Goal: Task Accomplishment & Management: Manage account settings

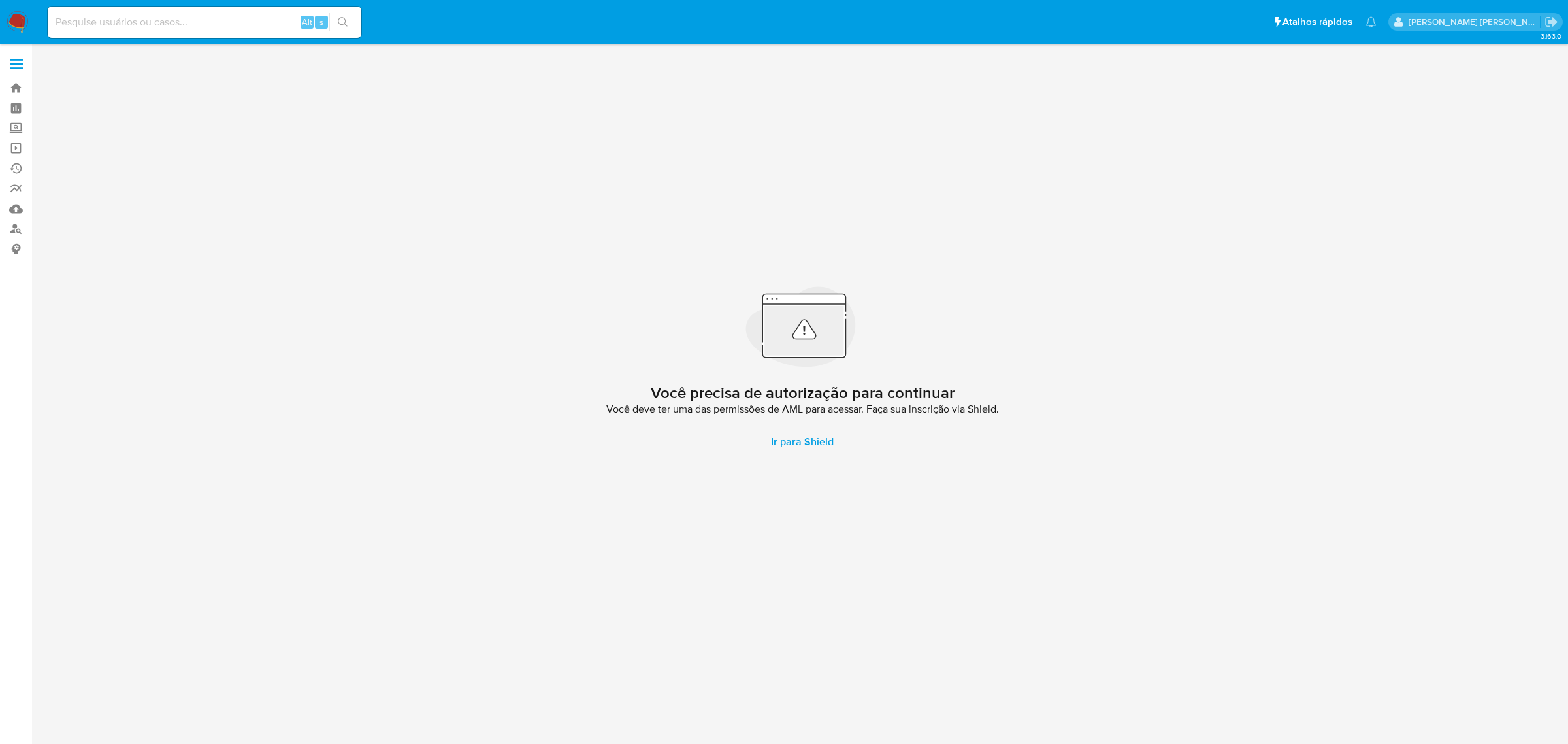
click at [218, 23] on input at bounding box center [205, 22] width 314 height 17
paste input "2327171862"
type input "2327171862"
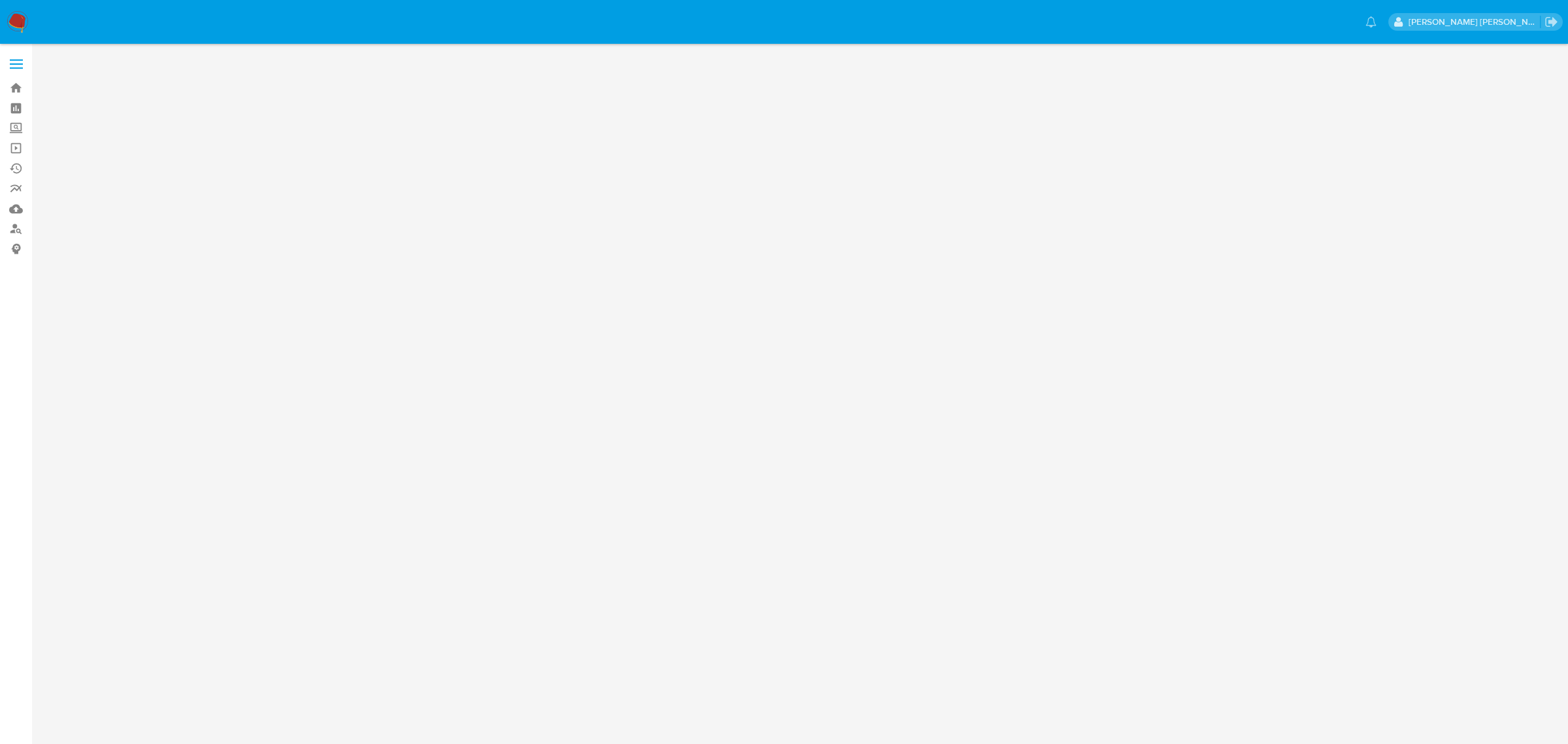
click at [26, 66] on label at bounding box center [16, 64] width 32 height 28
click at [0, 0] on input "checkbox" at bounding box center [0, 0] width 0 height 0
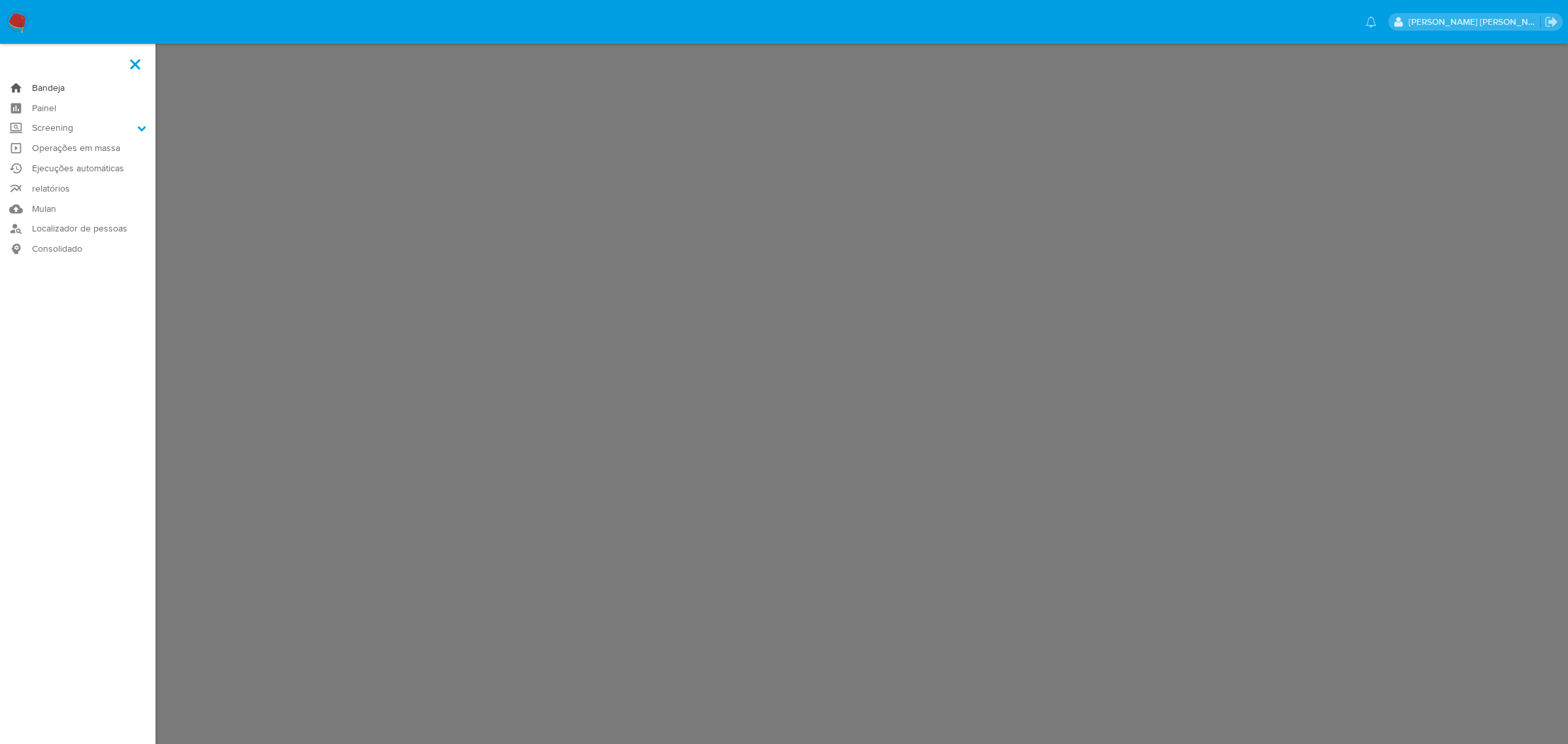
click at [44, 89] on link "Bandeja" at bounding box center [77, 87] width 155 height 20
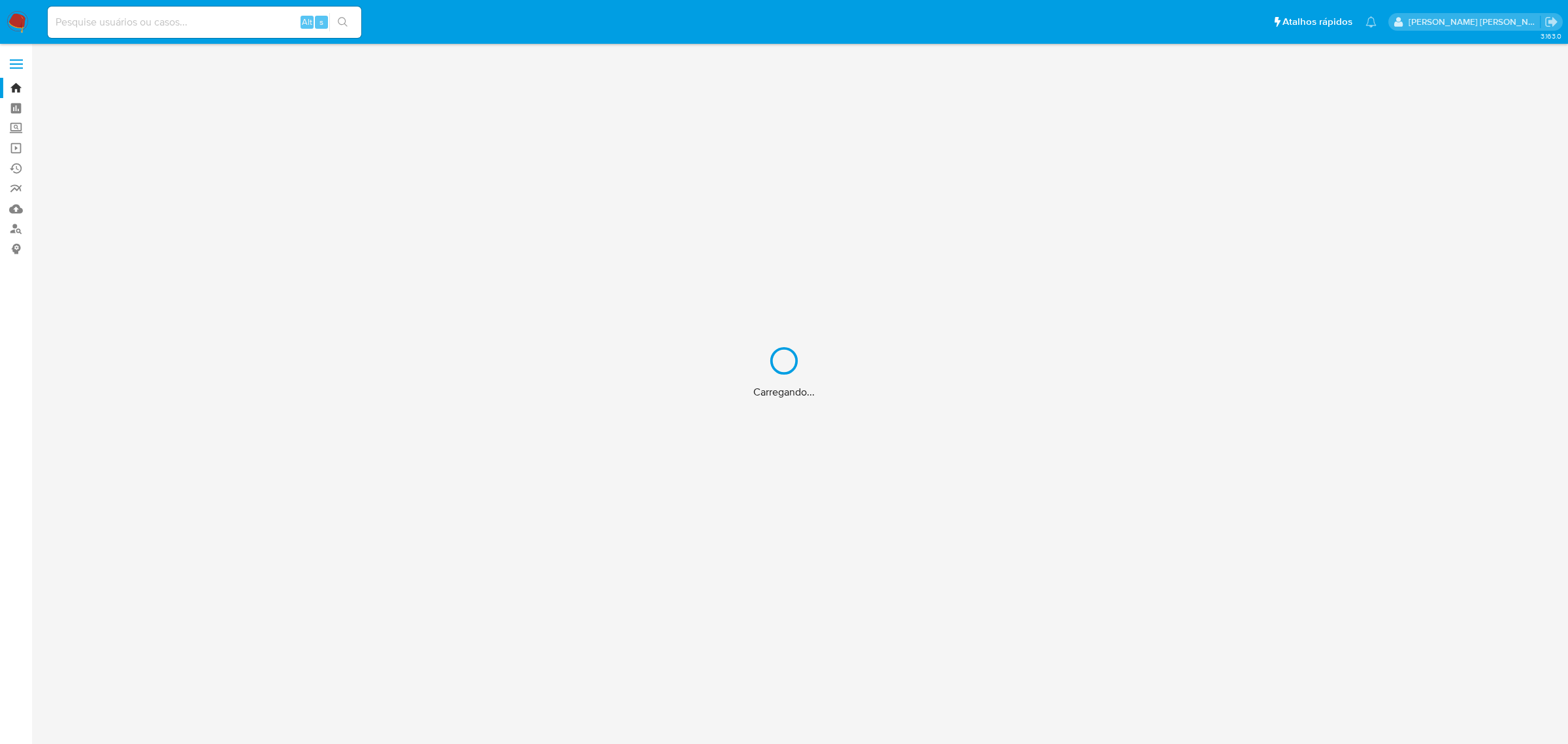
click at [116, 24] on div "Carregando..." at bounding box center [784, 372] width 1568 height 744
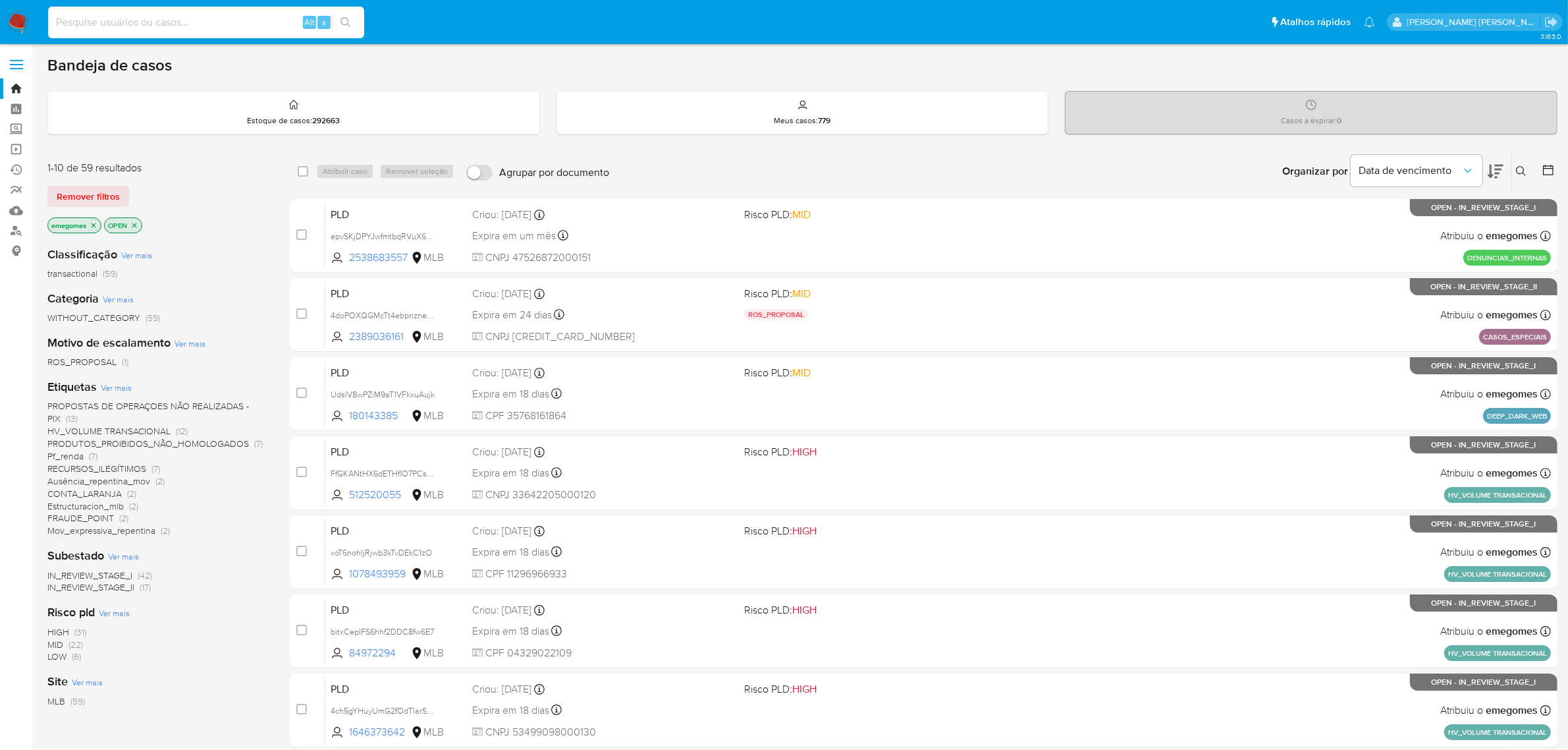
click at [162, 25] on input at bounding box center [206, 22] width 316 height 17
paste input "Pll4KO3bLIDQWcW5Cm8PhxAj"
type input "Pll4KO3bLIDQWcW5Cm8PhxAj"
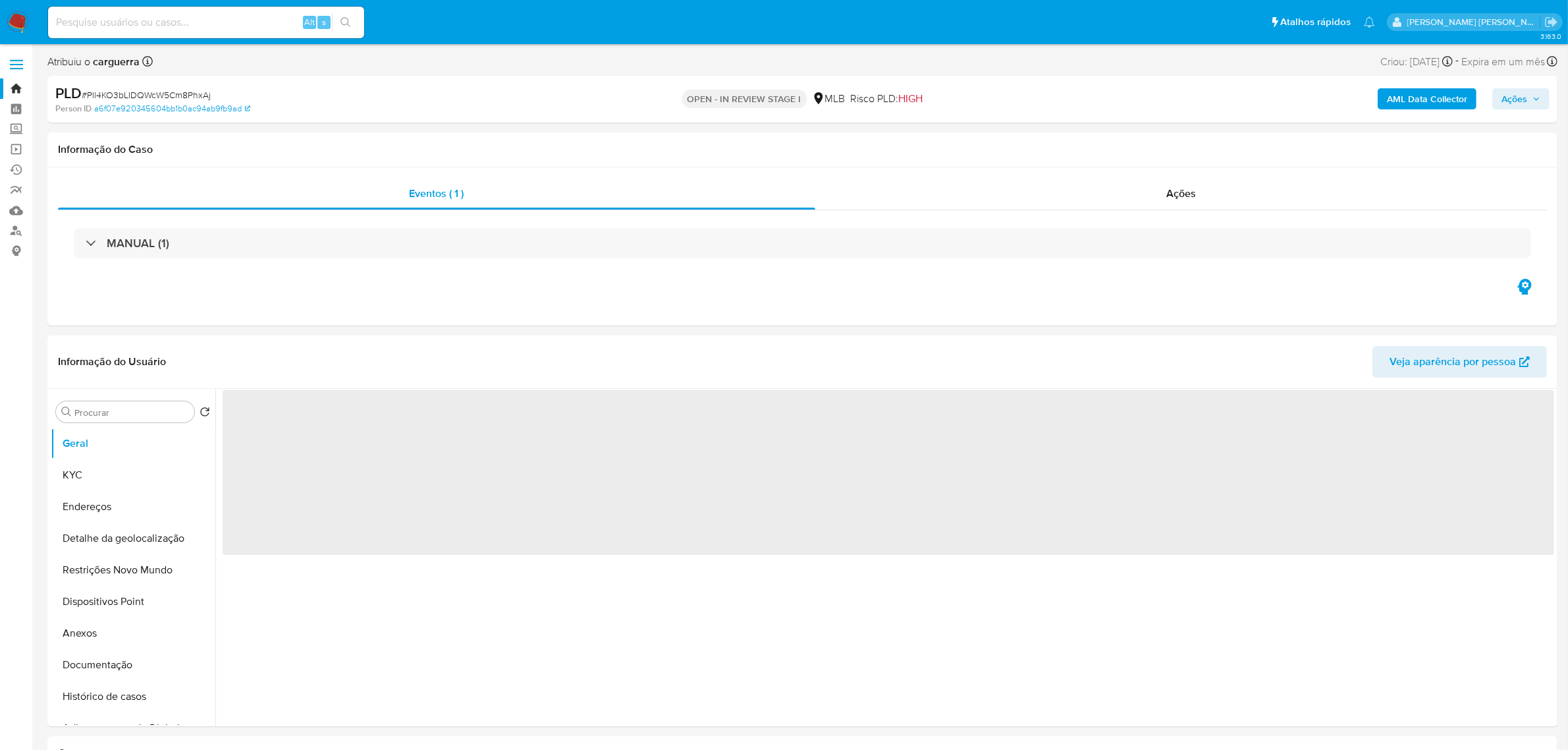
select select "10"
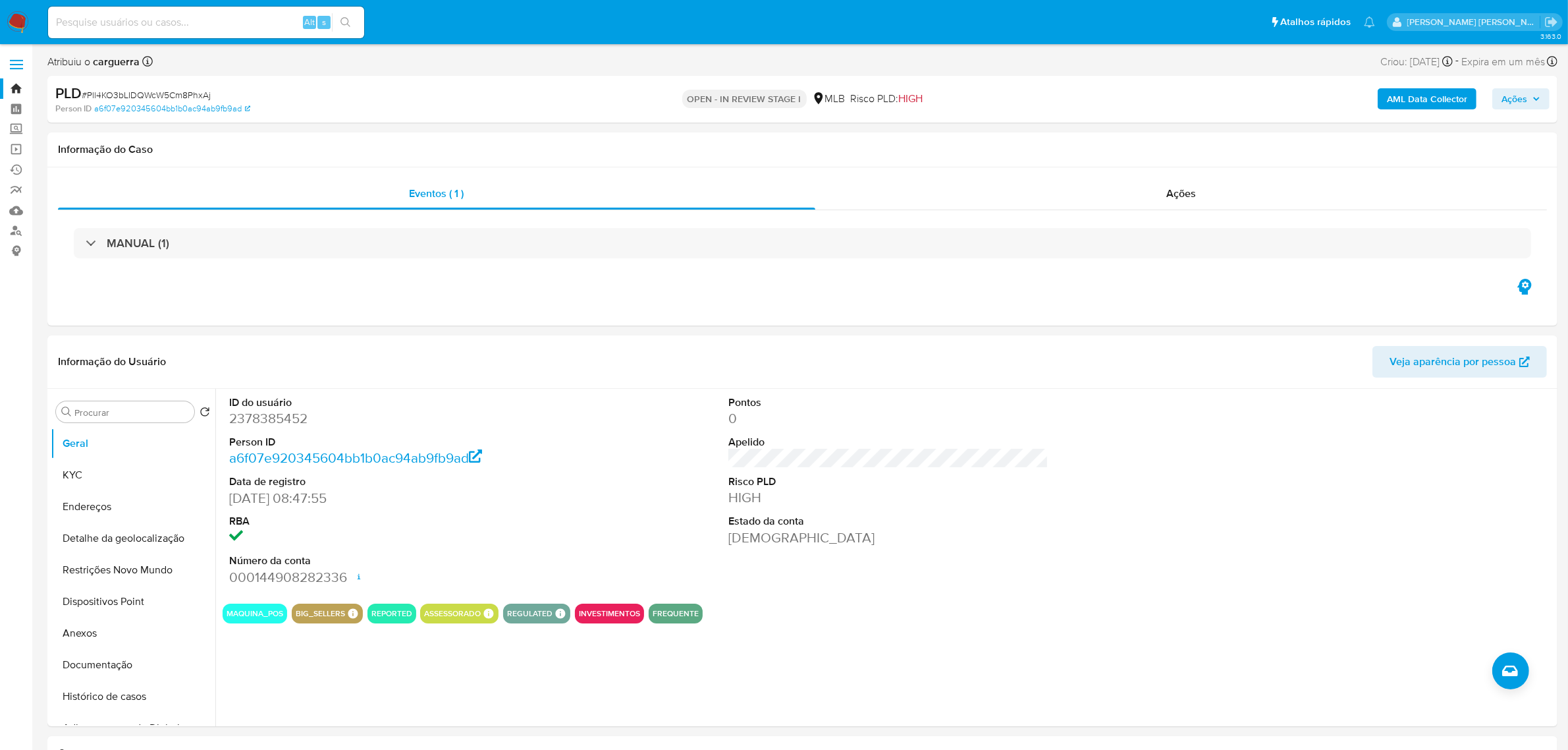
click at [142, 21] on input at bounding box center [206, 22] width 316 height 17
paste input "2264642918,"
type input "2264642918"
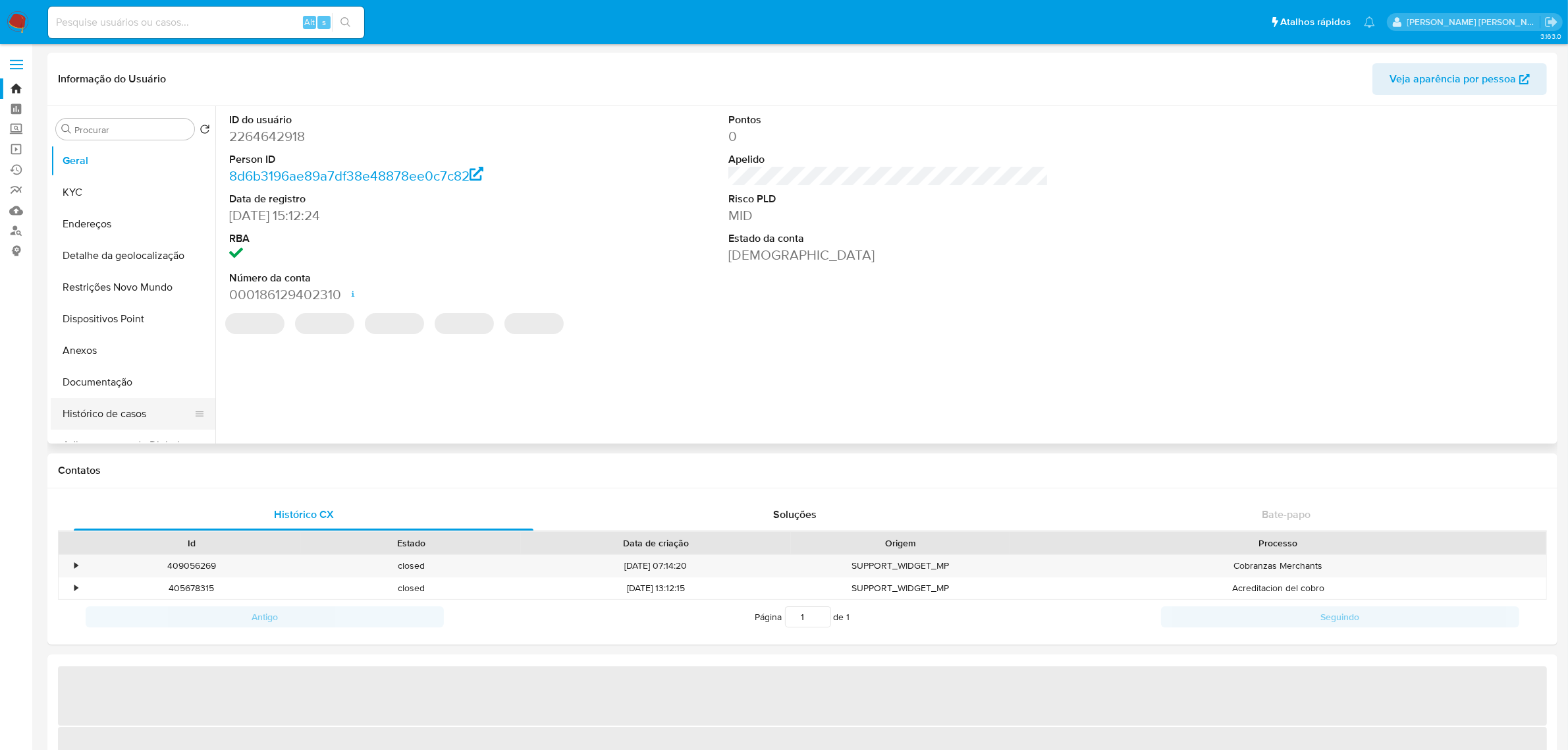
select select "10"
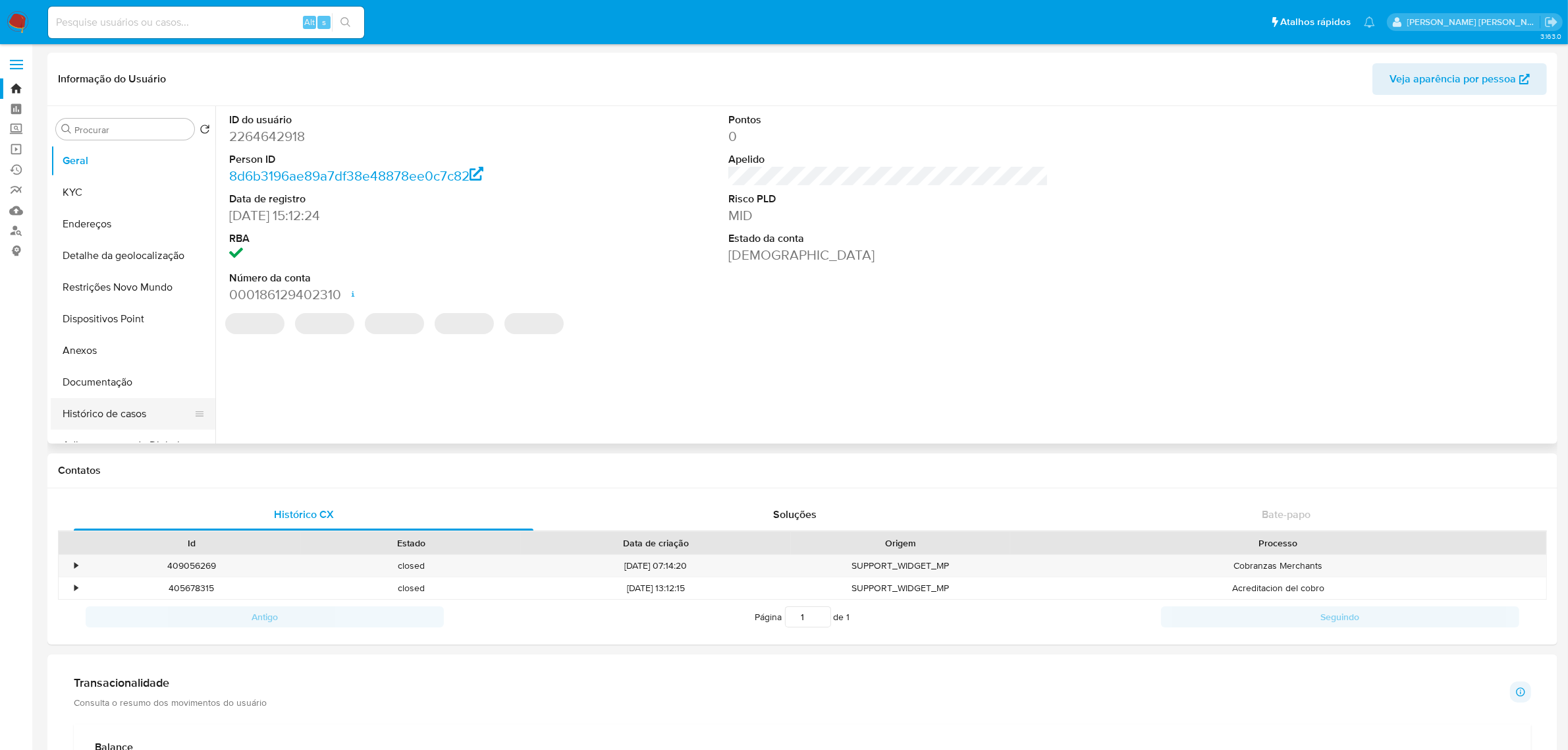
click at [90, 413] on button "Histórico de casos" at bounding box center [127, 413] width 154 height 31
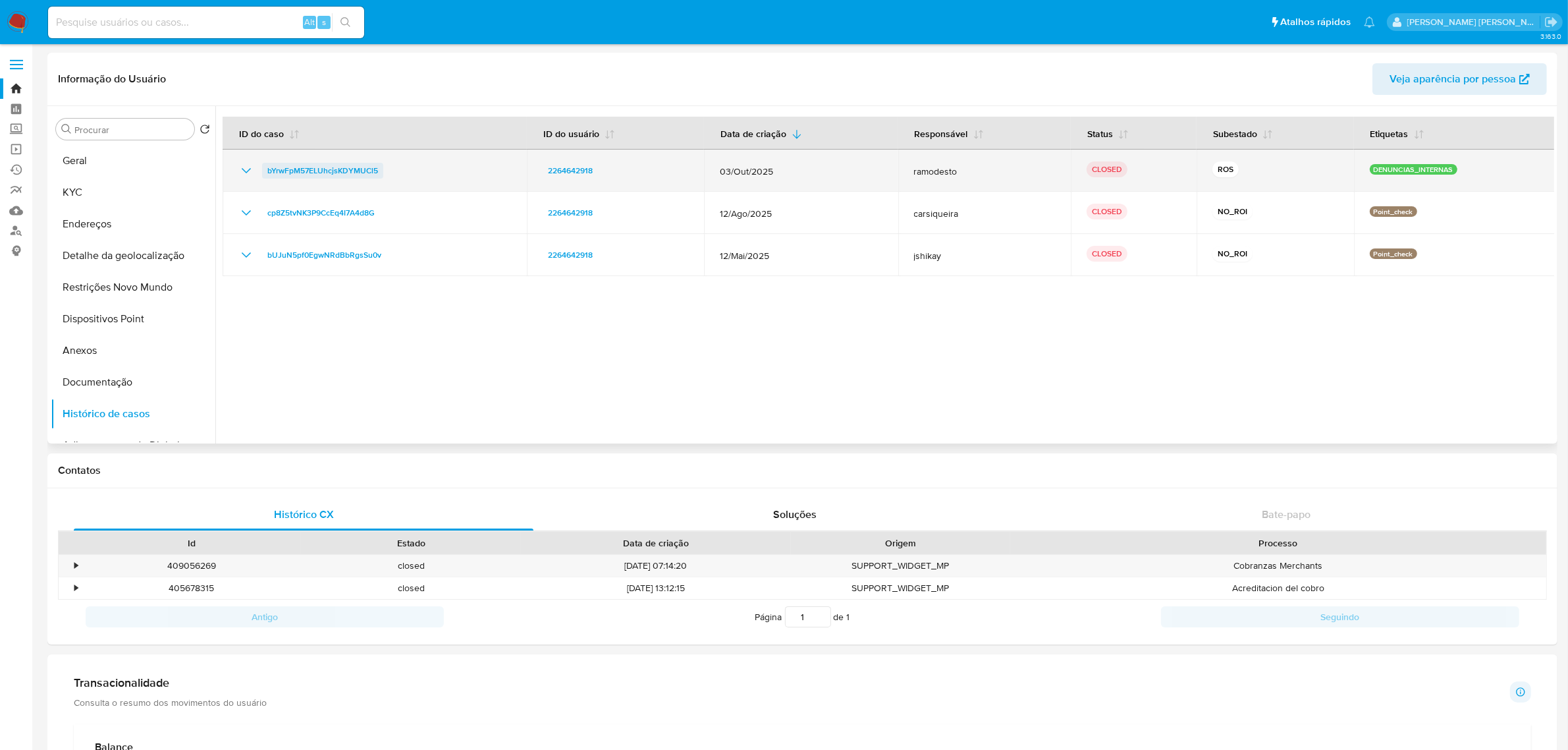
drag, startPoint x: 393, startPoint y: 169, endPoint x: 267, endPoint y: 170, distance: 126.0
click at [267, 170] on div "bYrwFpM57ELUhcjsKDYMUCl5" at bounding box center [374, 170] width 272 height 16
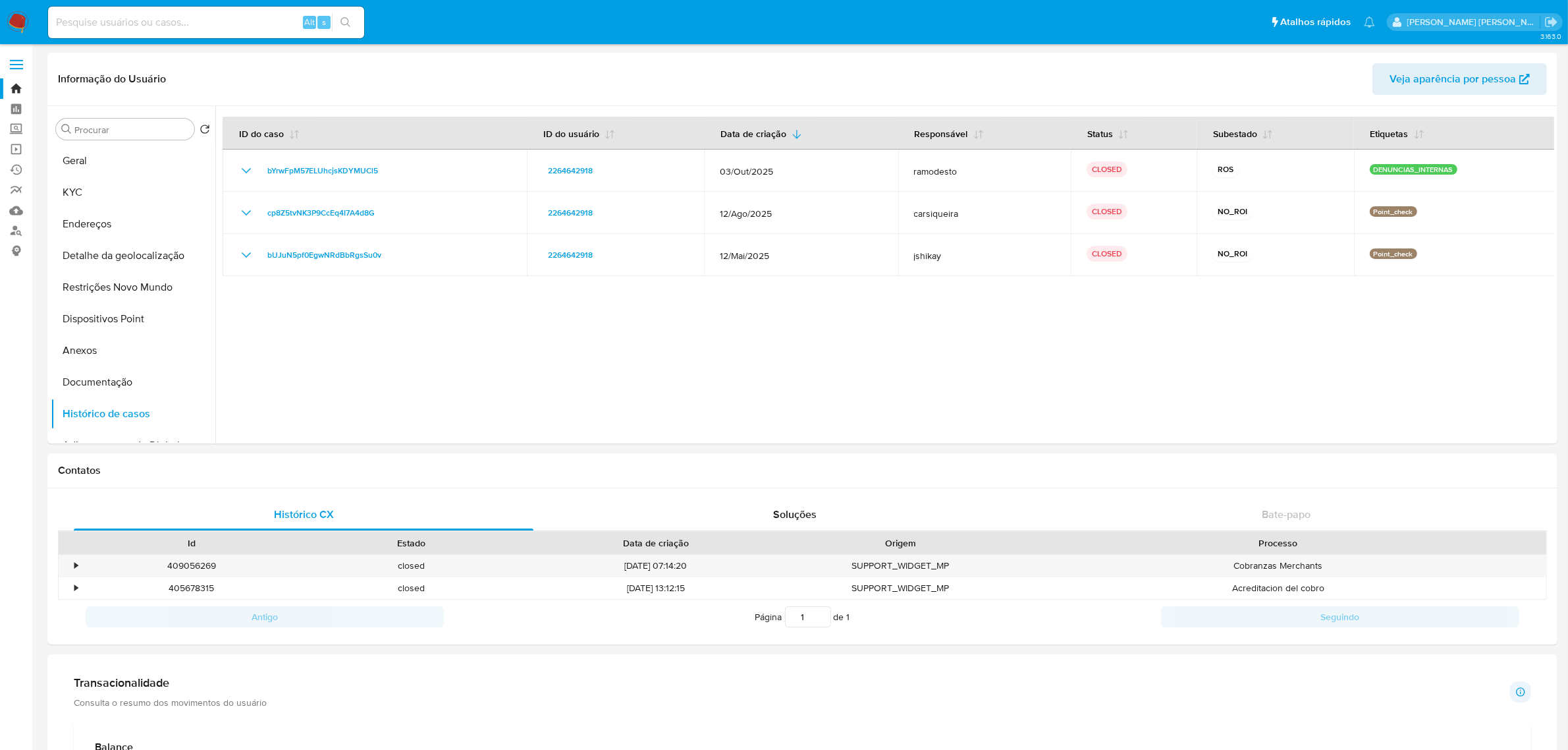
click at [22, 65] on span at bounding box center [16, 65] width 13 height 2
click at [0, 0] on input "checkbox" at bounding box center [0, 0] width 0 height 0
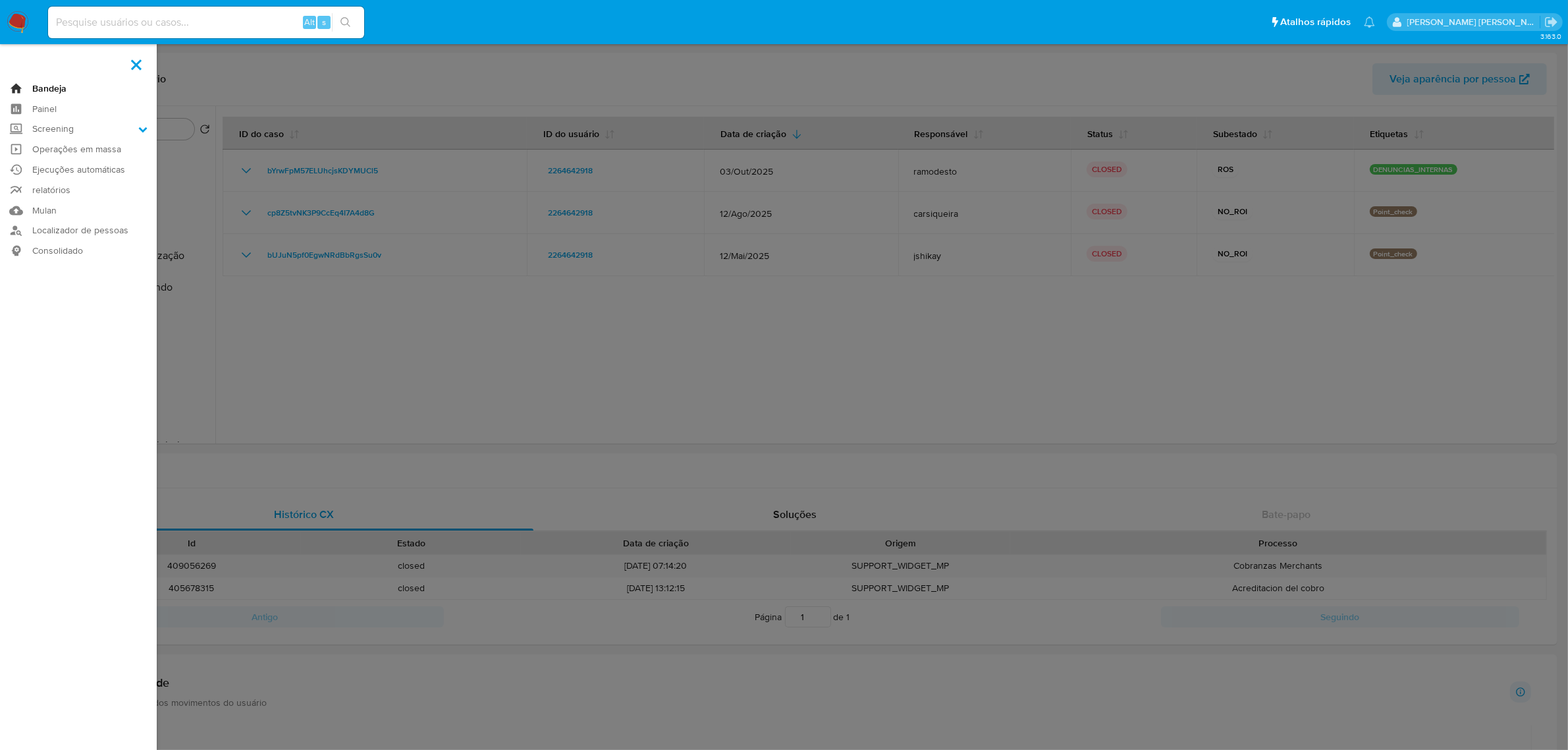
click at [42, 88] on link "Bandeja" at bounding box center [78, 88] width 157 height 20
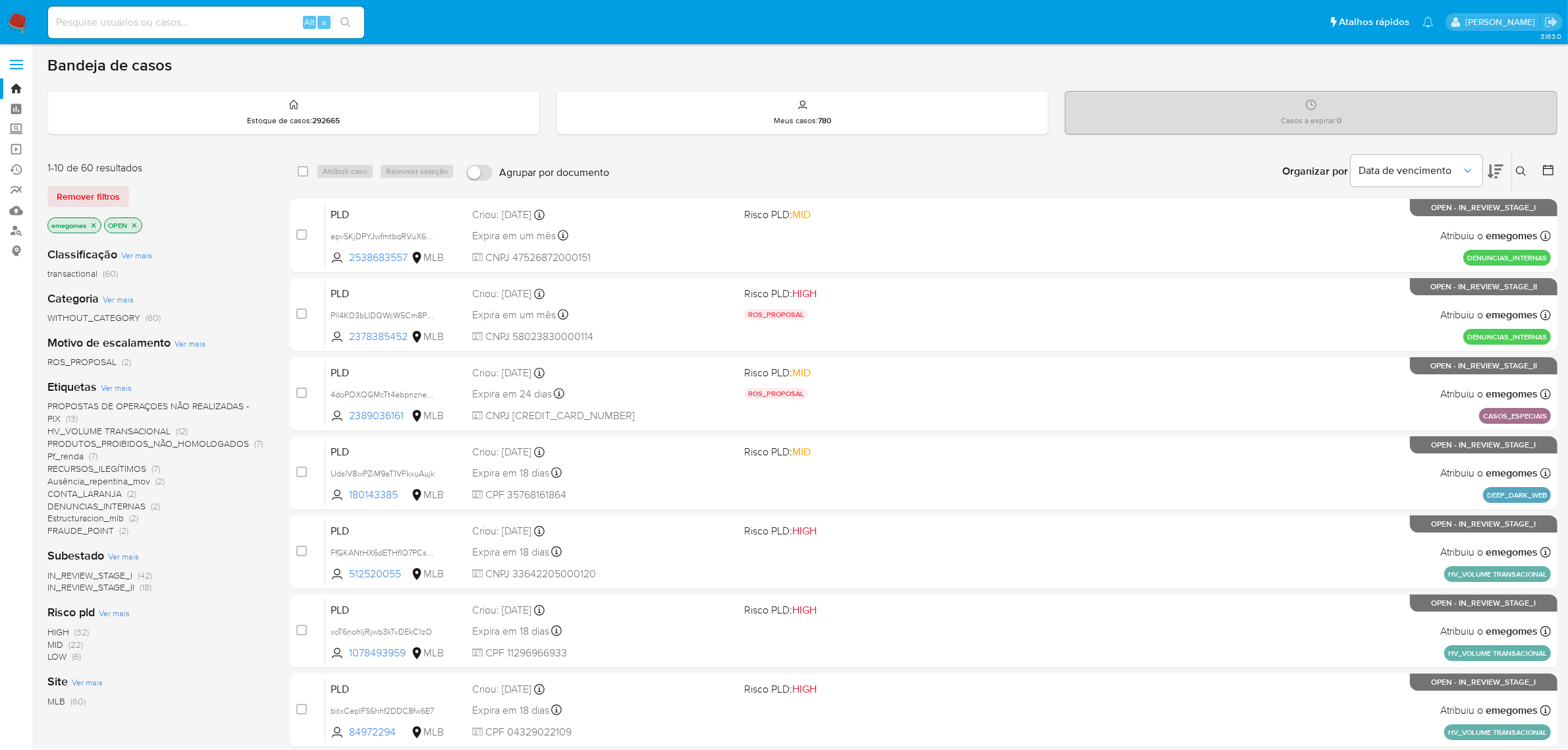
click at [90, 431] on span "HV_VOLUME TRANSACIONAL" at bounding box center [109, 431] width 123 height 13
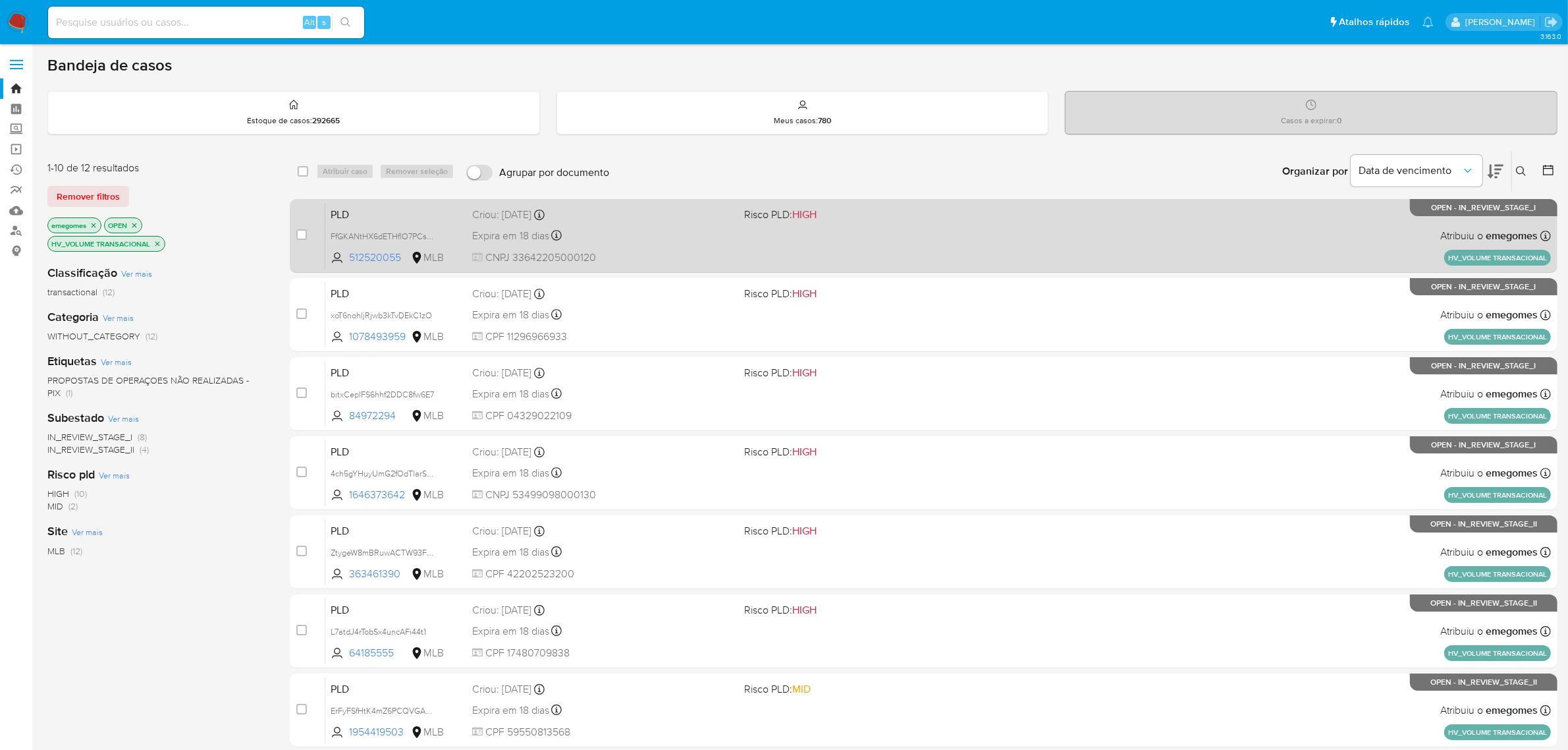
click at [659, 239] on div "Expira em 18 dias Expira em 27/10/2025 17:22:09" at bounding box center [603, 236] width 262 height 18
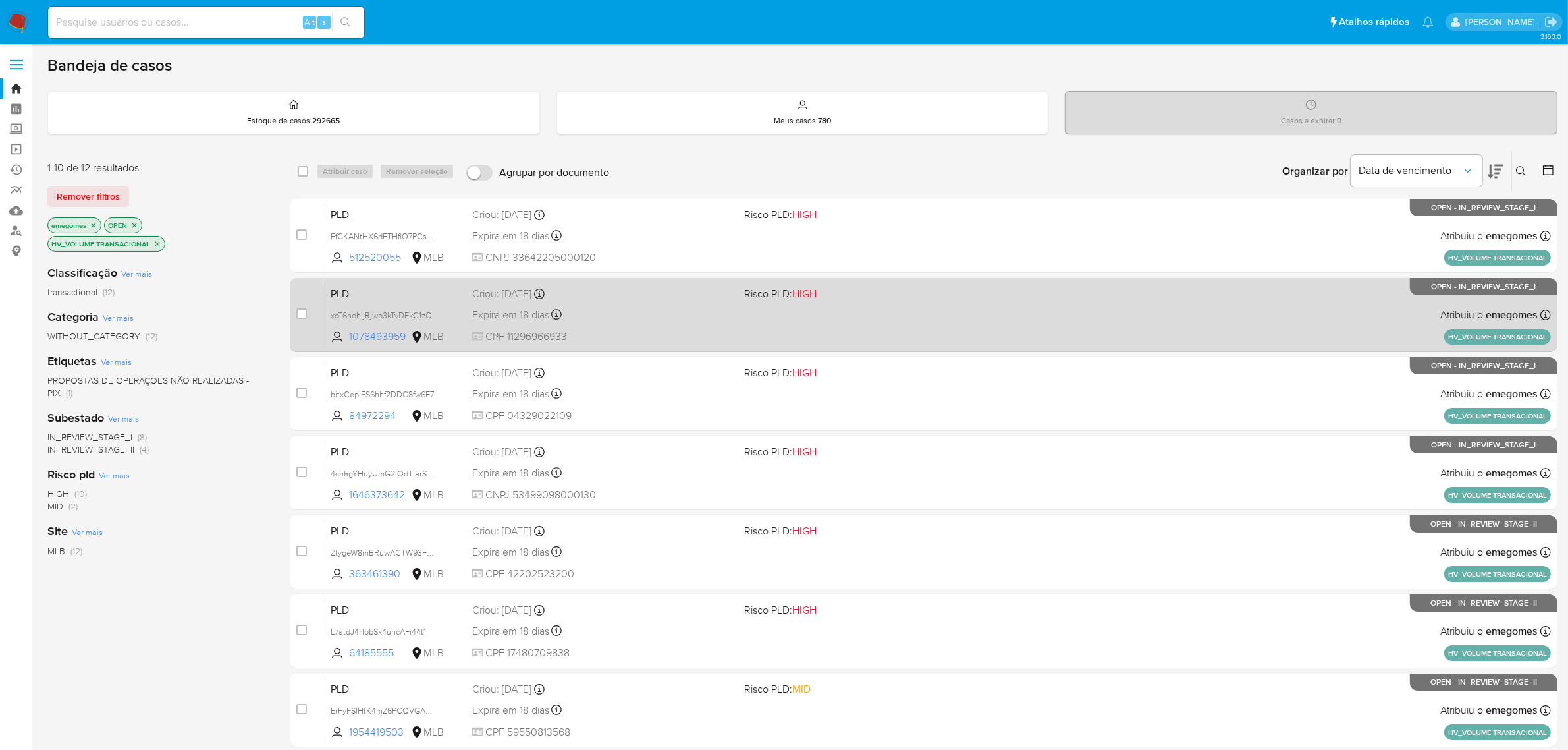
click at [619, 307] on div "Expira em 18 dias Expira em 27/10/2025 17:21:49" at bounding box center [603, 315] width 262 height 18
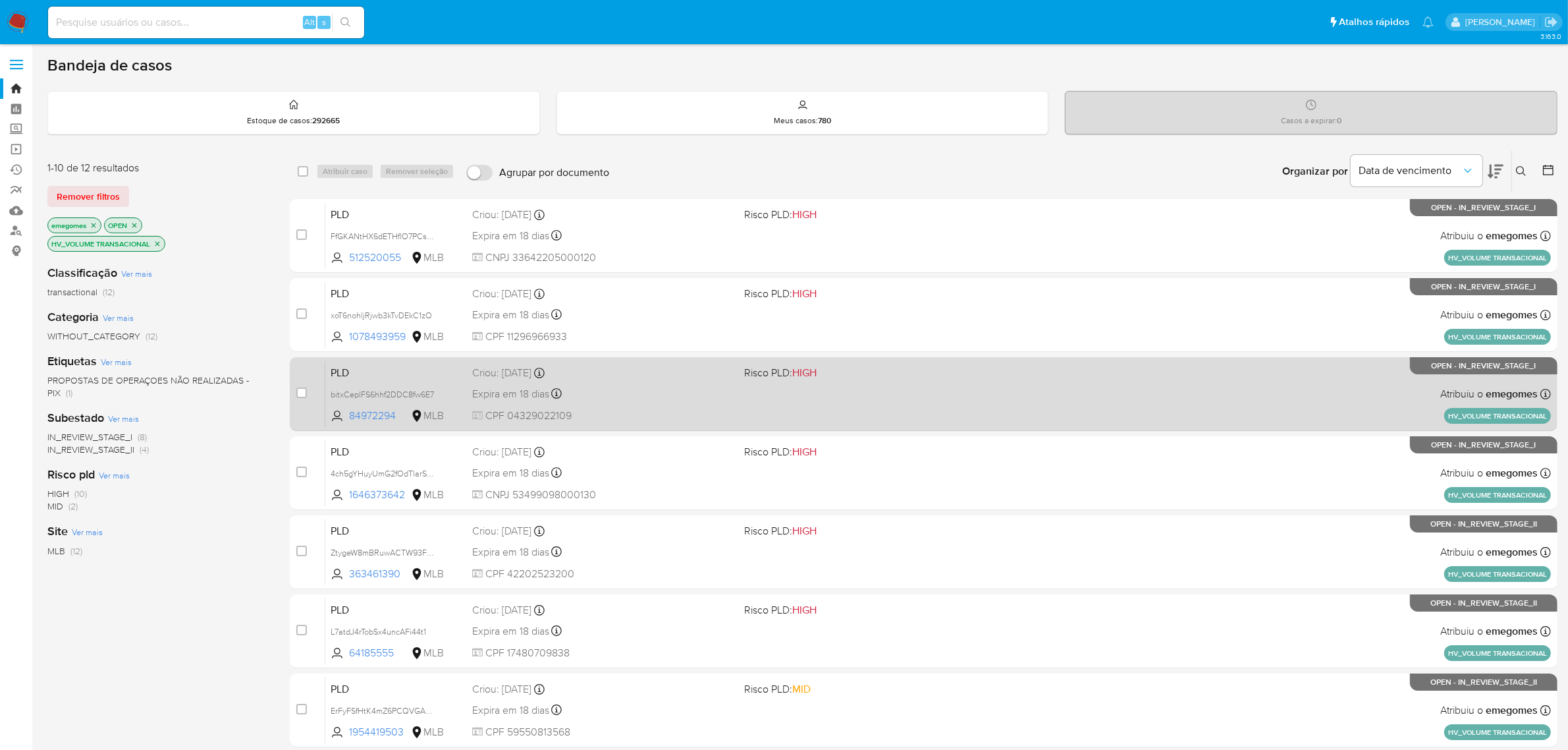
click at [634, 389] on div "Expira em 18 dias Expira em 27/10/2025 17:21:35" at bounding box center [603, 394] width 262 height 18
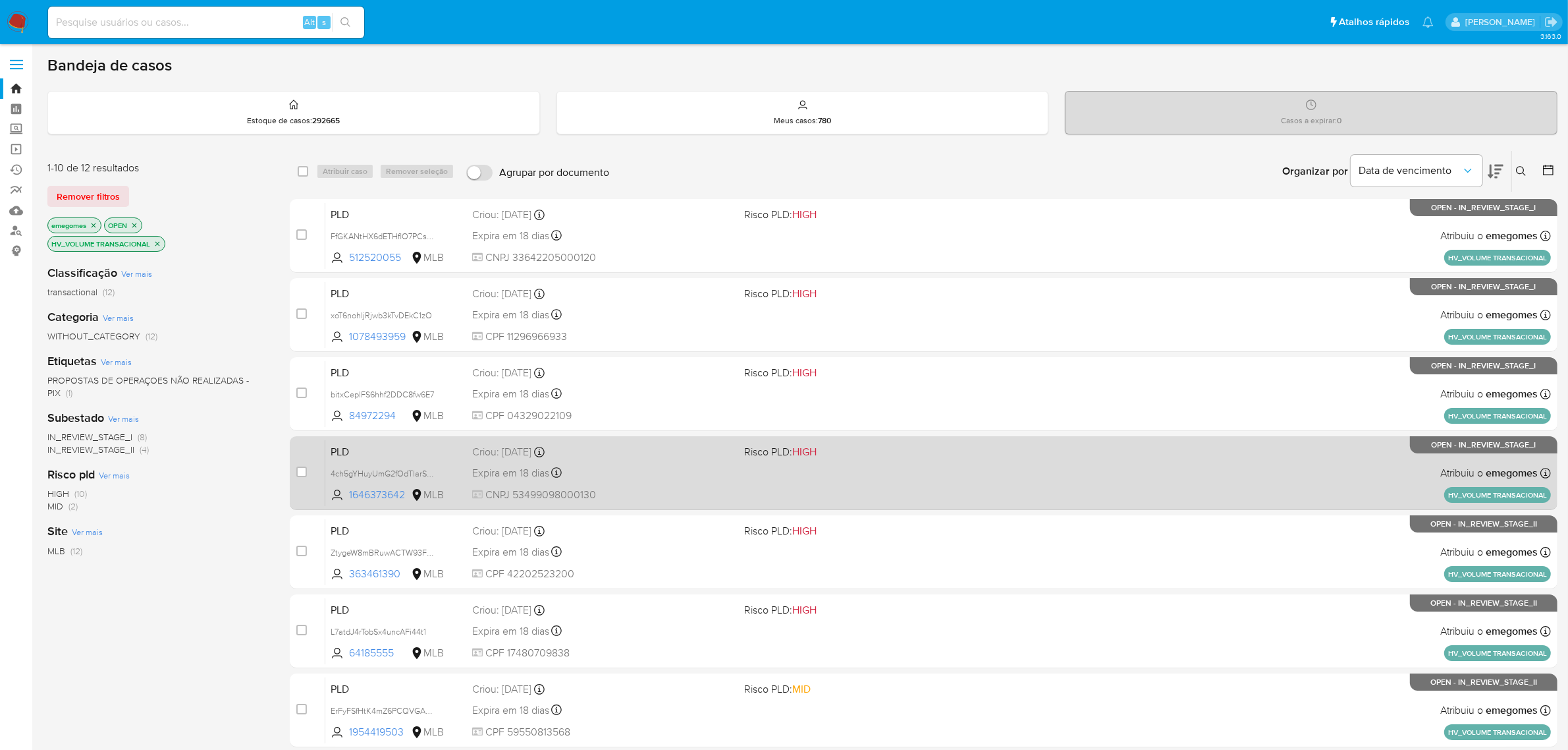
click at [626, 460] on div "PLD 4ch5gYHuyUmG2fOdTlarSx5A 1646373642 MLB Risco PLD: HIGH Criou: 12/09/2025 C…" at bounding box center [938, 472] width 1225 height 66
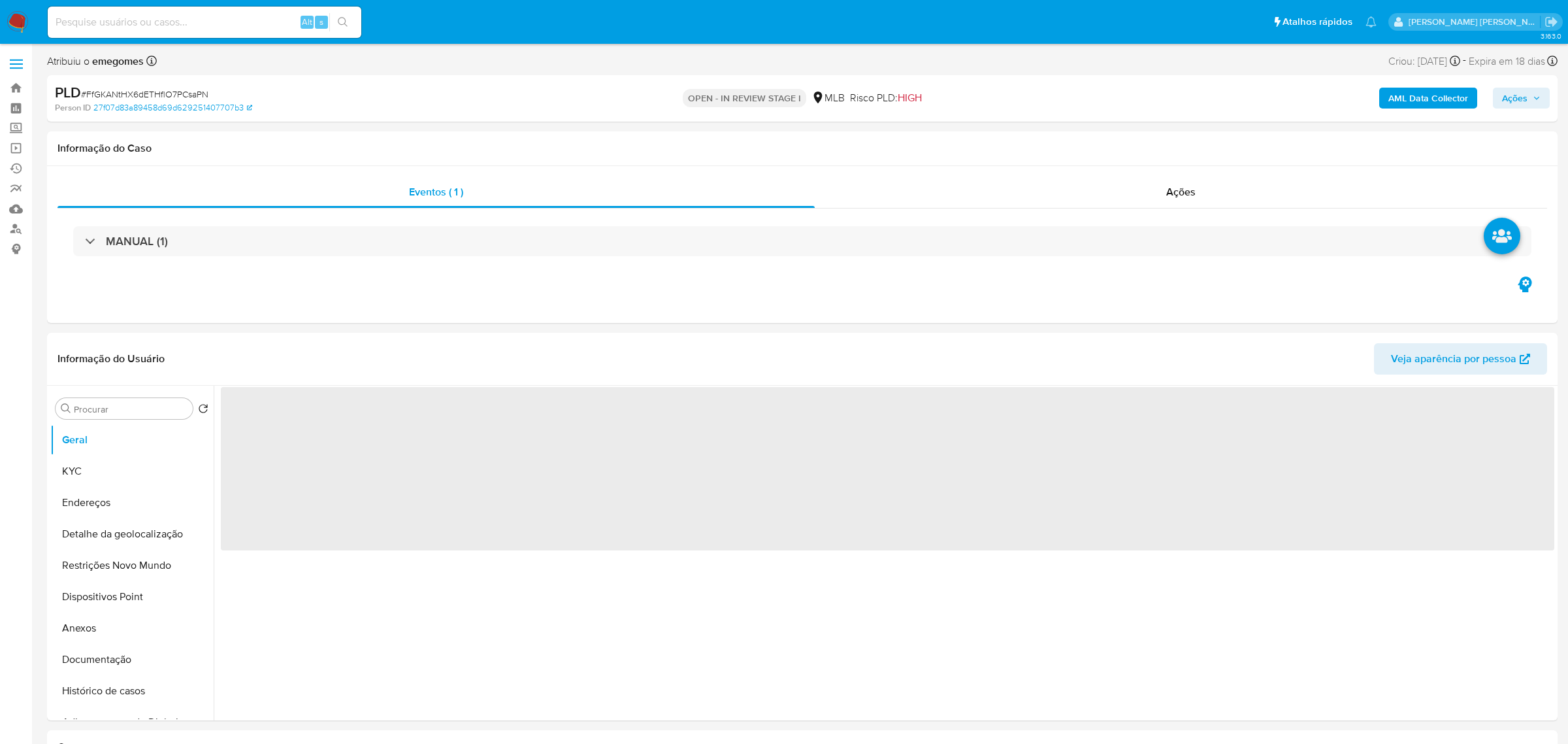
select select "10"
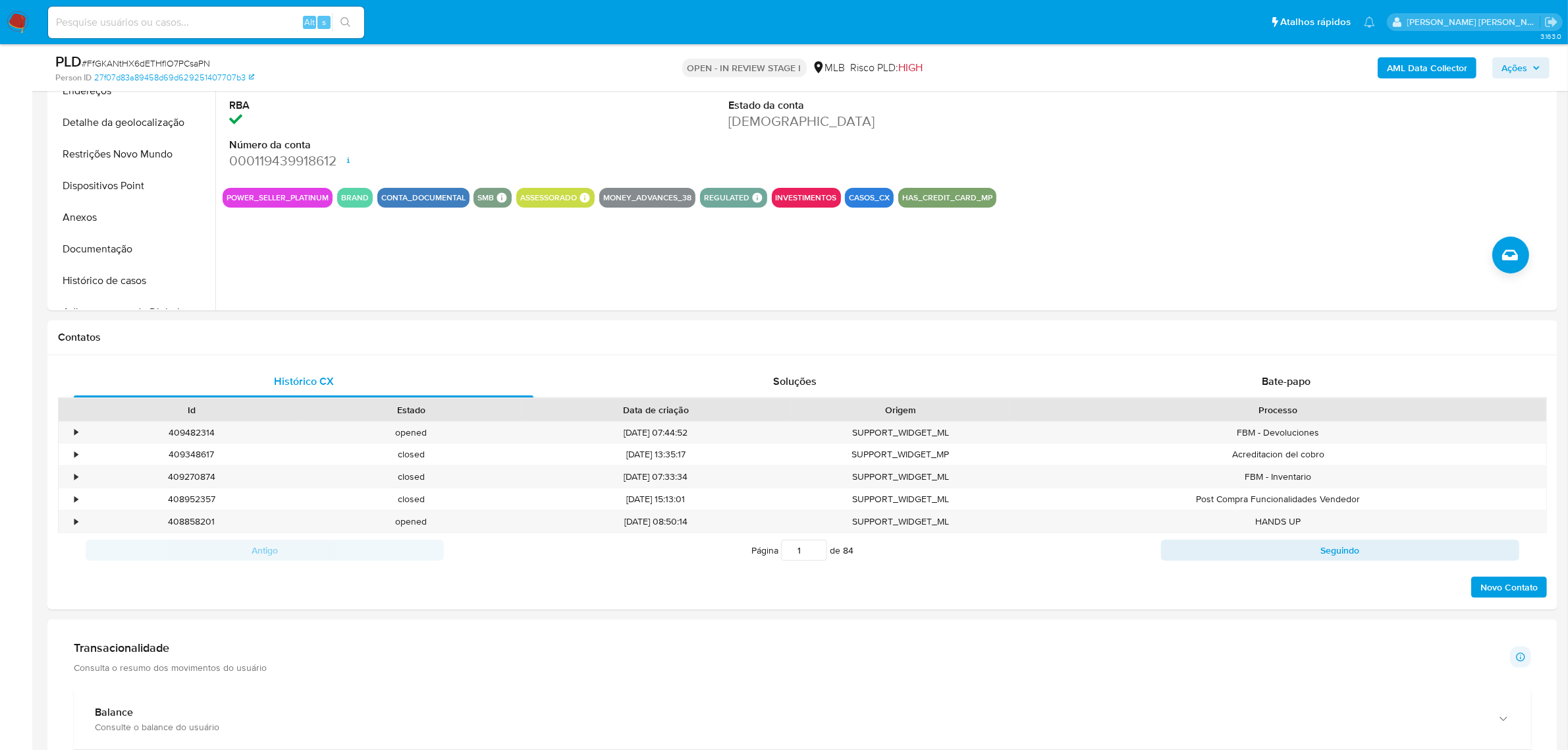
scroll to position [494, 0]
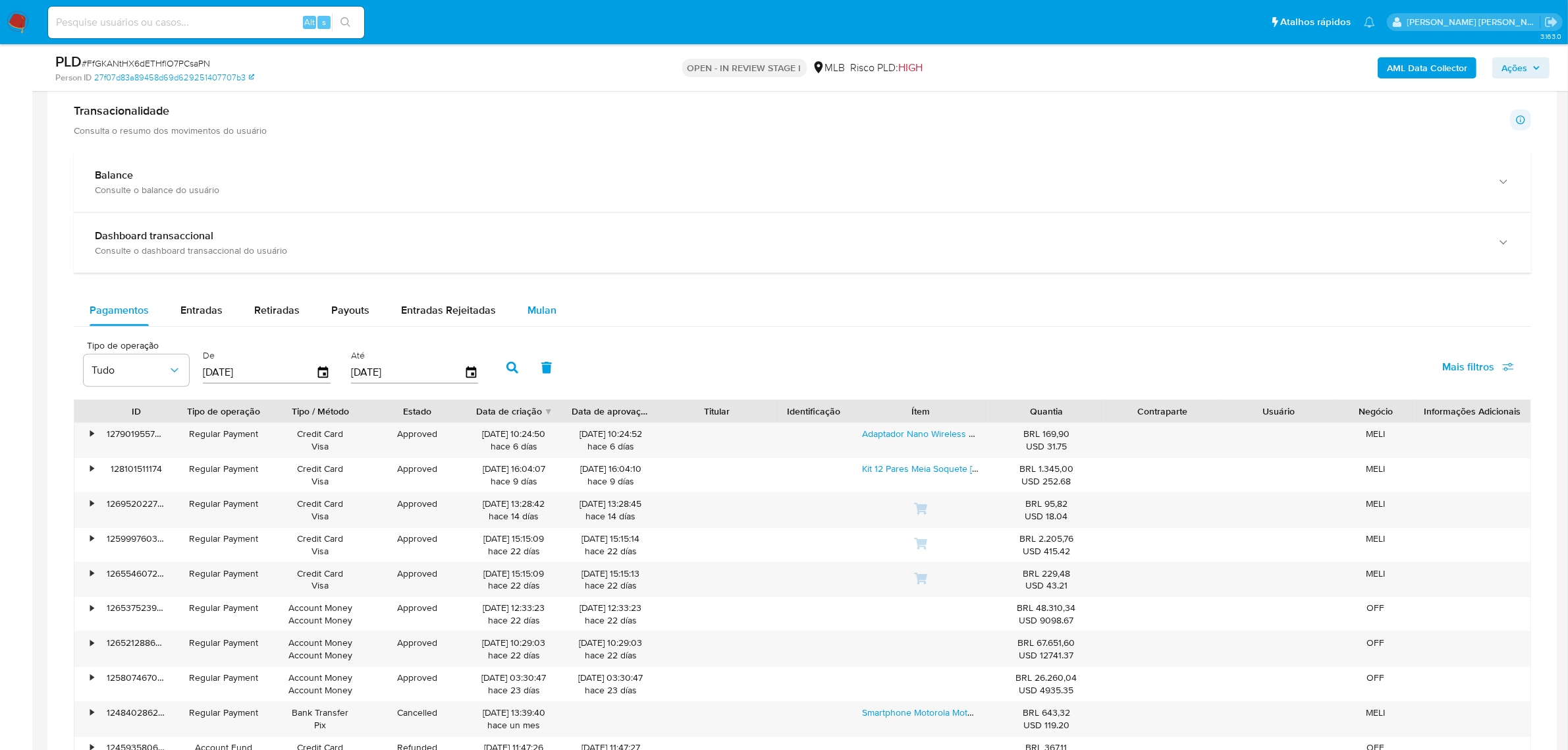
click at [532, 314] on span "Mulan" at bounding box center [542, 310] width 29 height 15
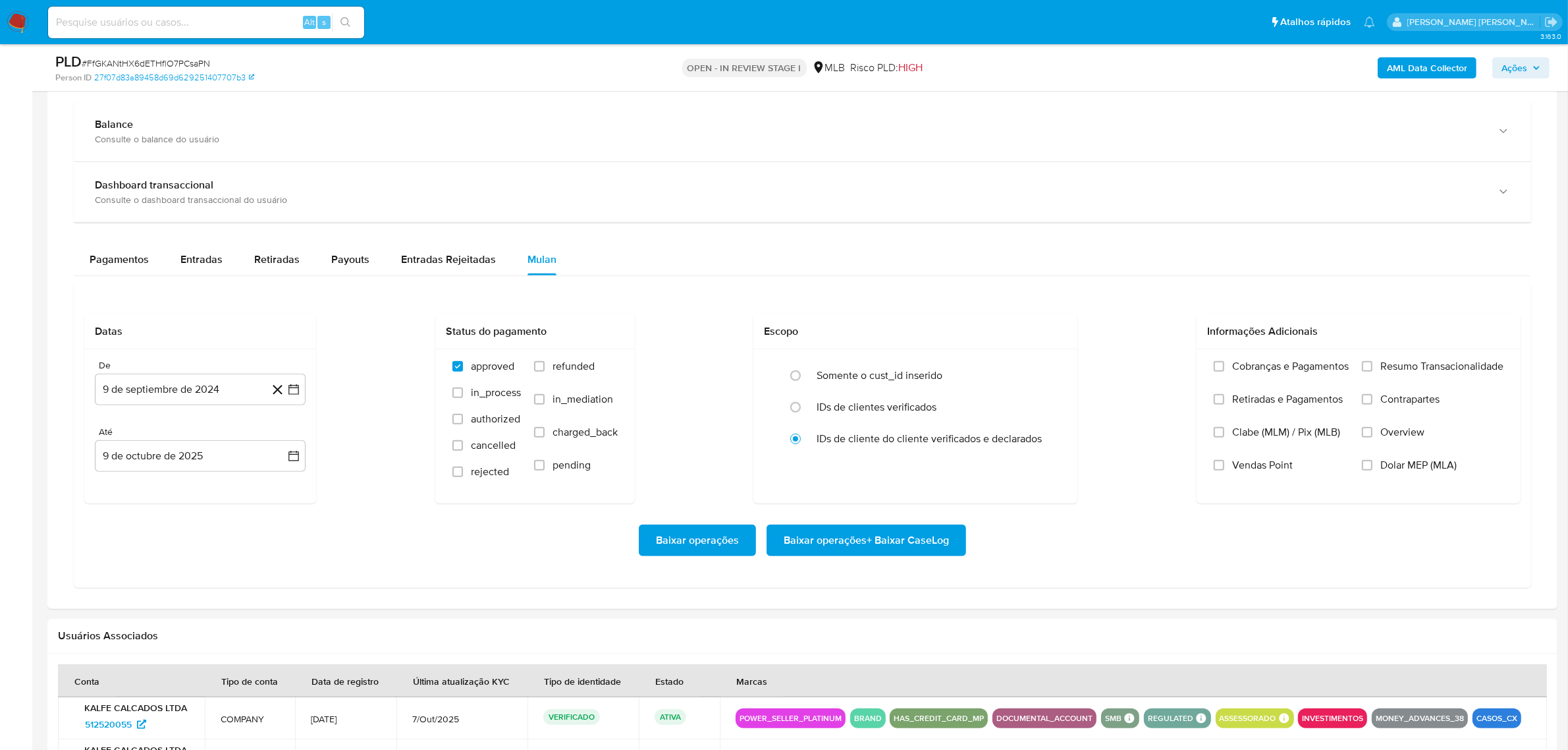
scroll to position [1071, 0]
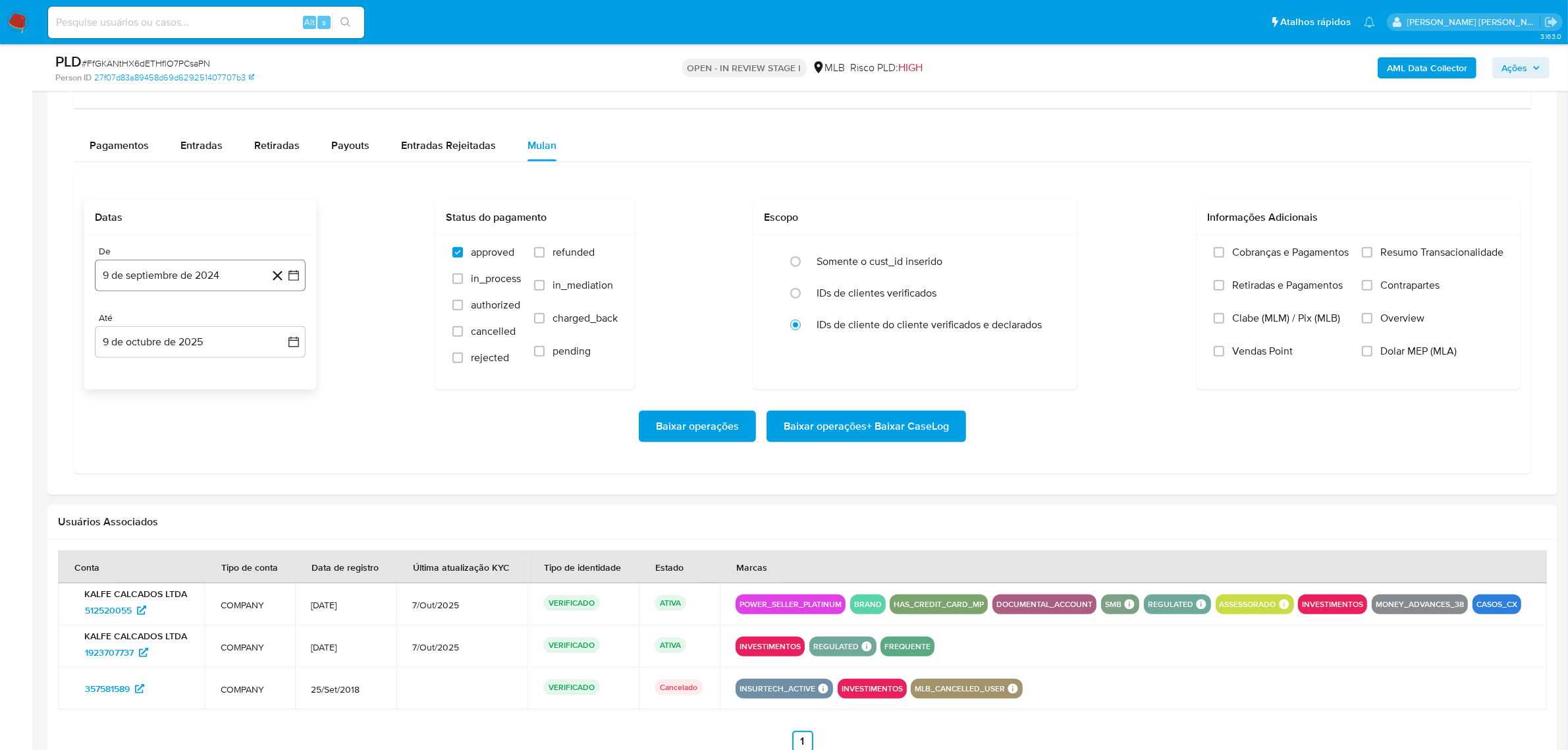
click at [292, 282] on icon "button" at bounding box center [293, 275] width 13 height 13
click at [279, 319] on icon "Mes siguiente" at bounding box center [281, 323] width 16 height 16
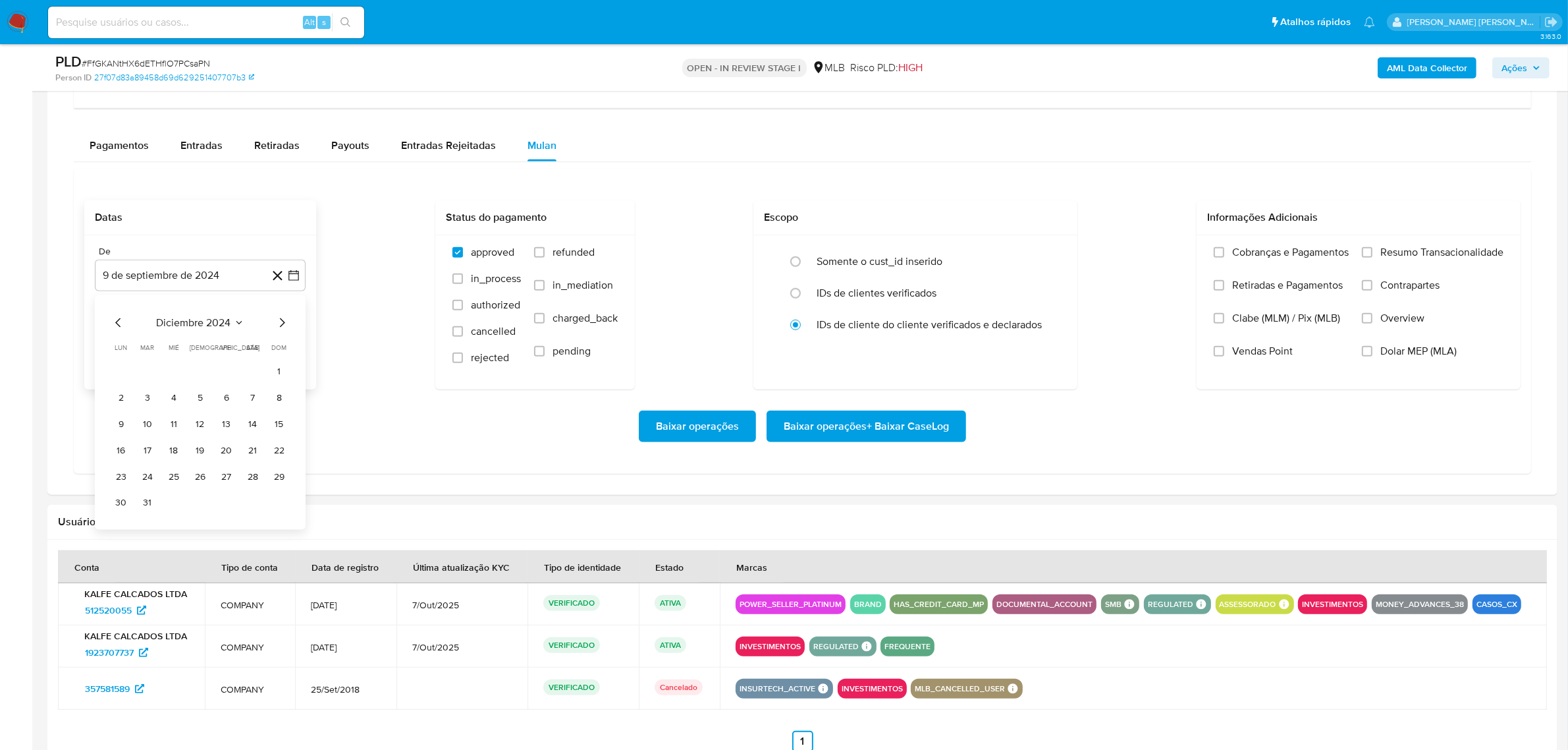
click at [279, 319] on icon "Mes siguiente" at bounding box center [281, 323] width 16 height 16
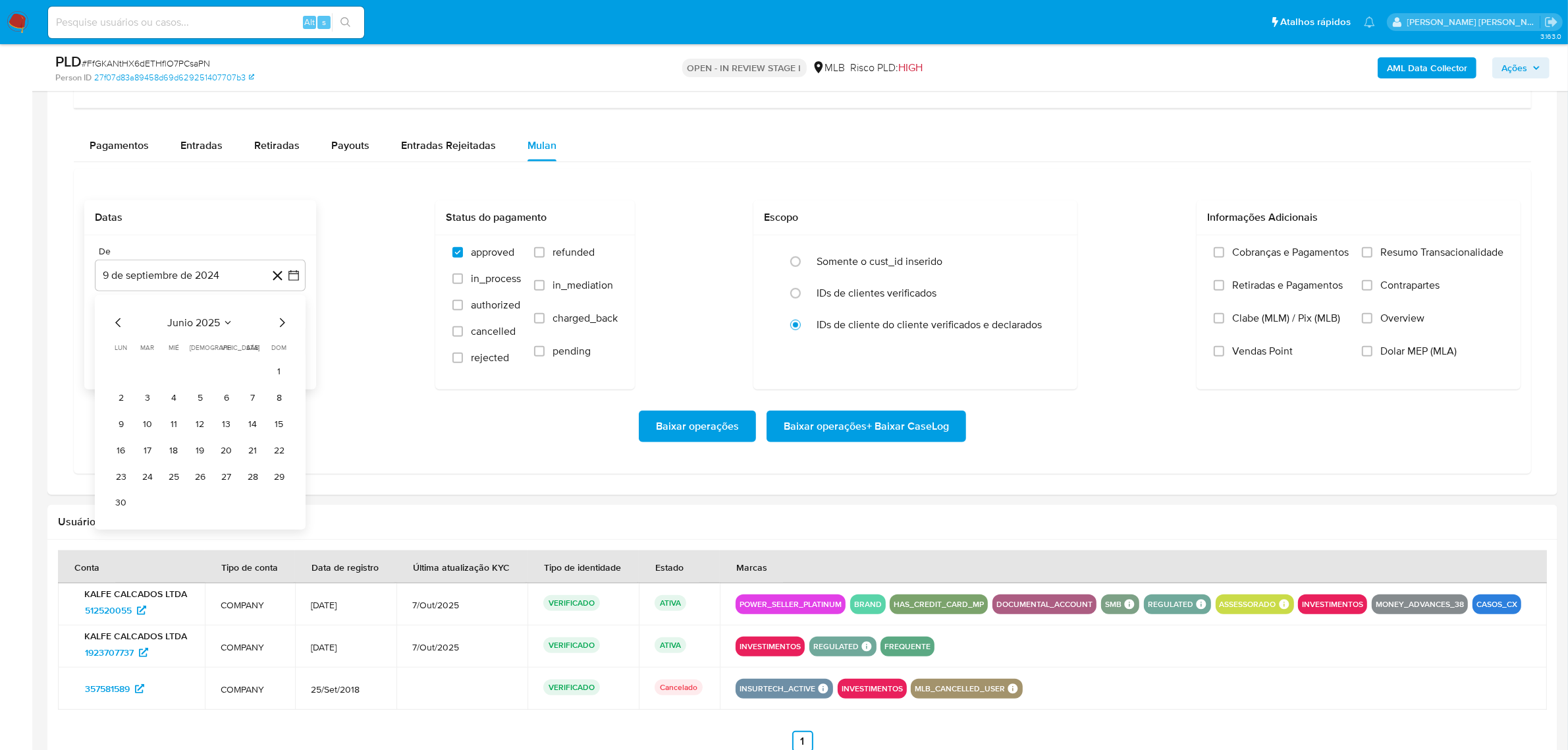
click at [279, 319] on icon "Mes siguiente" at bounding box center [281, 323] width 16 height 16
click at [219, 377] on button "1" at bounding box center [226, 372] width 21 height 21
click at [296, 338] on icon "button" at bounding box center [293, 342] width 13 height 13
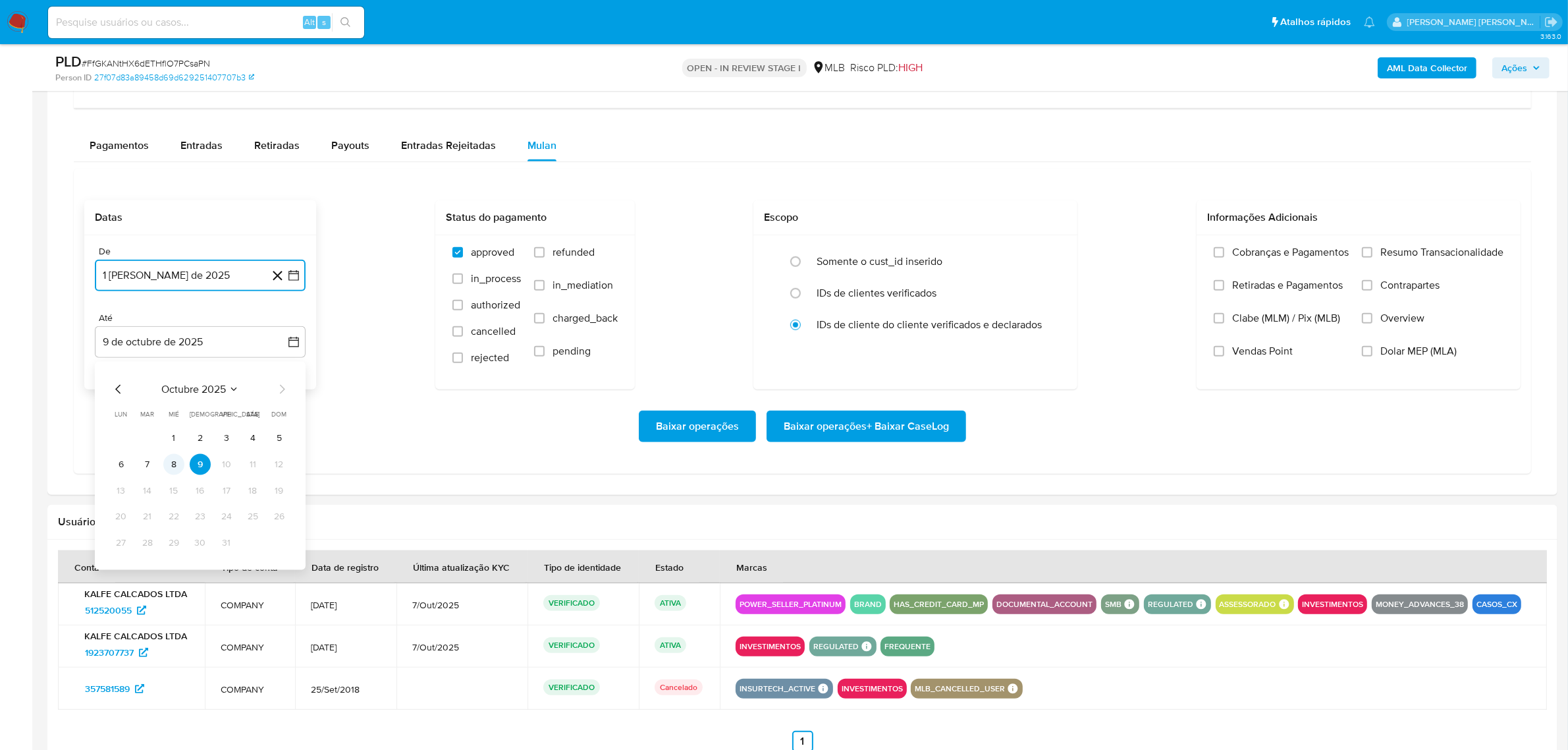
click at [169, 462] on button "8" at bounding box center [173, 464] width 21 height 21
click at [1388, 323] on span "Overview" at bounding box center [1402, 318] width 44 height 13
click at [1372, 323] on input "Overview" at bounding box center [1367, 318] width 10 height 10
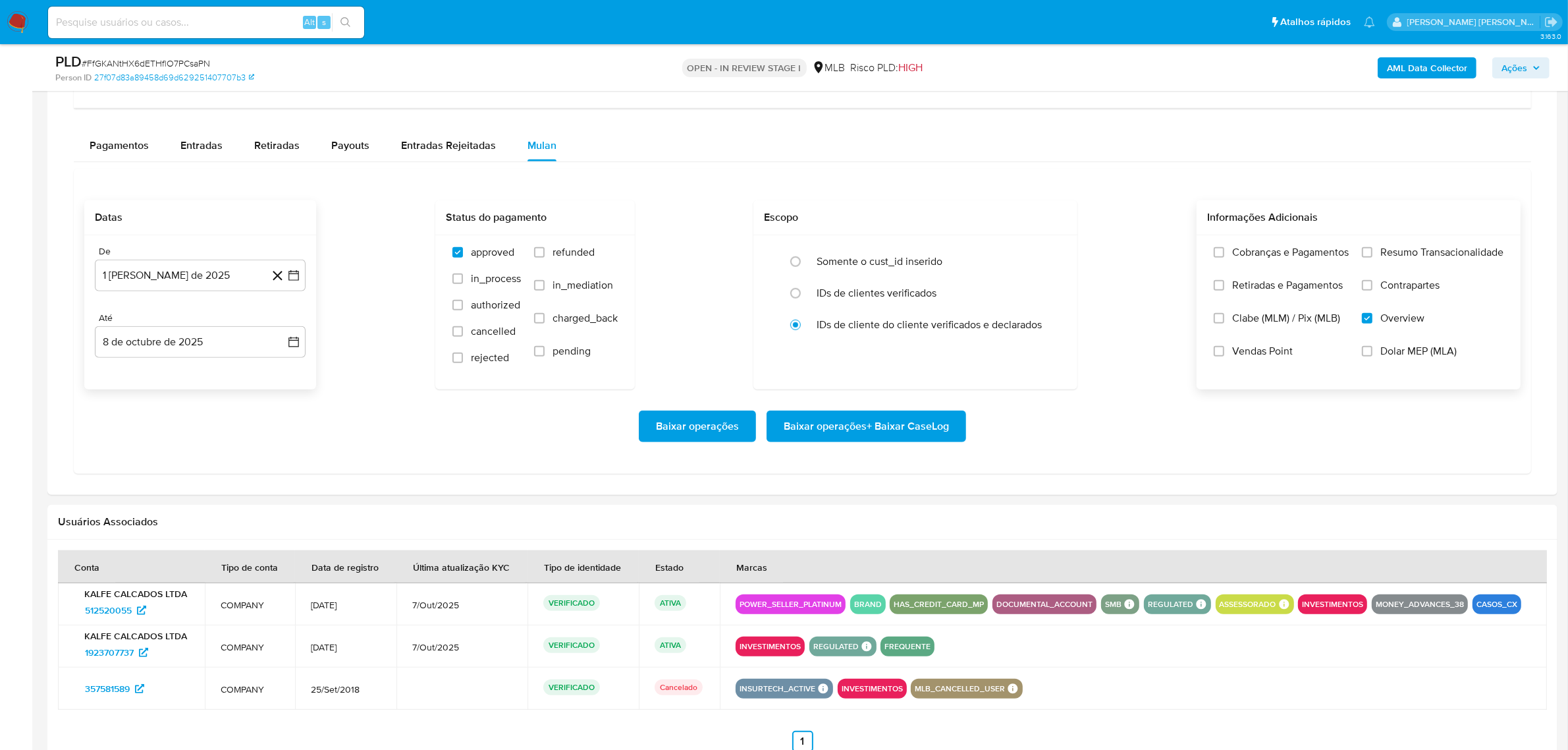
click at [1404, 295] on label "Contrapartes" at bounding box center [1432, 295] width 141 height 33
click at [1372, 291] on input "Contrapartes" at bounding box center [1367, 285] width 10 height 10
click at [1413, 258] on span "Resumo Transacionalidade" at bounding box center [1441, 252] width 123 height 13
click at [1372, 258] on input "Resumo Transacionalidade" at bounding box center [1367, 252] width 10 height 10
click at [811, 427] on span "Baixar operações + Baixar CaseLog" at bounding box center [866, 427] width 165 height 29
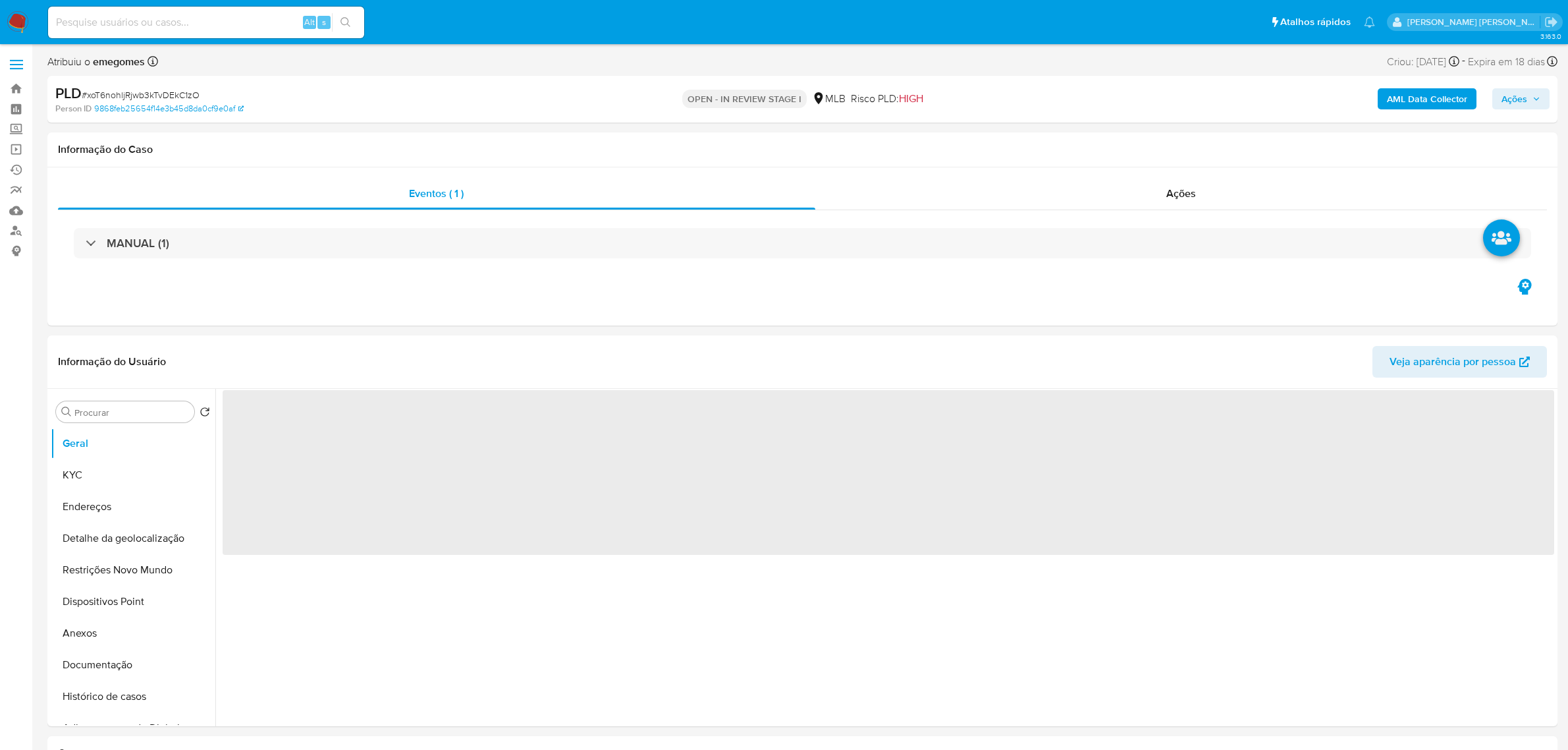
select select "10"
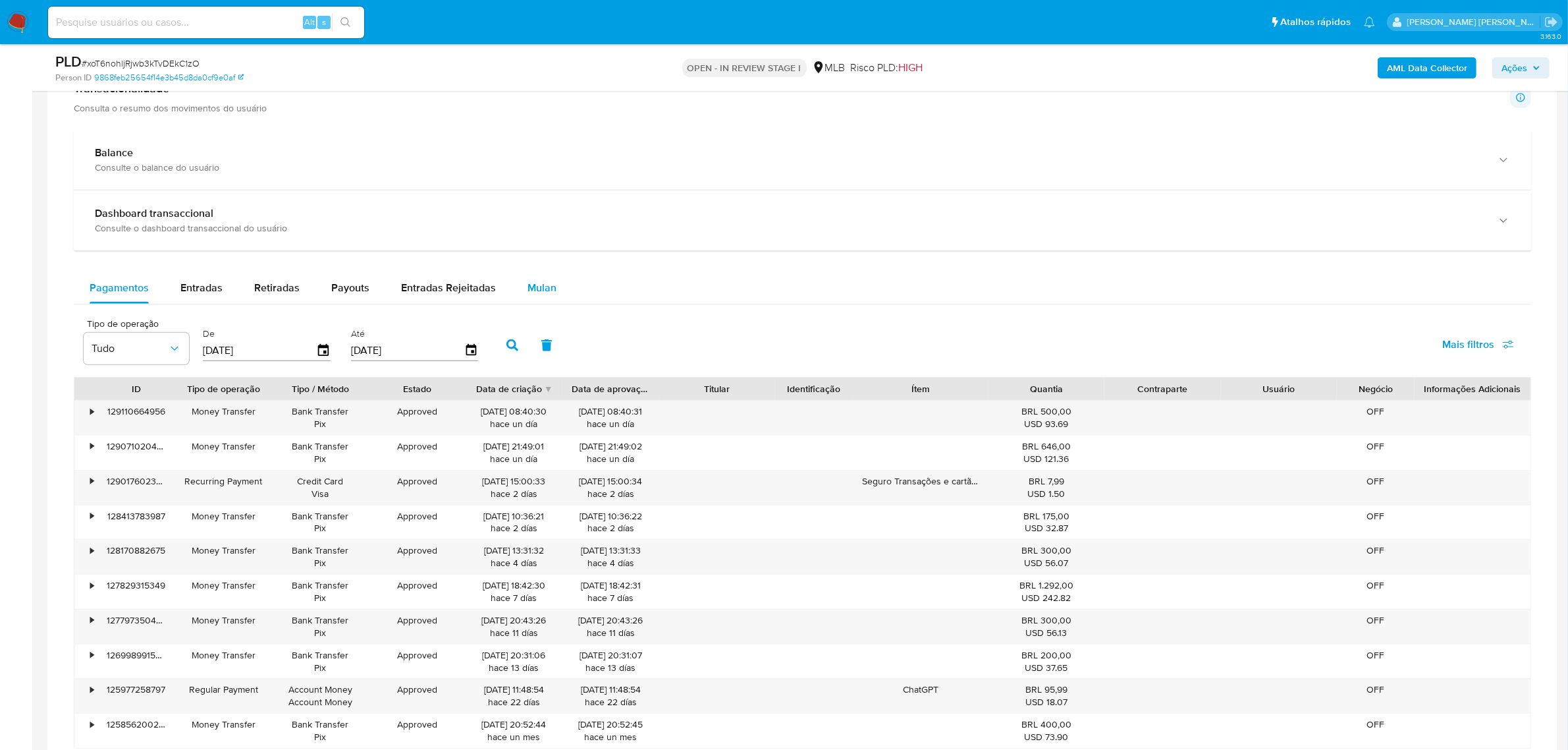
click at [544, 288] on span "Mulan" at bounding box center [542, 288] width 29 height 15
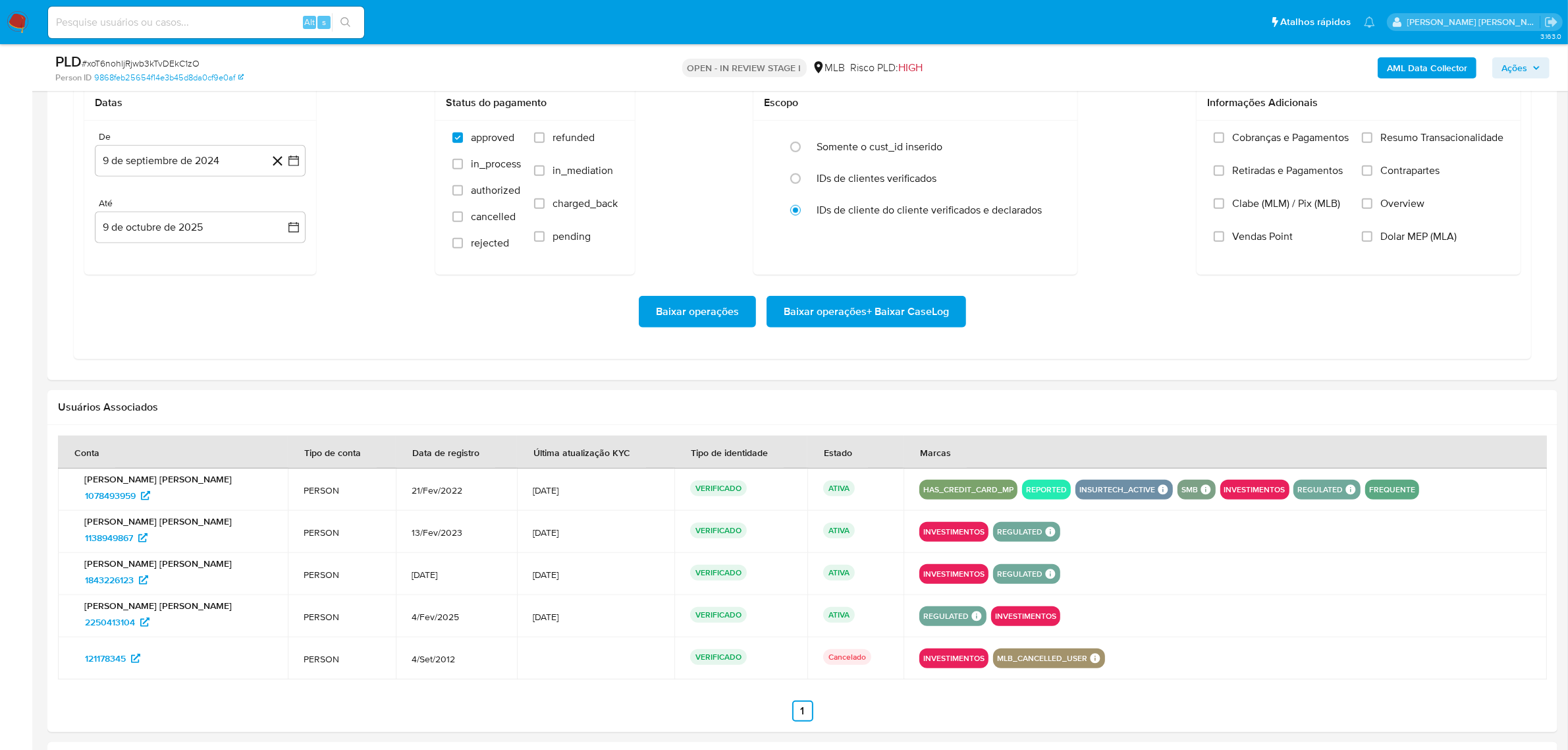
scroll to position [1071, 0]
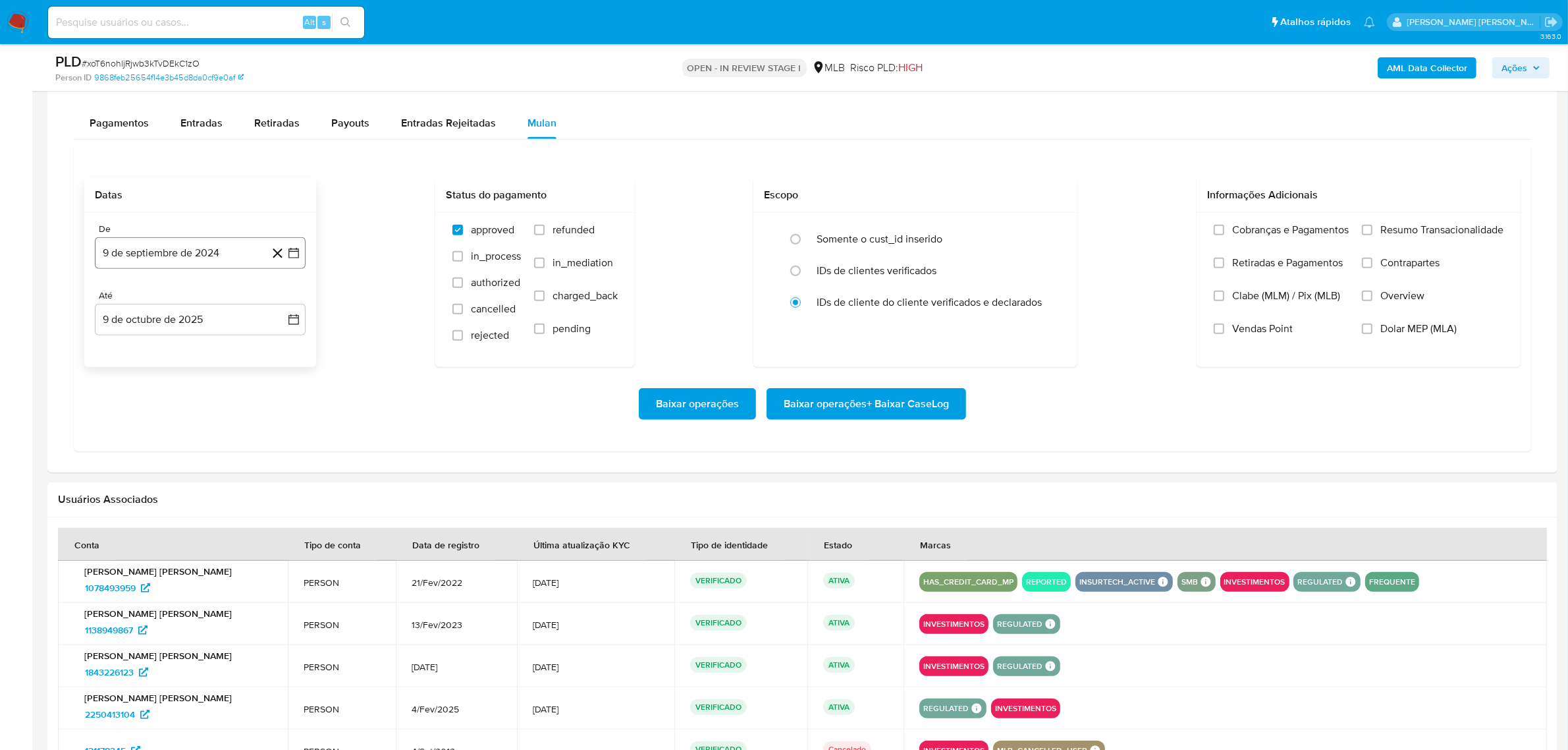
click at [296, 252] on icon "button" at bounding box center [293, 252] width 10 height 10
click at [281, 305] on icon "Mes siguiente" at bounding box center [283, 300] width 6 height 9
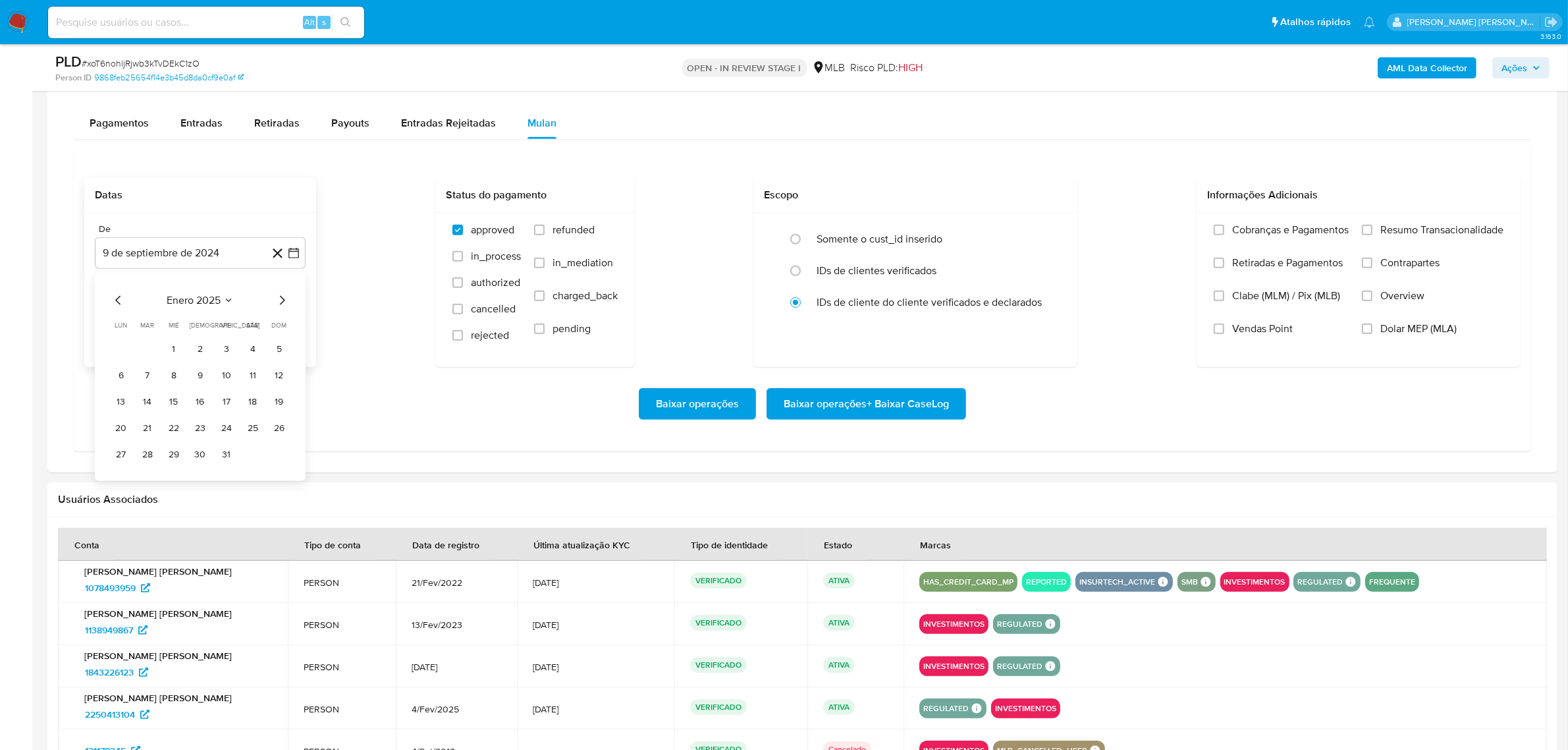
click at [281, 305] on icon "Mes siguiente" at bounding box center [283, 300] width 6 height 9
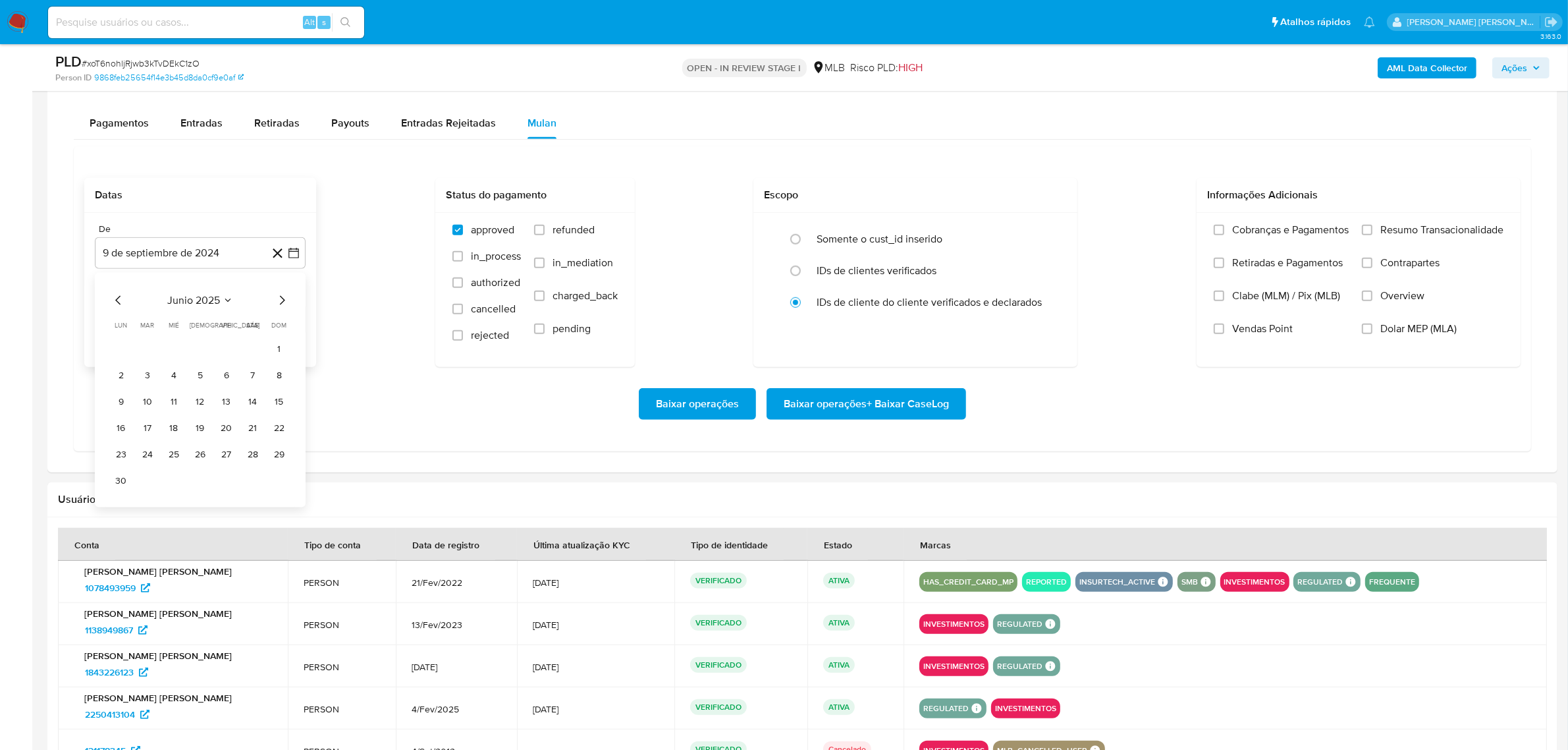
click at [281, 305] on icon "Mes siguiente" at bounding box center [283, 300] width 6 height 9
click at [226, 357] on button "1" at bounding box center [226, 349] width 21 height 21
click at [291, 330] on button "9 de octubre de 2025" at bounding box center [200, 319] width 210 height 31
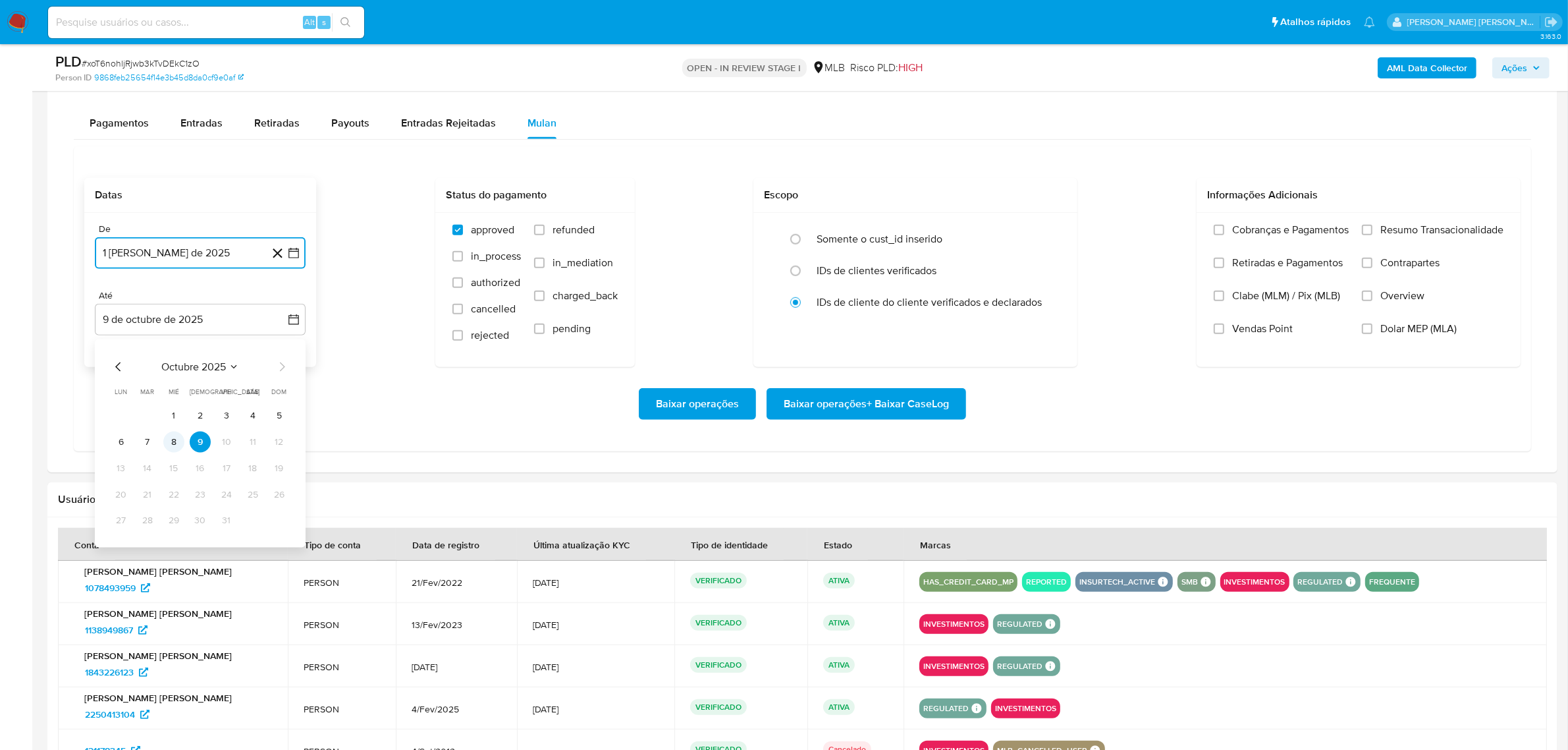
click at [175, 449] on button "8" at bounding box center [173, 442] width 21 height 21
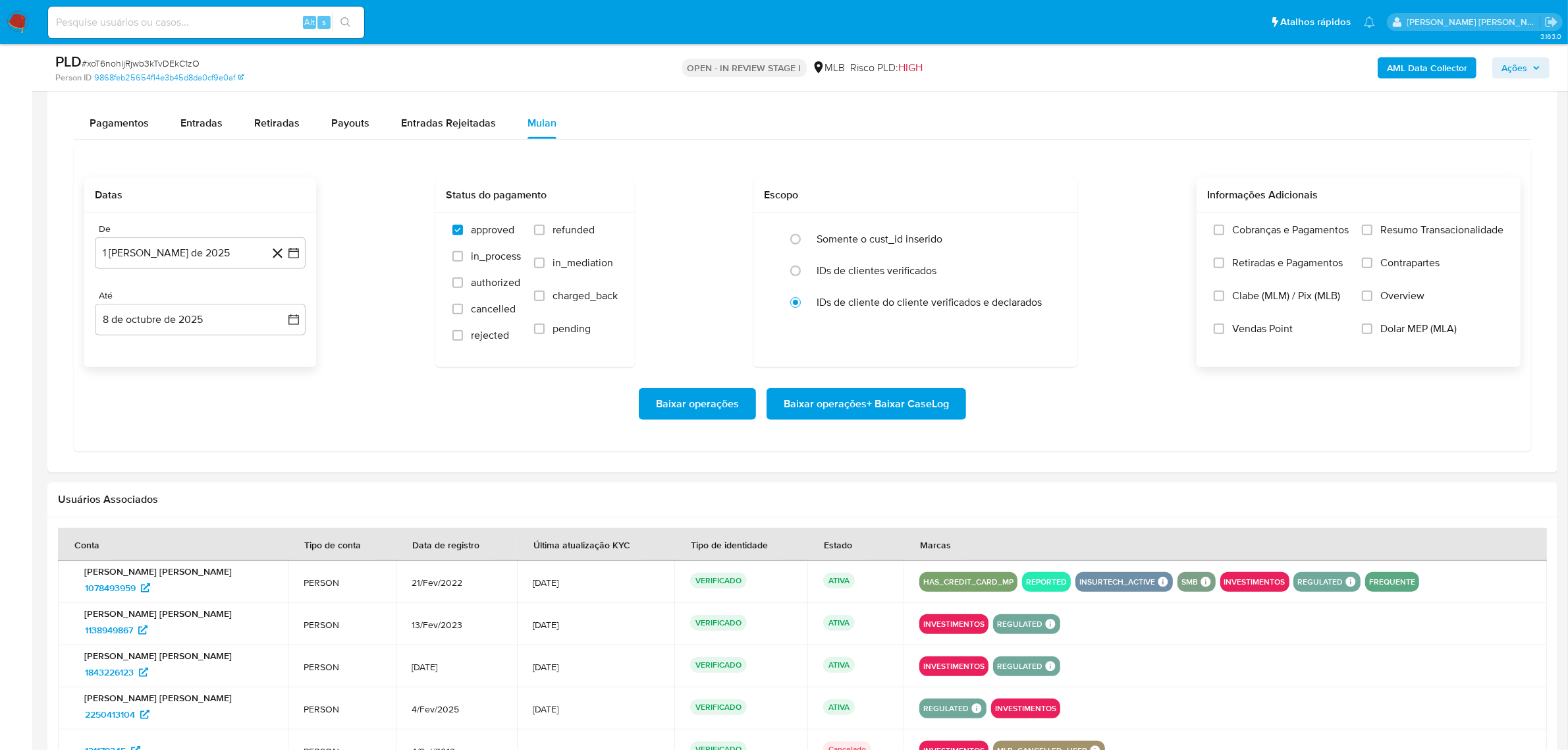
click at [1416, 303] on span "Overview" at bounding box center [1402, 296] width 44 height 13
click at [1372, 301] on input "Overview" at bounding box center [1367, 296] width 10 height 10
click at [1409, 268] on span "Contrapartes" at bounding box center [1409, 263] width 59 height 13
click at [1372, 268] on input "Contrapartes" at bounding box center [1367, 263] width 10 height 10
click at [1414, 228] on span "Resumo Transacionalidade" at bounding box center [1441, 229] width 123 height 13
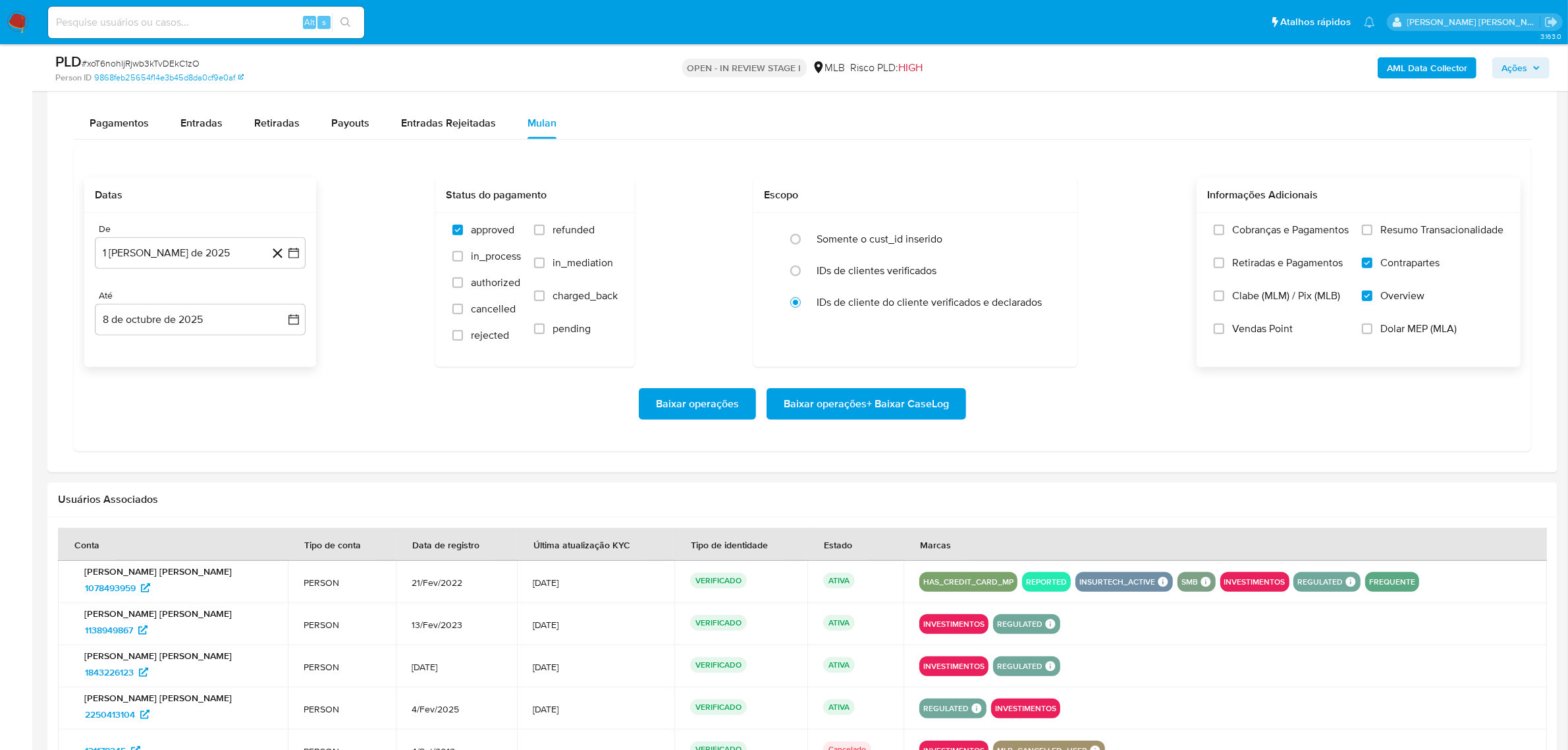
click at [1372, 228] on input "Resumo Transacionalidade" at bounding box center [1367, 229] width 10 height 10
click at [860, 399] on span "Baixar operações + Baixar CaseLog" at bounding box center [866, 404] width 165 height 29
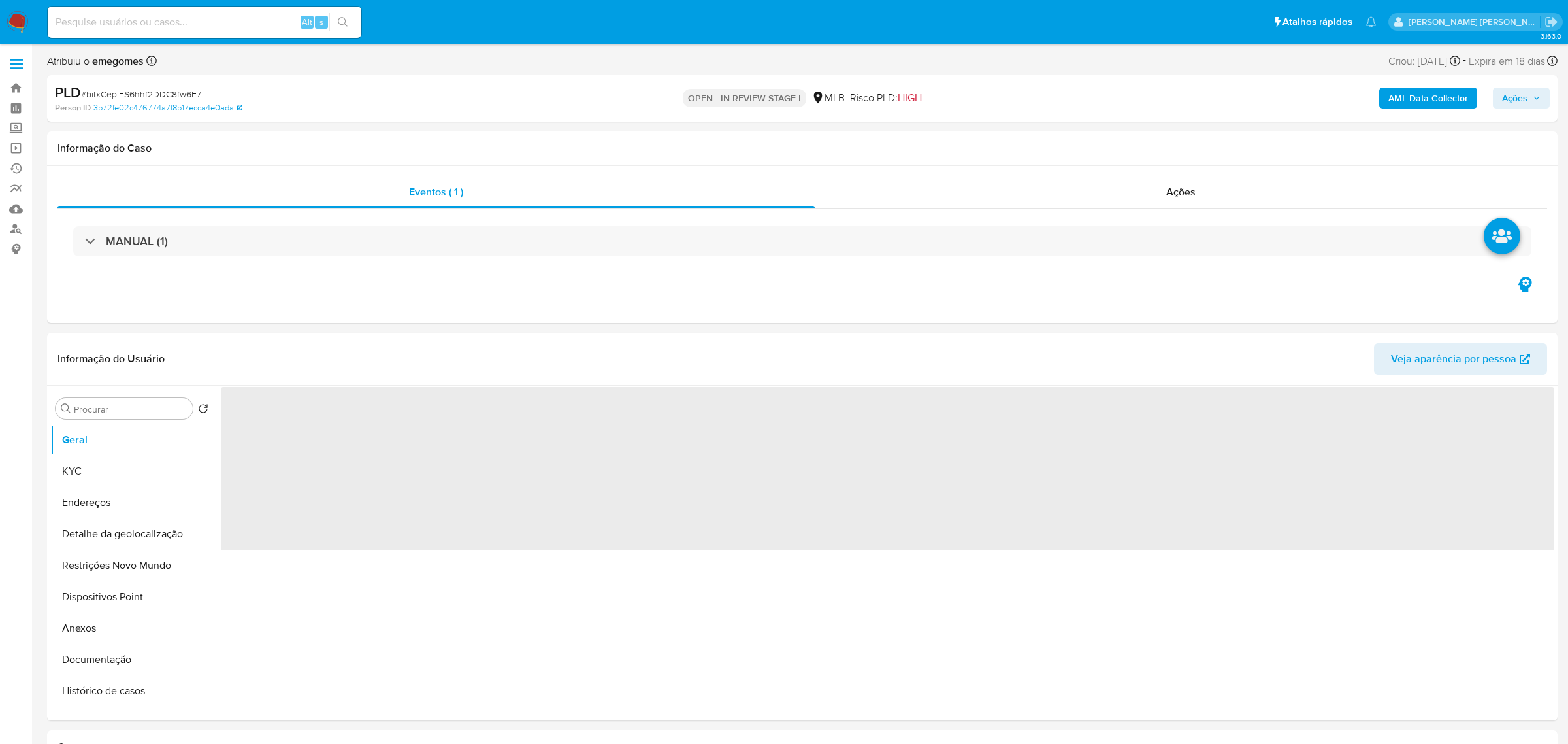
select select "10"
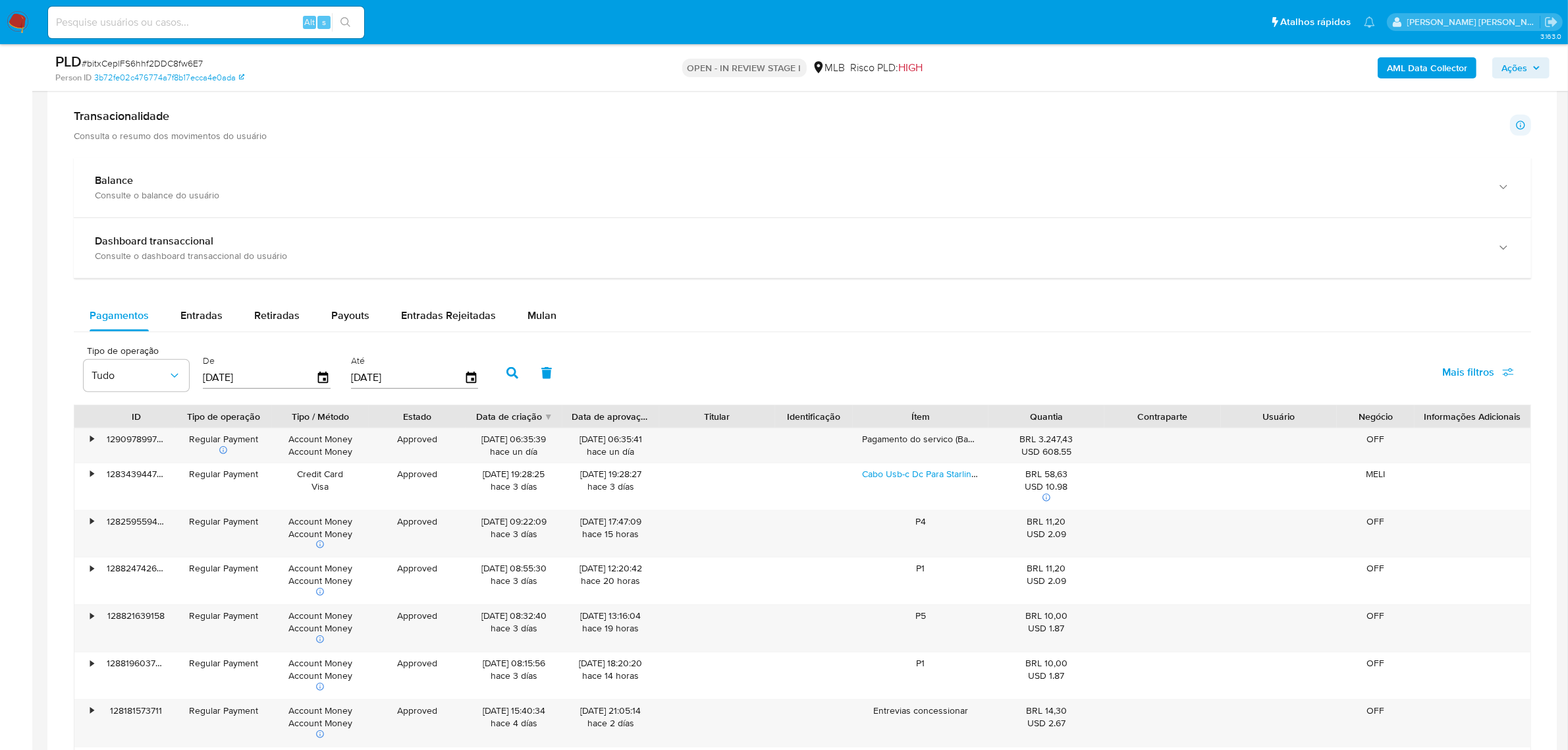
scroll to position [906, 0]
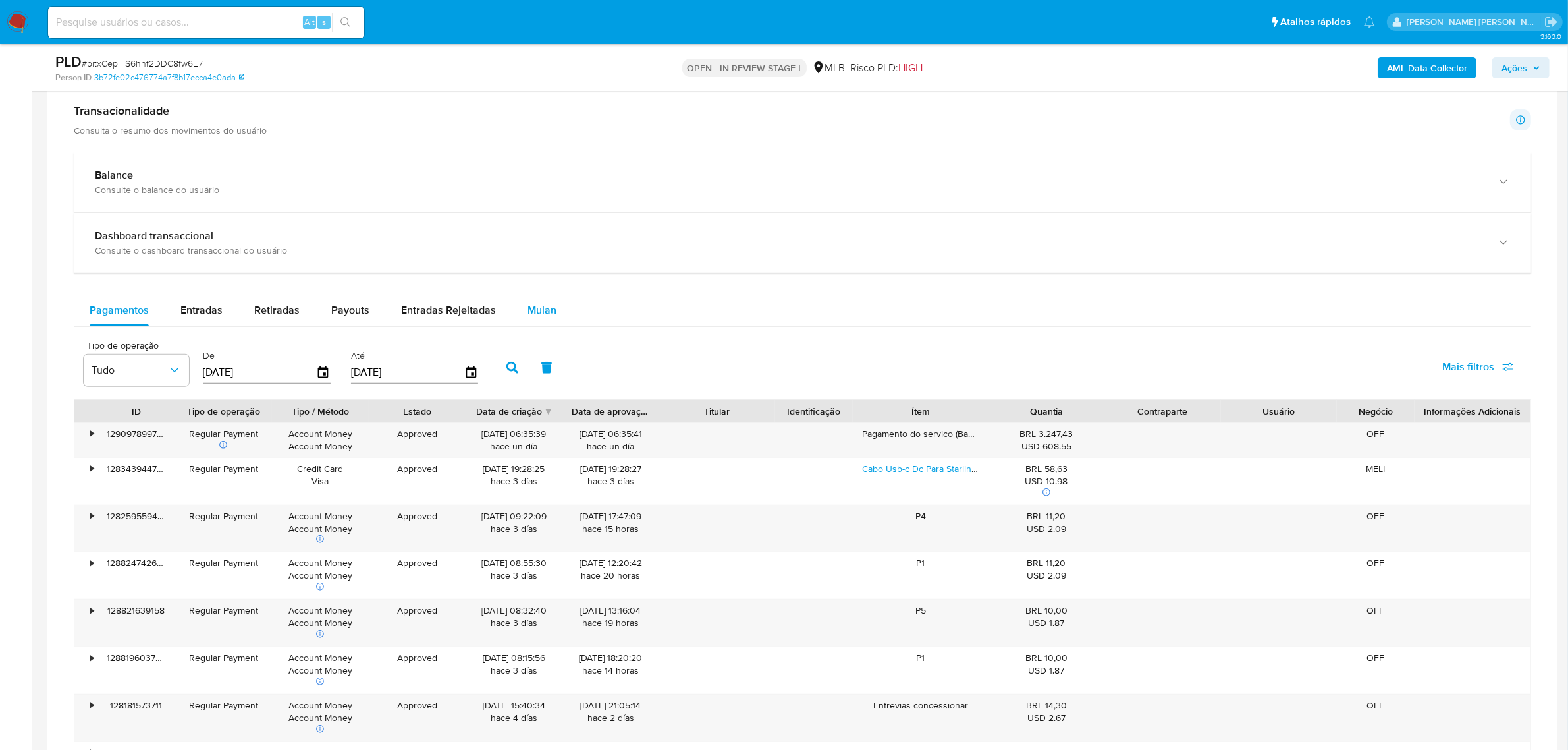
click at [535, 310] on span "Mulan" at bounding box center [542, 310] width 29 height 15
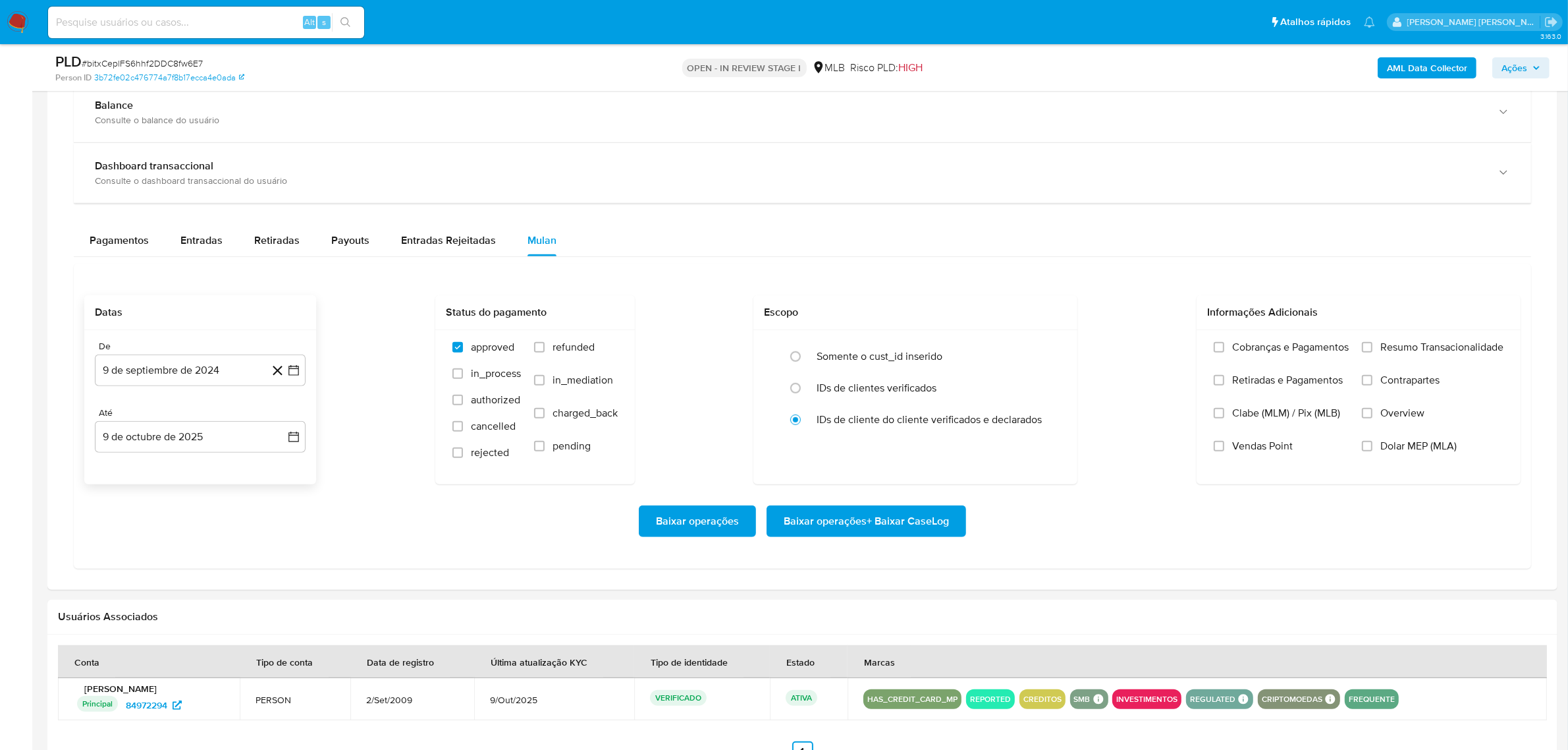
scroll to position [1071, 0]
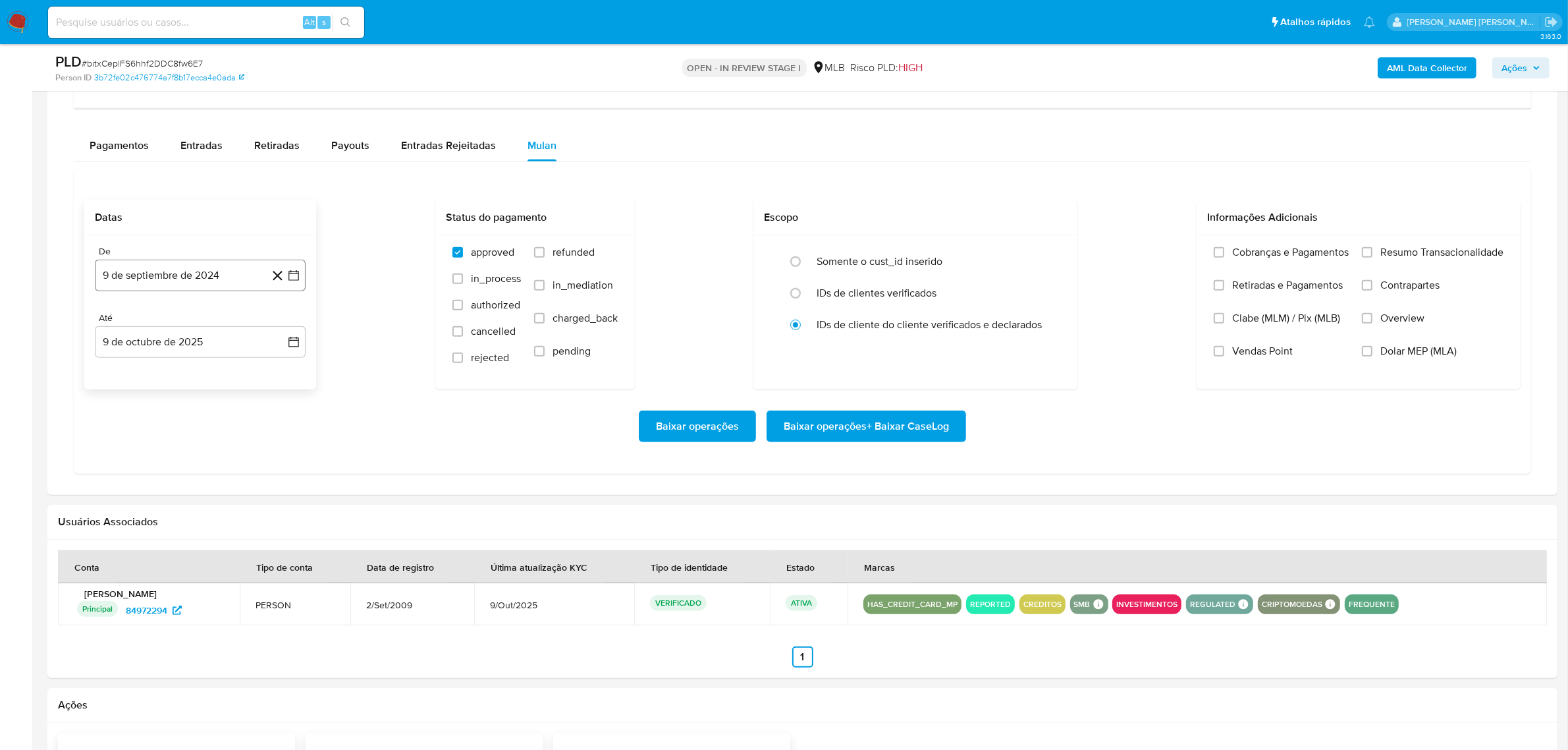
click at [301, 274] on button "9 de septiembre de 2024" at bounding box center [200, 275] width 210 height 31
click at [280, 326] on icon "Mes siguiente" at bounding box center [281, 323] width 16 height 16
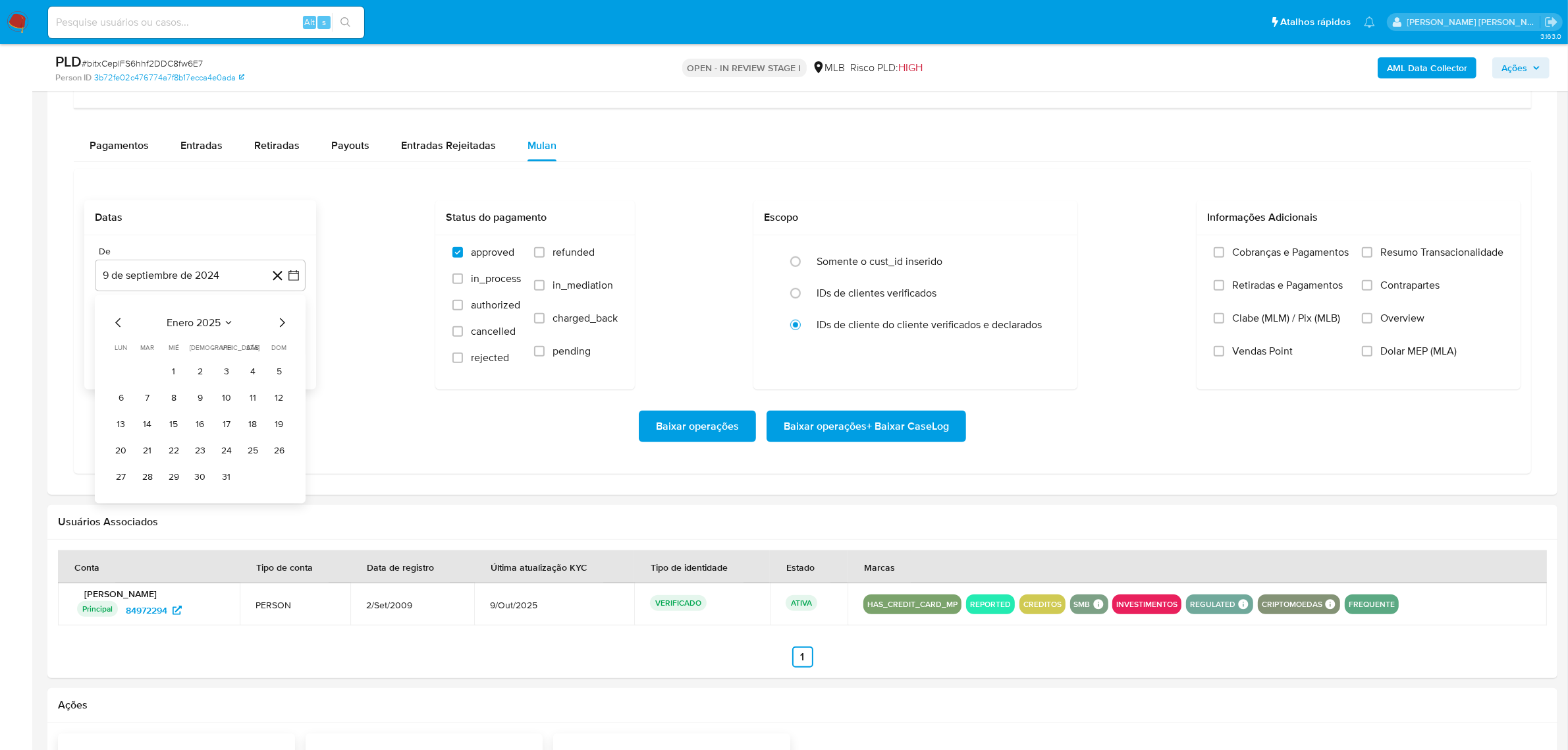
click at [280, 326] on icon "Mes siguiente" at bounding box center [281, 323] width 16 height 16
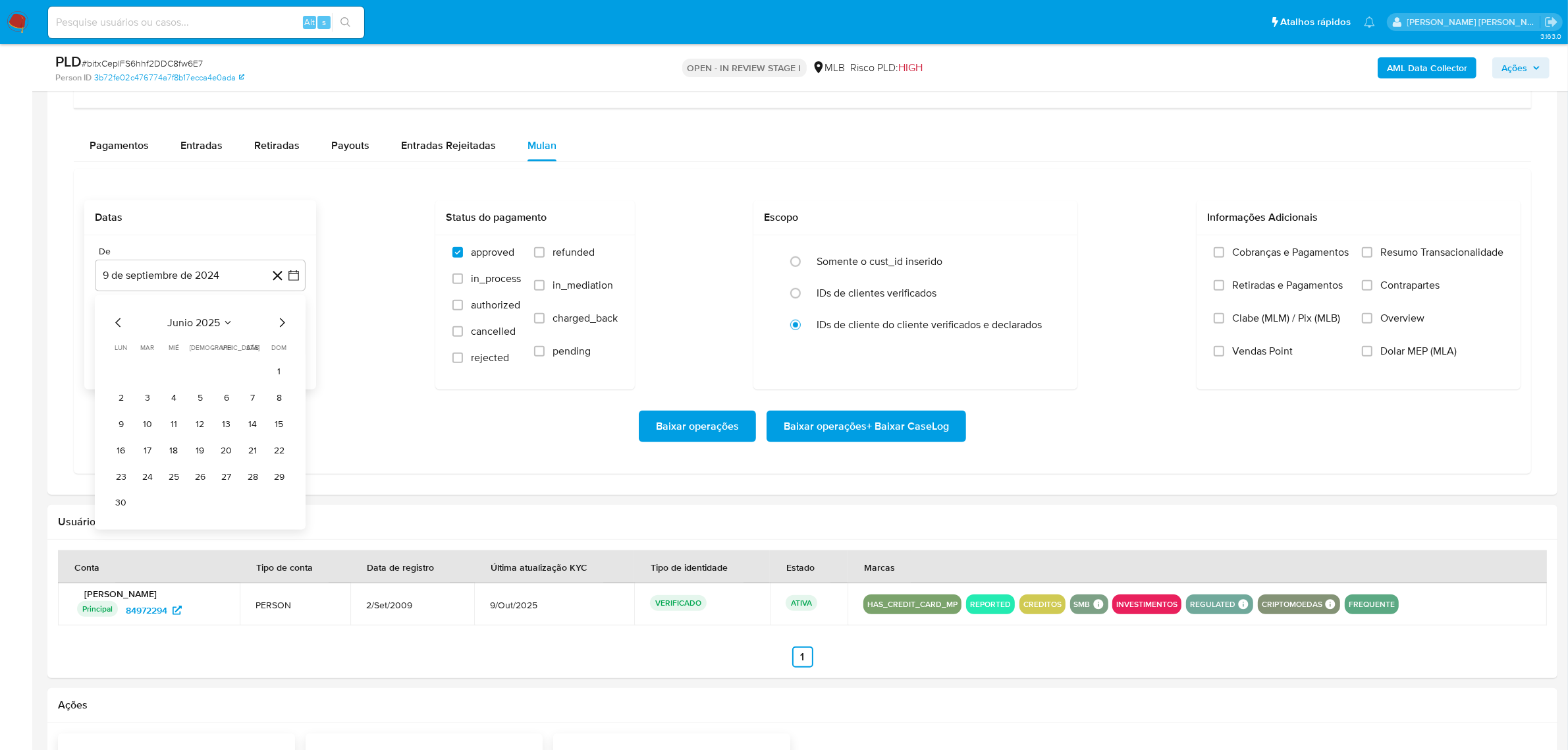
click at [280, 326] on icon "Mes siguiente" at bounding box center [281, 323] width 16 height 16
click at [228, 378] on button "1" at bounding box center [226, 372] width 21 height 21
click at [305, 344] on button "9 de octubre de 2025" at bounding box center [200, 342] width 210 height 31
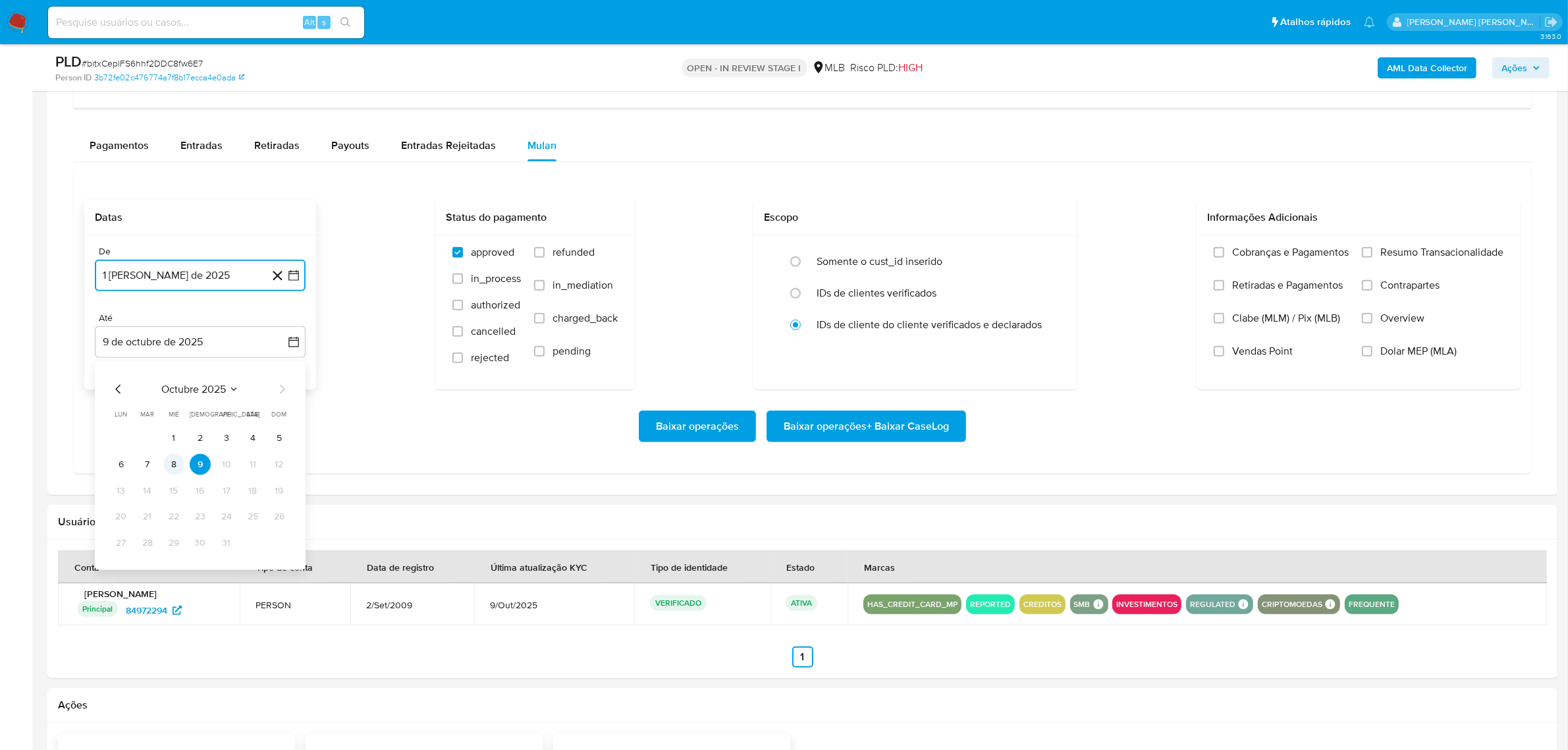
click at [175, 461] on button "8" at bounding box center [173, 464] width 21 height 21
click at [1402, 323] on span "Overview" at bounding box center [1402, 318] width 44 height 13
click at [1372, 323] on input "Overview" at bounding box center [1367, 318] width 10 height 10
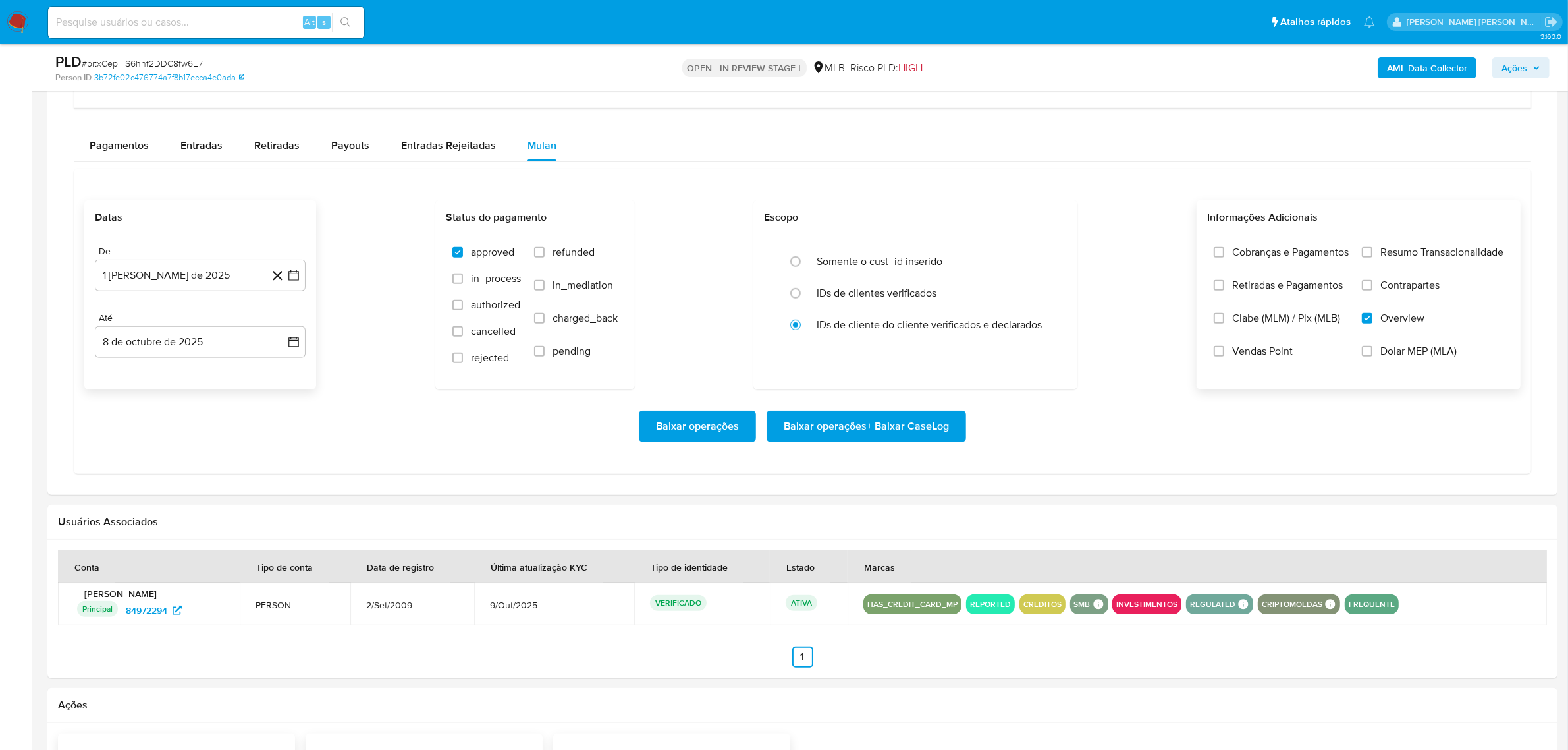
click at [1409, 291] on span "Contrapartes" at bounding box center [1409, 285] width 59 height 13
click at [1372, 291] on input "Contrapartes" at bounding box center [1367, 285] width 10 height 10
click at [1409, 261] on label "Resumo Transacionalidade" at bounding box center [1432, 262] width 141 height 33
click at [1372, 258] on input "Resumo Transacionalidade" at bounding box center [1367, 252] width 10 height 10
click at [890, 423] on span "Baixar operações + Baixar CaseLog" at bounding box center [866, 427] width 165 height 29
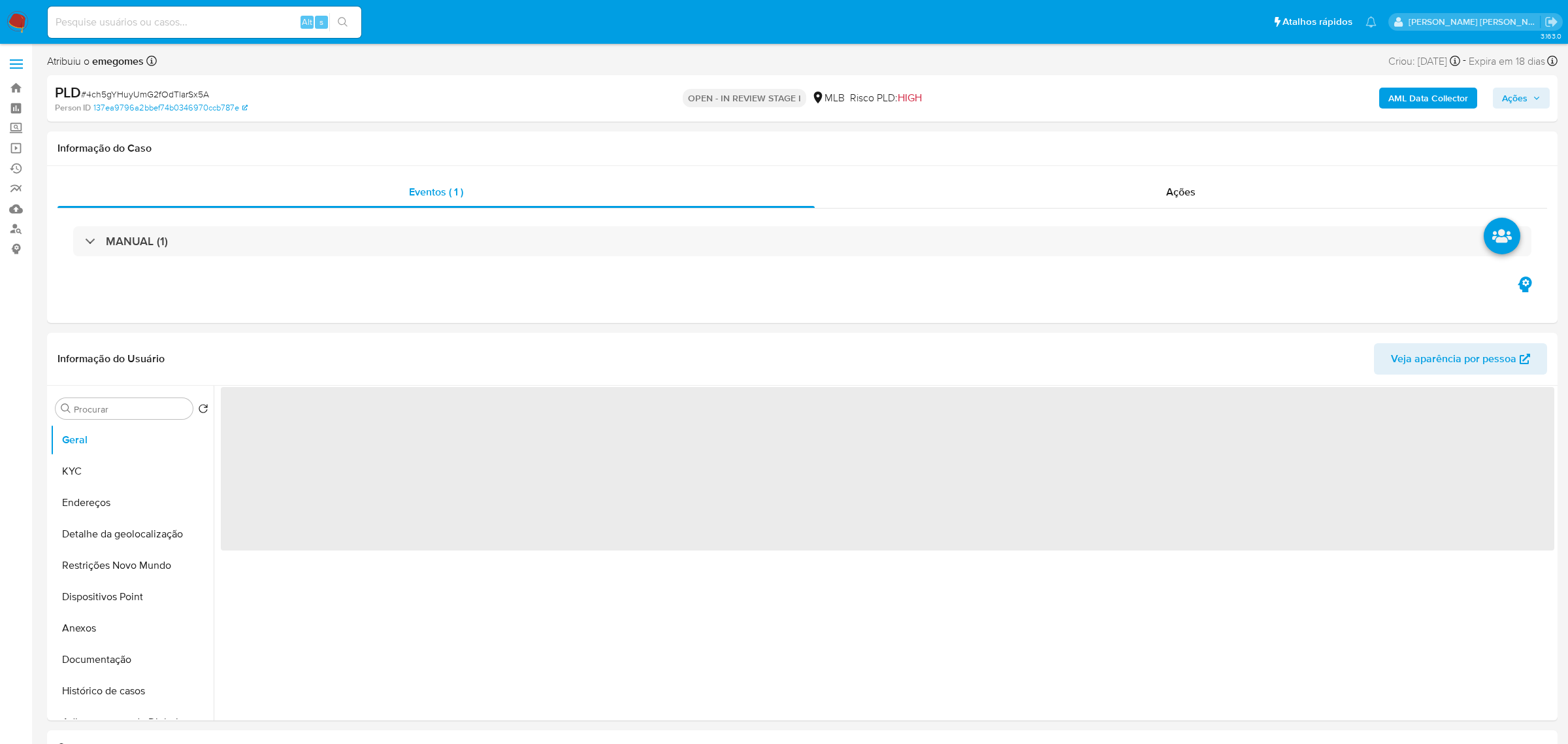
select select "10"
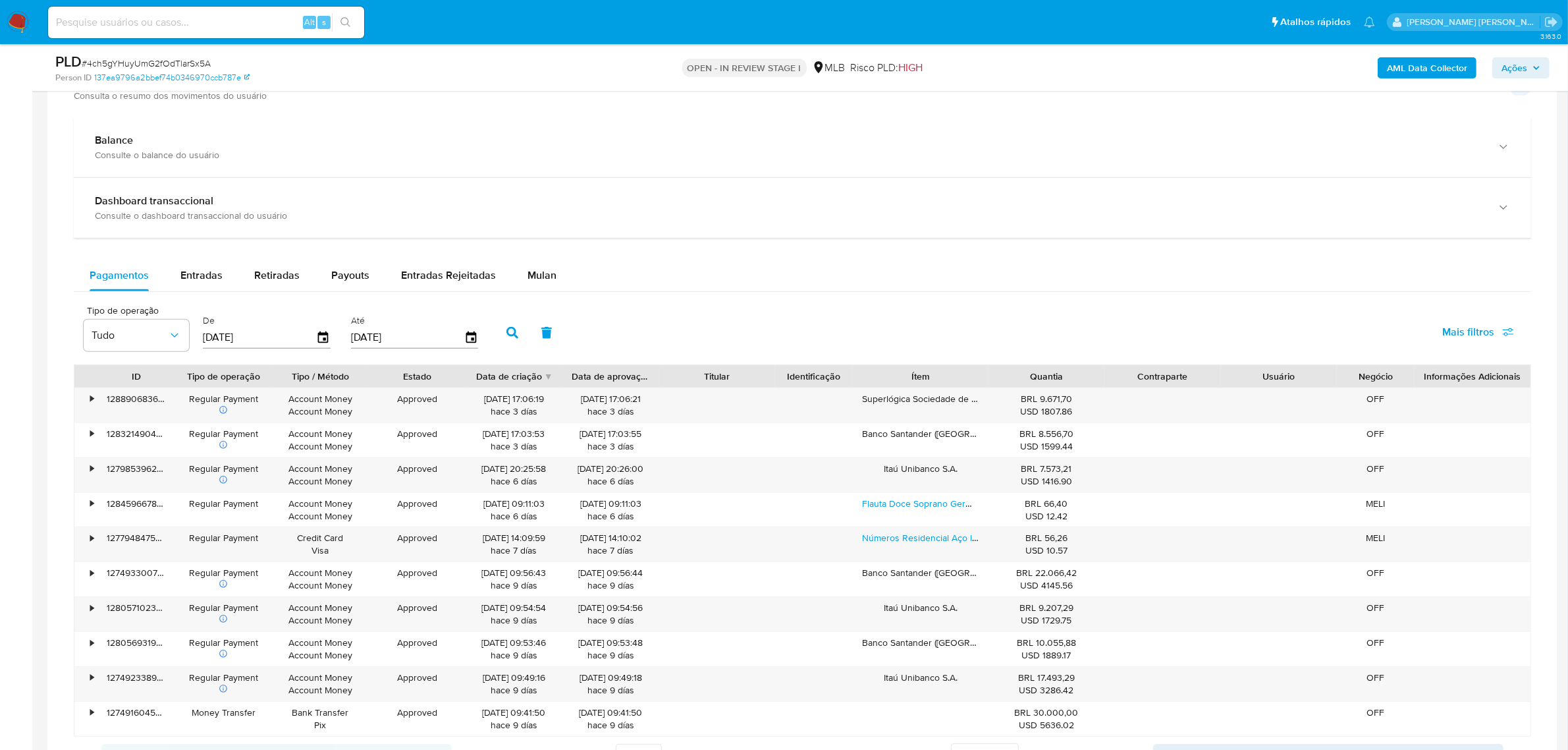
scroll to position [988, 0]
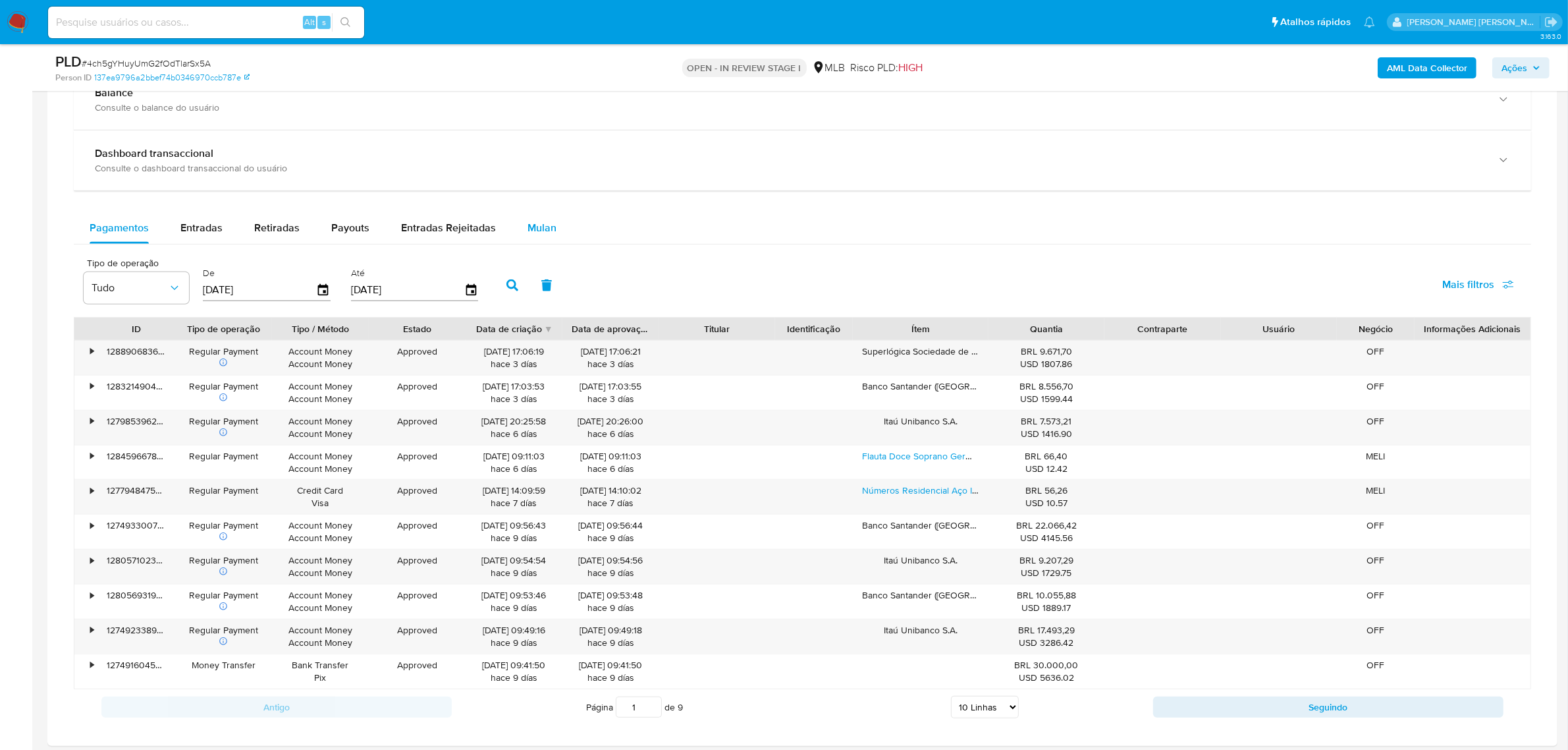
click at [536, 235] on span "Mulan" at bounding box center [542, 228] width 29 height 15
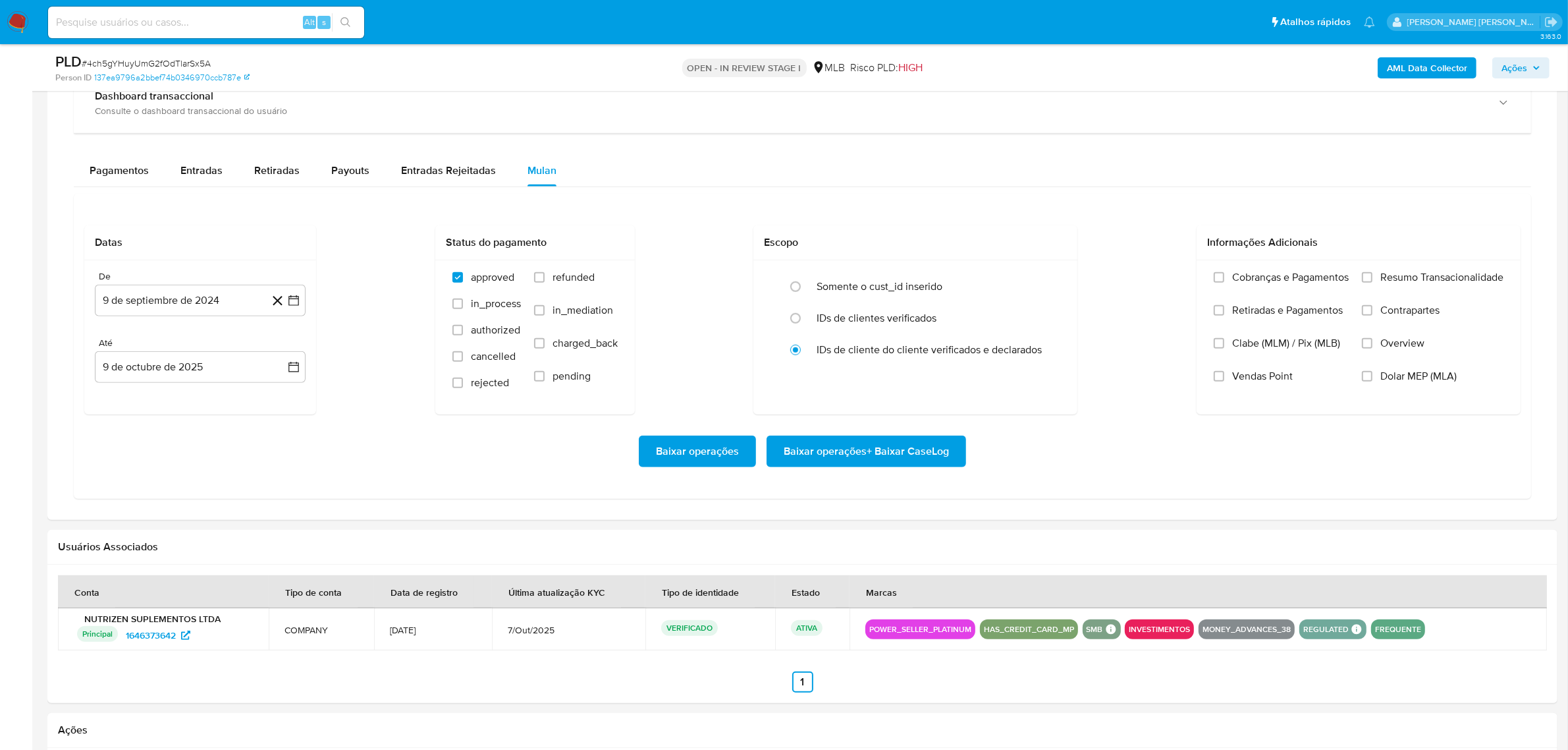
scroll to position [1071, 0]
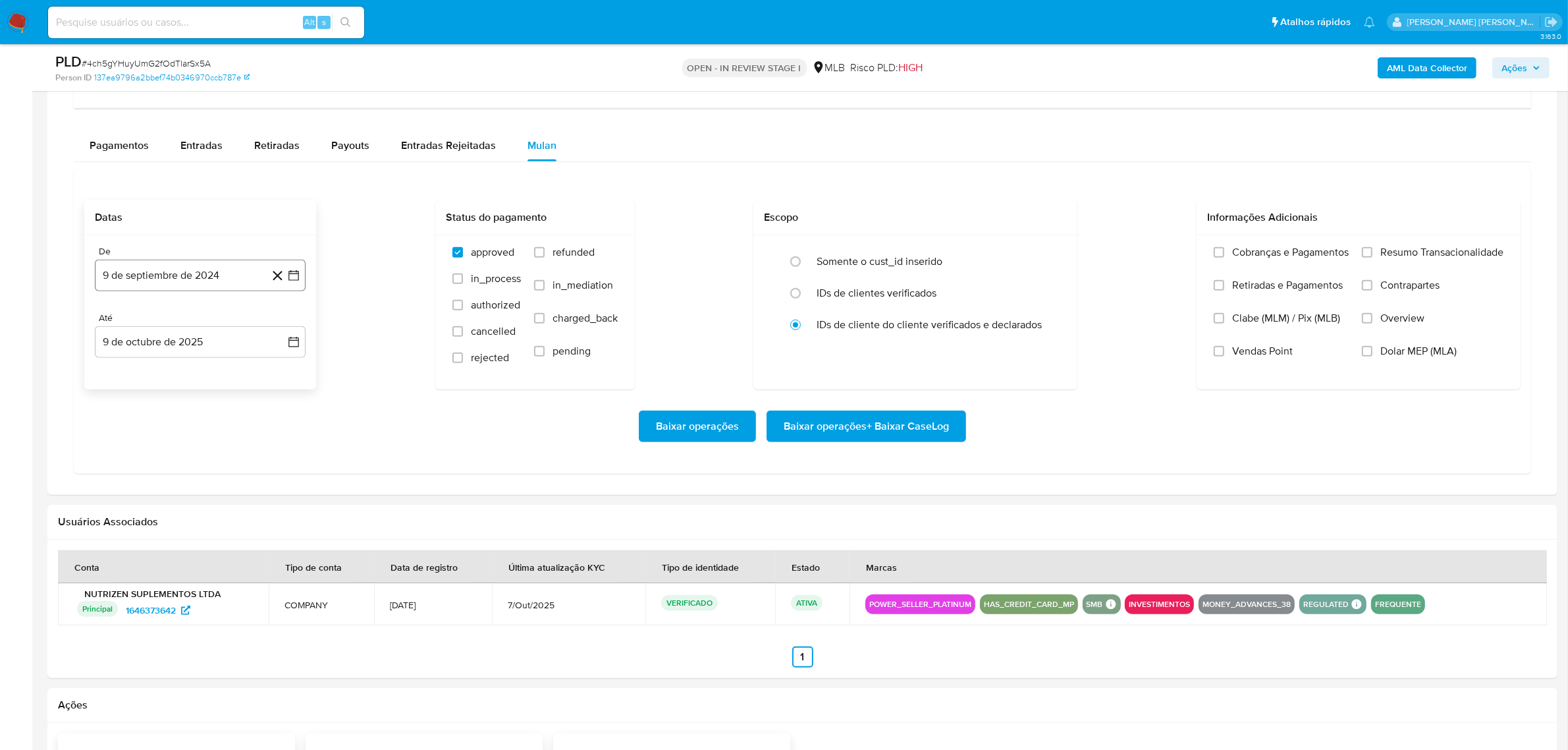
click at [293, 279] on icon "button" at bounding box center [293, 275] width 13 height 13
click at [274, 330] on icon "Mes siguiente" at bounding box center [281, 323] width 16 height 16
click at [275, 326] on icon "Mes siguiente" at bounding box center [281, 323] width 16 height 16
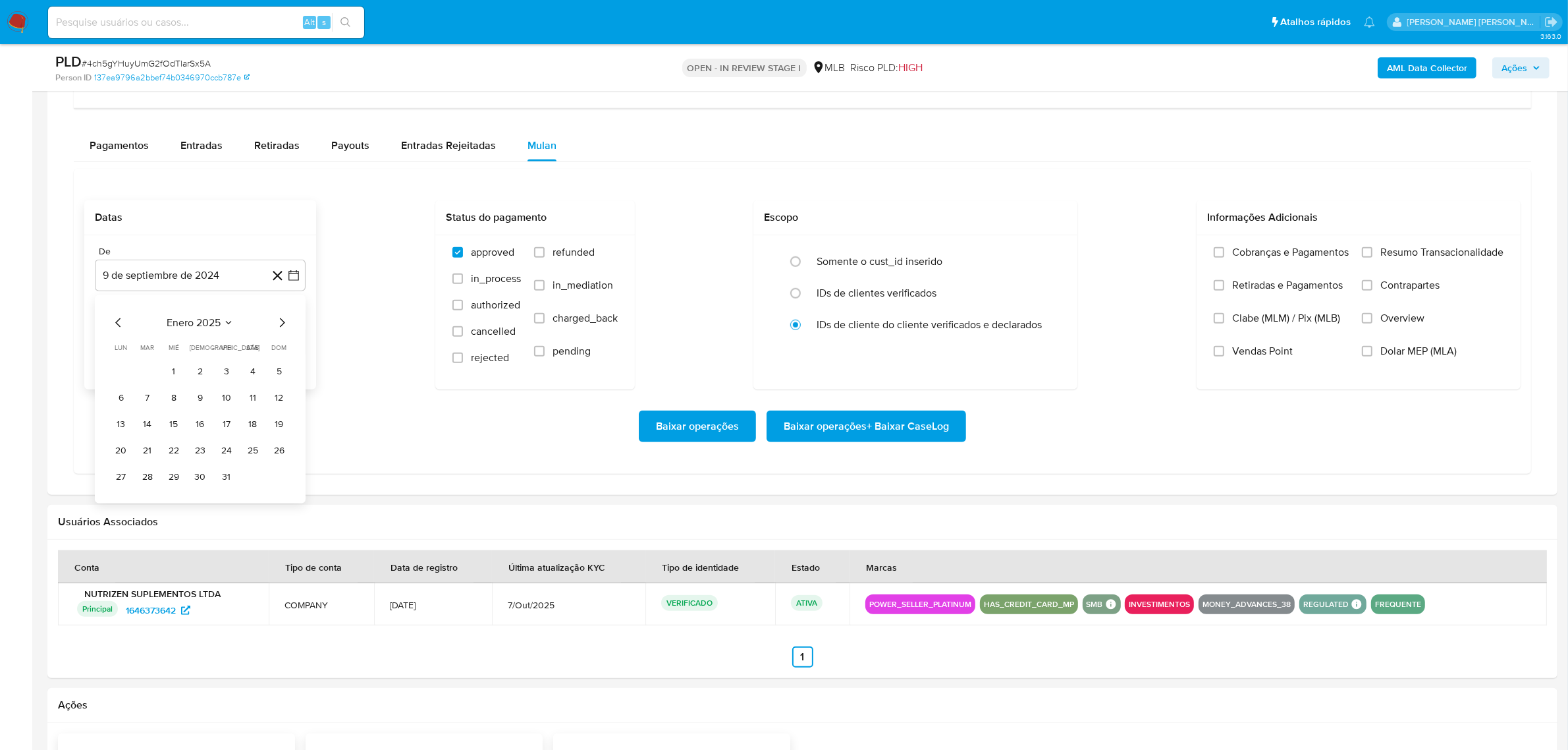
click at [275, 326] on icon "Mes siguiente" at bounding box center [281, 323] width 16 height 16
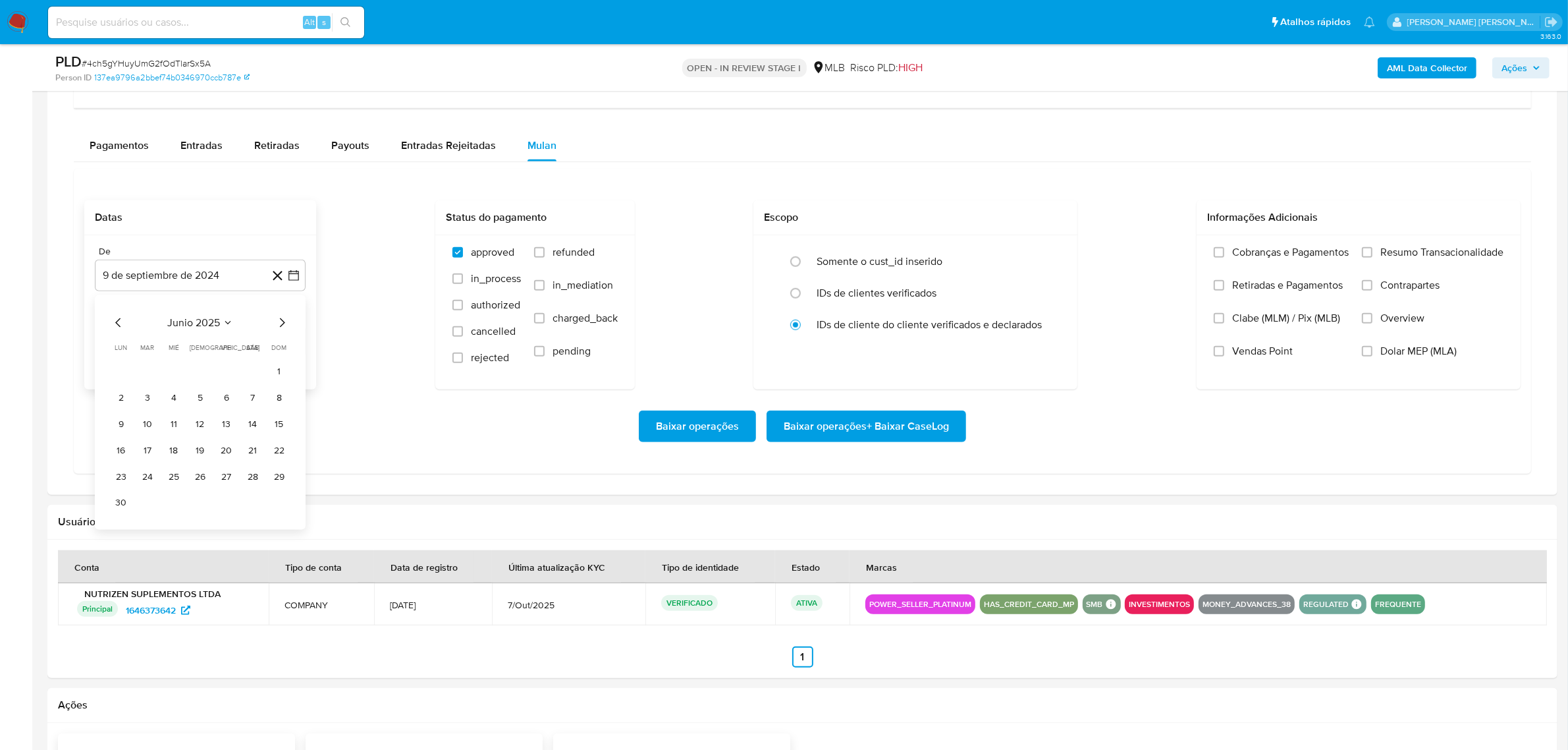
click at [275, 326] on icon "Mes siguiente" at bounding box center [281, 323] width 16 height 16
click at [224, 374] on button "1" at bounding box center [226, 372] width 21 height 21
click at [295, 343] on icon "button" at bounding box center [293, 342] width 13 height 13
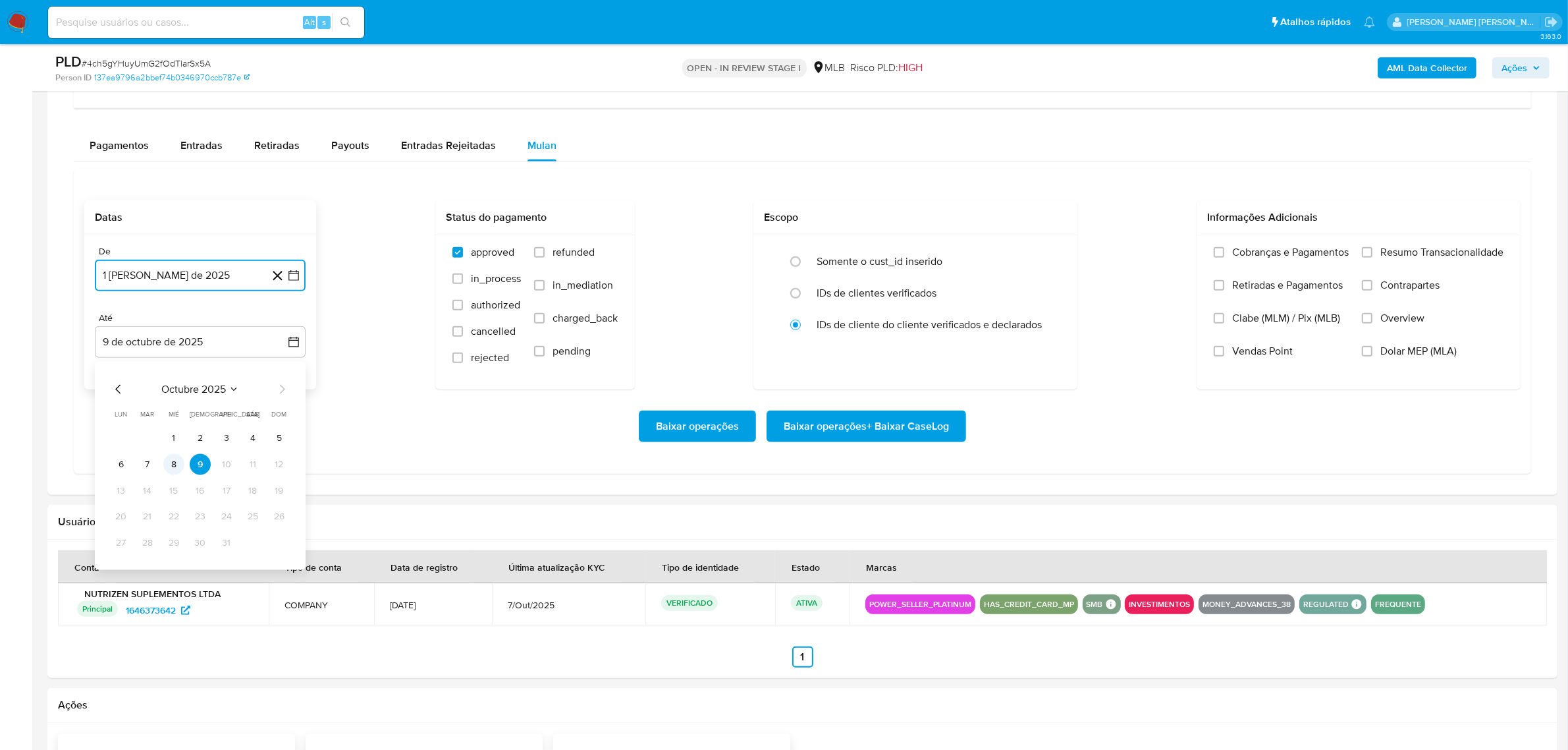
click at [171, 461] on button "8" at bounding box center [173, 464] width 21 height 21
click at [1389, 331] on label "Overview" at bounding box center [1432, 328] width 141 height 33
click at [1372, 323] on input "Overview" at bounding box center [1367, 318] width 10 height 10
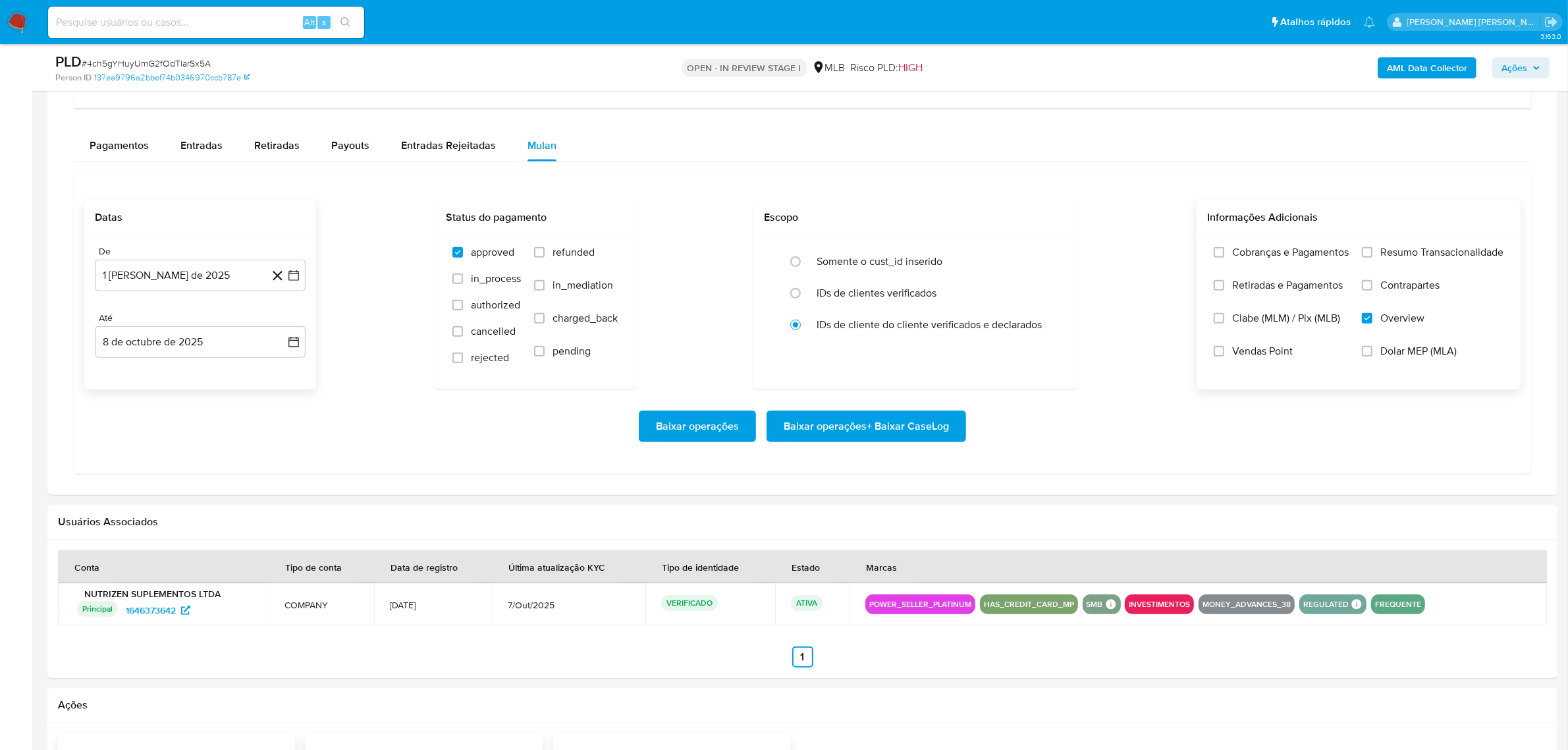
click at [1409, 300] on label "Contrapartes" at bounding box center [1432, 295] width 141 height 33
click at [1372, 291] on input "Contrapartes" at bounding box center [1367, 285] width 10 height 10
click at [1417, 259] on span "Resumo Transacionalidade" at bounding box center [1441, 252] width 123 height 13
click at [1372, 258] on input "Resumo Transacionalidade" at bounding box center [1367, 252] width 10 height 10
click at [841, 422] on span "Baixar operações + Baixar CaseLog" at bounding box center [866, 427] width 165 height 29
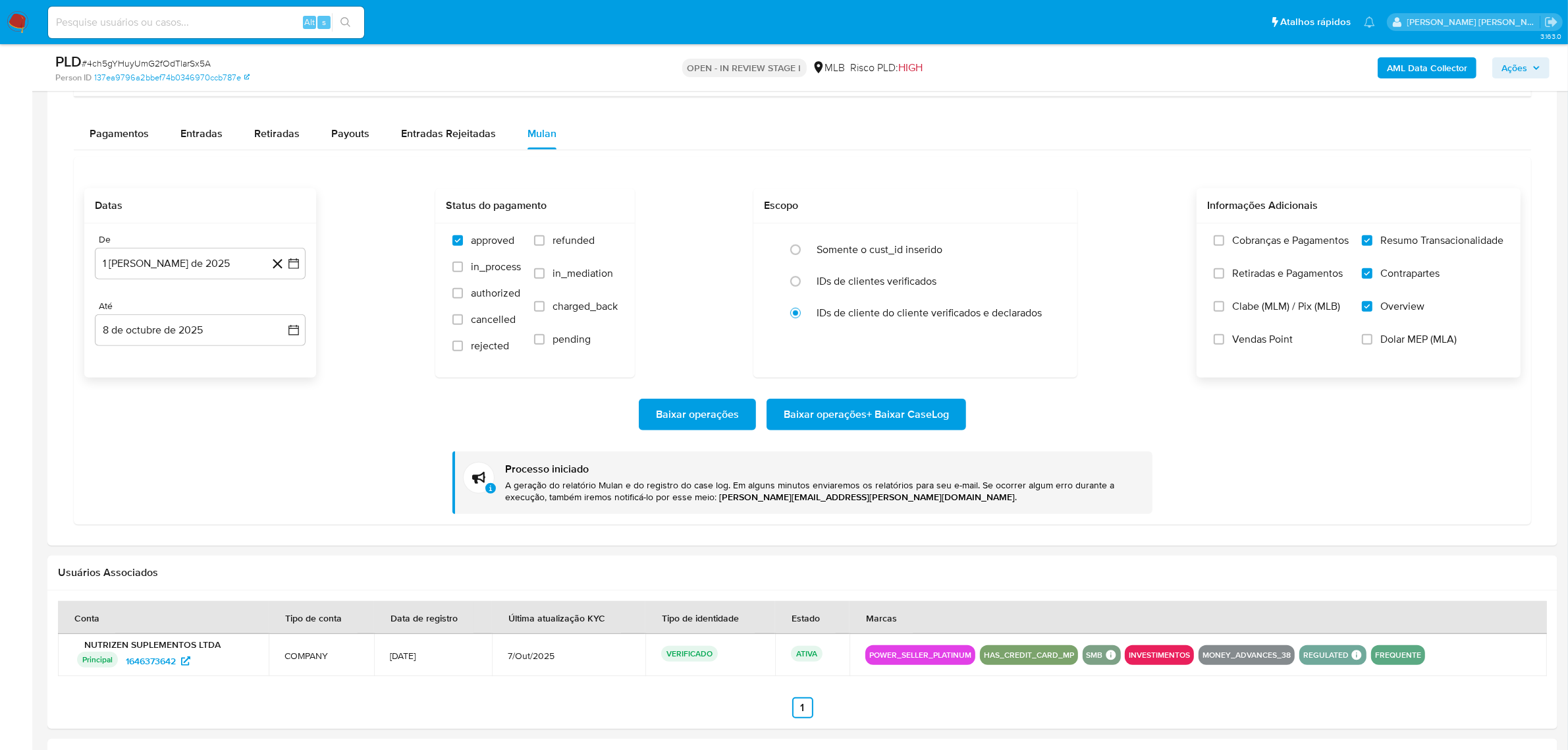
scroll to position [1053, 0]
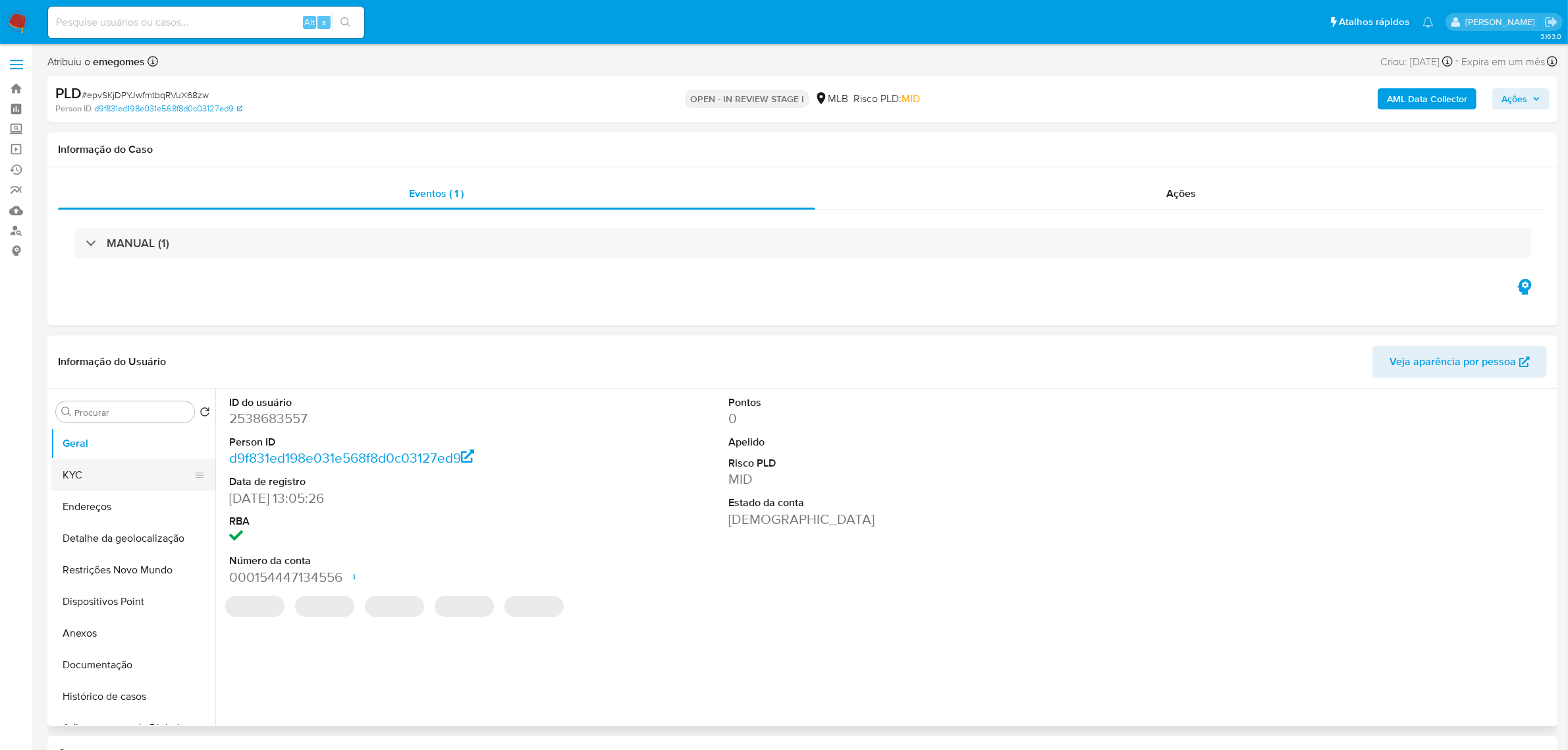
click at [92, 476] on button "KYC" at bounding box center [127, 475] width 154 height 31
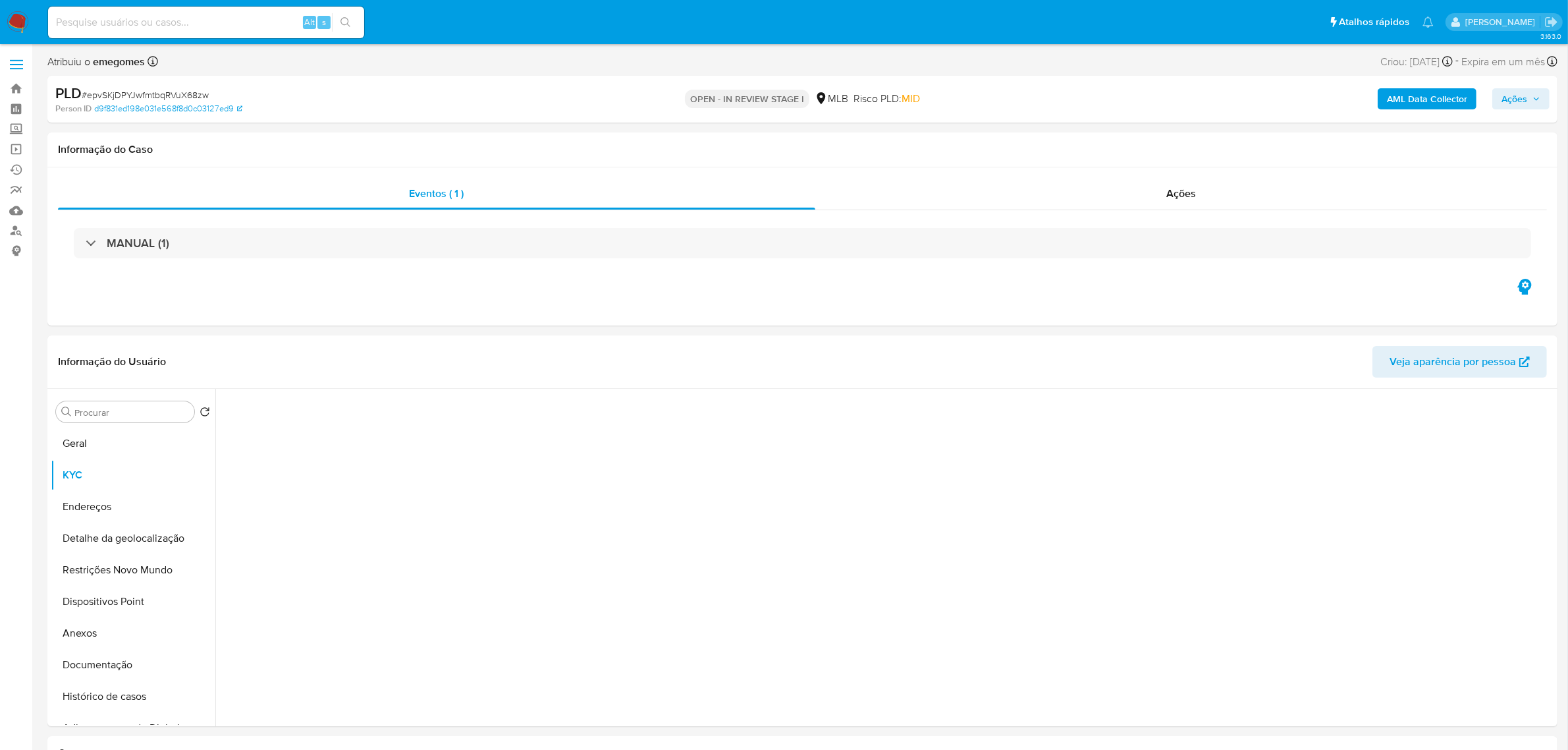
select select "10"
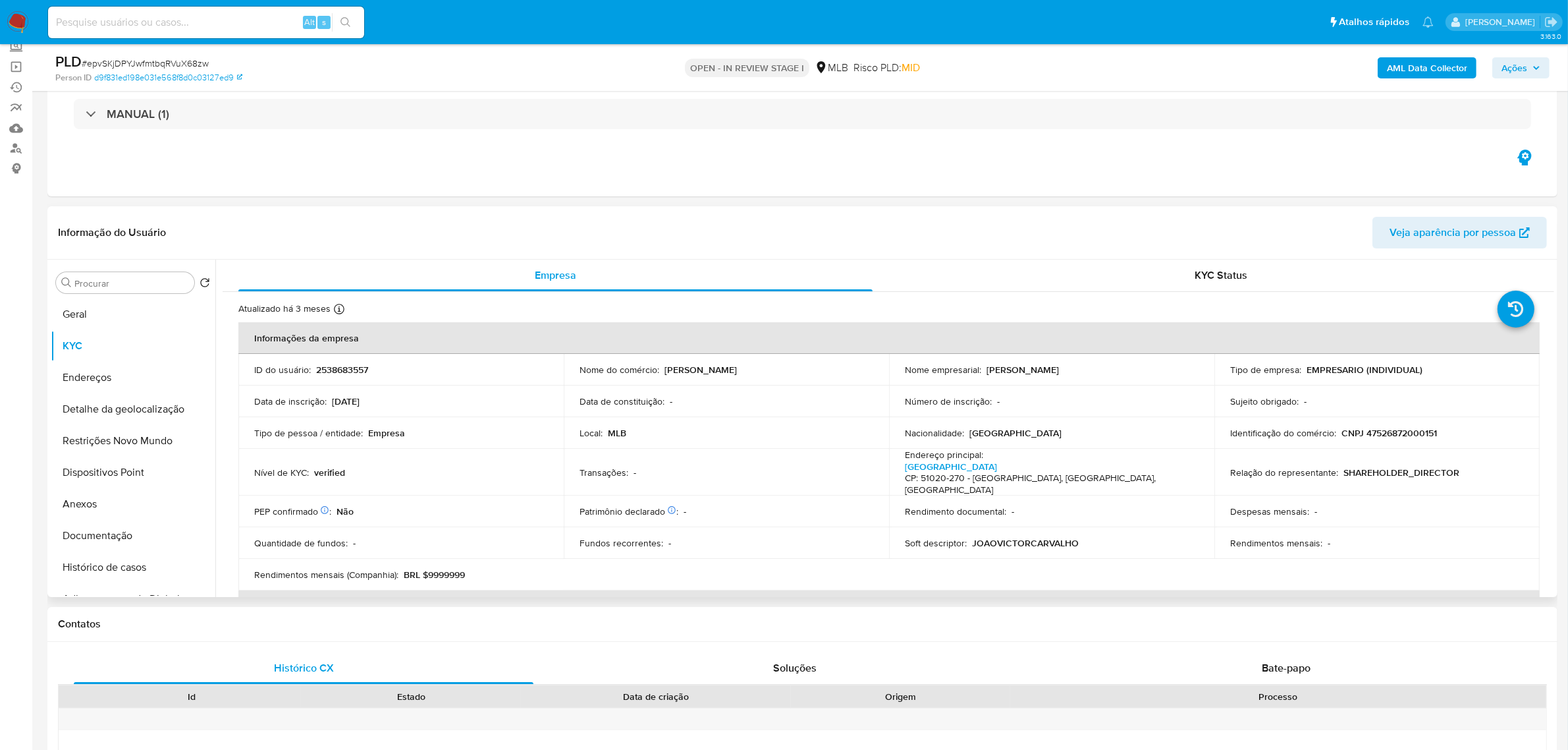
click at [763, 220] on header "Informação do Usuário Veja aparência por pessoa" at bounding box center [802, 232] width 1489 height 31
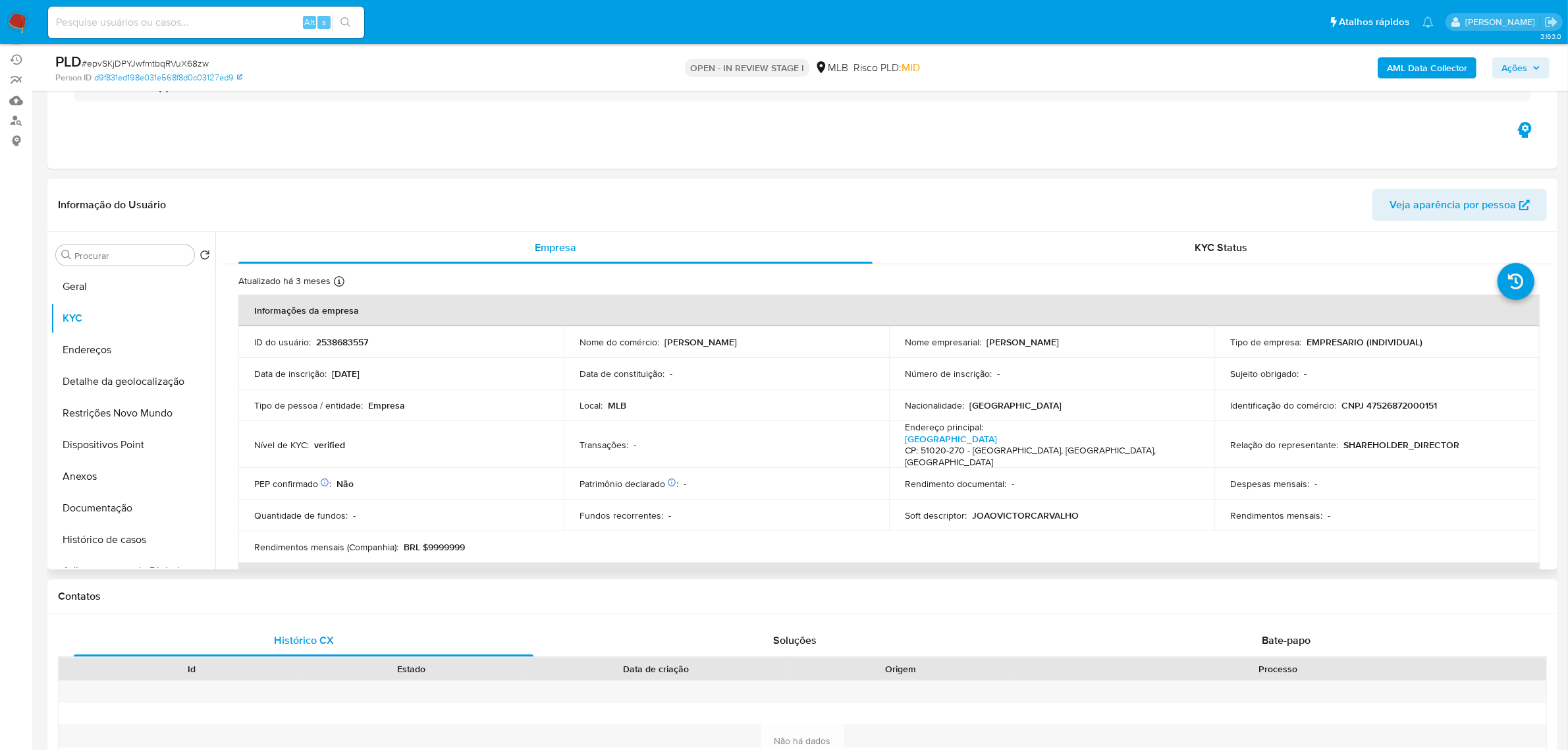
scroll to position [82, 0]
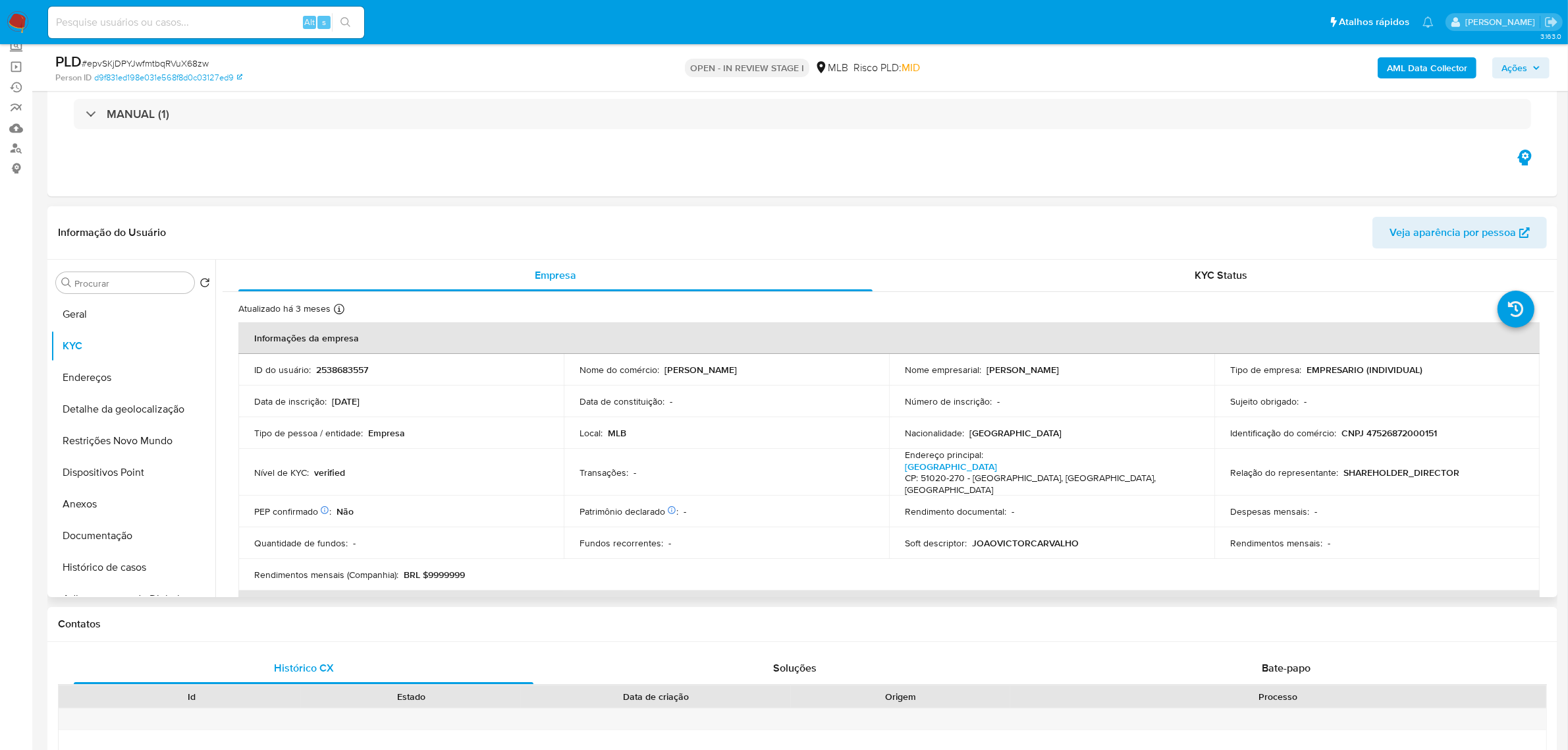
click at [317, 222] on header "Informação do Usuário Veja aparência por pessoa" at bounding box center [802, 232] width 1489 height 31
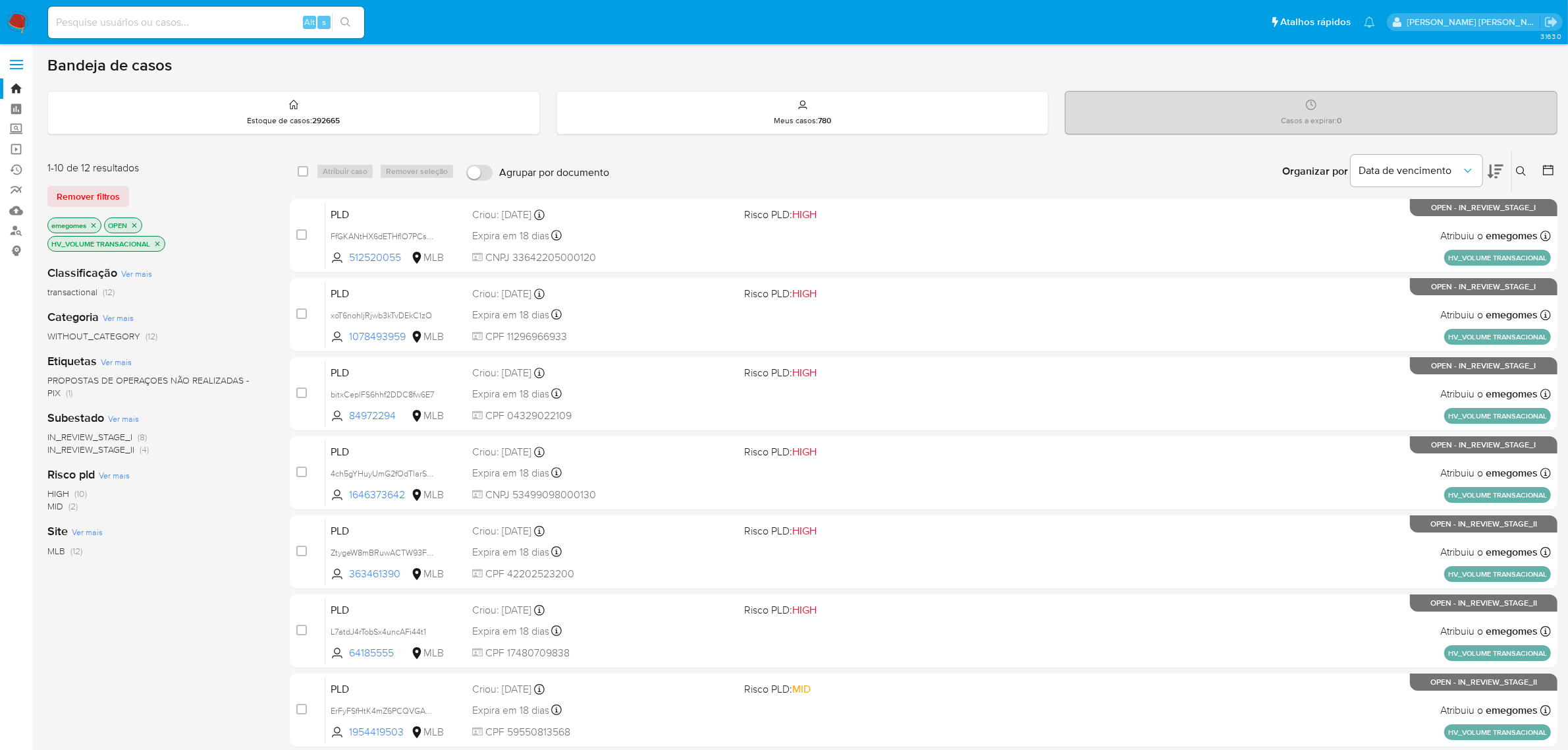
click at [221, 20] on input at bounding box center [206, 22] width 316 height 17
paste input "EZoZYlF95c11txCTuGJmOCAl"
type input "EZoZYlF95c11txCTuGJmOCAl"
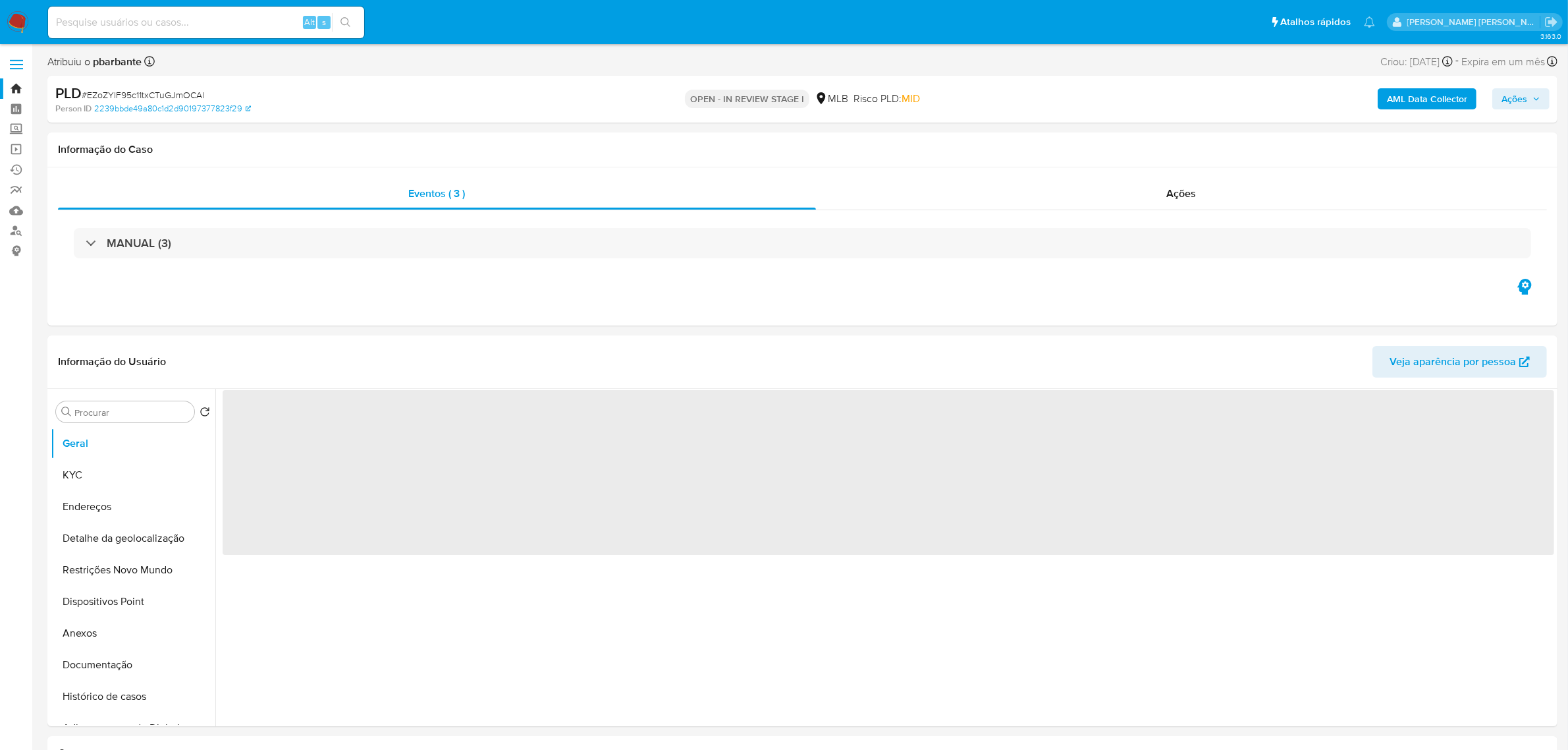
select select "10"
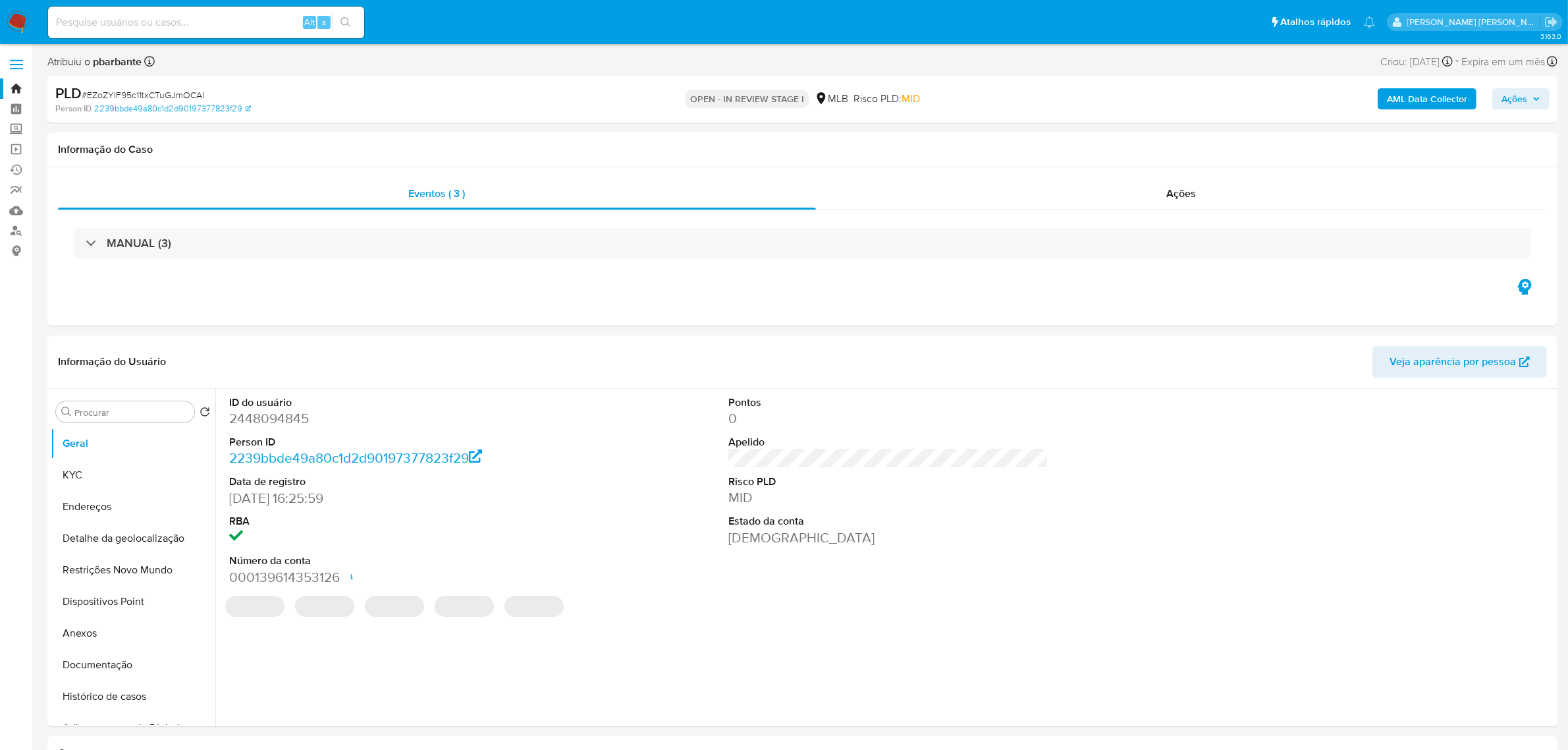
click at [25, 66] on label at bounding box center [16, 65] width 33 height 28
click at [0, 0] on input "checkbox" at bounding box center [0, 0] width 0 height 0
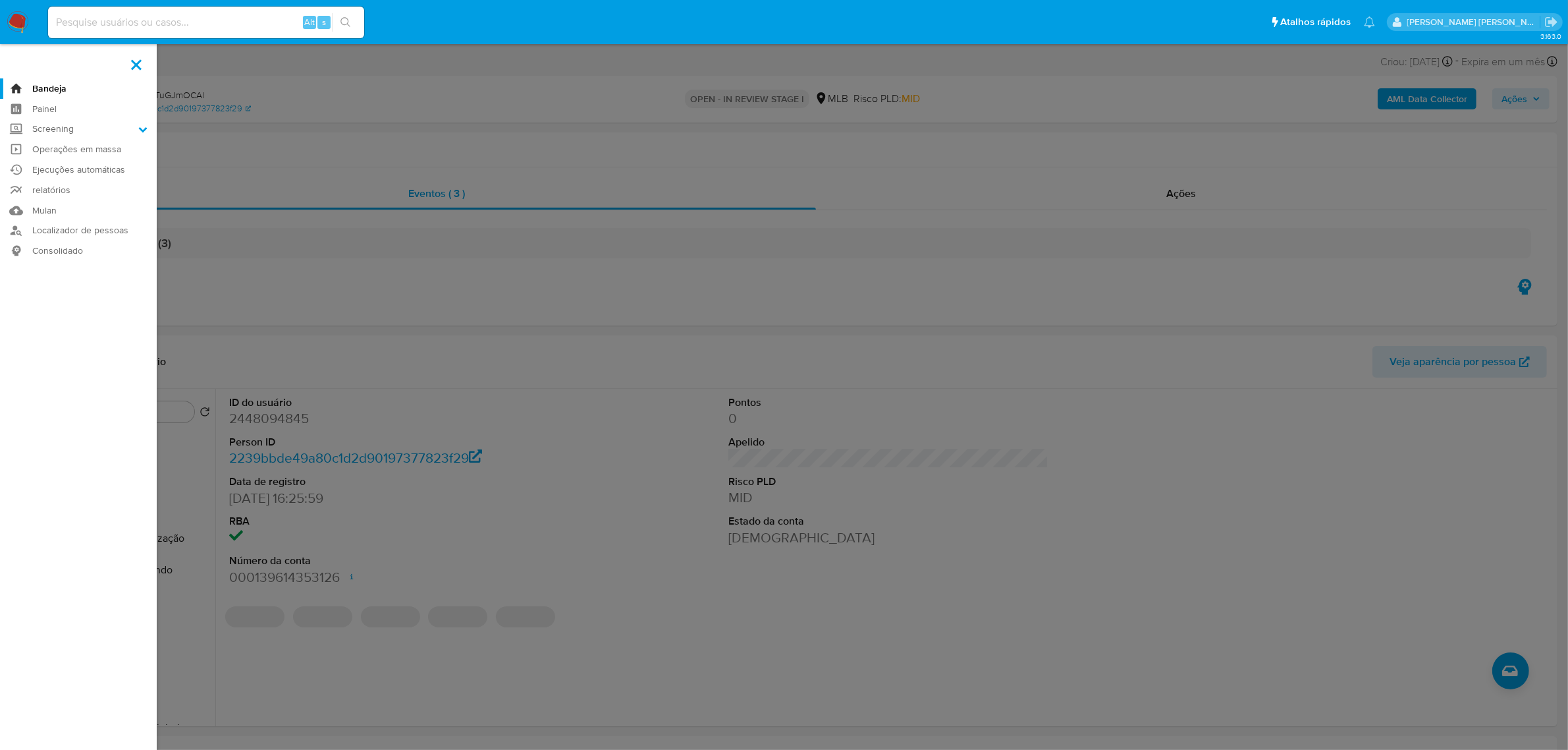
click at [46, 84] on link "Bandeja" at bounding box center [78, 88] width 157 height 20
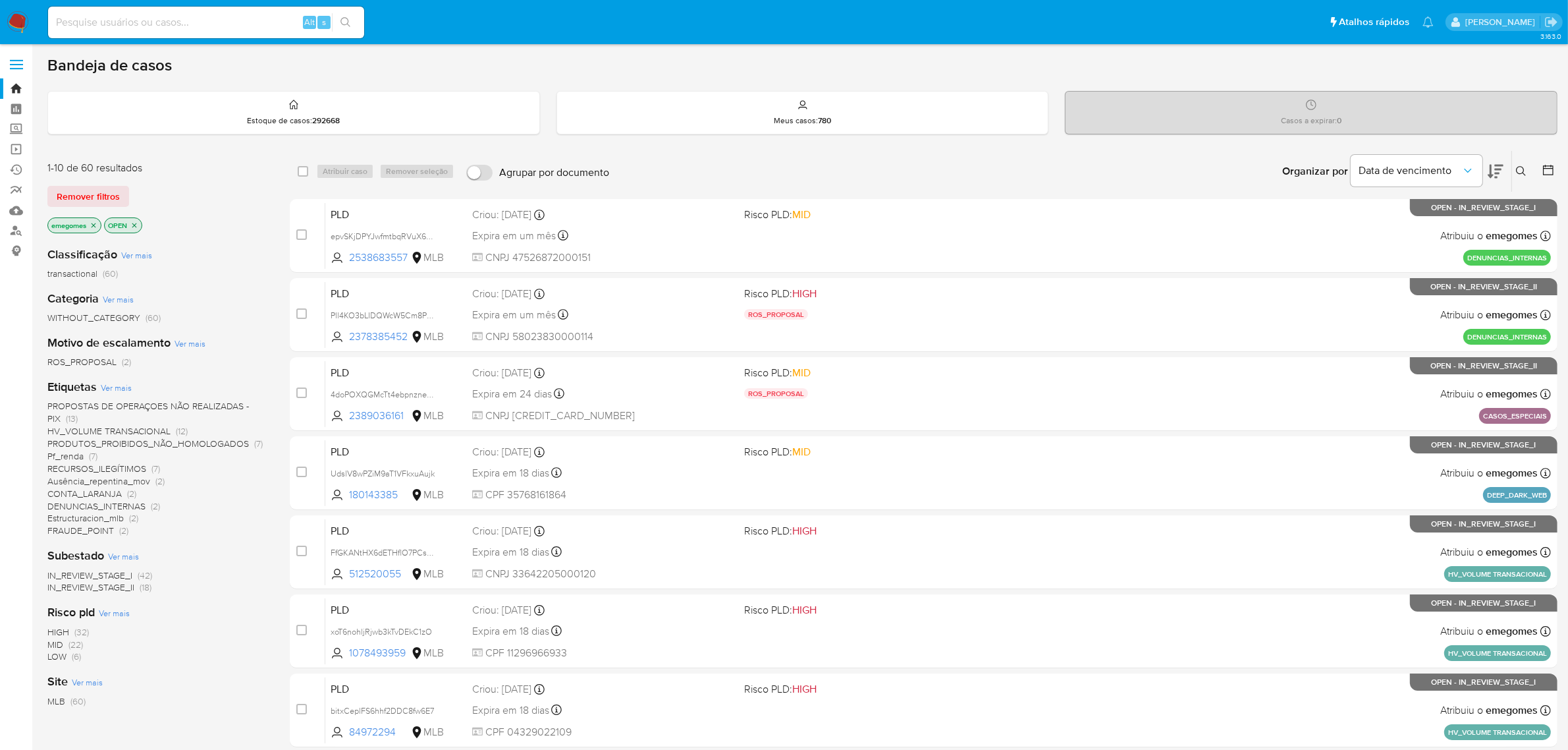
click at [1525, 163] on button at bounding box center [1522, 171] width 22 height 16
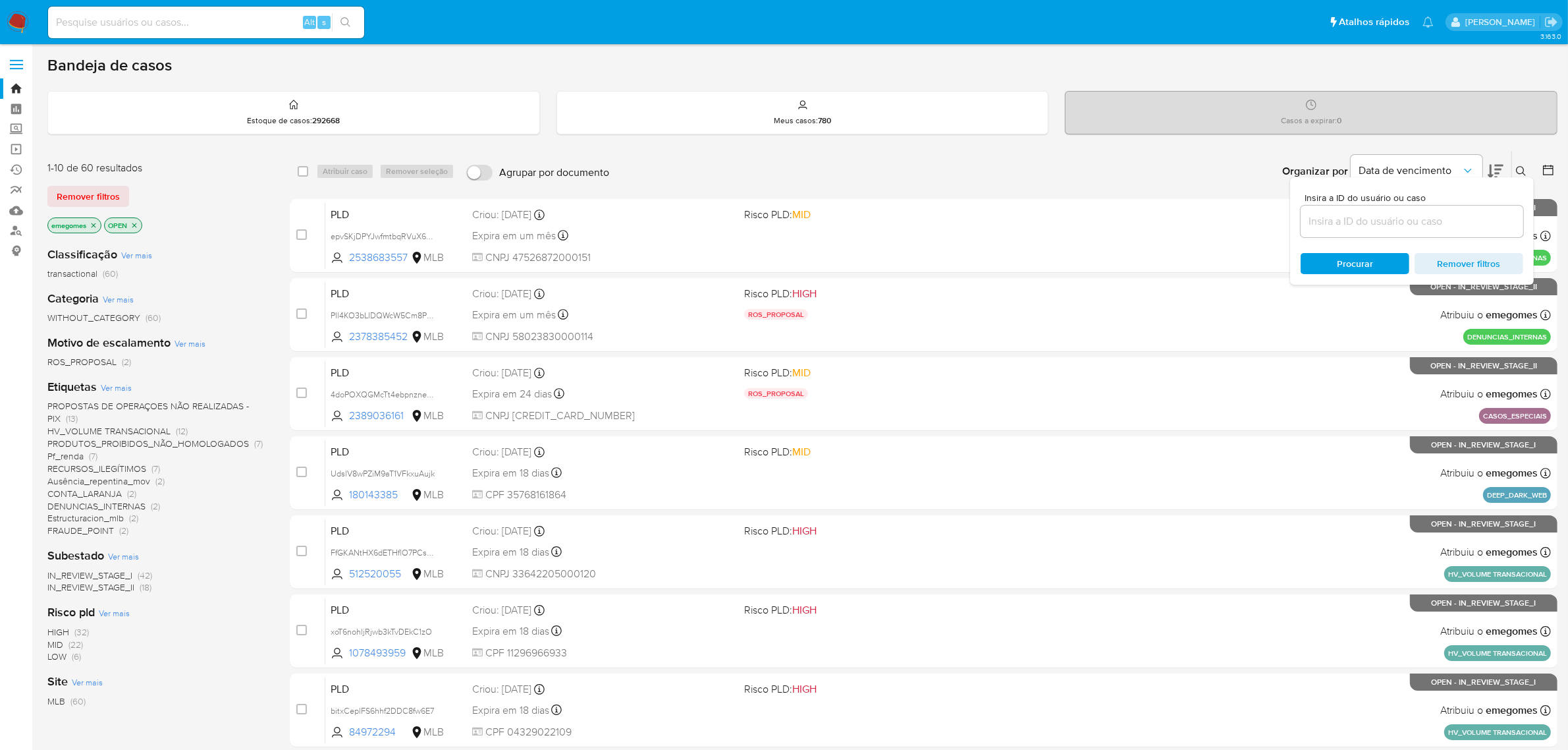
click at [1381, 215] on input at bounding box center [1411, 221] width 222 height 17
type input "EZoZYlF95c11txCTuGJmOCAl"
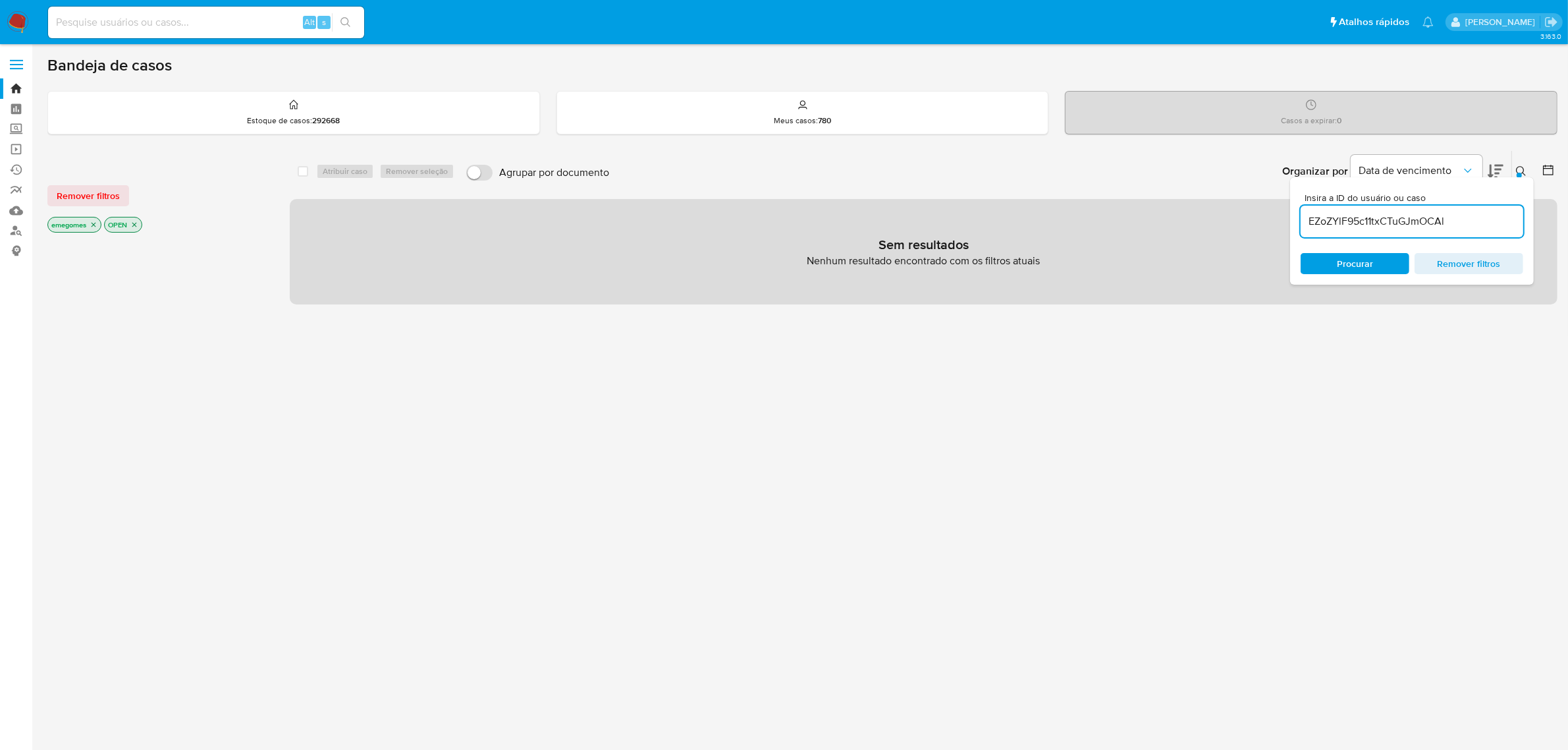
click at [100, 227] on p "emegomes" at bounding box center [75, 224] width 53 height 15
click at [96, 227] on icon "close-filter" at bounding box center [93, 224] width 8 height 8
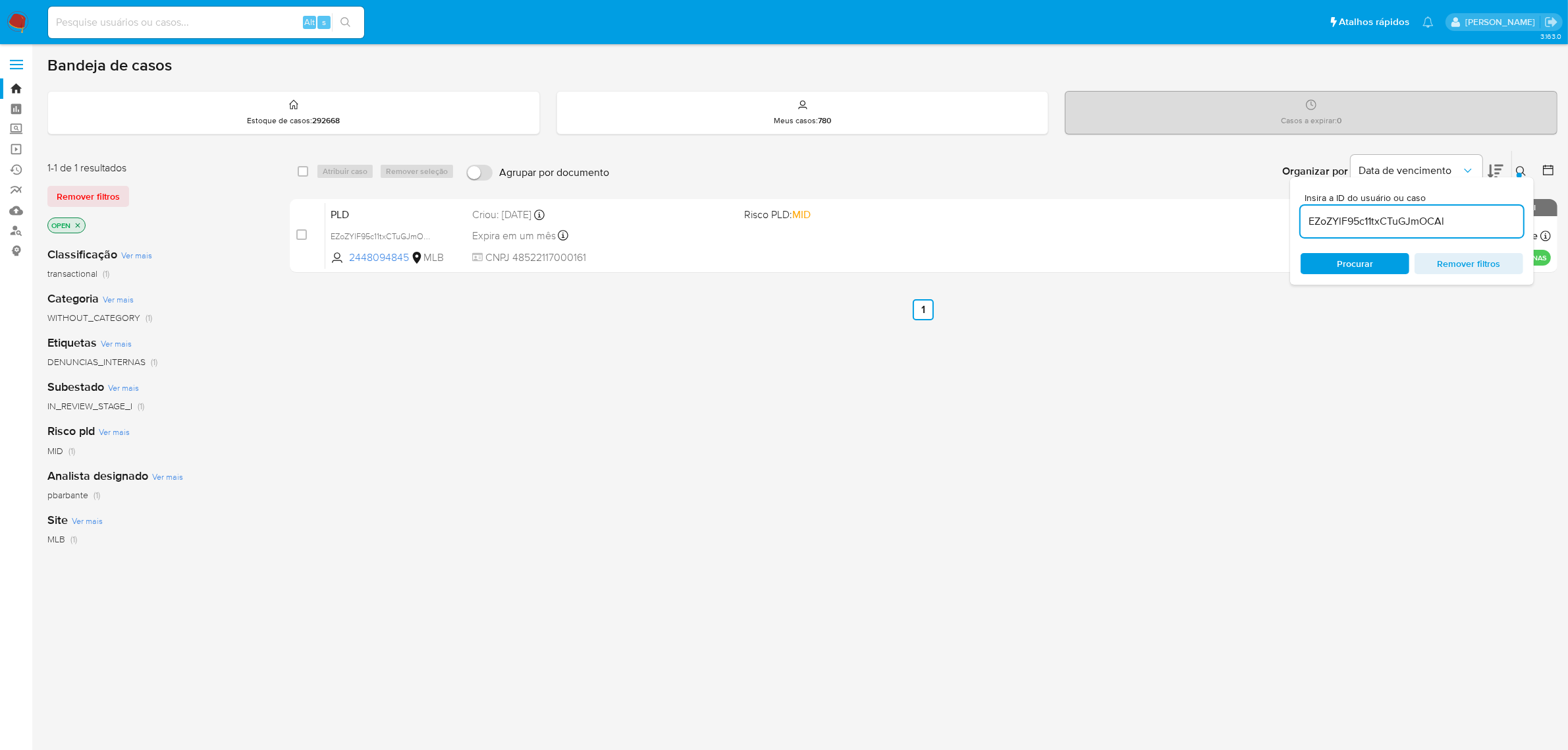
click at [82, 228] on p "OPEN" at bounding box center [66, 225] width 37 height 15
click at [79, 227] on icon "close-filter" at bounding box center [77, 225] width 8 height 8
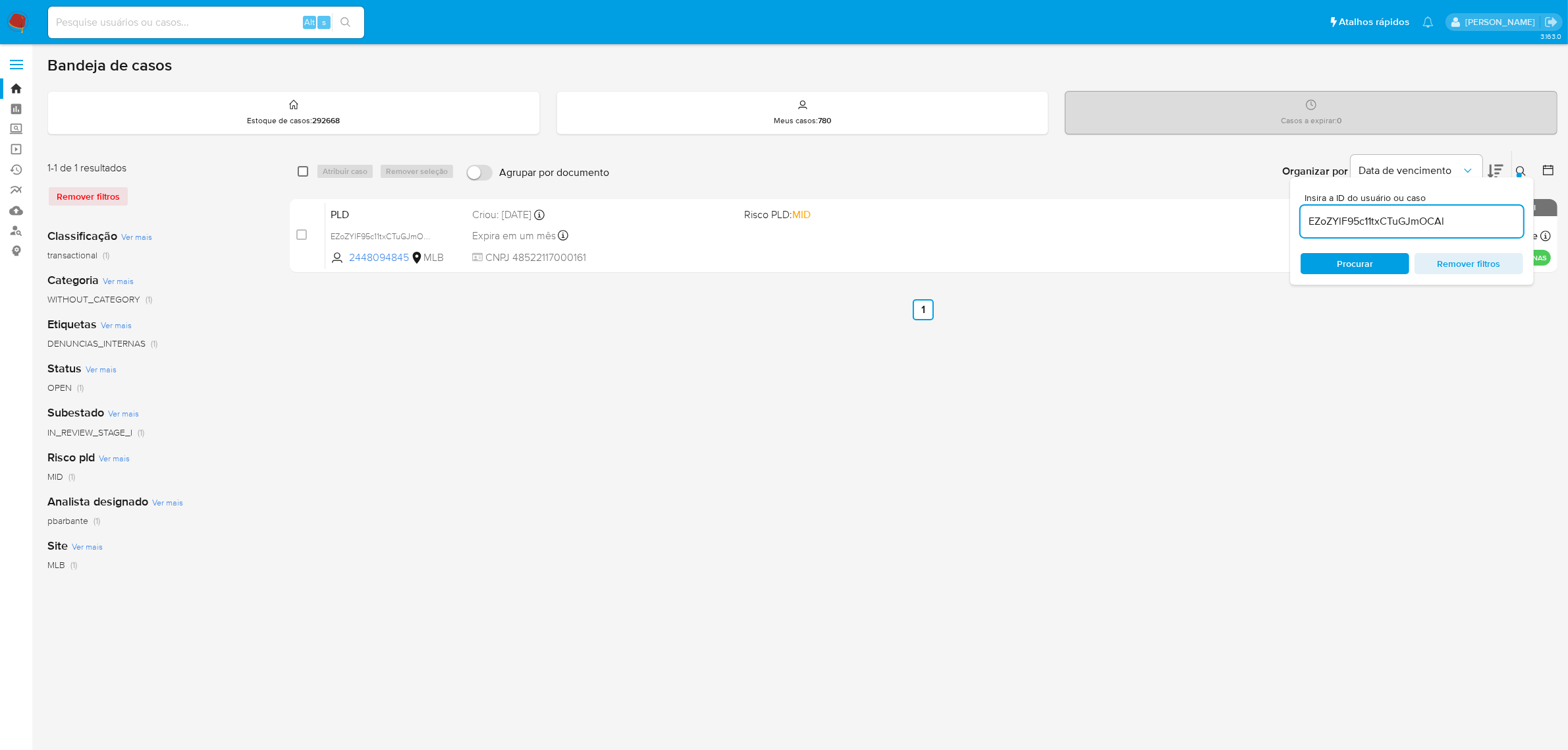
click at [300, 172] on input "checkbox" at bounding box center [302, 171] width 10 height 10
checkbox input "true"
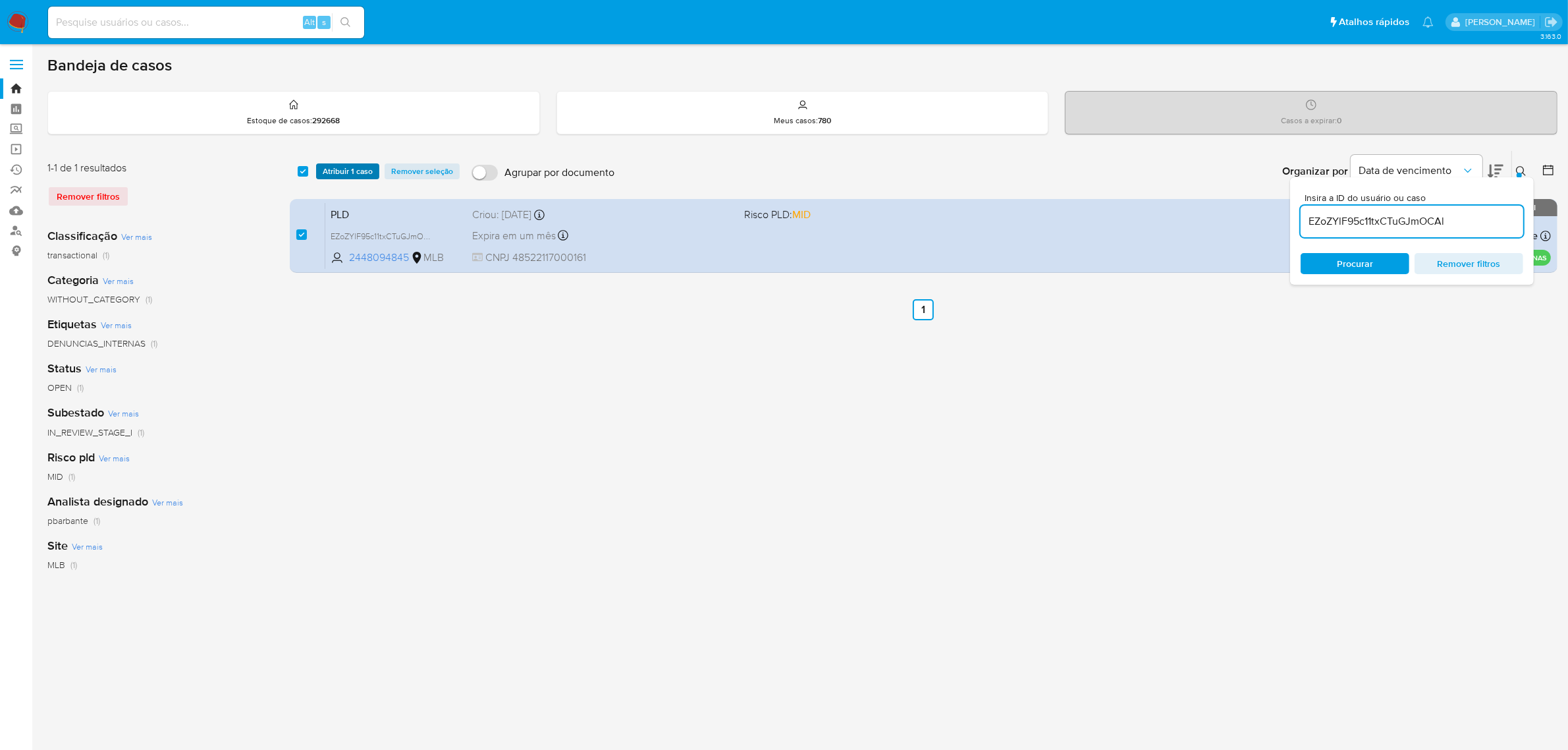
click at [359, 174] on span "Atribuir 1 caso" at bounding box center [348, 171] width 50 height 13
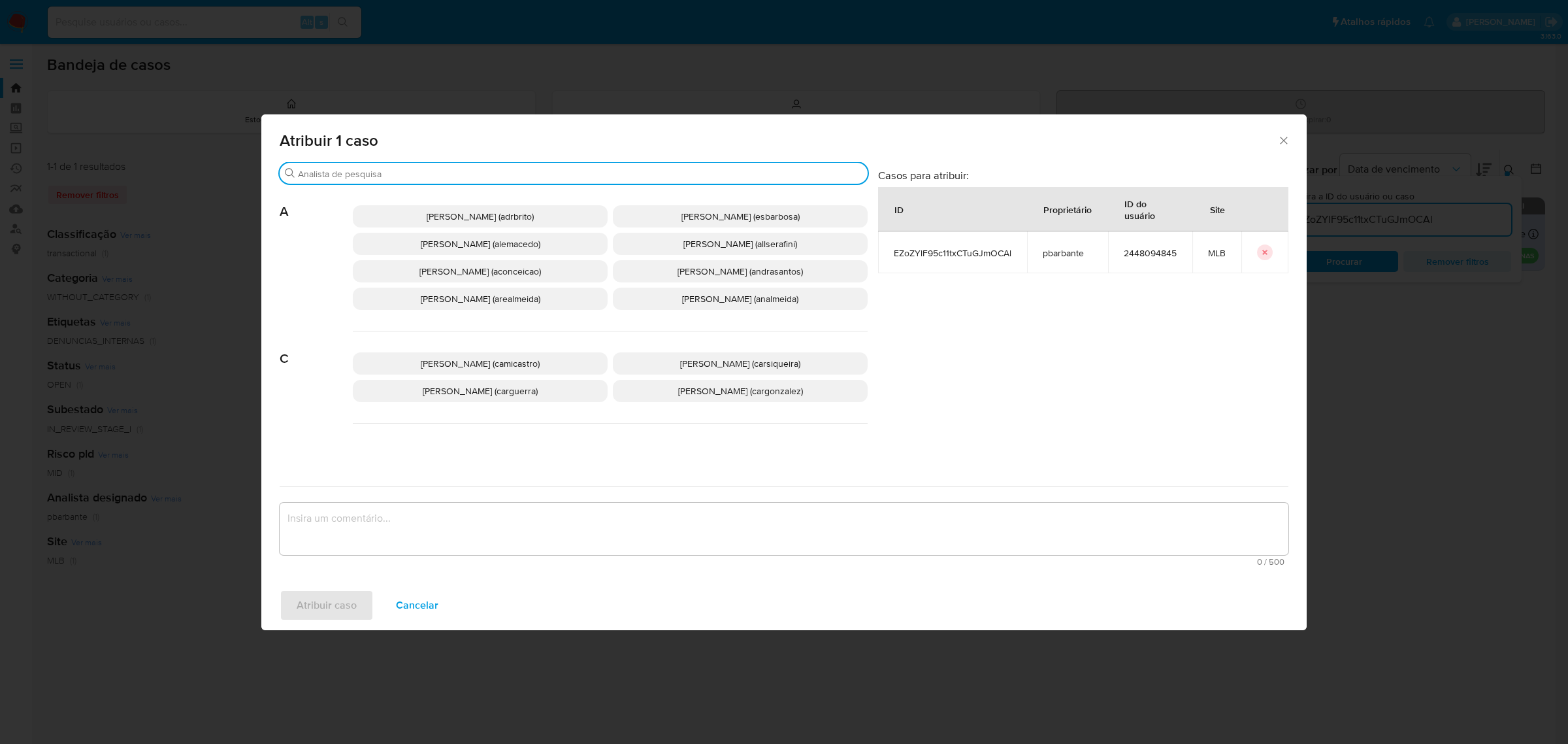
click at [411, 171] on input "Buscar" at bounding box center [580, 174] width 565 height 12
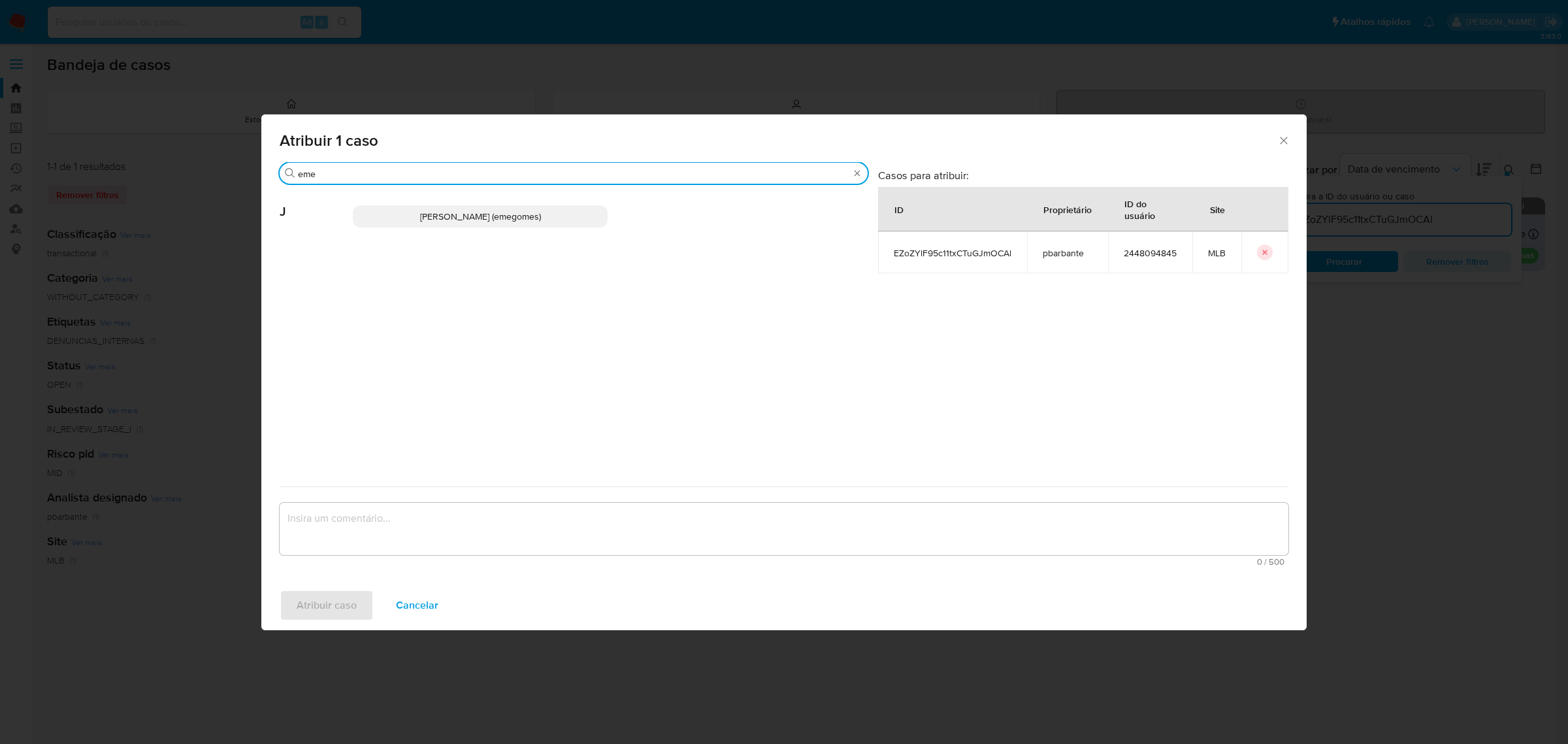
type input "eme"
click at [433, 221] on span "Jose Emerson Gomes Pereira (emegomes)" at bounding box center [480, 216] width 121 height 13
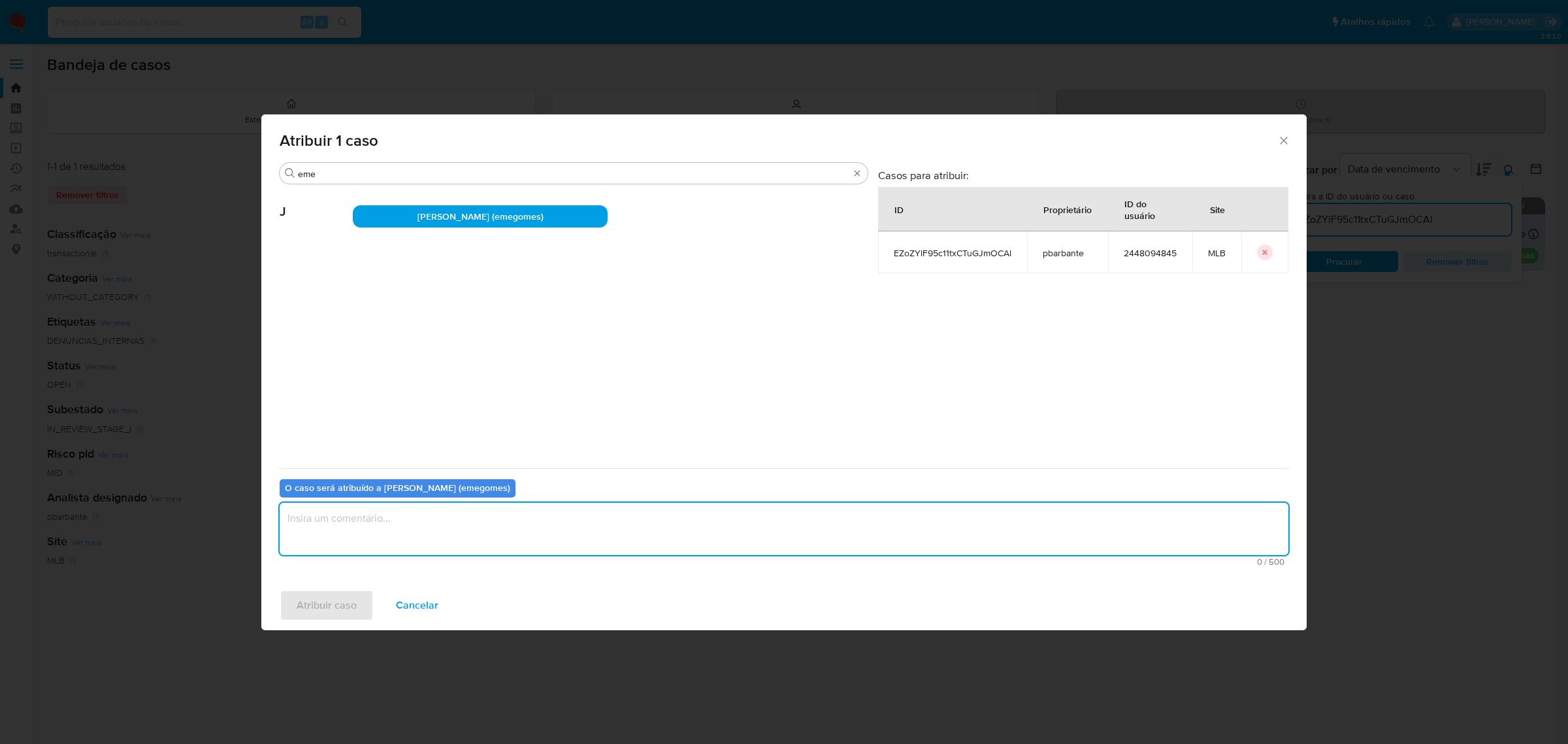
click at [431, 525] on textarea "assign-modal" at bounding box center [784, 529] width 1008 height 53
type textarea "."
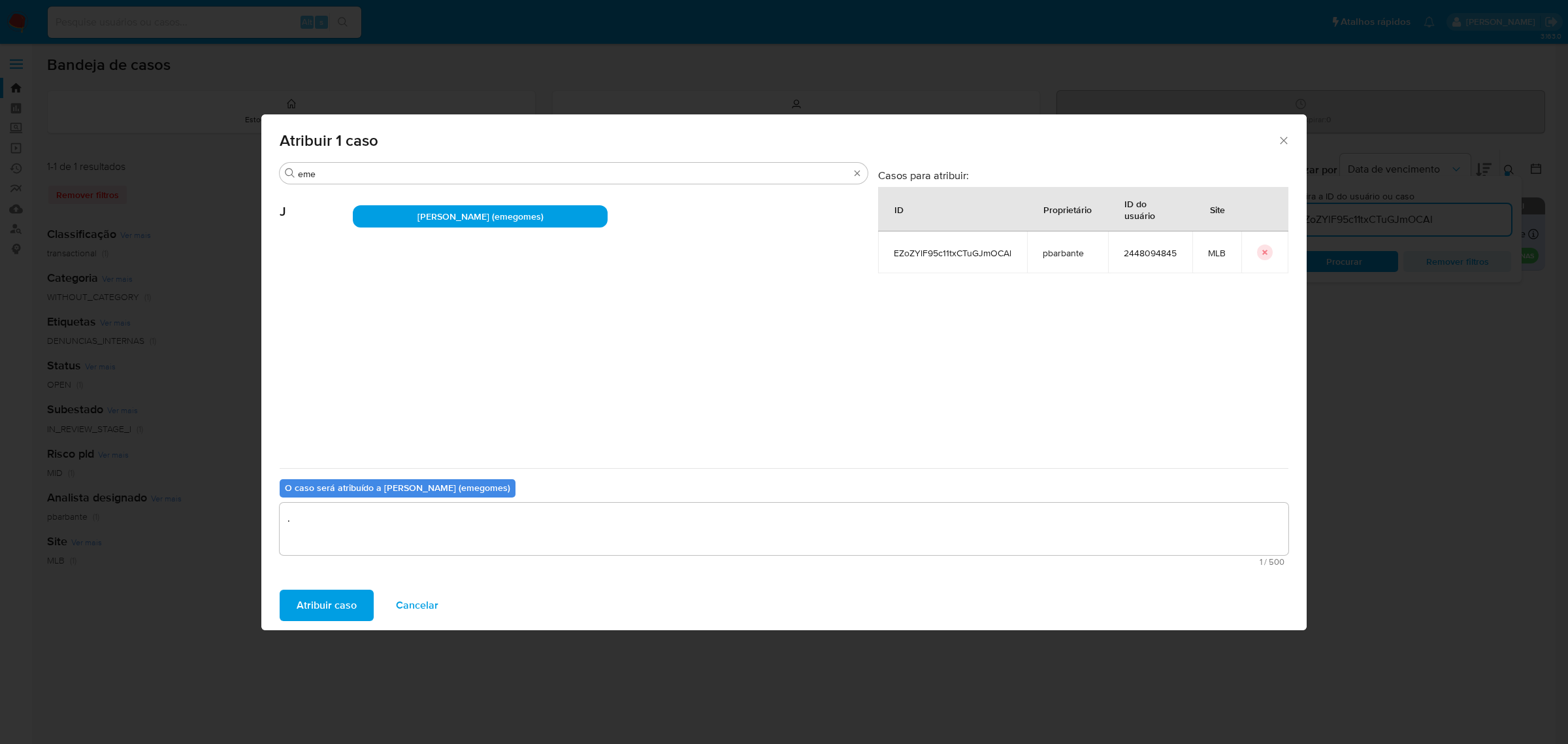
click at [328, 612] on span "Atribuir caso" at bounding box center [326, 605] width 60 height 29
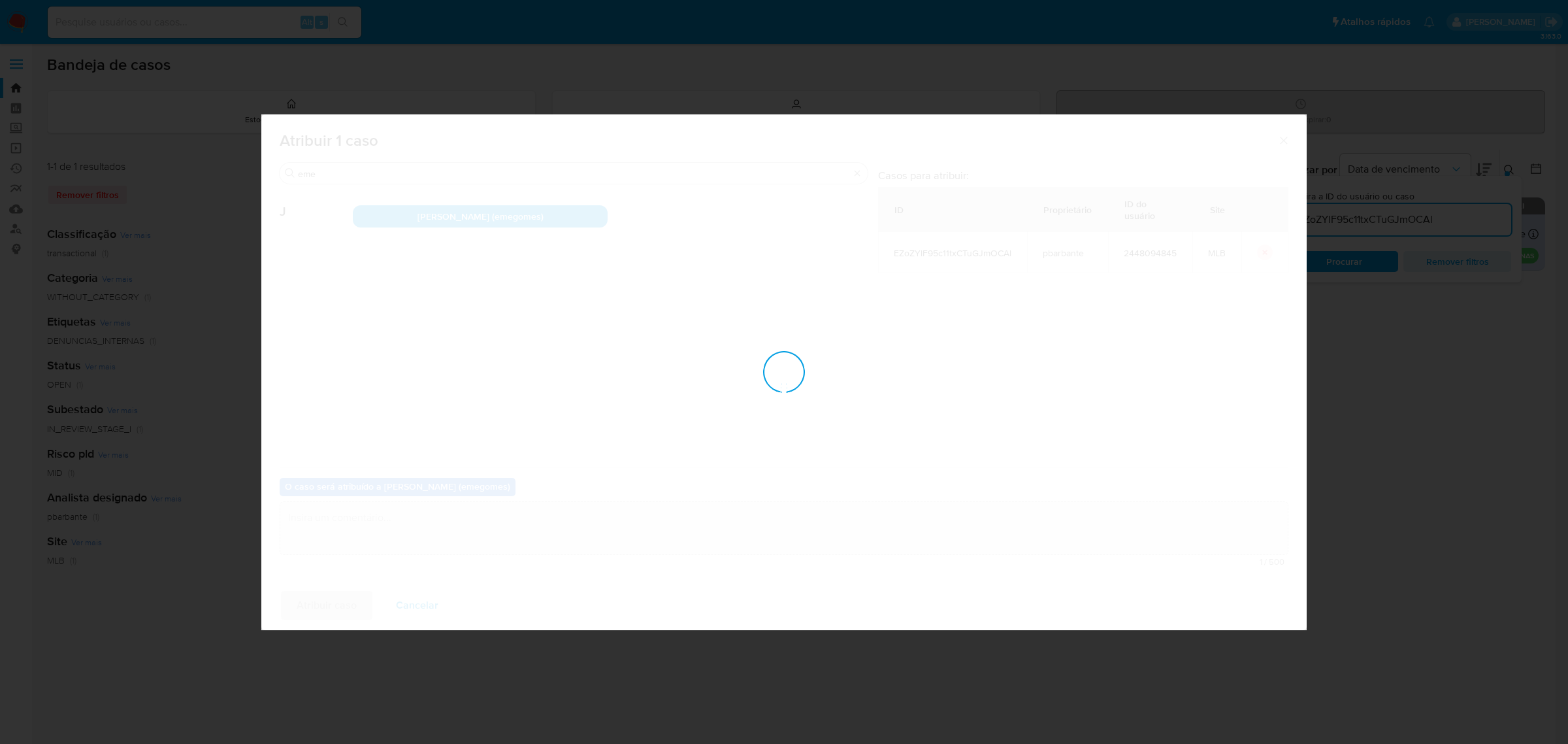
checkbox input "false"
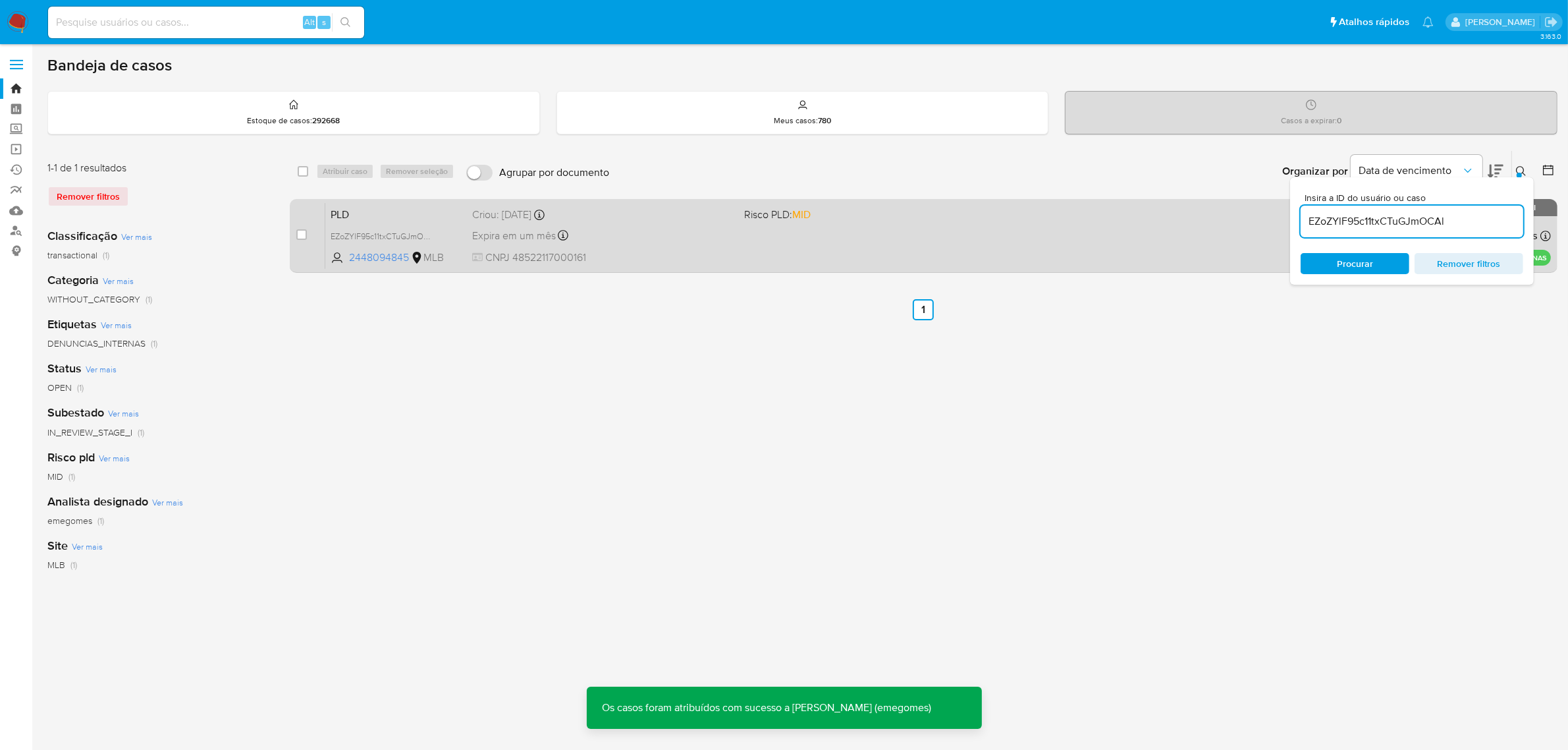
click at [710, 248] on div "PLD EZoZYlF95c11txCTuGJmOCAl 2448094845 MLB Risco PLD: MID Criou: 03/10/2025 Cr…" at bounding box center [938, 235] width 1225 height 66
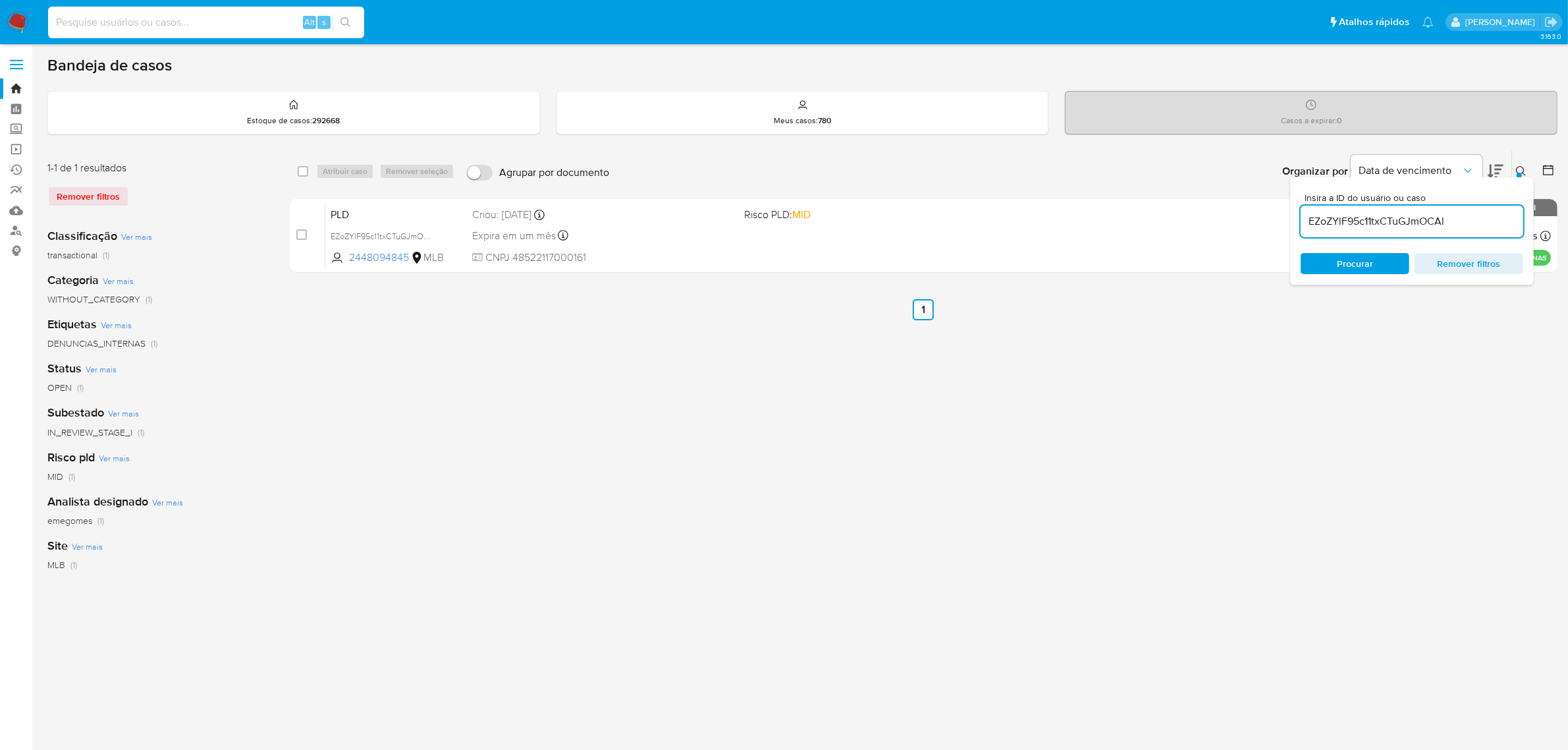
click at [112, 15] on input at bounding box center [206, 22] width 316 height 17
paste input "KcrOORclLVu4Qy9fjubSe7Ym"
type input "KcrOORclLVu4Qy9fjubSe7Ym"
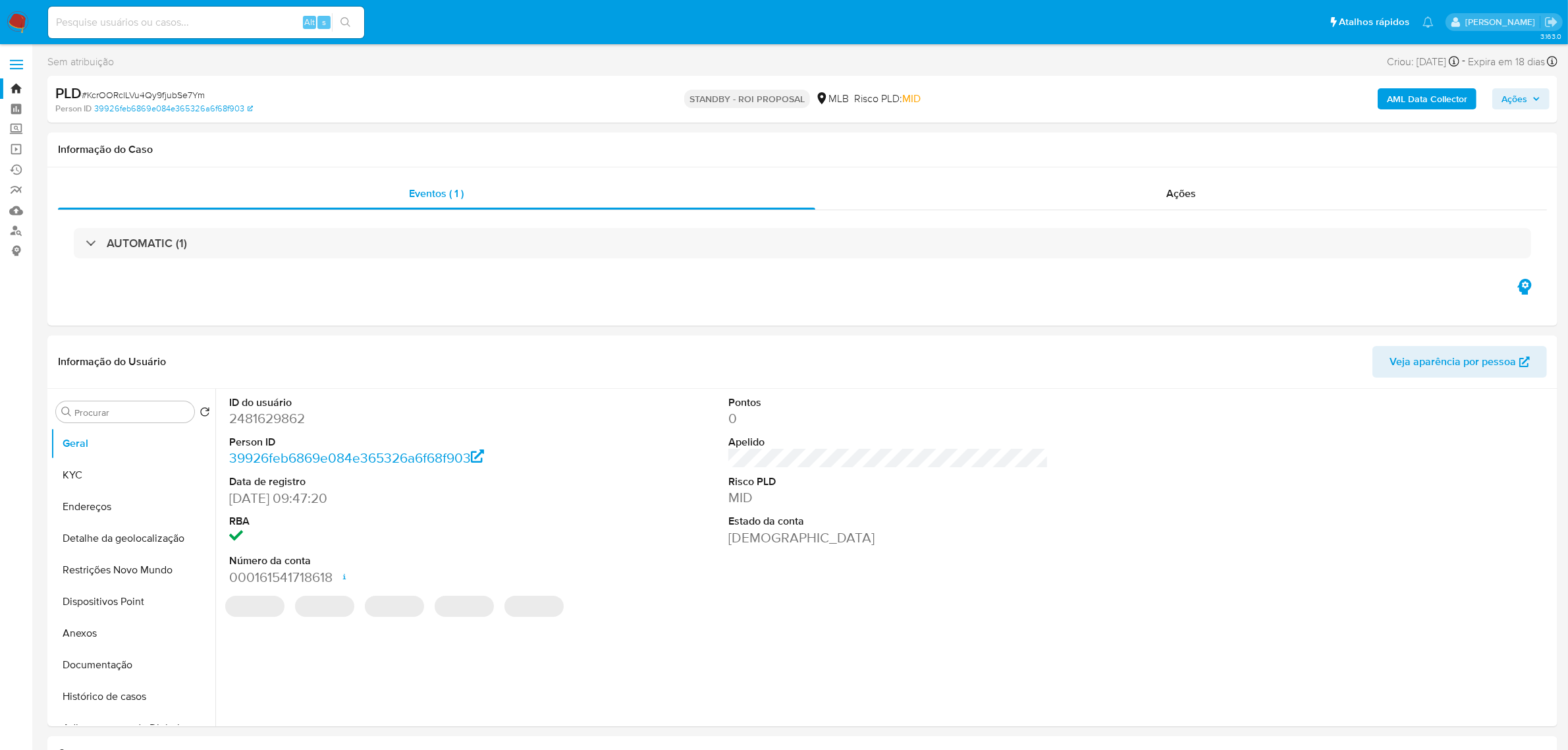
select select "10"
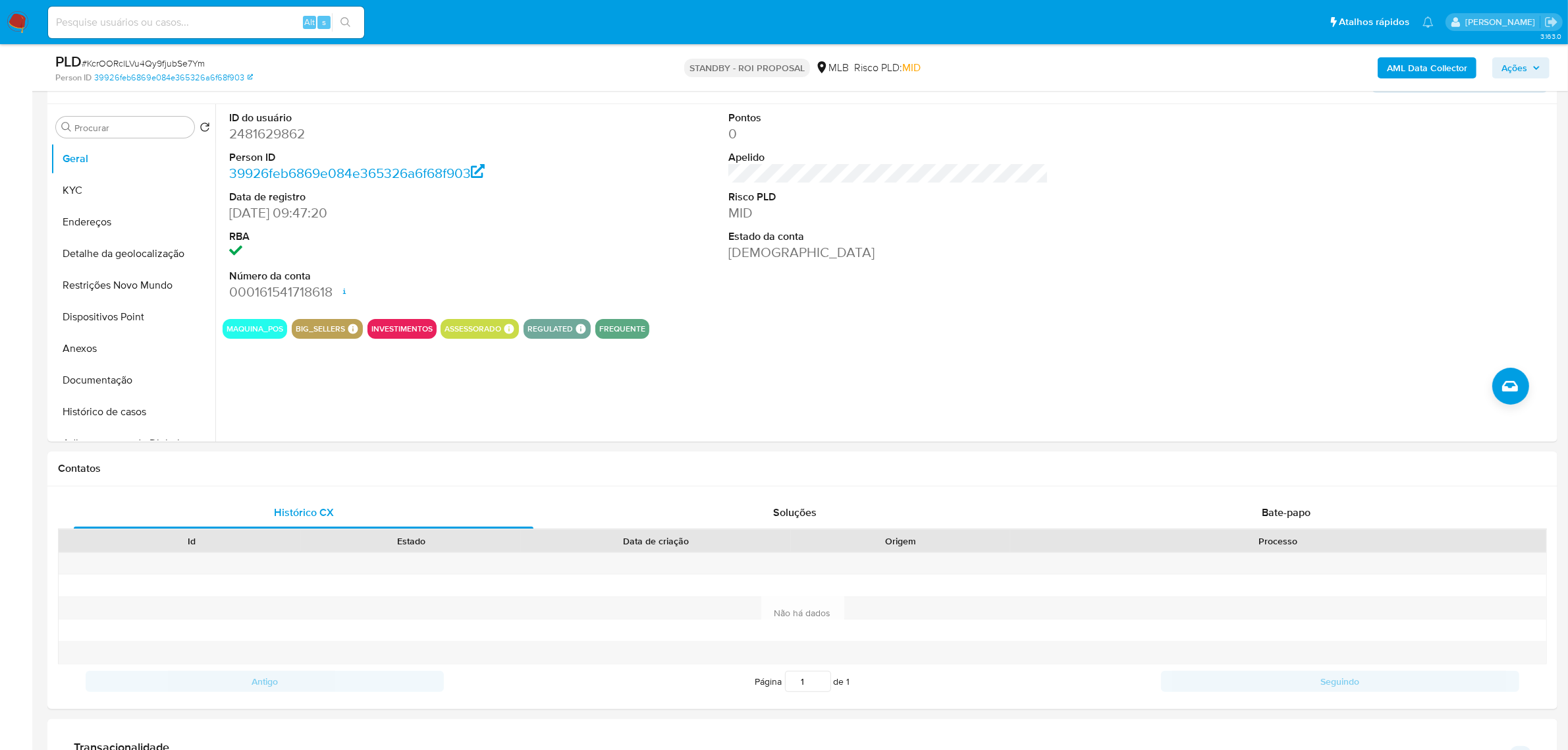
scroll to position [173, 0]
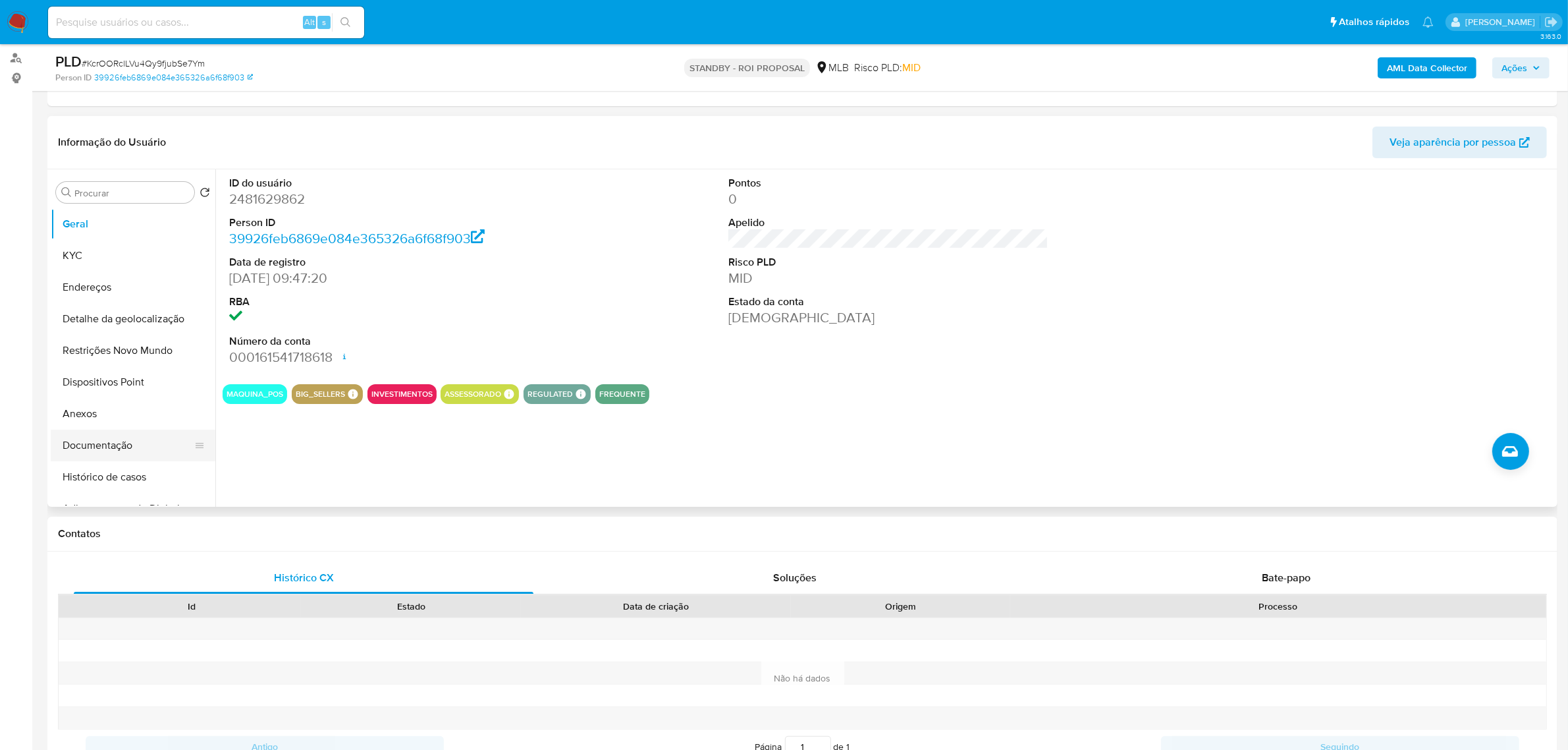
click at [123, 445] on button "Documentação" at bounding box center [127, 445] width 154 height 31
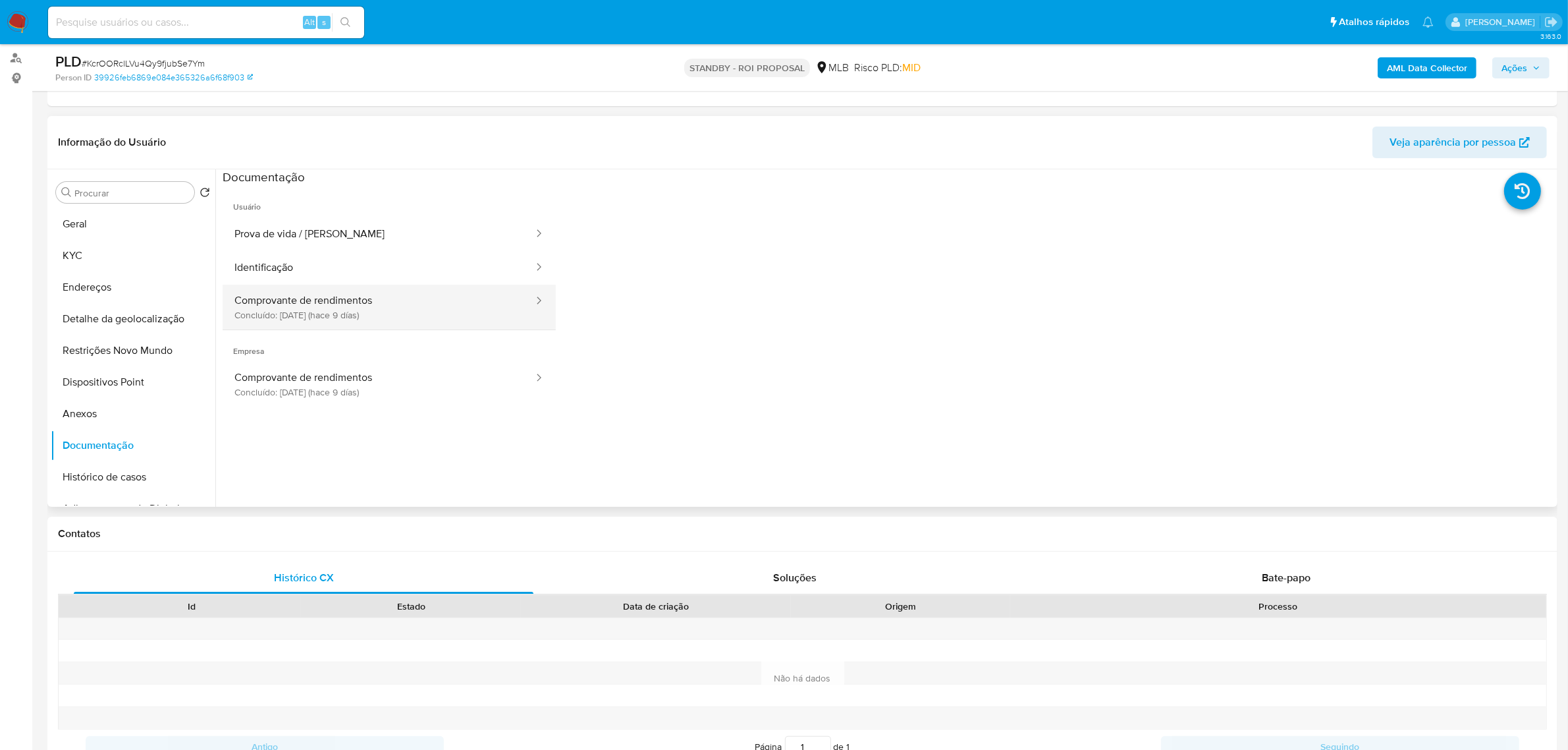
click at [382, 311] on button "Comprovante de rendimentos Concluído: 30/09/2025 (hace 9 días)" at bounding box center [378, 307] width 312 height 45
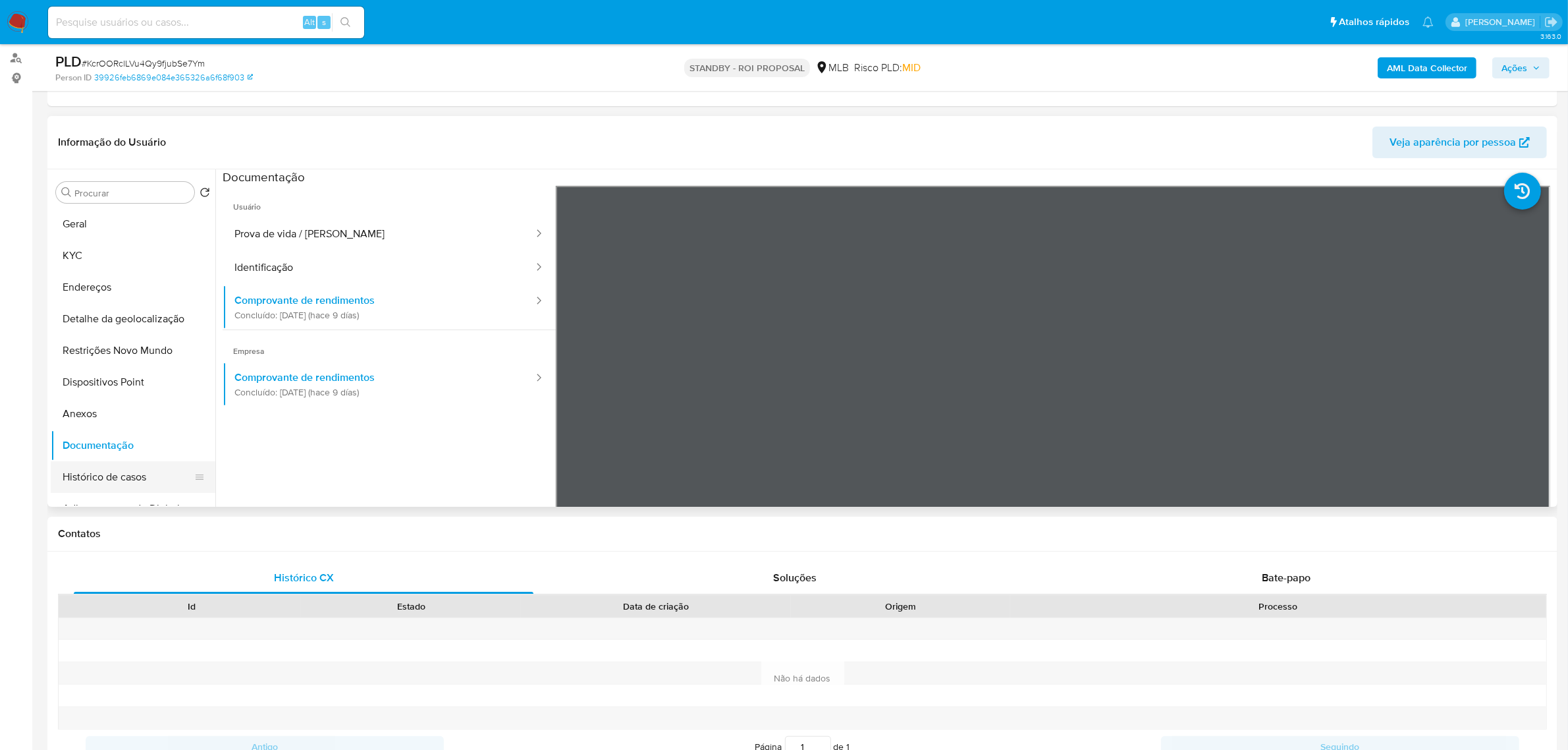
click at [104, 473] on button "Histórico de casos" at bounding box center [127, 477] width 154 height 31
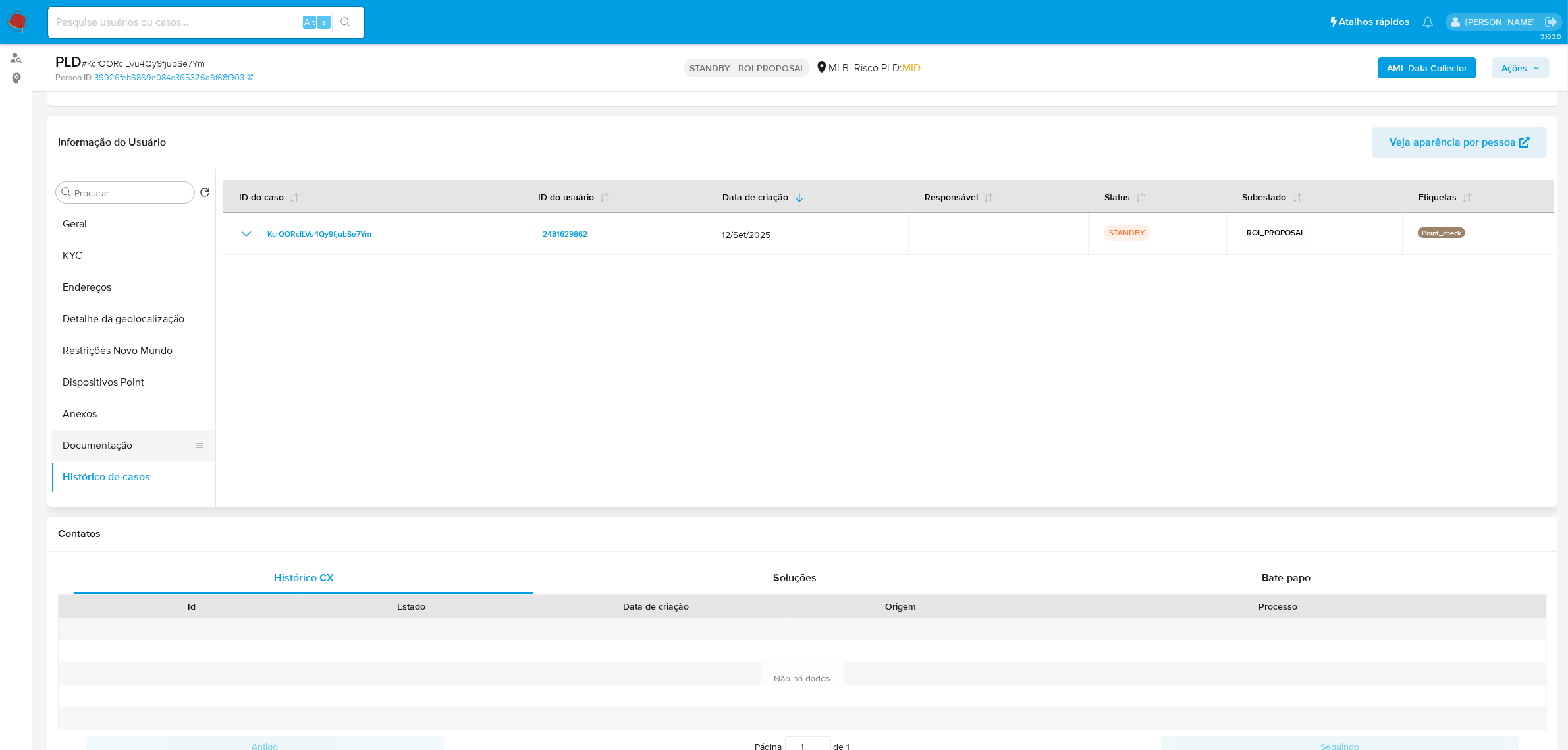
click at [134, 450] on button "Documentação" at bounding box center [127, 445] width 154 height 31
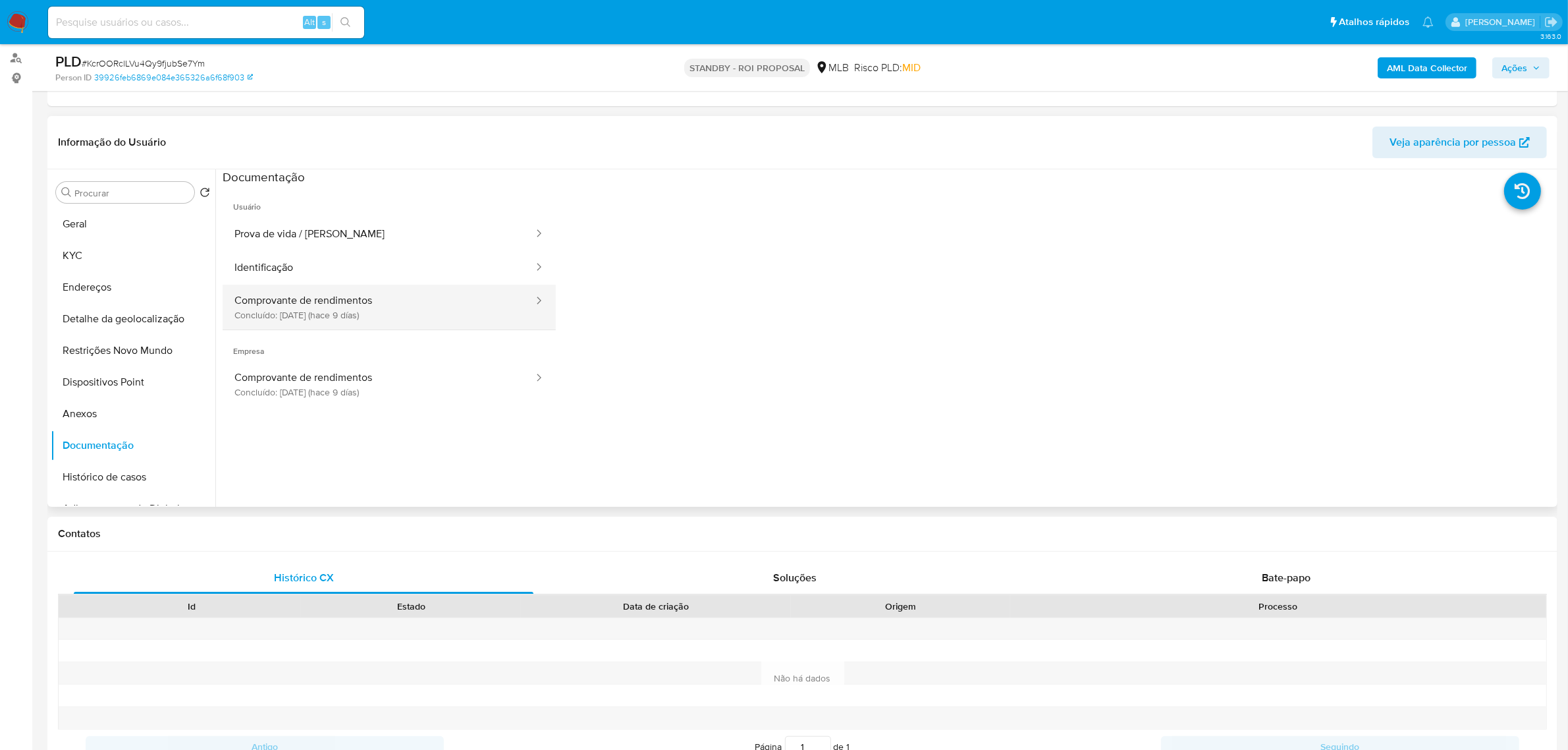
click at [318, 307] on button "Comprovante de rendimentos Concluído: 30/09/2025 (hace 9 días)" at bounding box center [378, 307] width 312 height 45
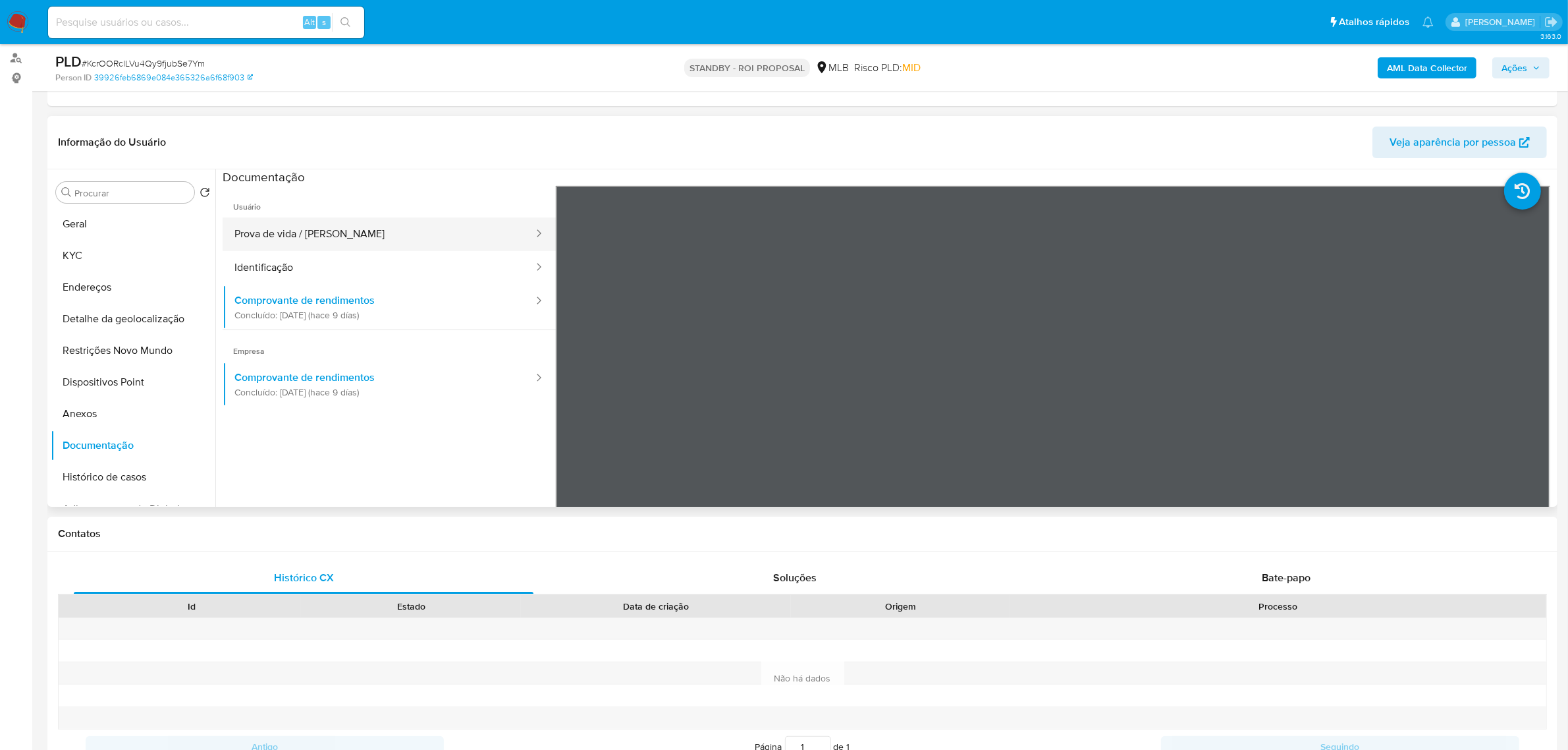
click at [357, 231] on button "Prova de vida / Selfie" at bounding box center [378, 234] width 312 height 33
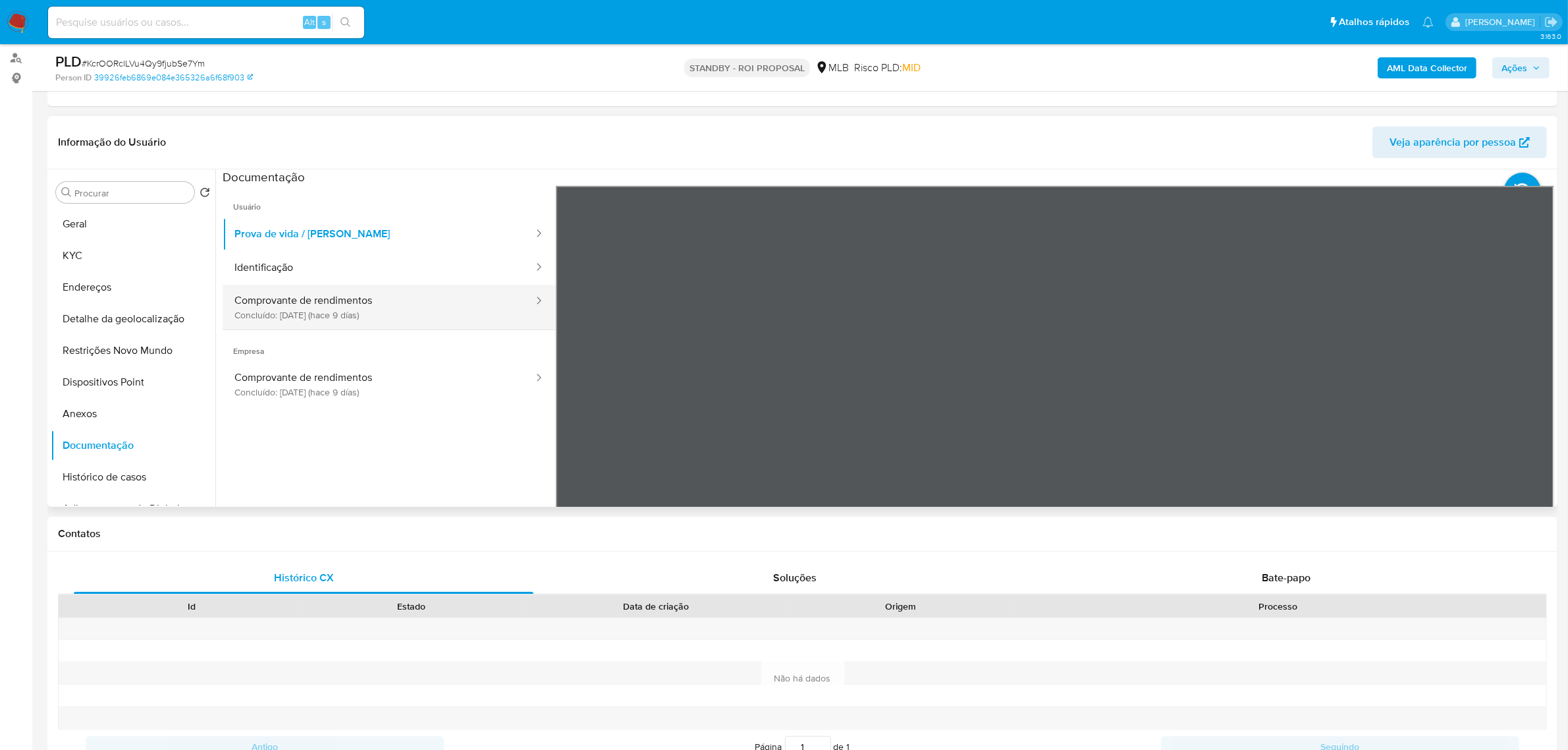
click at [310, 309] on button "Comprovante de rendimentos Concluído: 30/09/2025 (hace 9 días)" at bounding box center [378, 307] width 312 height 45
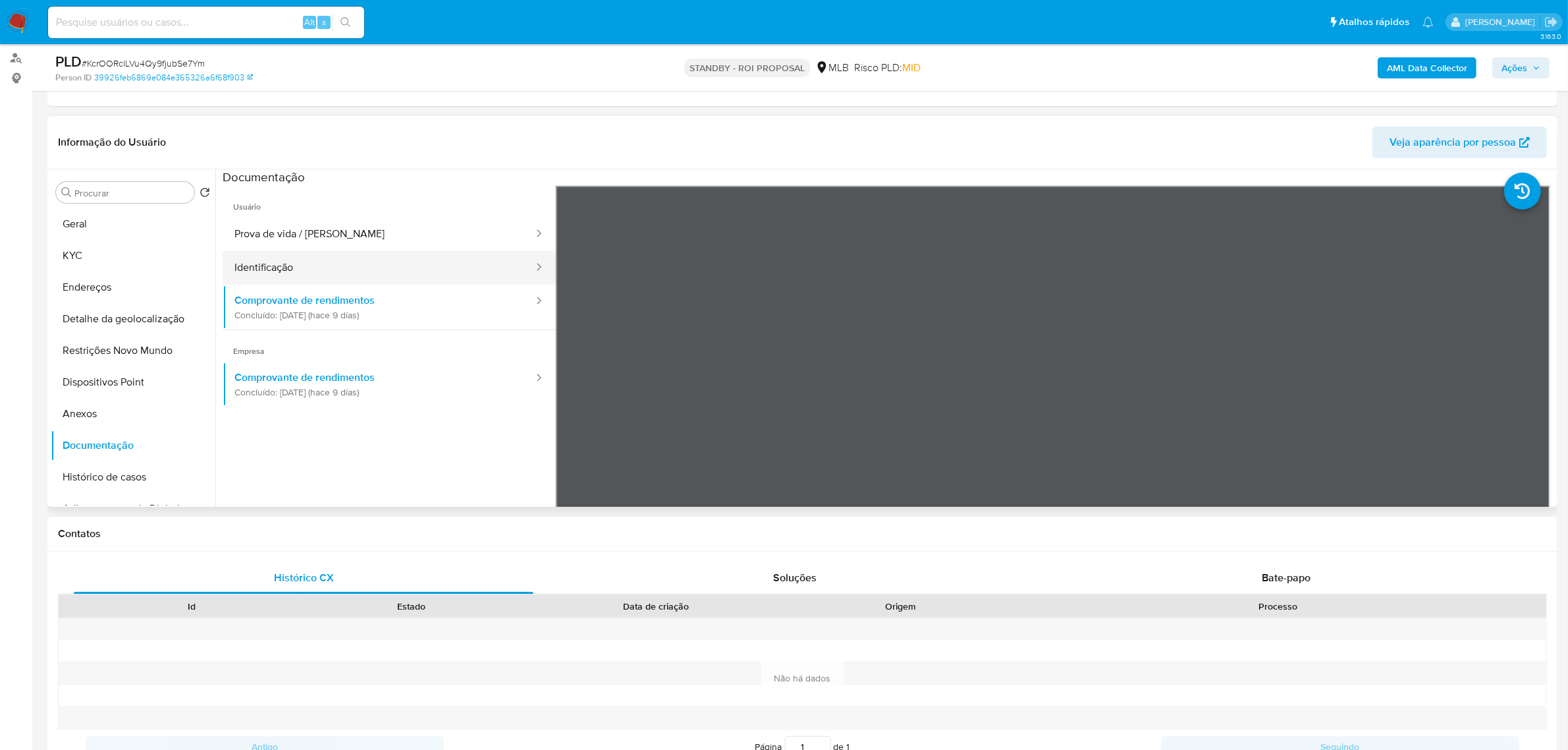
click at [310, 266] on button "Identificação" at bounding box center [378, 268] width 312 height 33
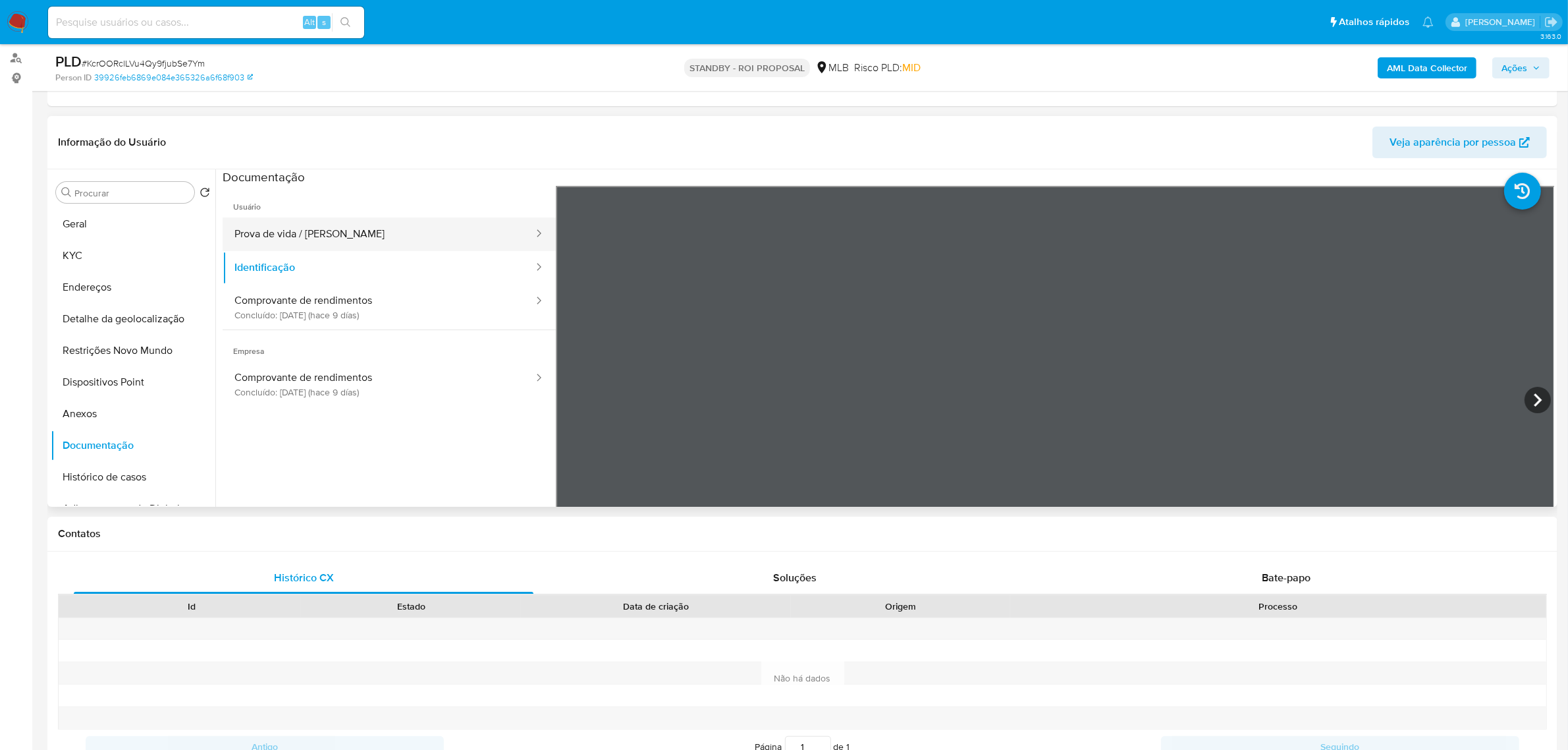
click at [313, 233] on button "Prova de vida / Selfie" at bounding box center [378, 234] width 312 height 33
click at [112, 220] on button "Geral" at bounding box center [127, 224] width 154 height 31
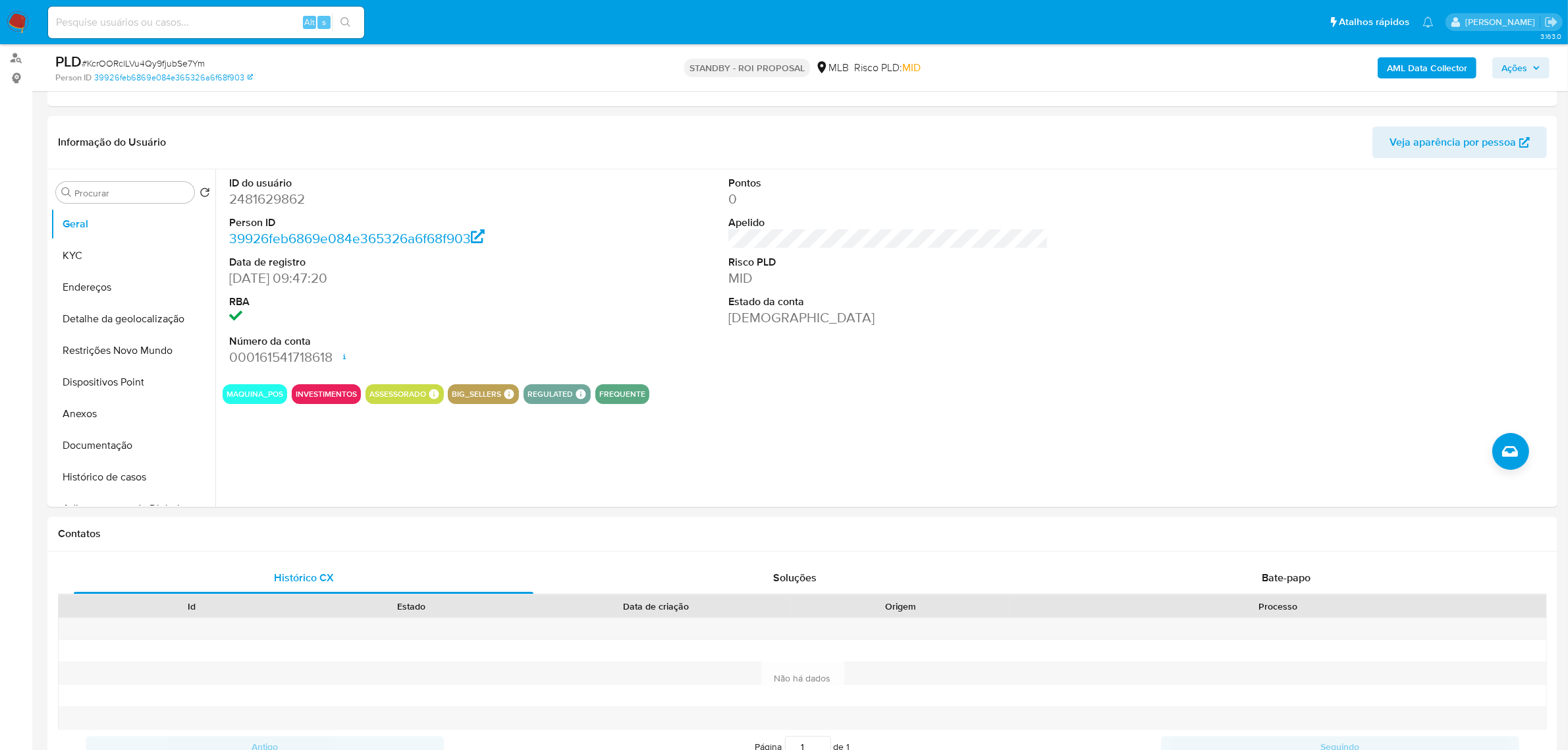
click at [160, 24] on input at bounding box center [206, 22] width 316 height 17
paste input "ExhUJ63Rrv4G0gp0p5vhgDbq"
type input "ExhUJ63Rrv4G0gp0p5vhgDbq"
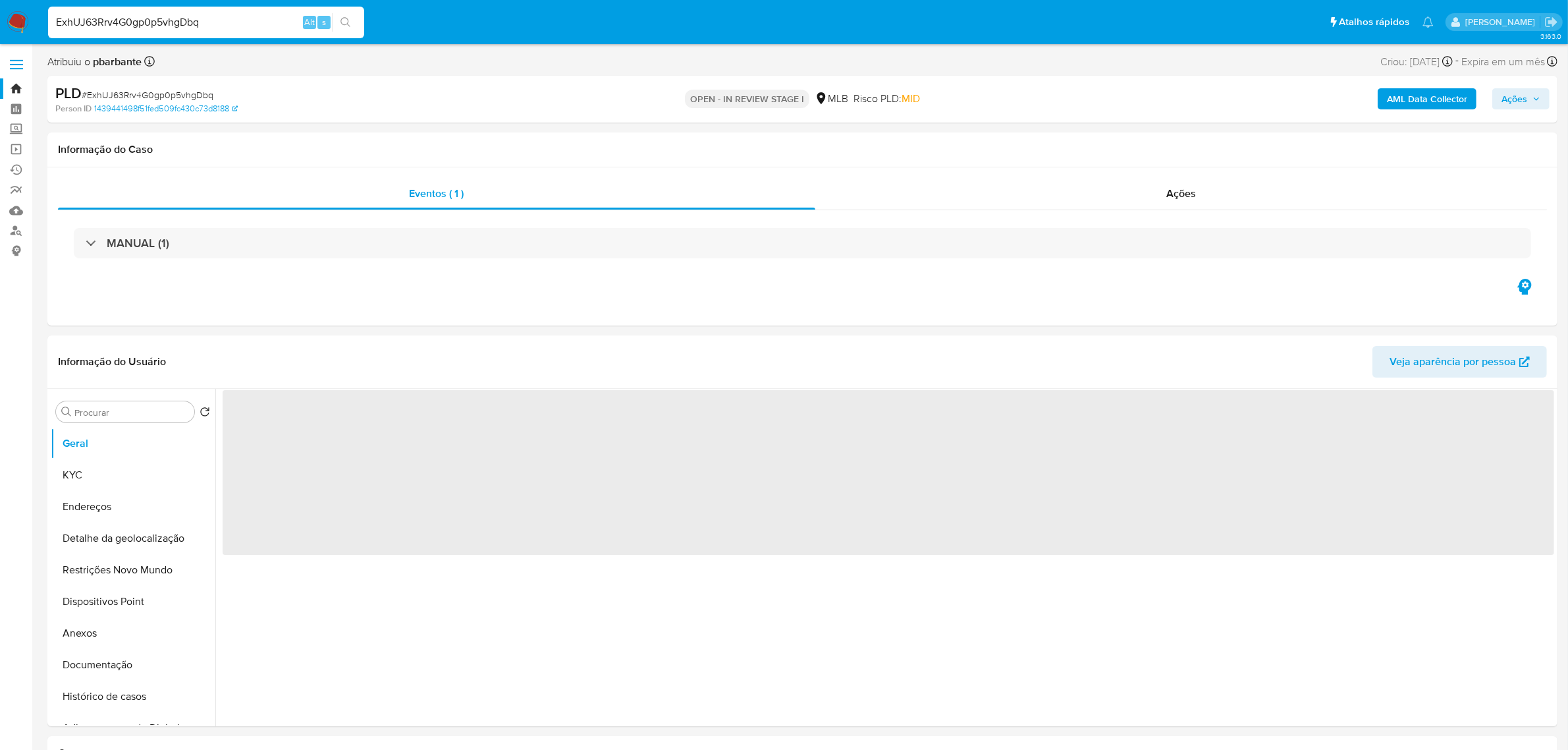
select select "10"
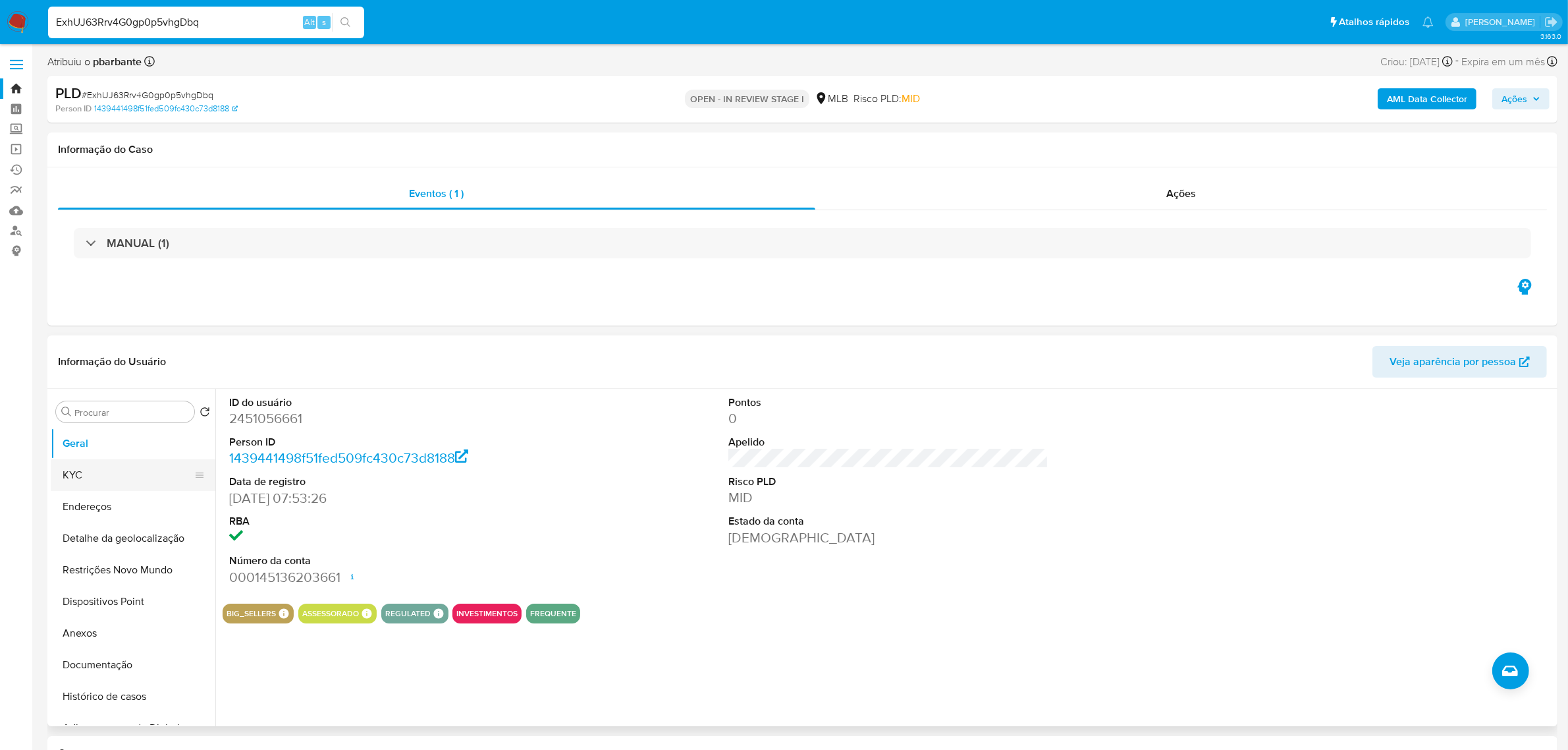
click at [116, 476] on button "KYC" at bounding box center [127, 475] width 154 height 31
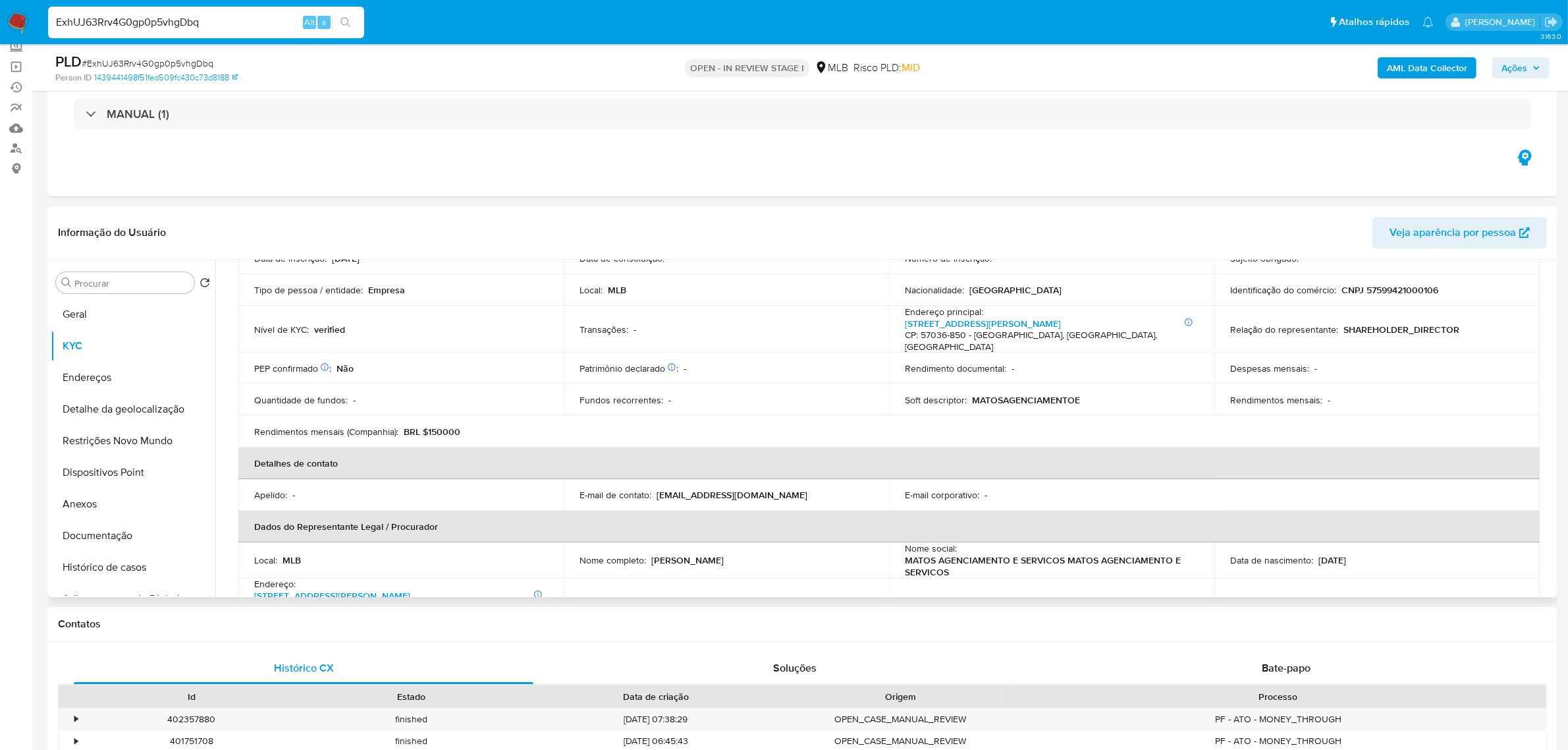
scroll to position [247, 0]
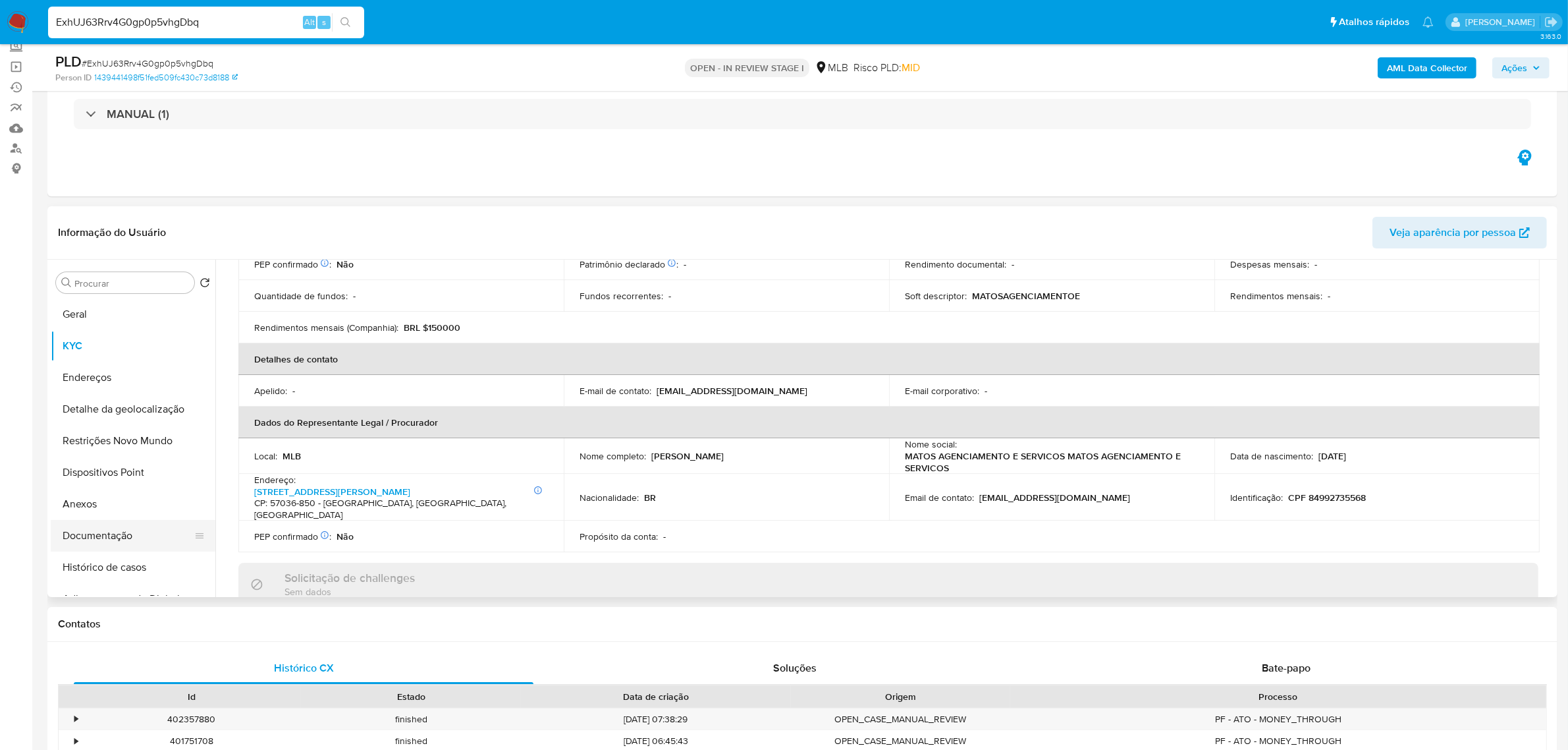
click at [93, 535] on button "Documentação" at bounding box center [127, 535] width 154 height 31
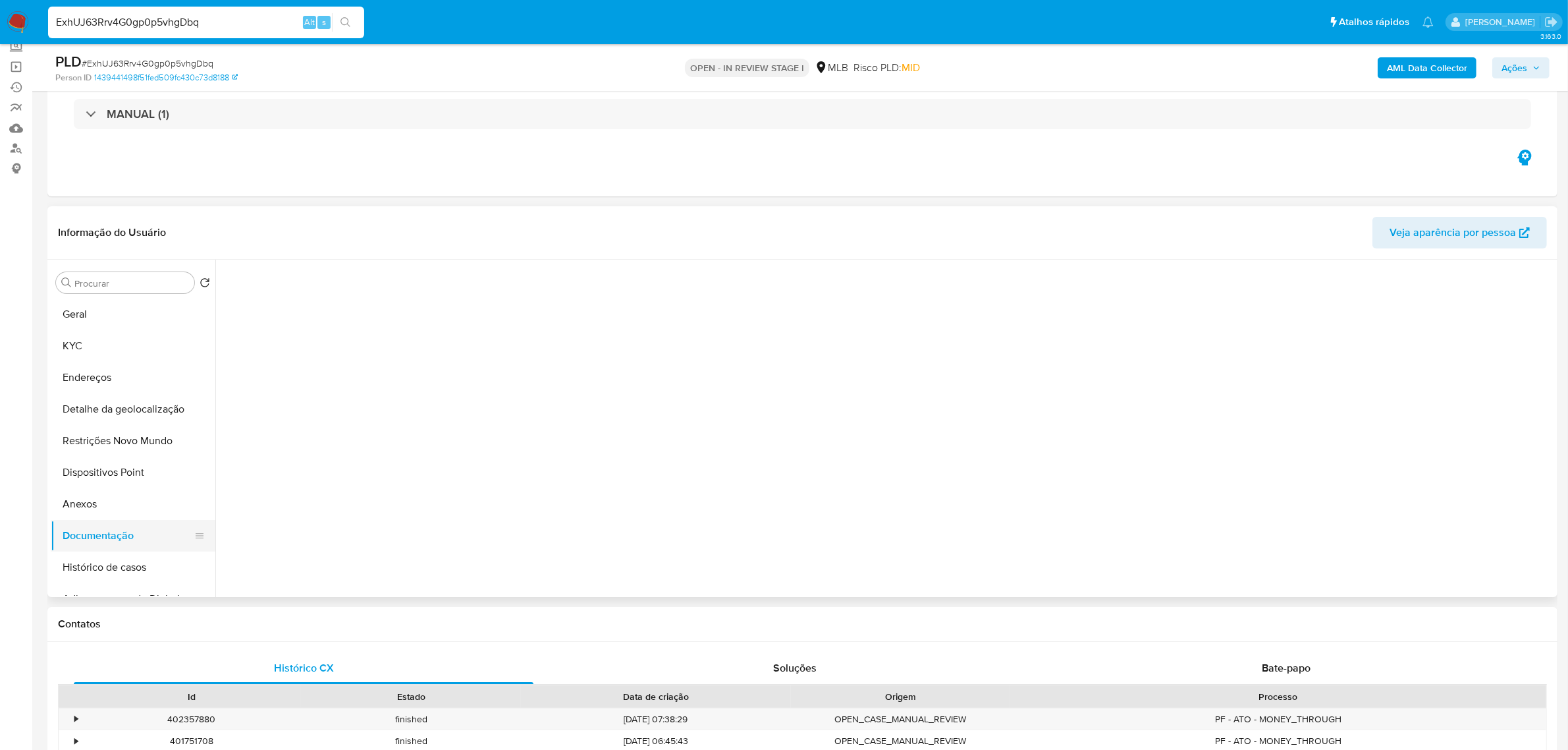
scroll to position [0, 0]
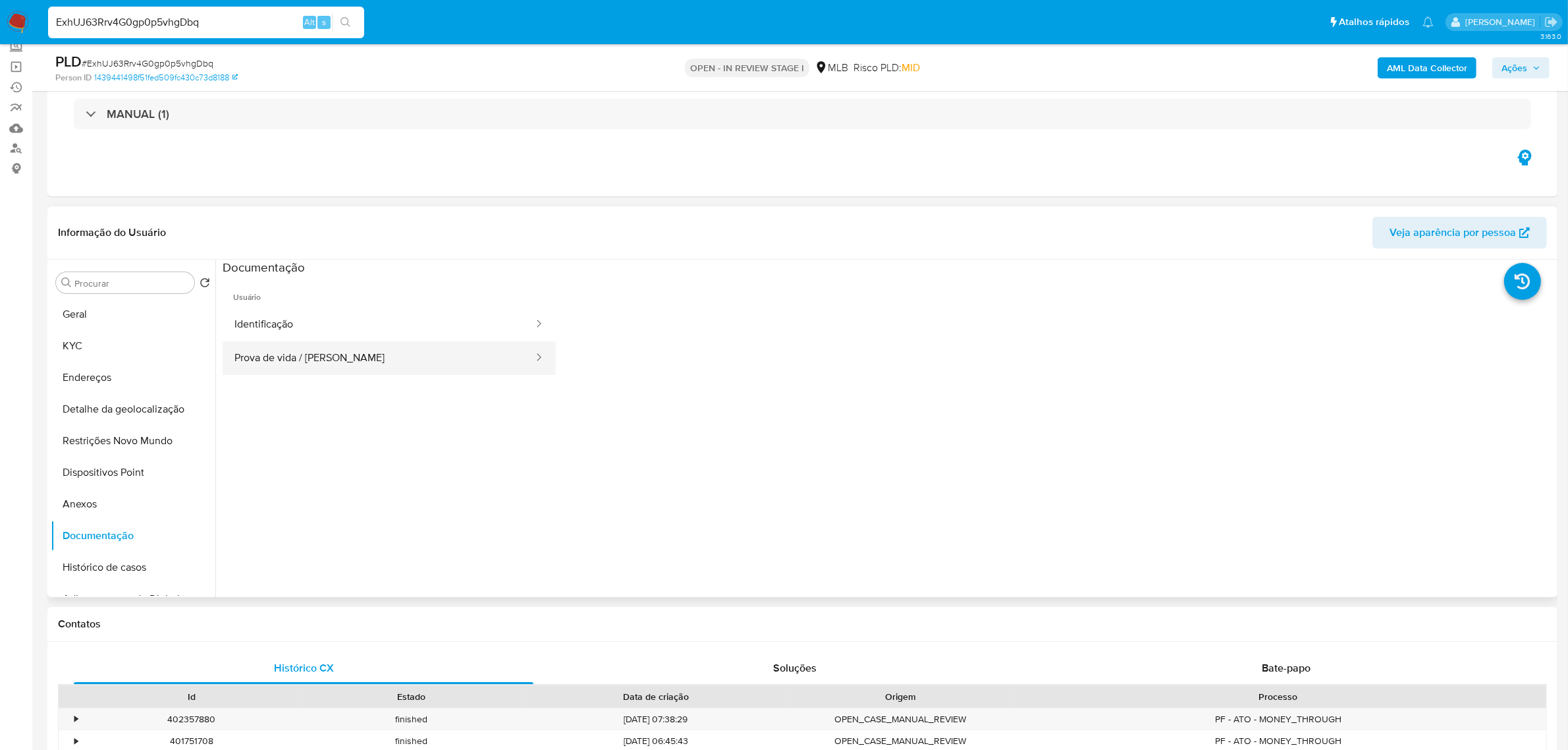
click at [307, 357] on button "Prova de vida / Selfie" at bounding box center [378, 358] width 312 height 33
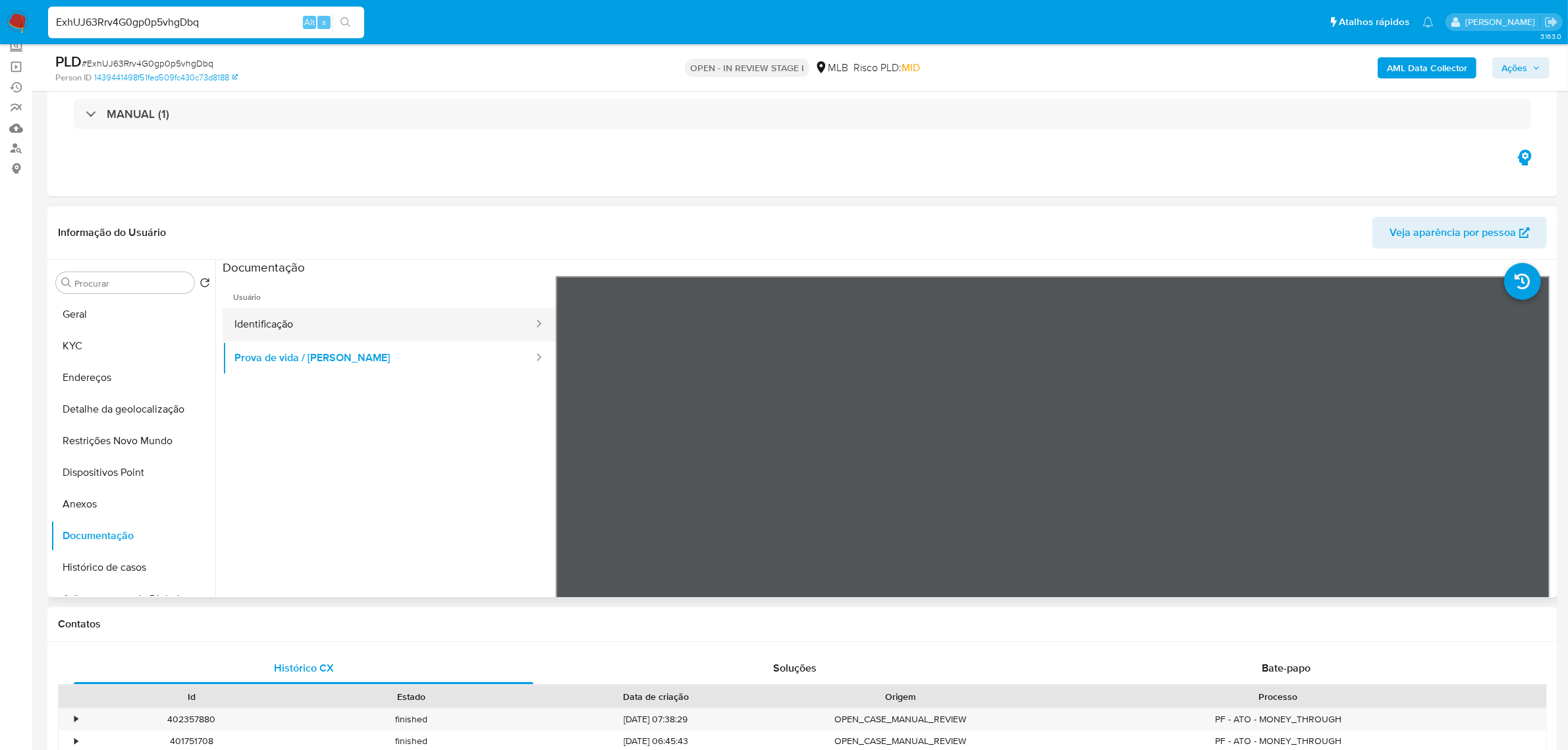
click at [296, 311] on button "Identificação" at bounding box center [378, 324] width 312 height 33
click at [171, 24] on input "ExhUJ63Rrv4G0gp0p5vhgDbq" at bounding box center [206, 22] width 316 height 17
paste input "KcrOORclLVu4Qy9fjubSe7Ym"
type input "KcrOORclLVu4Qy9fjubSe7Ym"
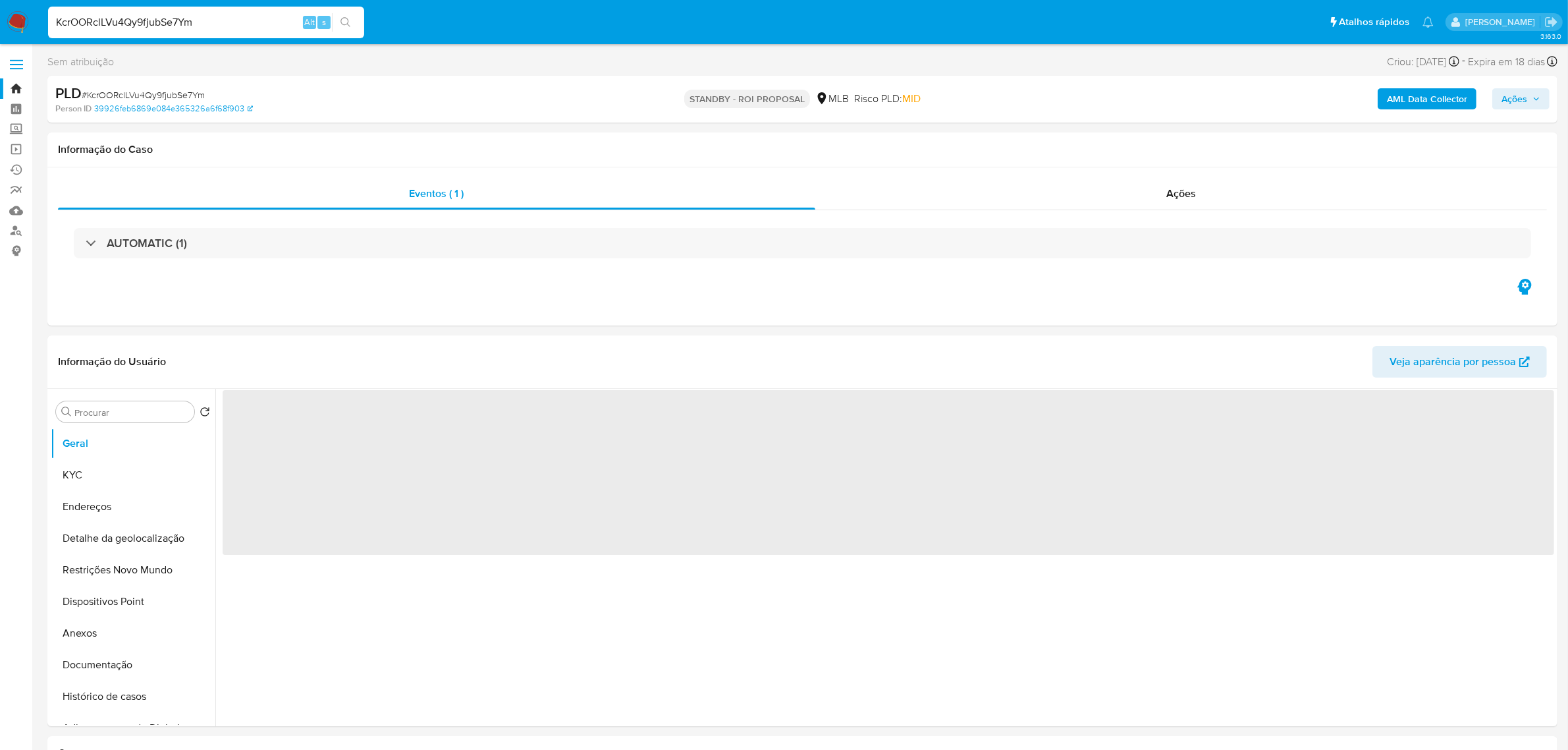
select select "10"
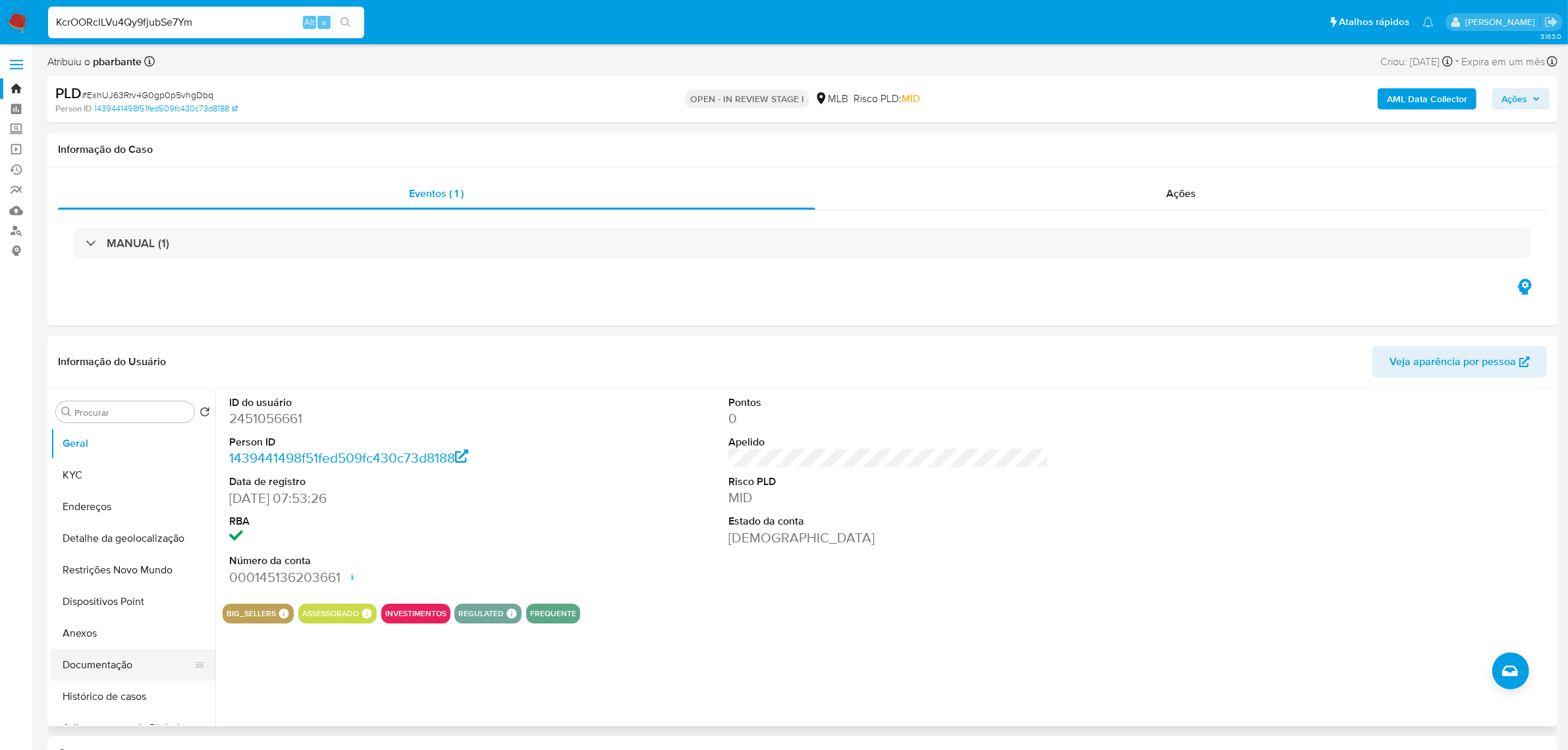
click at [86, 663] on button "Documentação" at bounding box center [127, 664] width 154 height 31
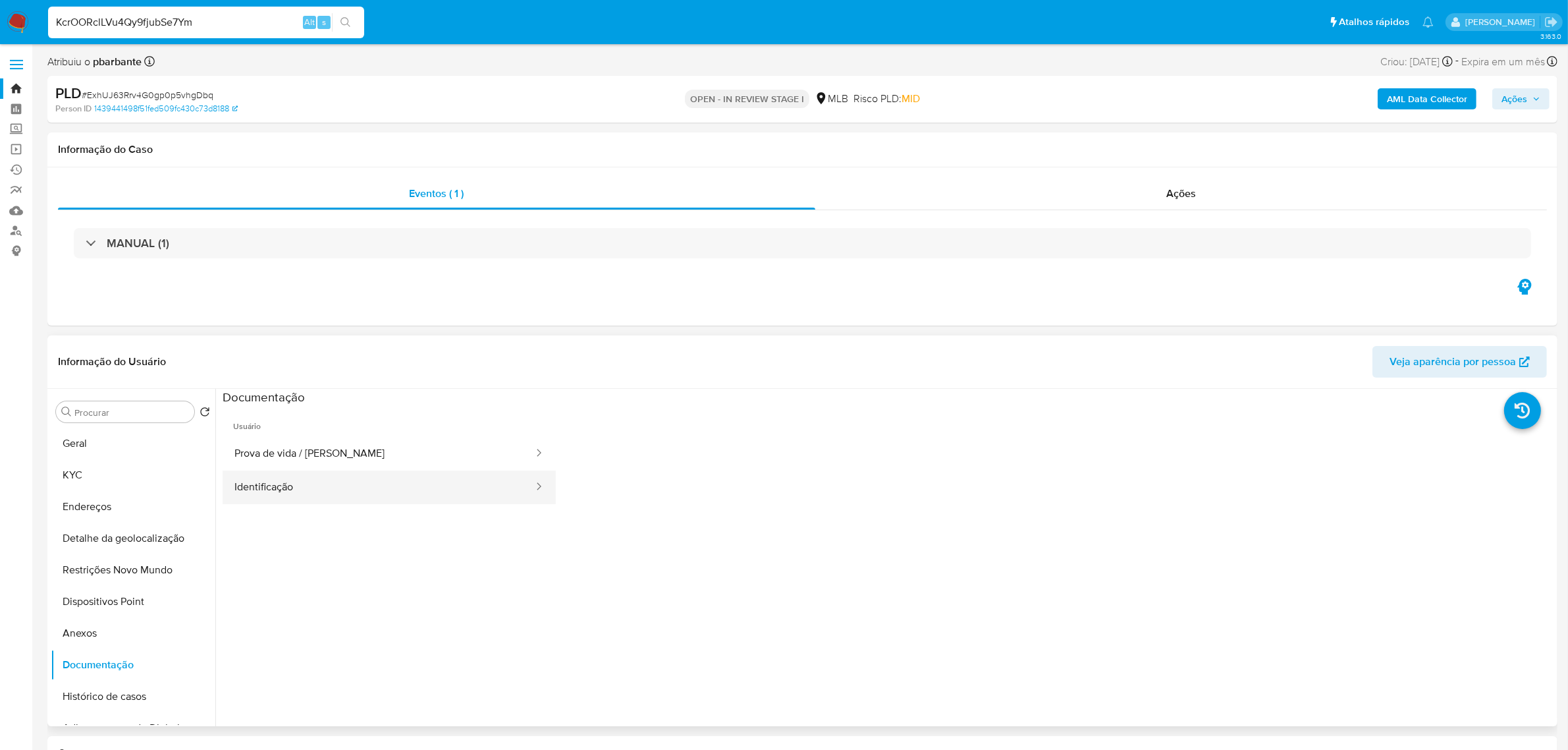
click at [293, 495] on button "Identificação" at bounding box center [378, 487] width 312 height 33
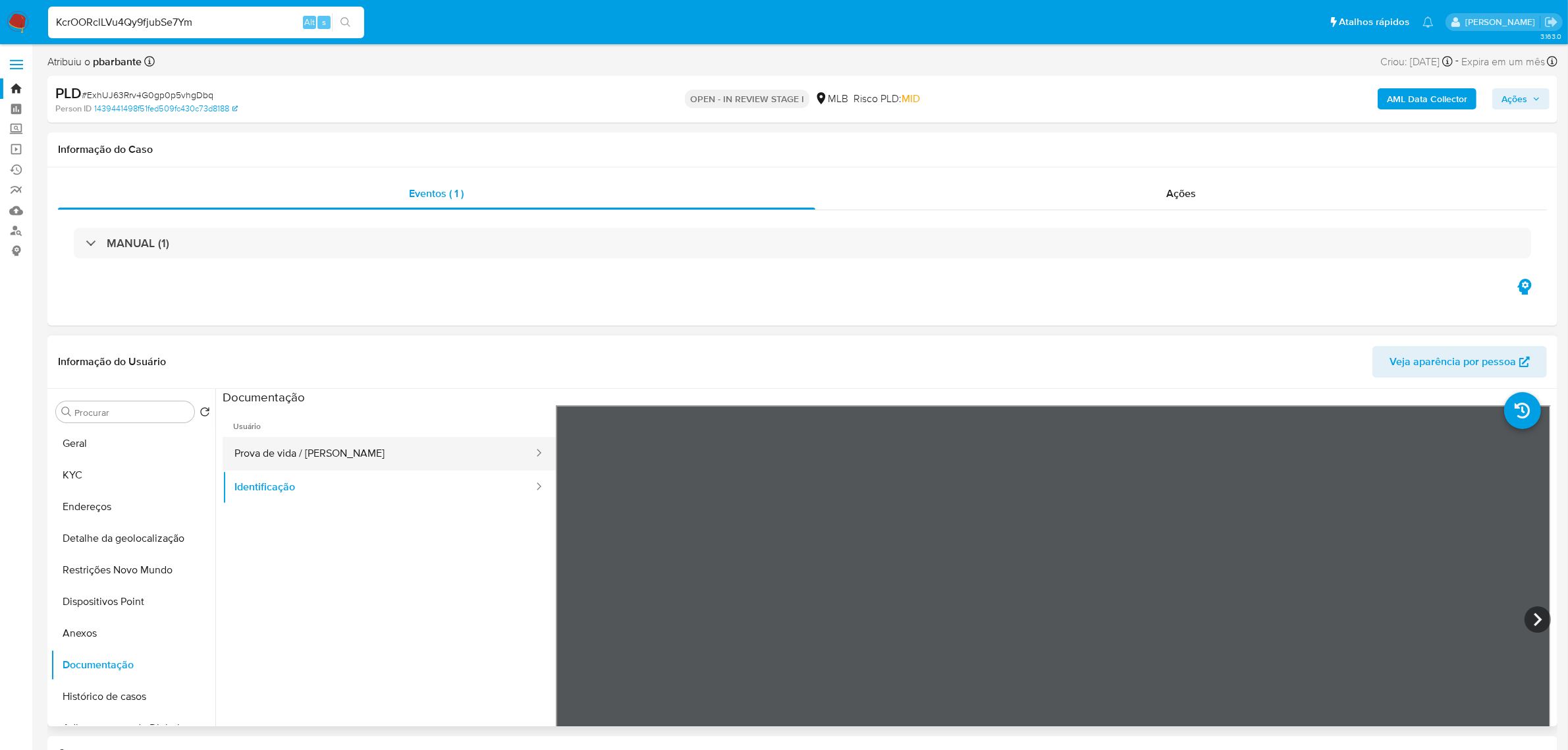
click at [325, 448] on button "Prova de vida / Selfie" at bounding box center [378, 454] width 312 height 33
click at [107, 634] on button "Anexos" at bounding box center [127, 633] width 154 height 31
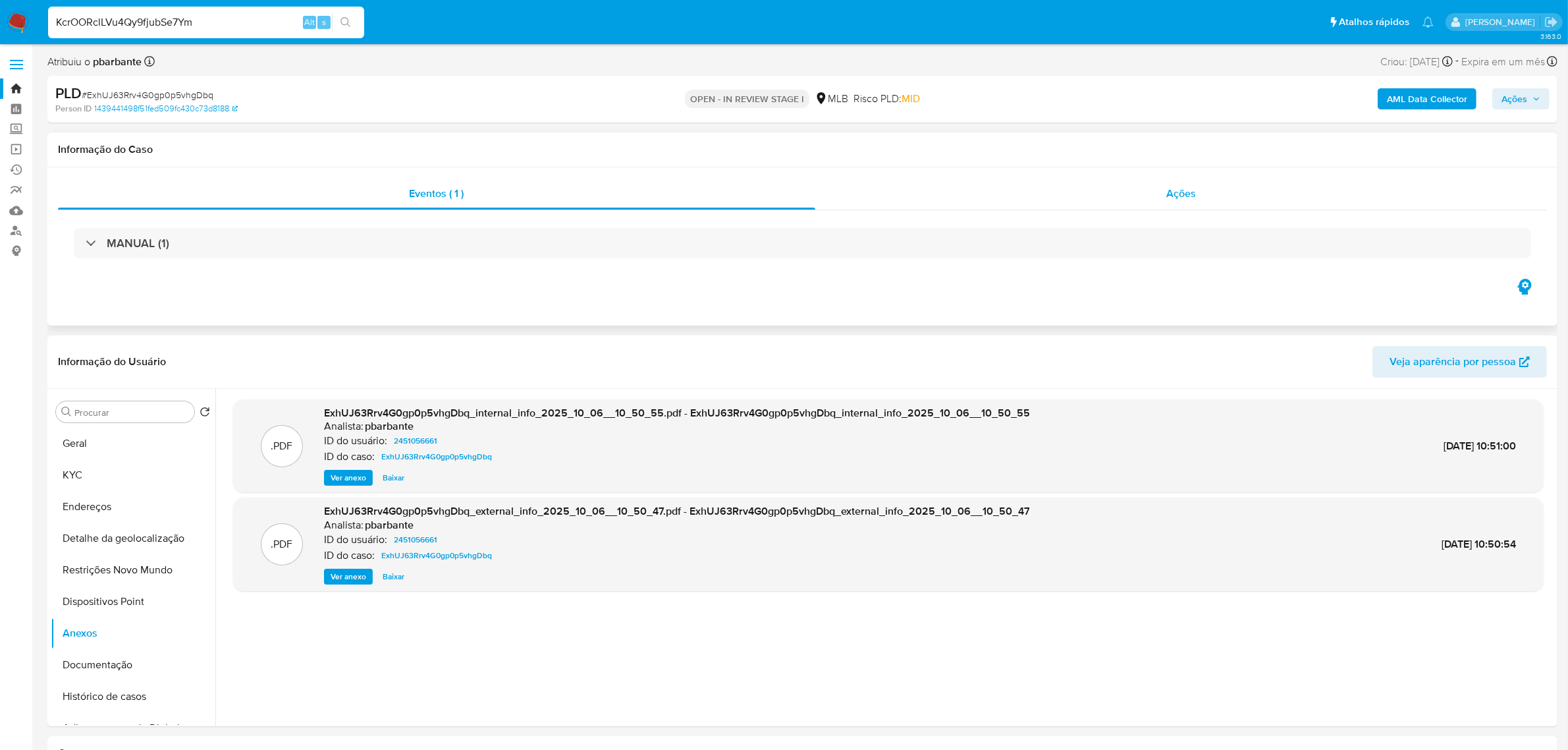
click at [1196, 199] on div "Ações" at bounding box center [1181, 193] width 732 height 31
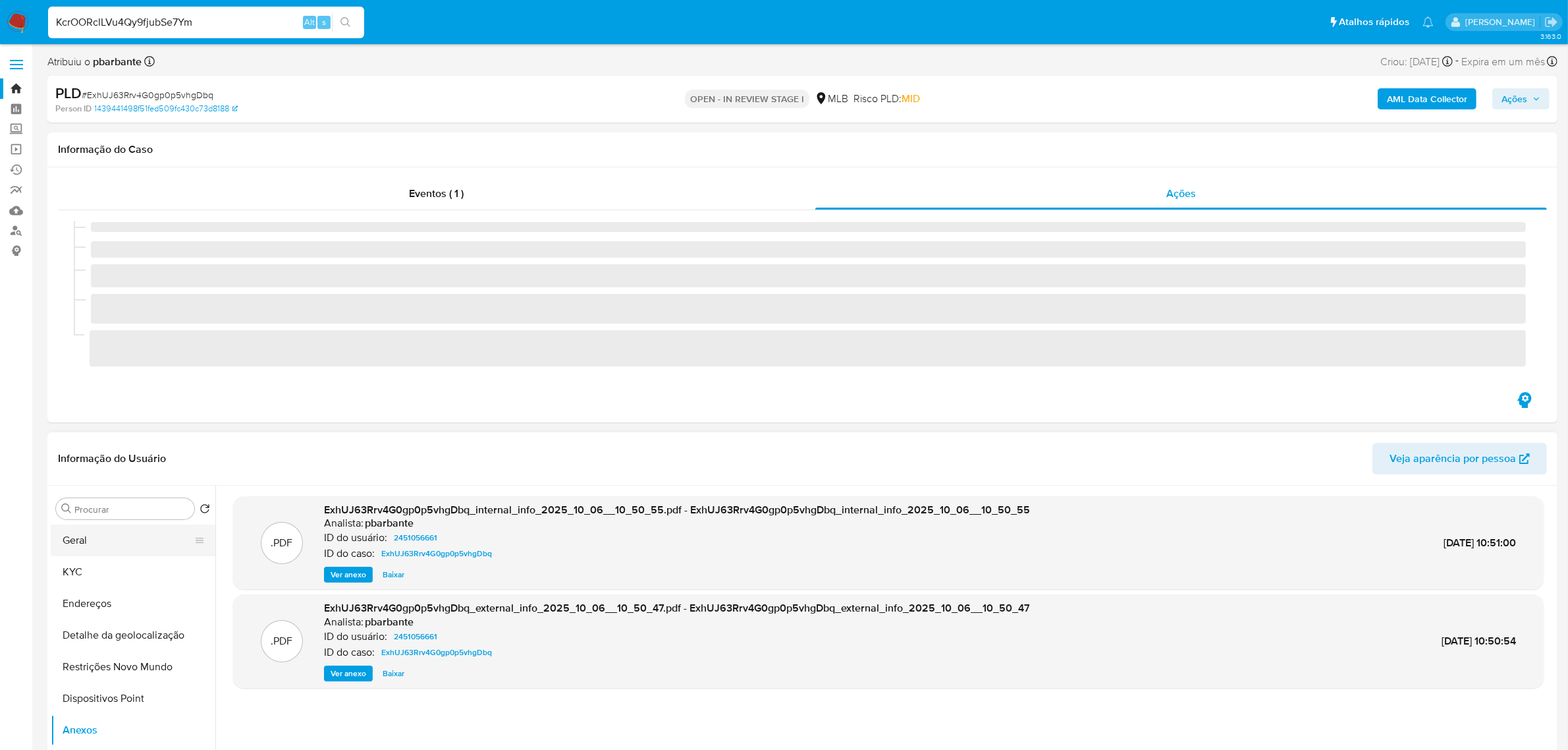
click at [119, 441] on div "Informação do Usuário Veja aparência por pessoa" at bounding box center [802, 459] width 1509 height 54
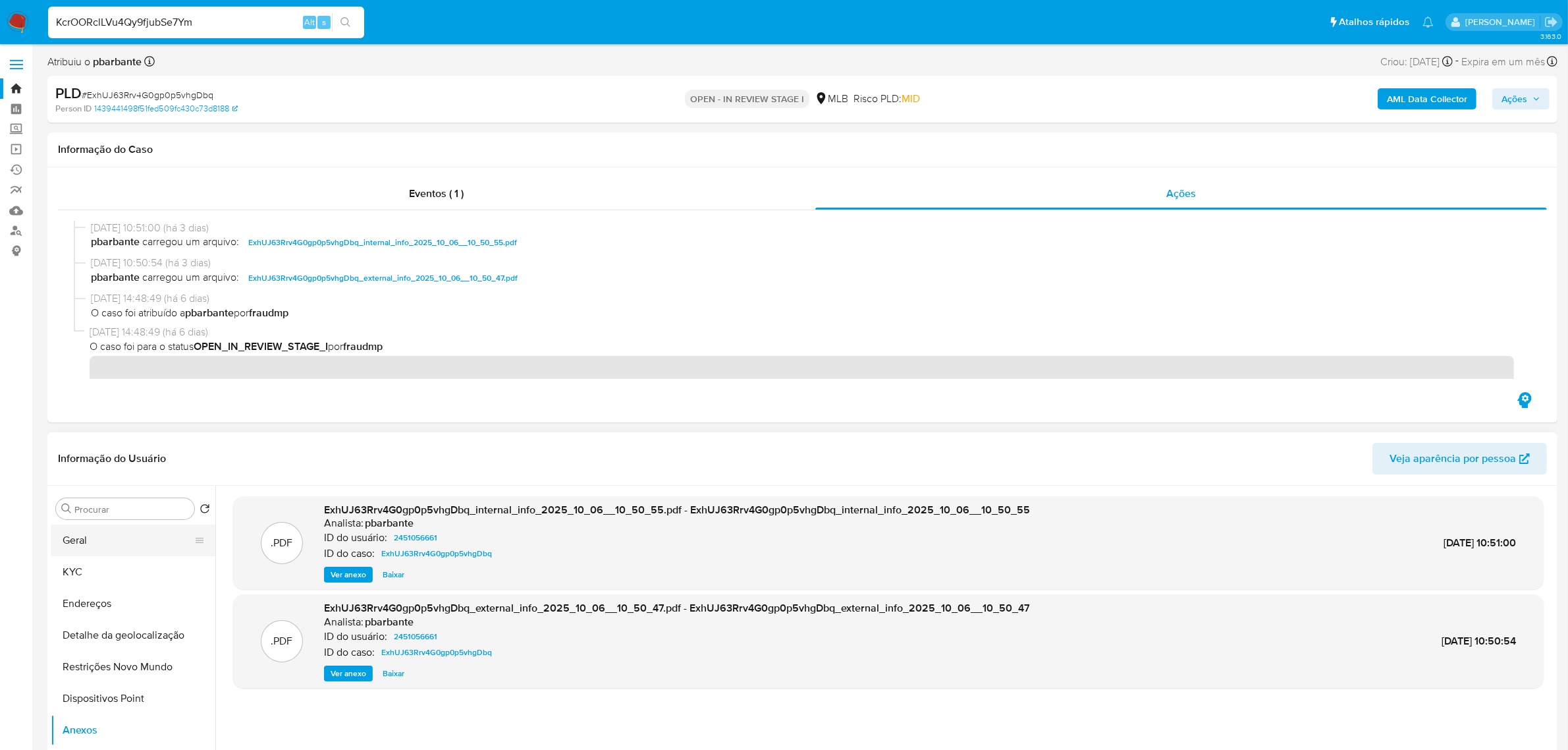
click at [106, 549] on button "Geral" at bounding box center [127, 539] width 154 height 31
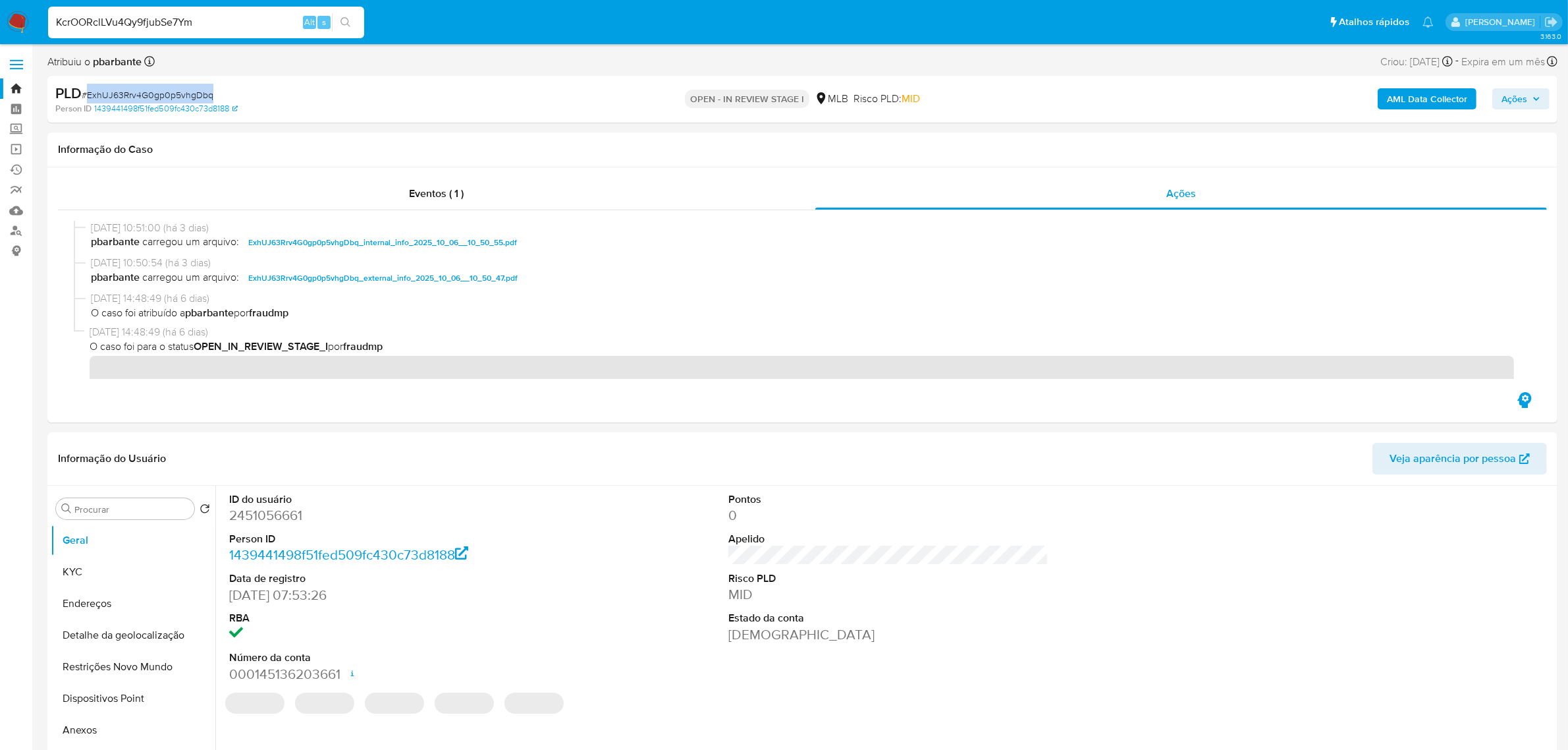
drag, startPoint x: 227, startPoint y: 92, endPoint x: 86, endPoint y: 98, distance: 141.1
click at [86, 98] on div "PLD # ExhUJ63Rrv4G0gp0p5vhgDbq" at bounding box center [302, 93] width 493 height 20
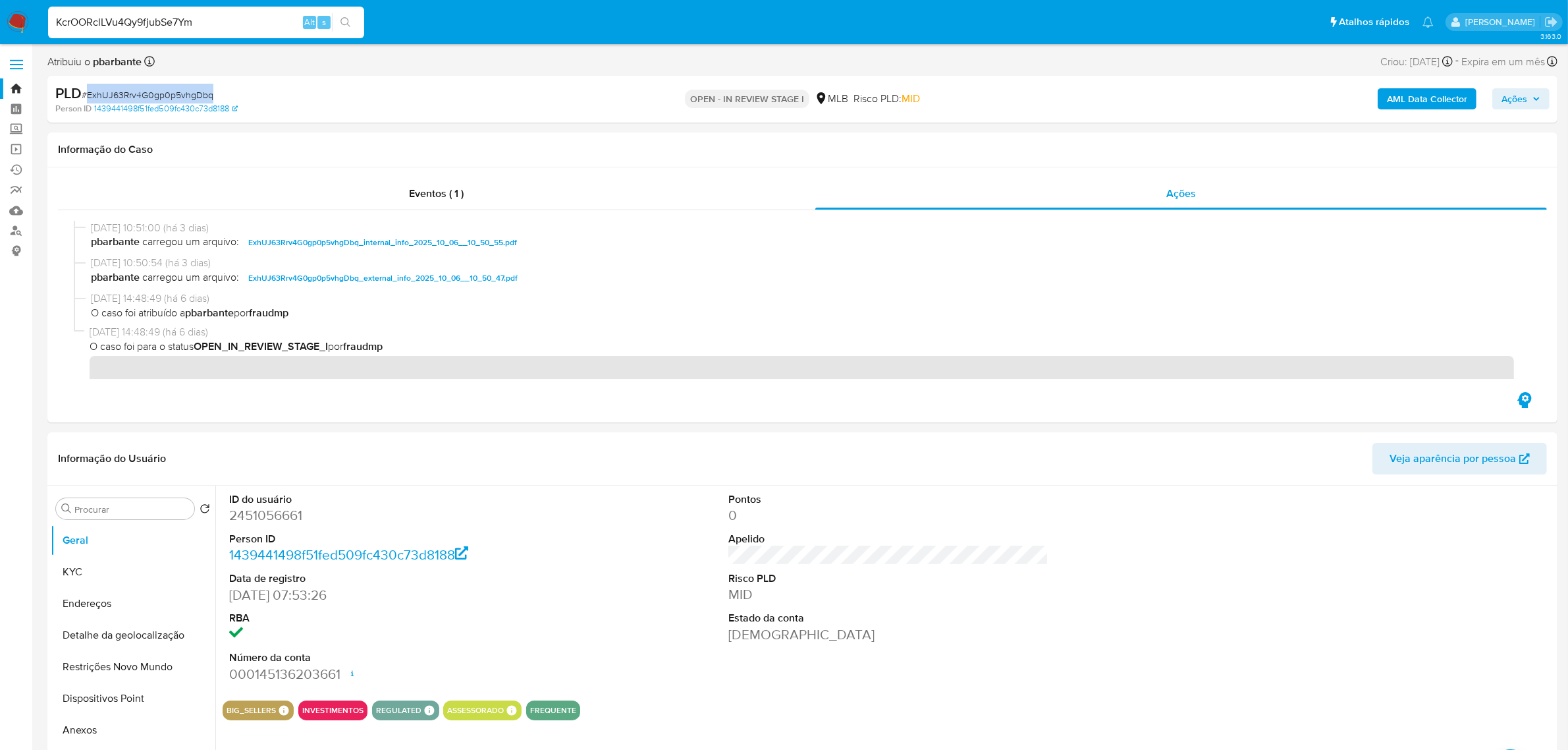
copy span "ExhUJ63Rrv4G0gp0p5vhgDbq"
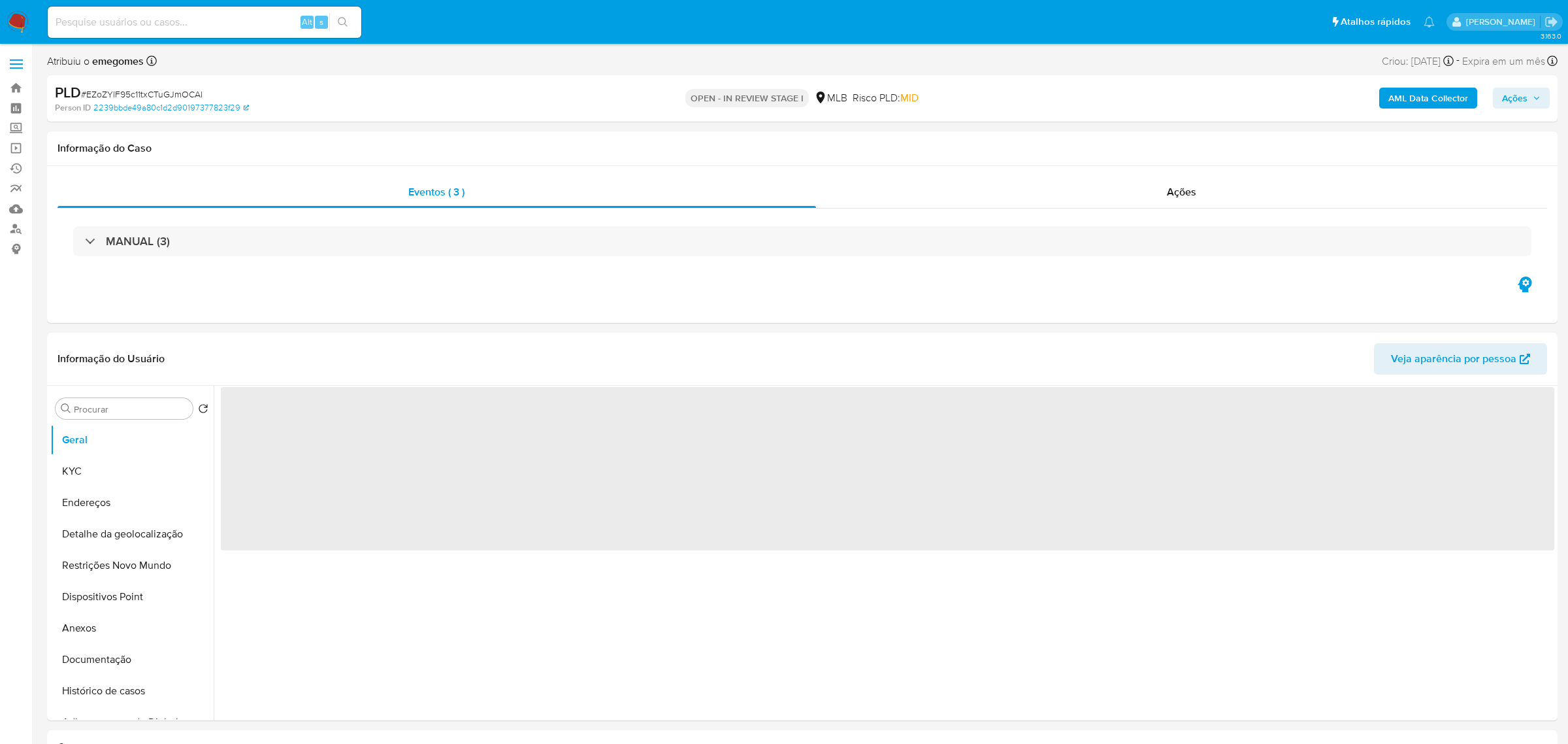
select select "10"
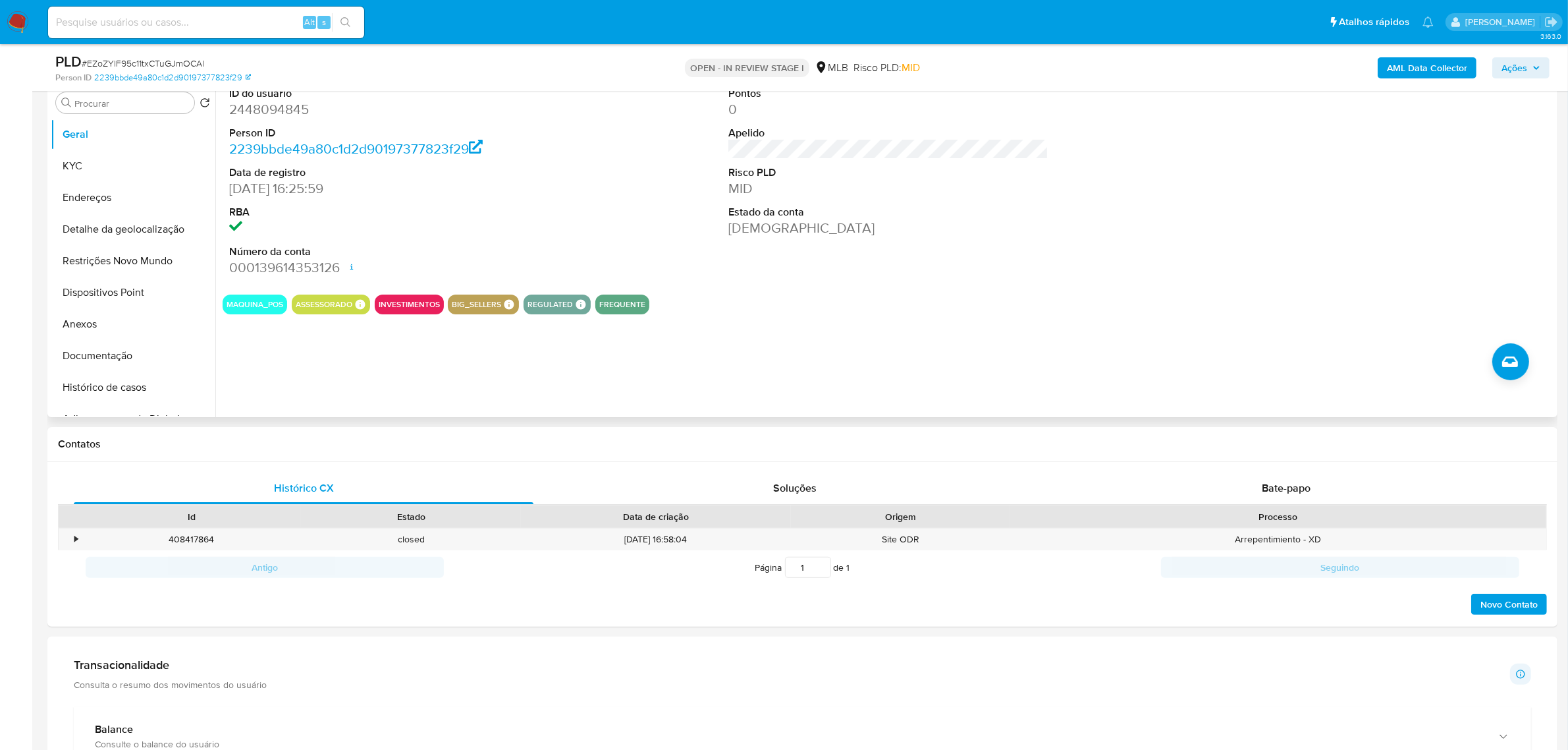
scroll to position [247, 0]
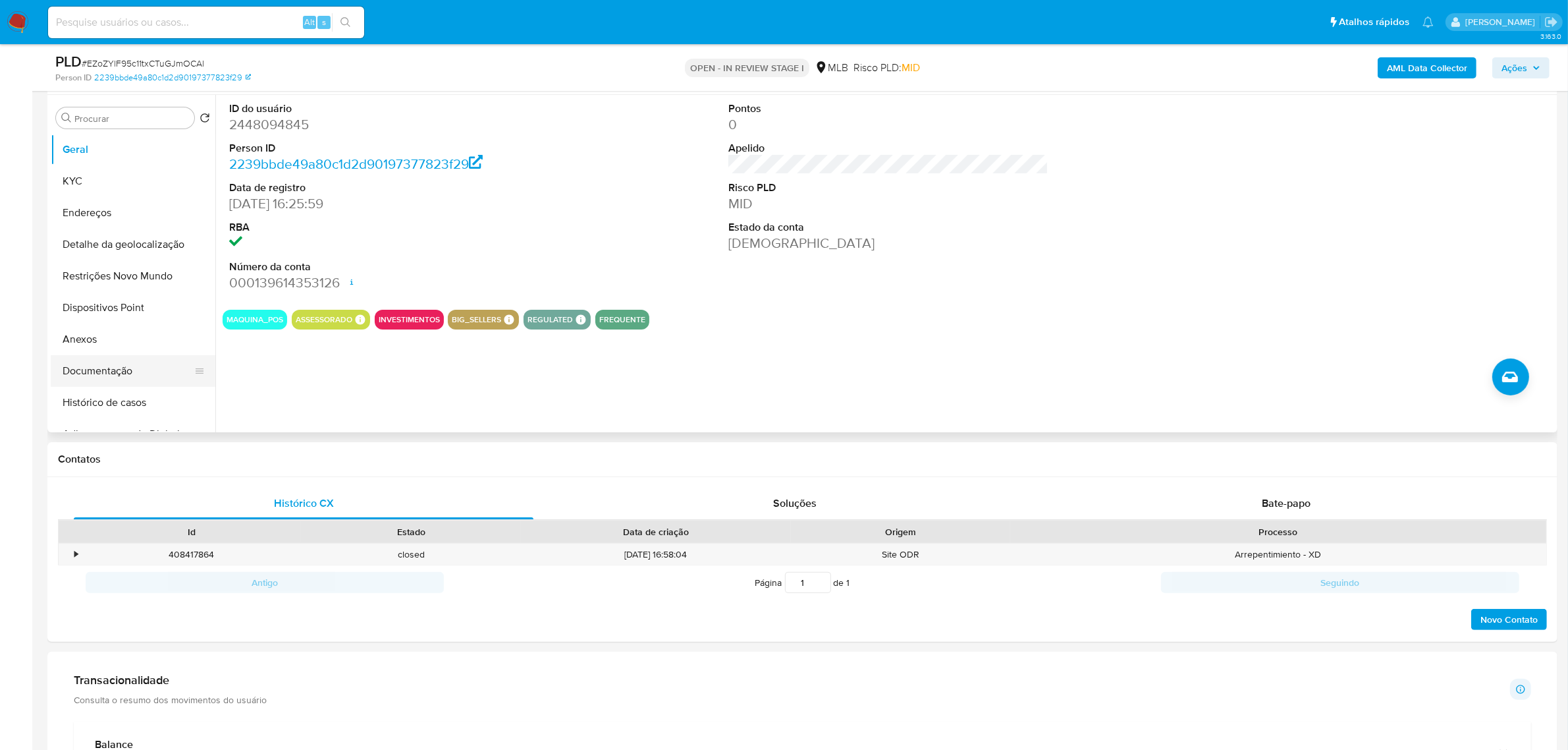
click at [125, 366] on button "Documentação" at bounding box center [127, 370] width 154 height 31
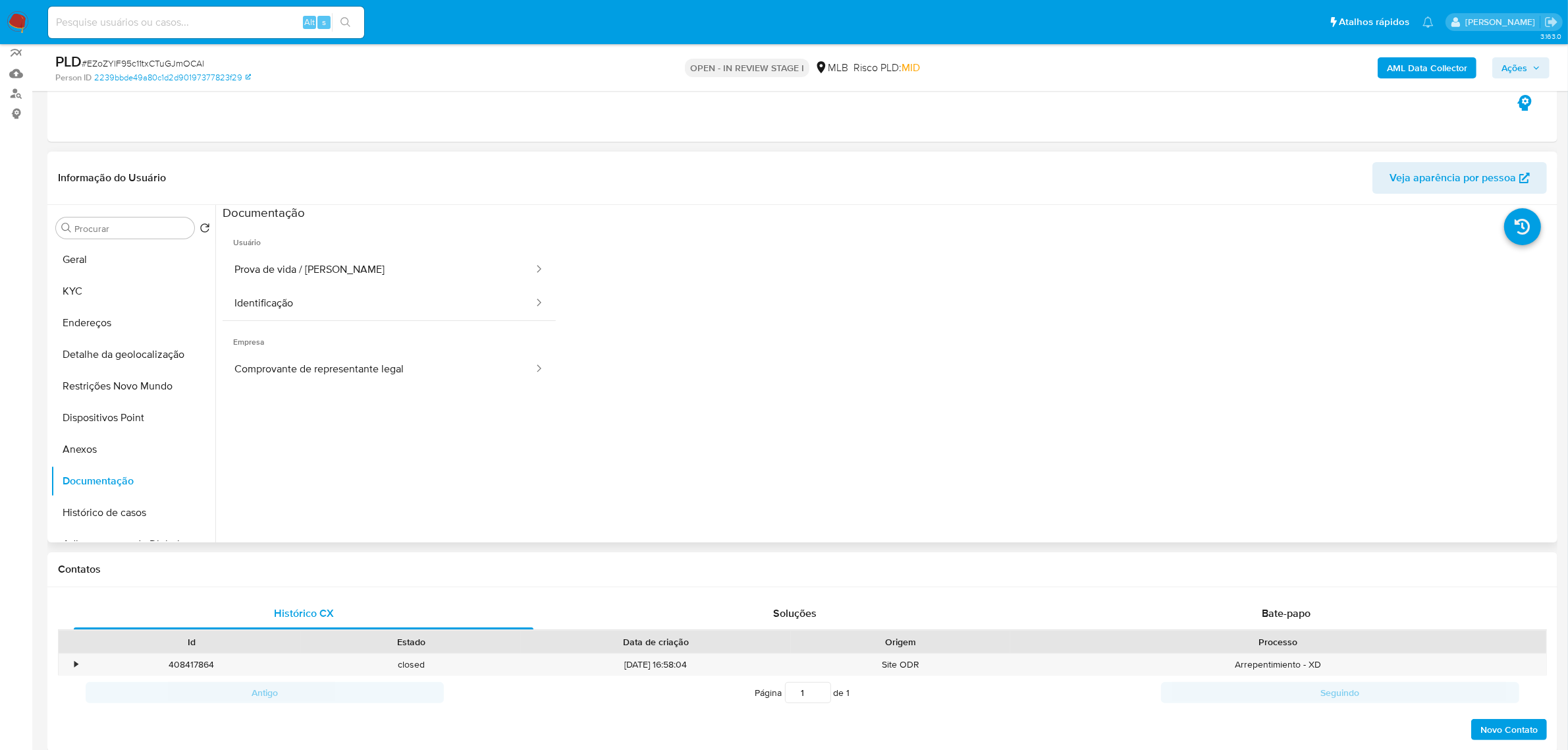
scroll to position [82, 0]
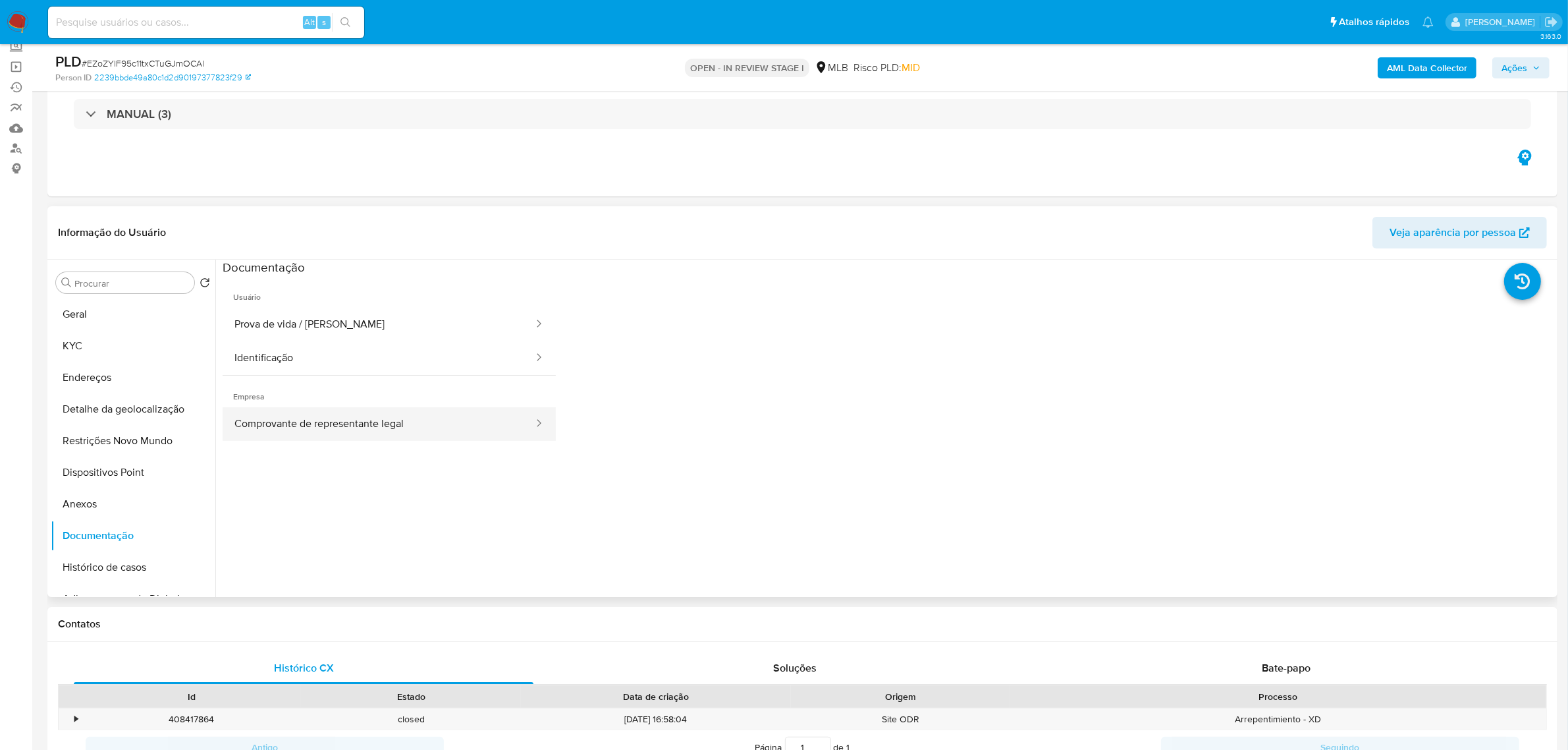
click at [362, 420] on button "Comprovante de representante legal" at bounding box center [378, 424] width 312 height 33
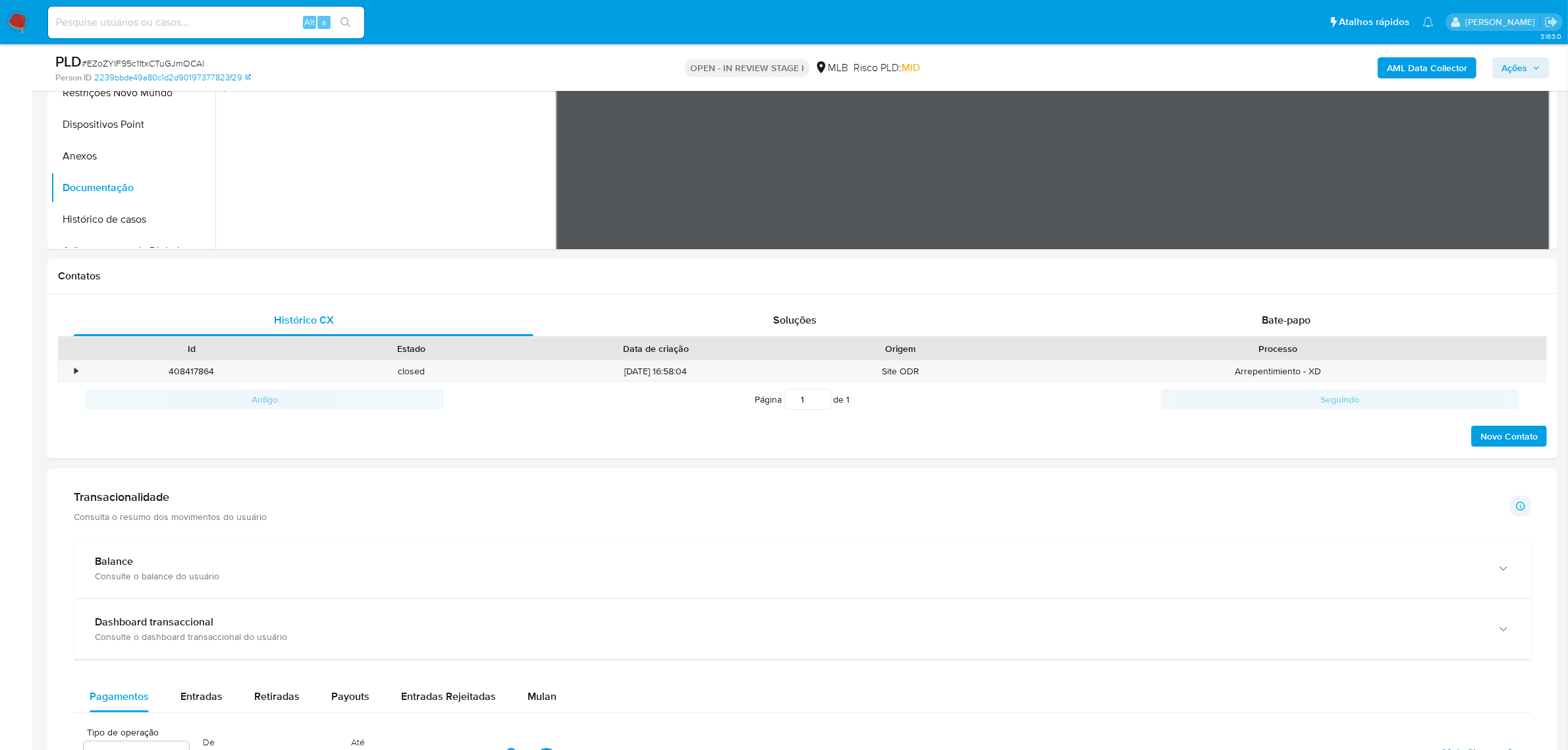
scroll to position [576, 0]
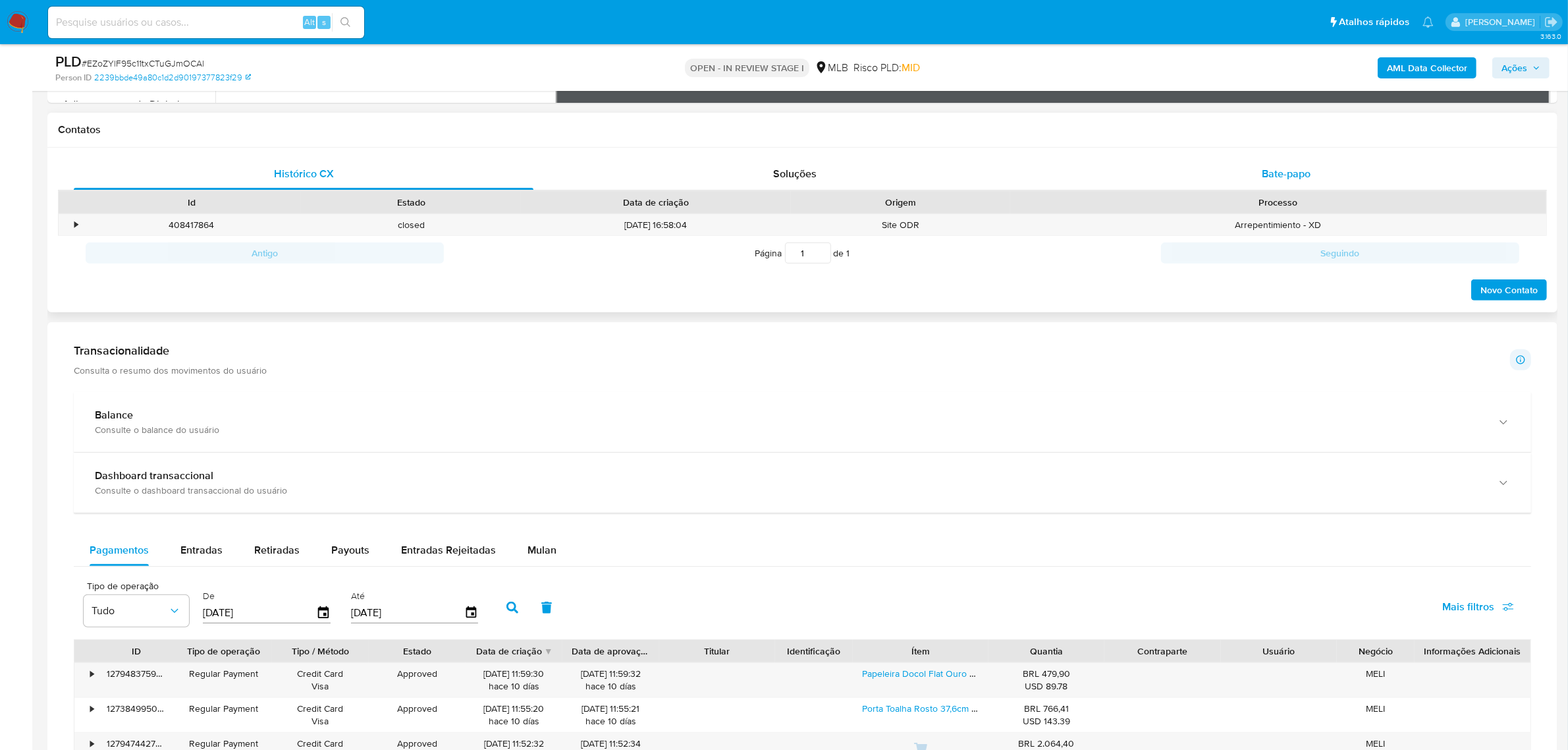
click at [1307, 170] on span "Bate-papo" at bounding box center [1286, 174] width 49 height 15
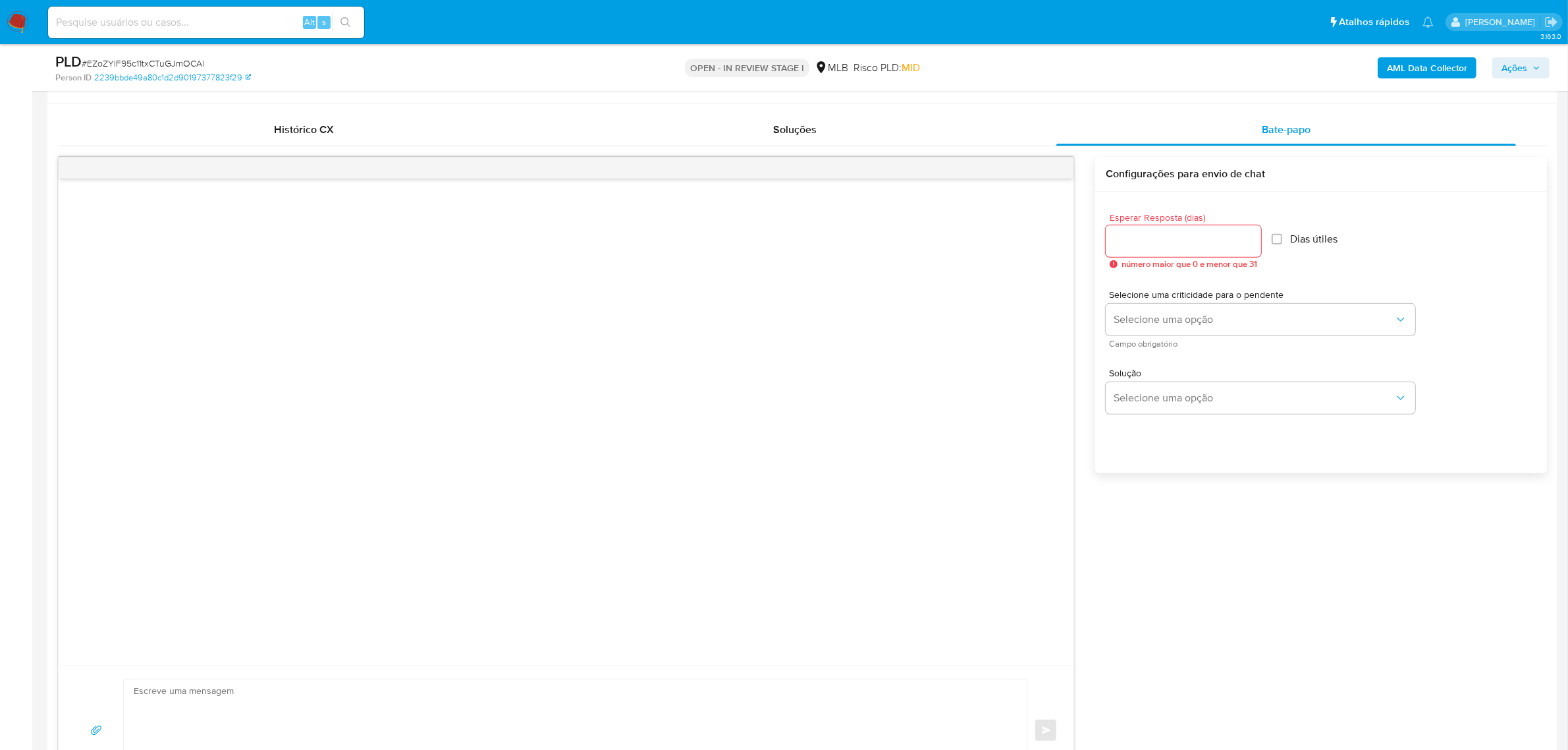
scroll to position [659, 0]
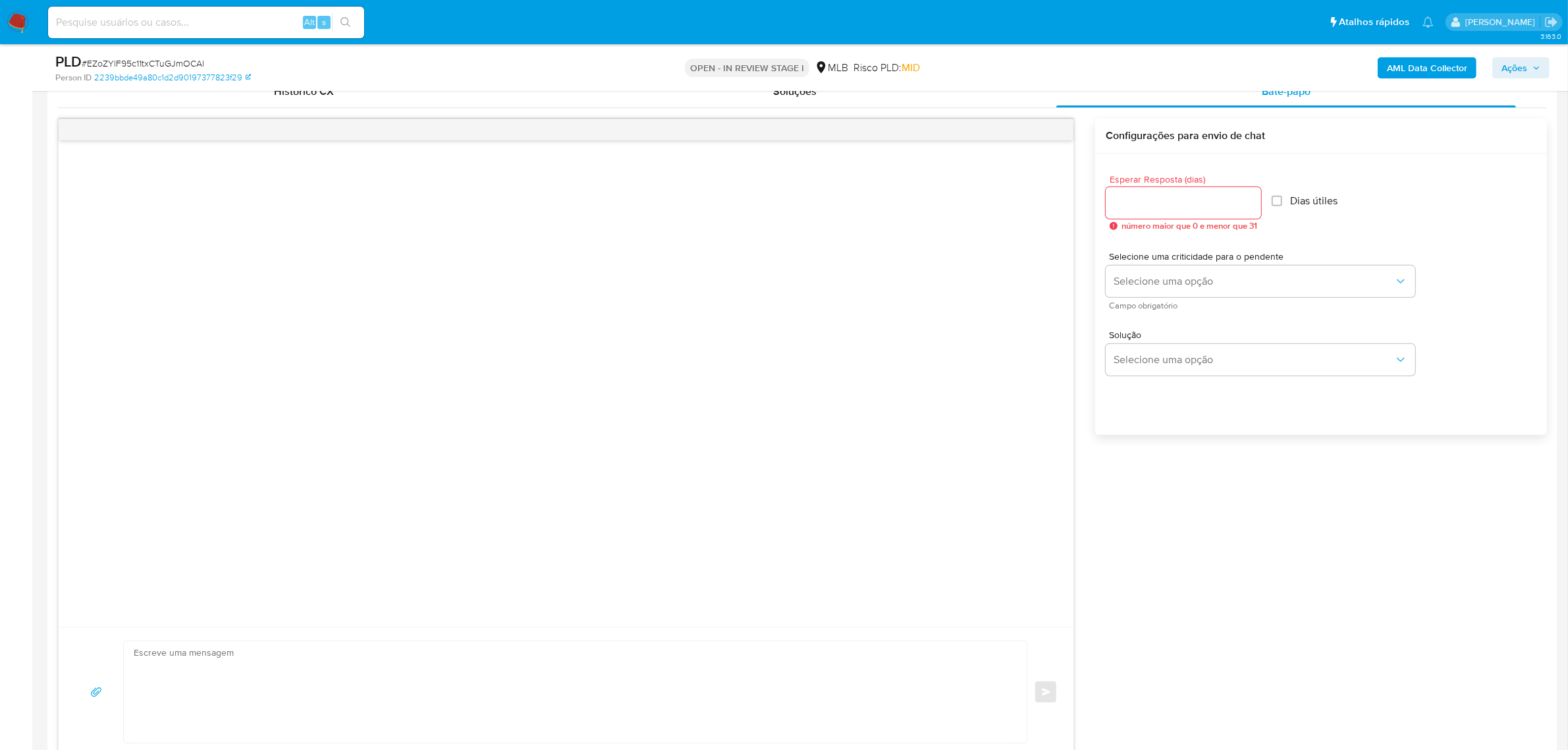
click at [1189, 201] on input "Esperar Resposta (dias)" at bounding box center [1183, 203] width 155 height 17
type input "3"
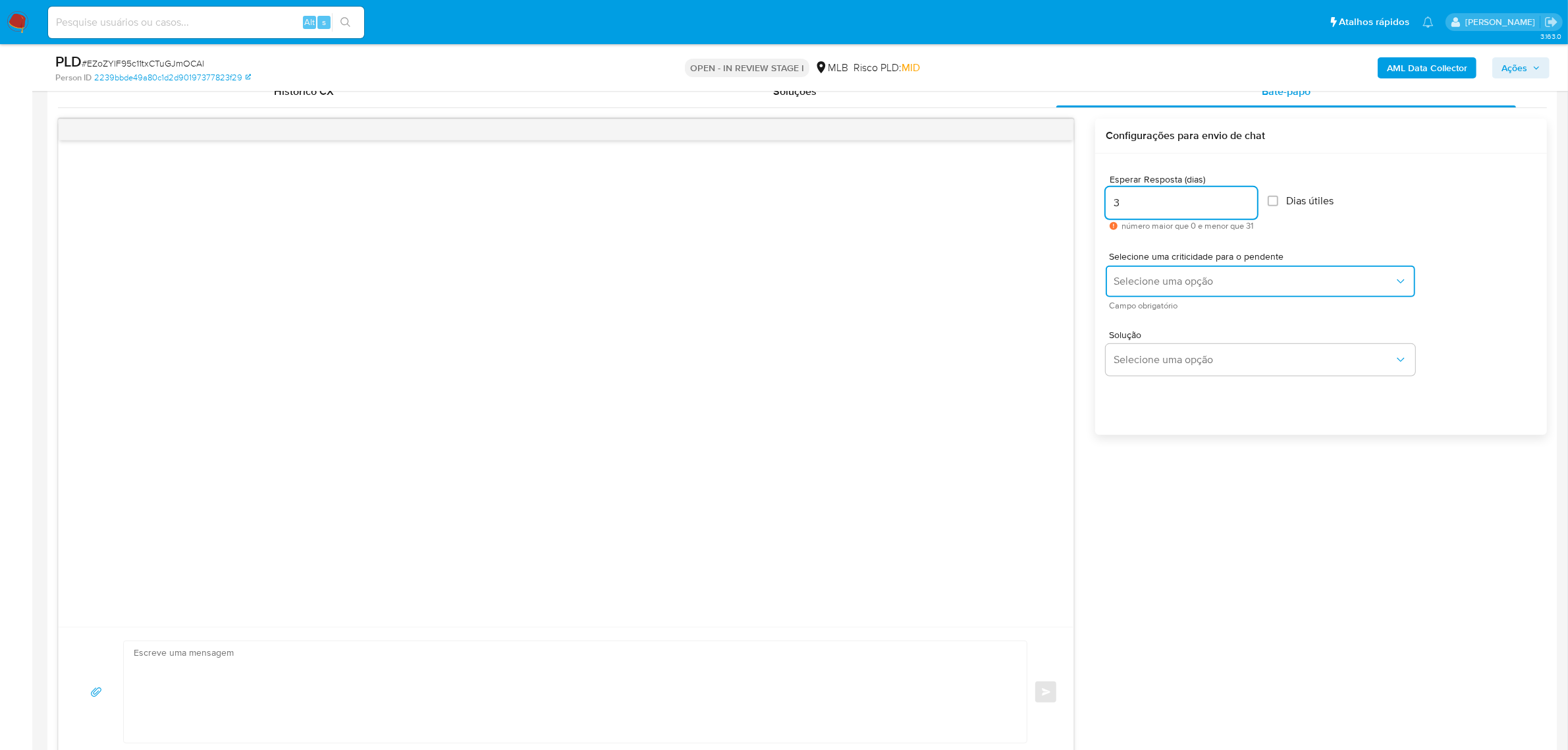
click at [1175, 281] on span "Selecione uma opção" at bounding box center [1253, 281] width 281 height 13
click at [1156, 277] on div "LOW" at bounding box center [1254, 283] width 281 height 26
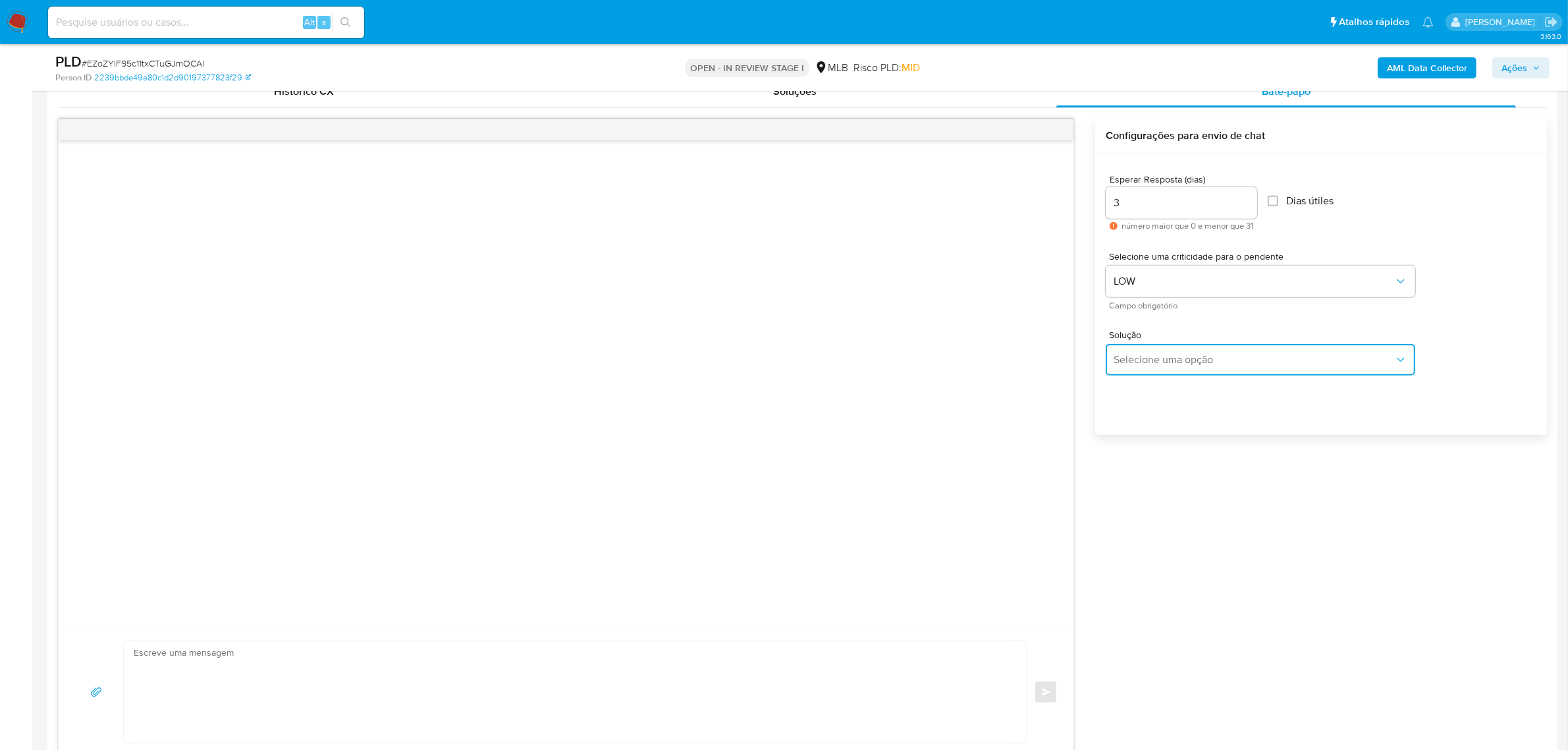
click at [1156, 356] on span "Selecione uma opção" at bounding box center [1253, 360] width 281 height 13
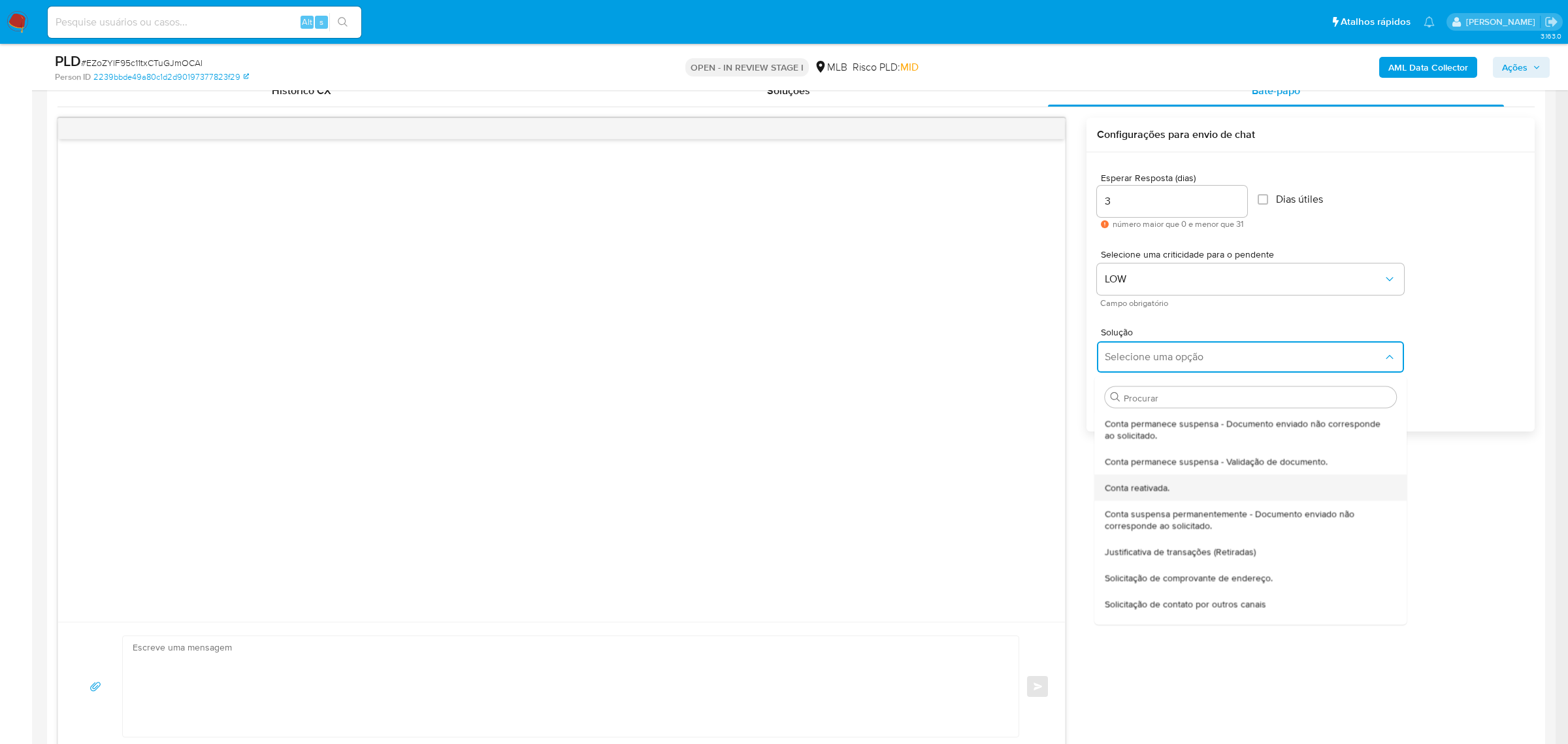
click at [1186, 484] on div "Conta reativada." at bounding box center [1247, 487] width 283 height 26
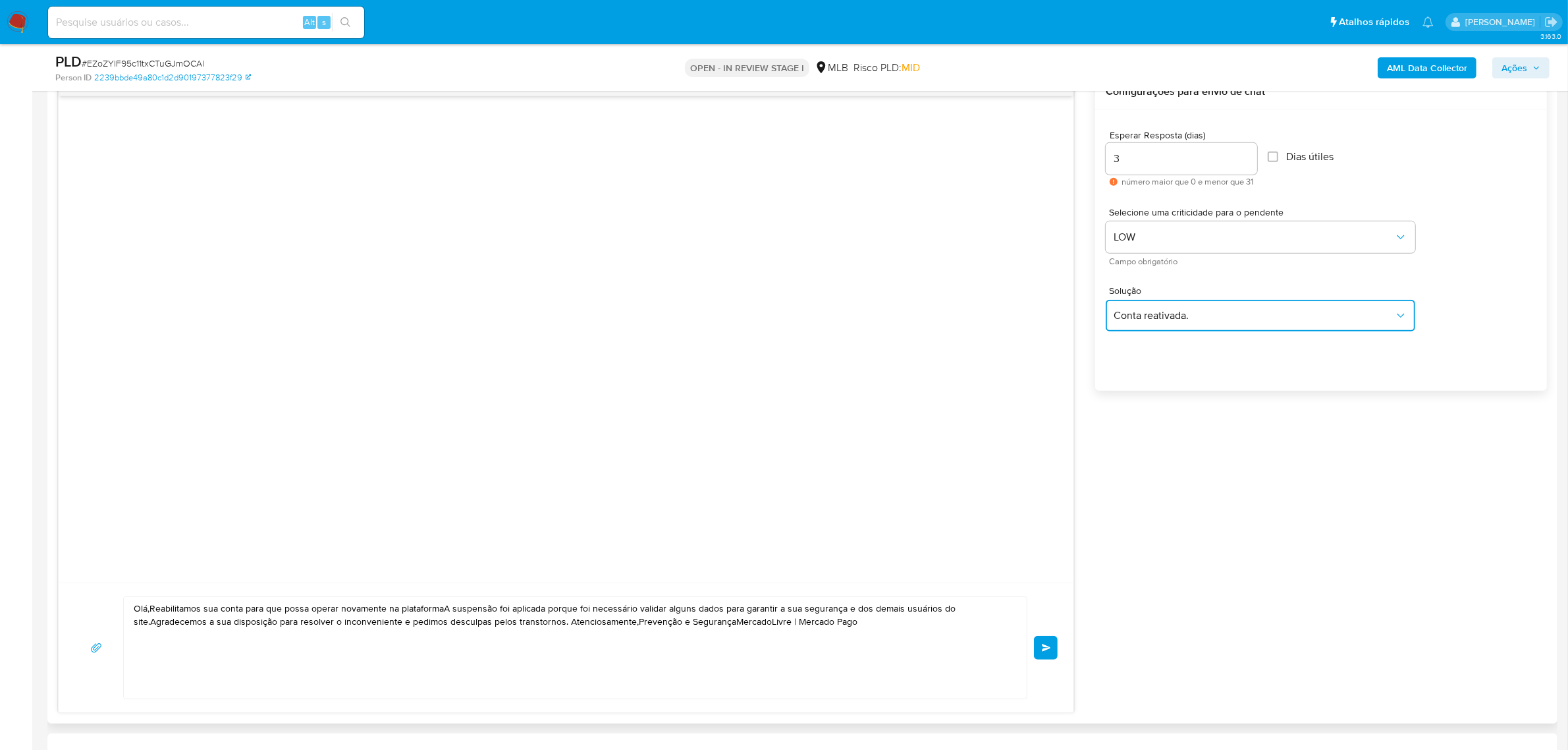
scroll to position [741, 0]
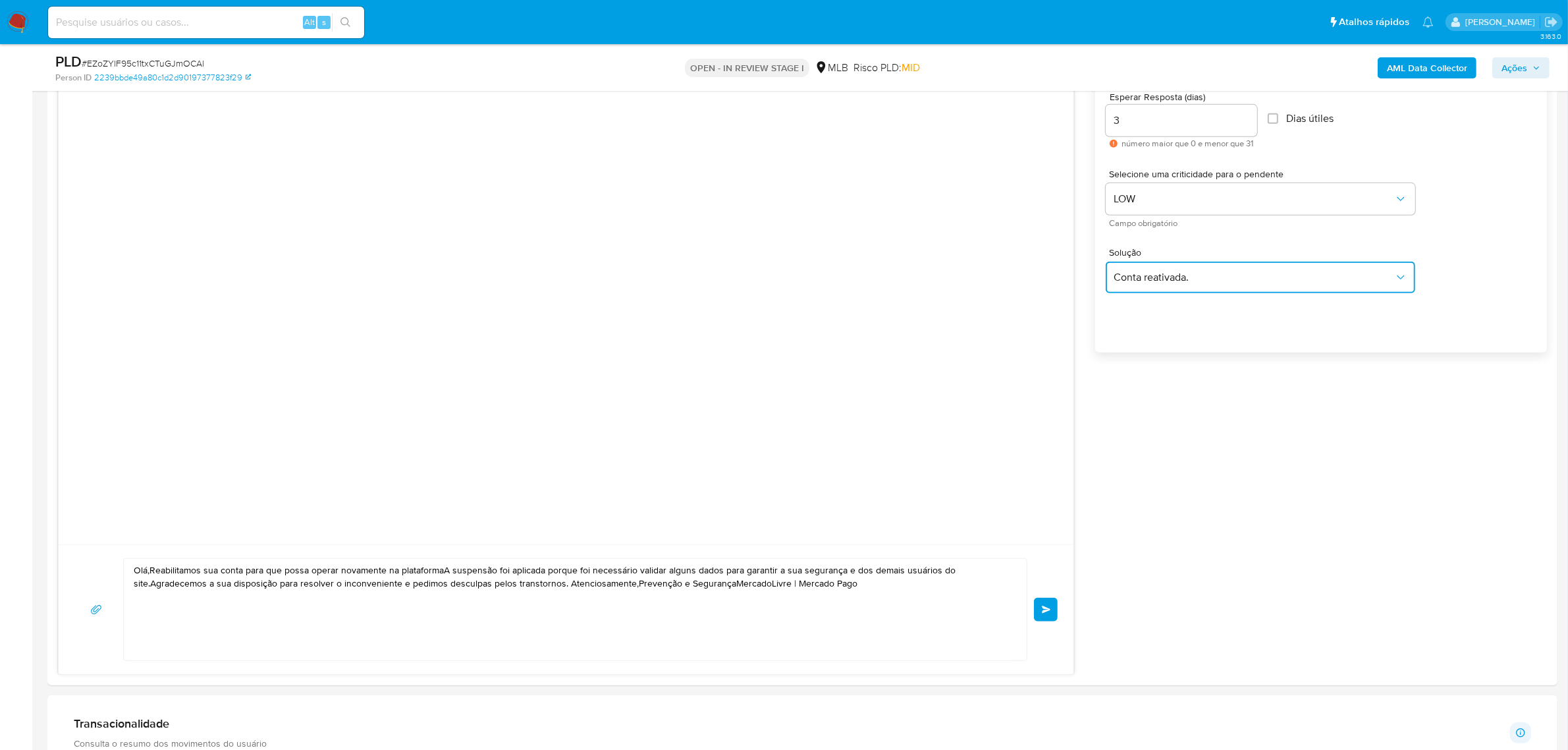
click at [1217, 270] on span "Conta reativada." at bounding box center [1253, 277] width 281 height 13
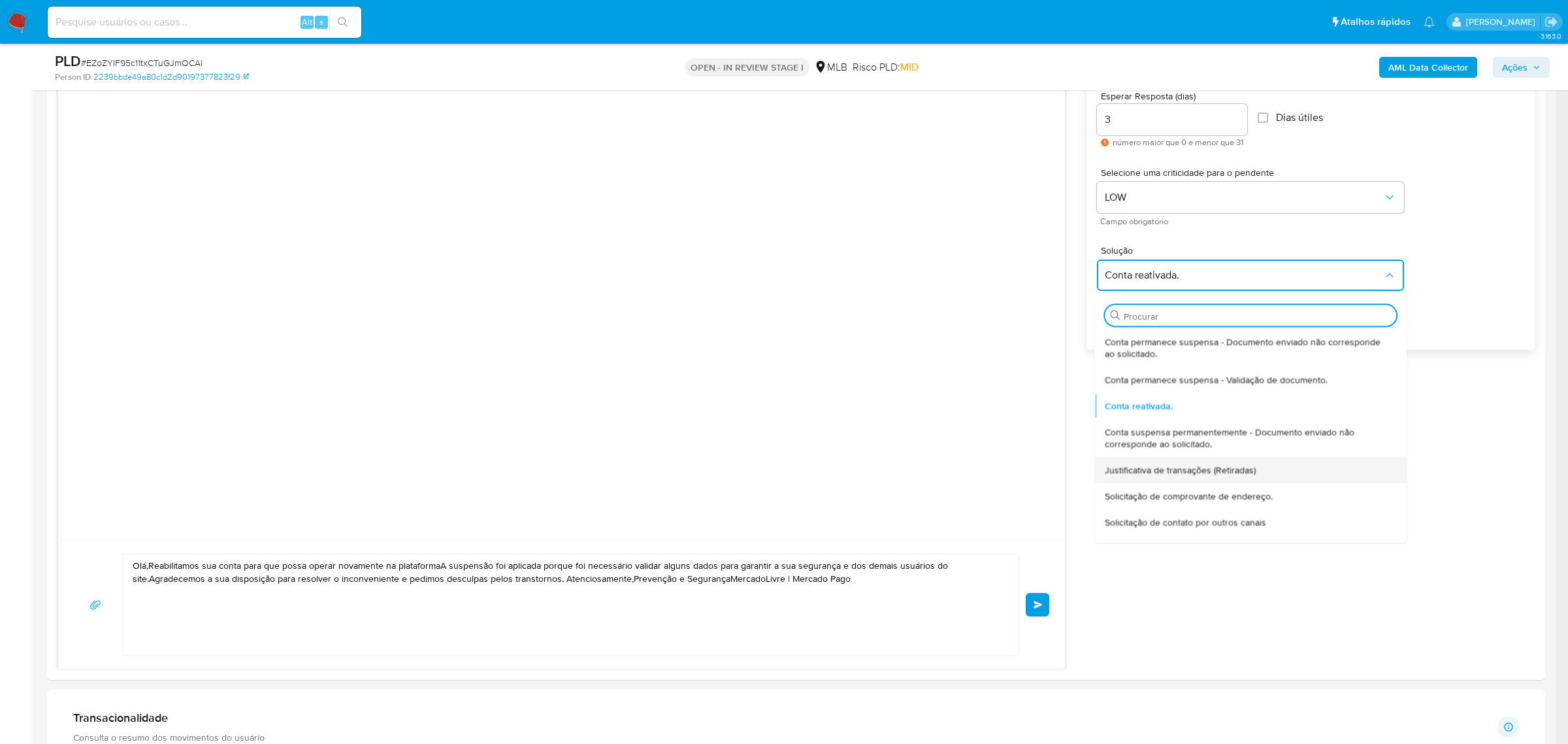
click at [1227, 468] on span "Justificativa de transações (Retiradas)" at bounding box center [1180, 469] width 151 height 12
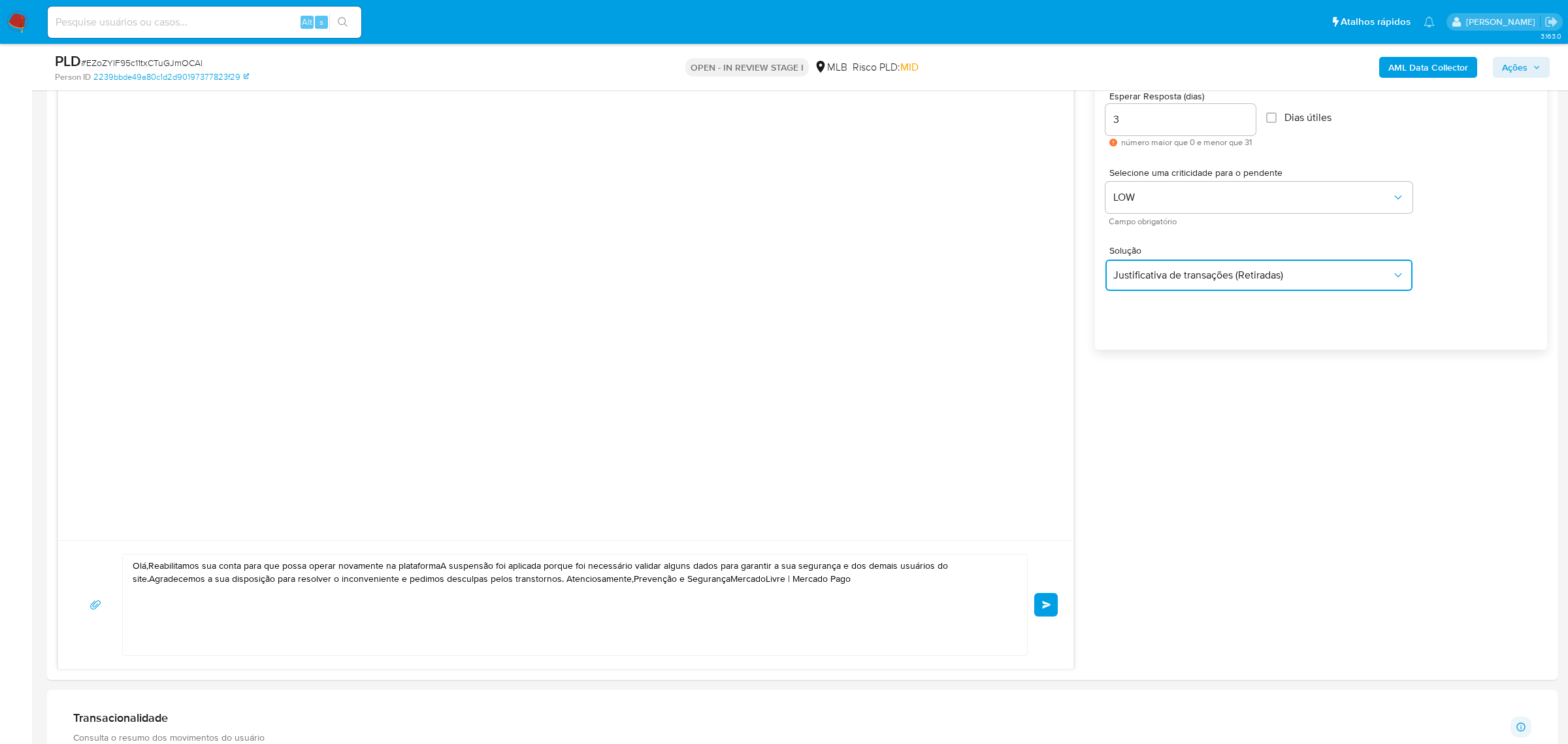
type textarea "Olá,Suspendemos a sua conta para uma verificação adicional de segurança.Por fav…"
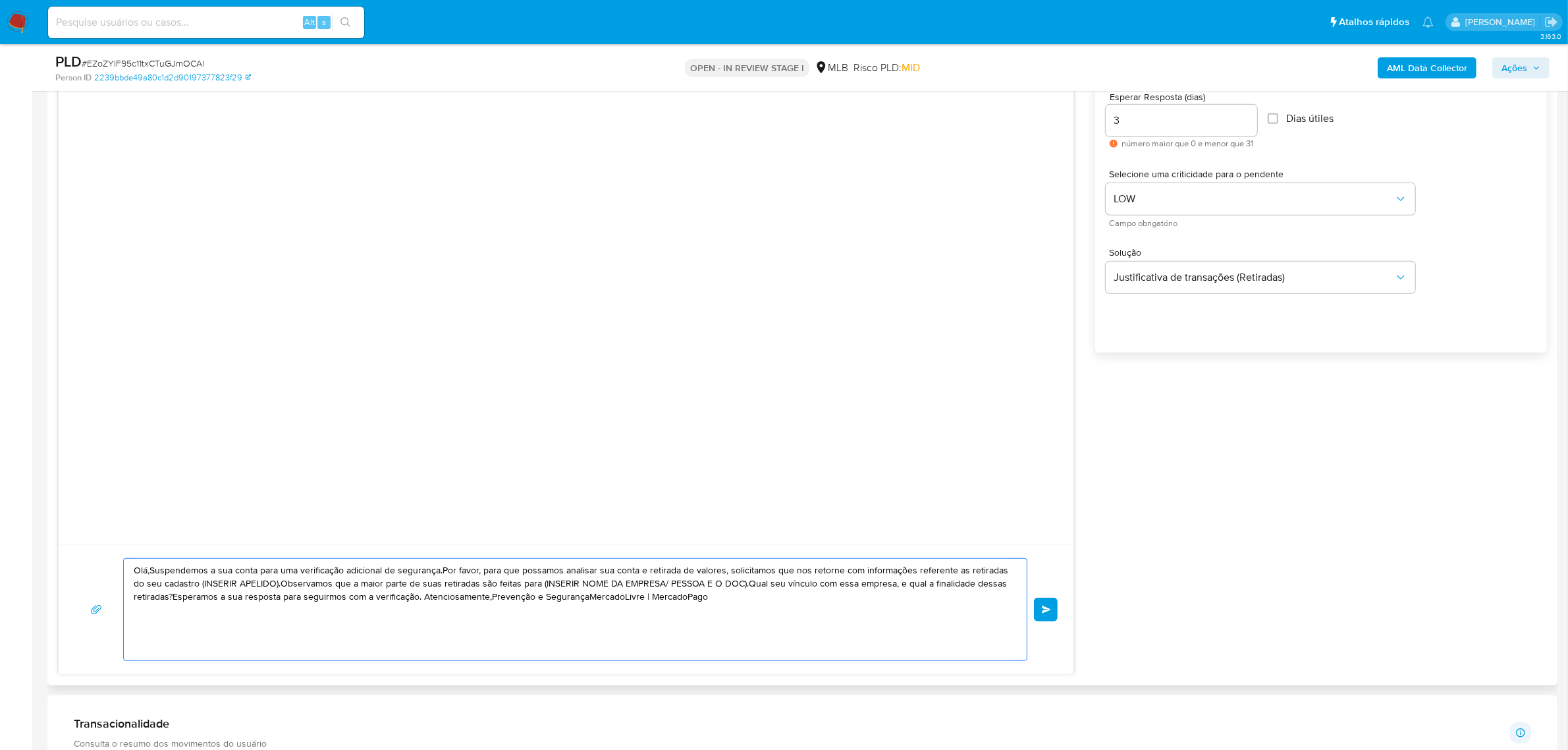
drag, startPoint x: 719, startPoint y: 604, endPoint x: 100, endPoint y: 535, distance: 622.8
click at [100, 535] on div "Olá,Suspendemos a sua conta para uma verificação adicional de segurança.Por fav…" at bounding box center [566, 355] width 1016 height 638
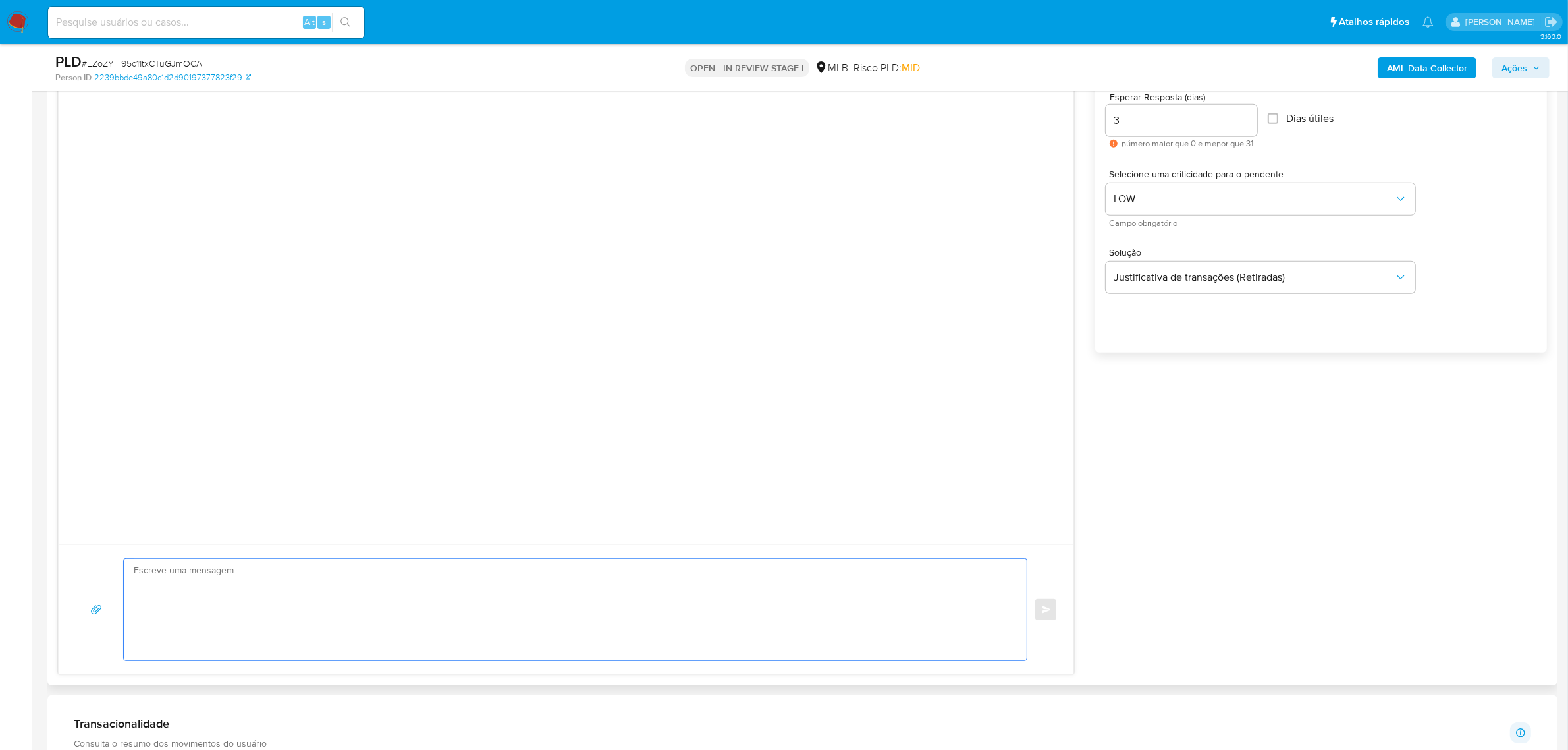
paste textarea "Olá! Estamos realizando uma verificação adicional de segurança em contas de usu…"
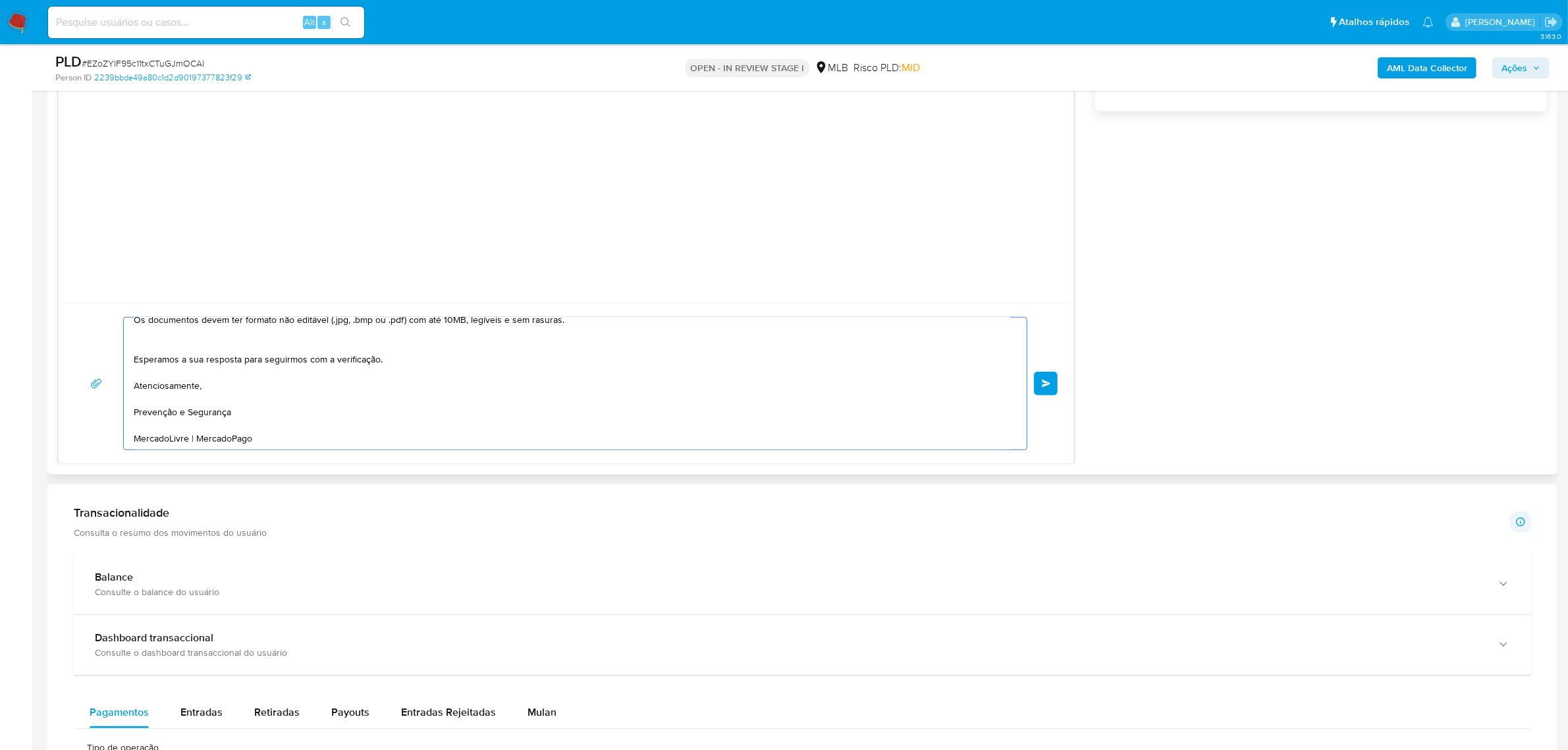
scroll to position [988, 0]
type textarea "Olá! Estamos realizando uma verificação adicional de segurança em contas de usu…"
click at [1048, 381] on span "common.send" at bounding box center [1046, 377] width 9 height 8
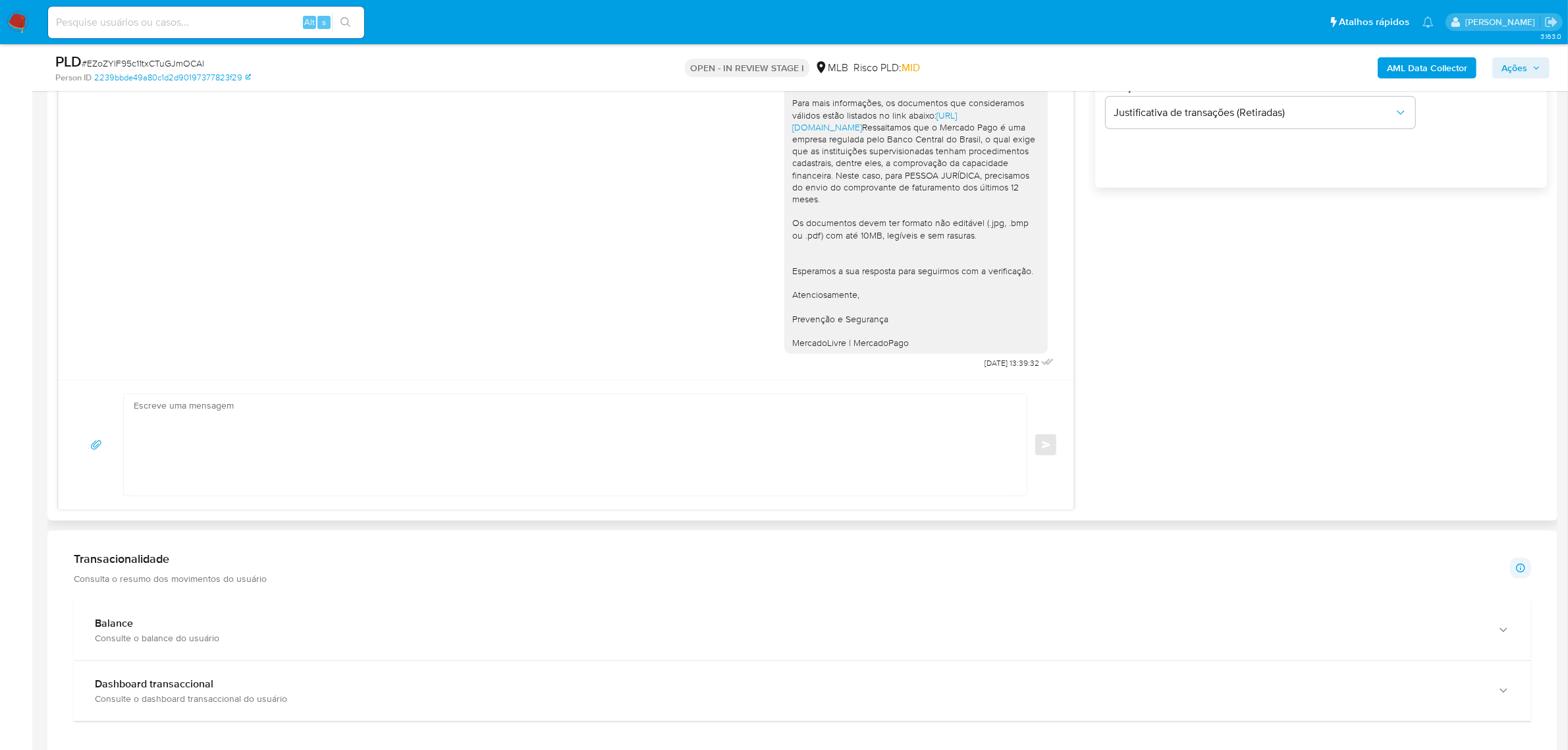
scroll to position [824, 0]
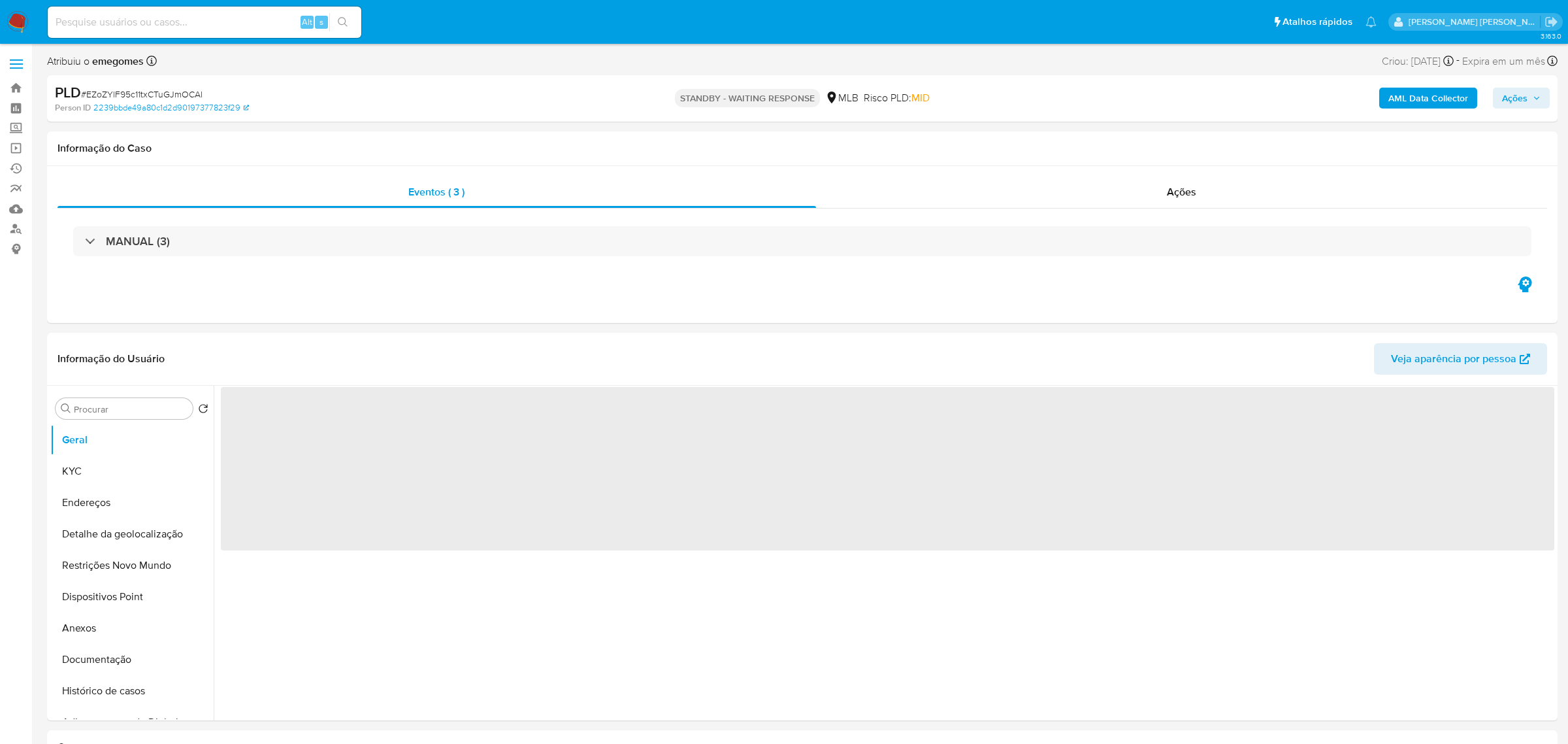
select select "10"
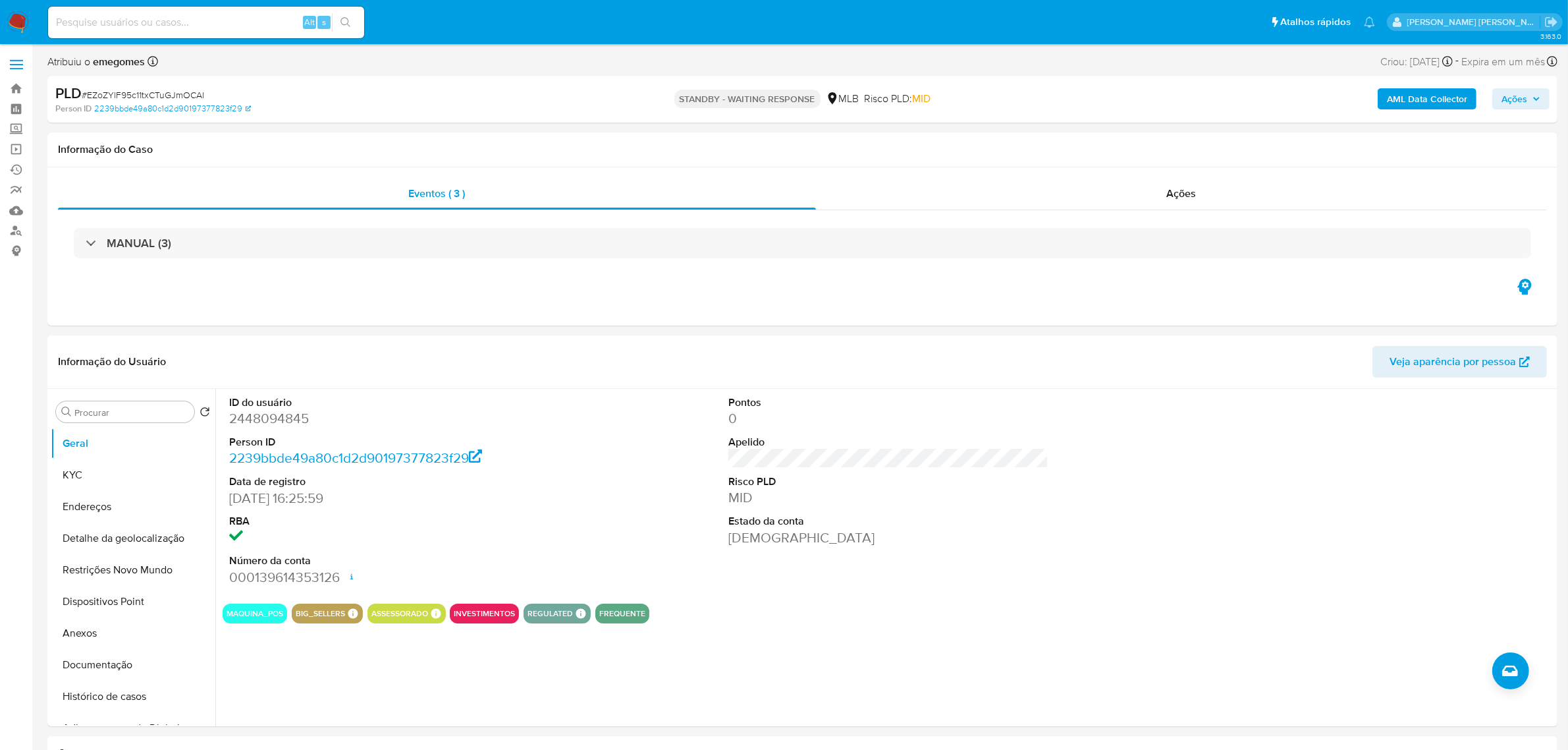
click at [221, 25] on input at bounding box center [206, 22] width 316 height 17
paste input "EZoZYlF95c11txCTuGJmOCAl"
type input "EZoZYlF95c11txCTuGJmOCAl"
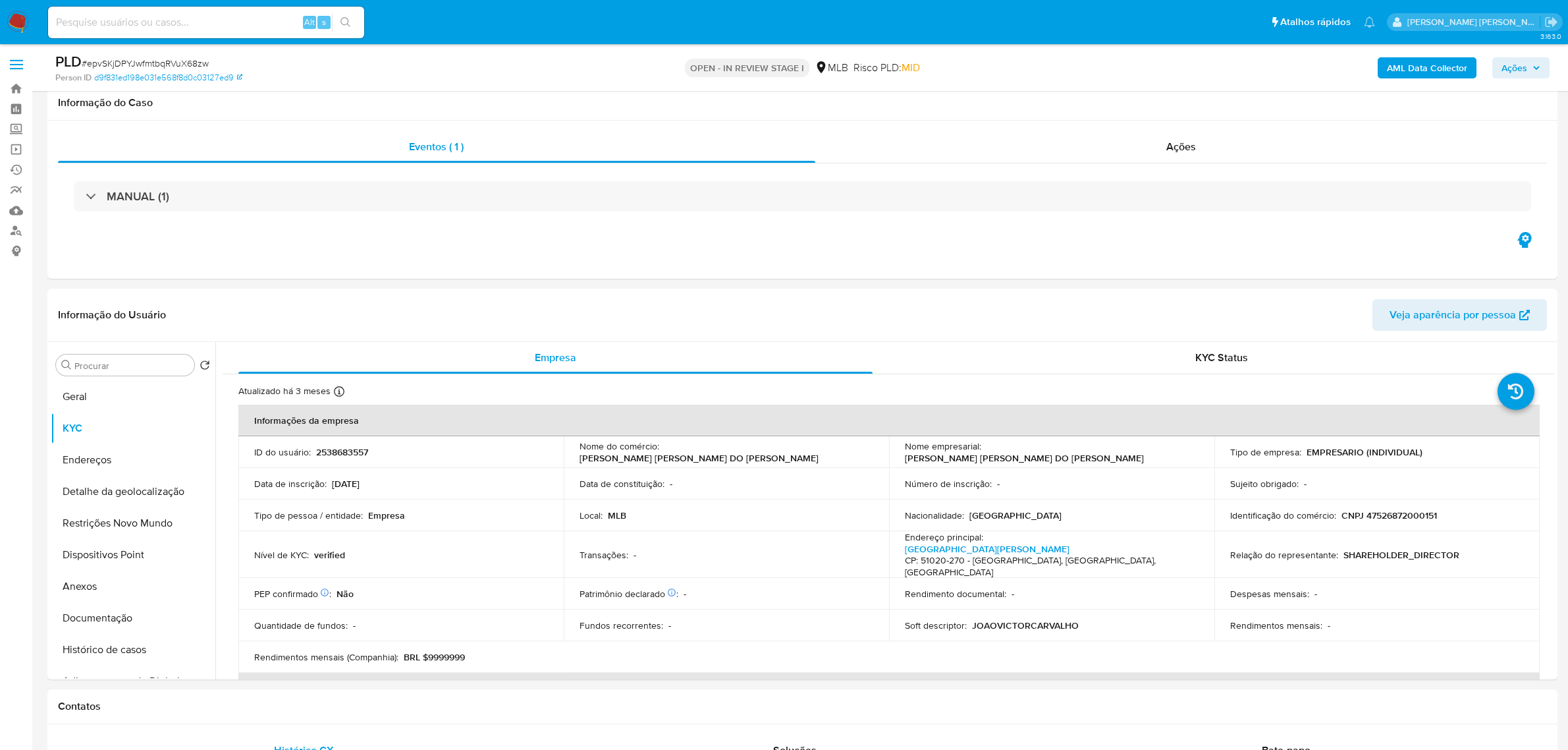
select select "10"
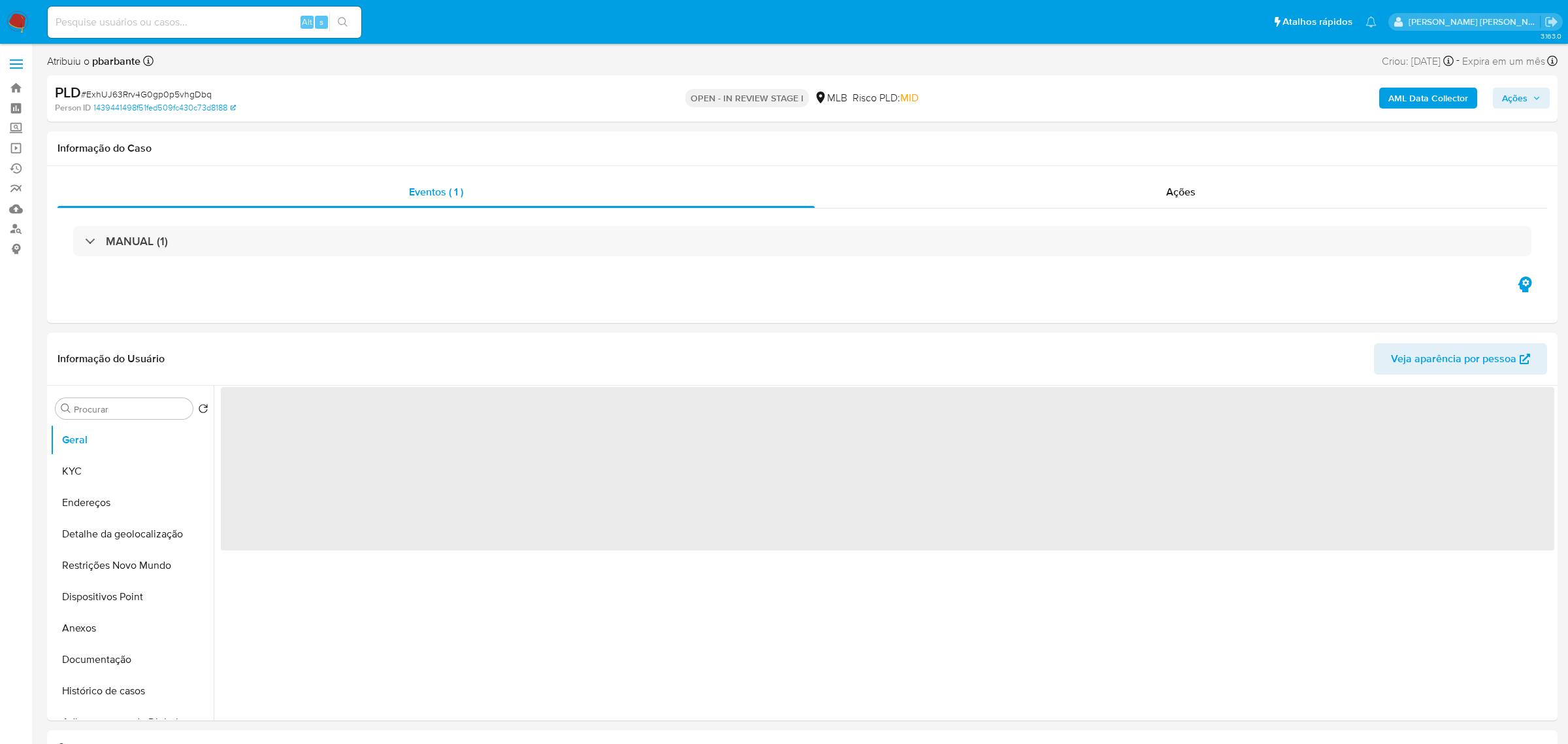
select select "10"
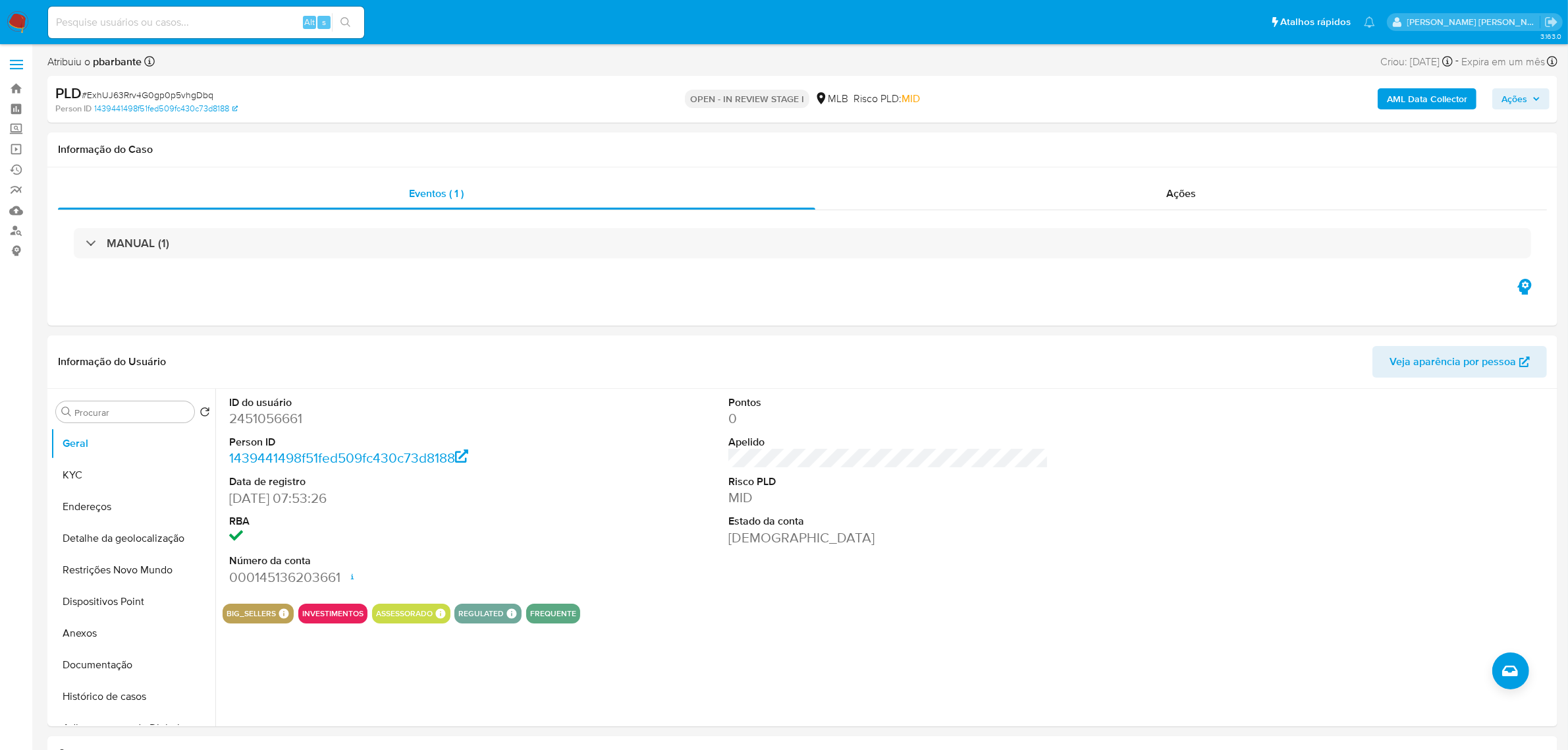
click at [153, 25] on input at bounding box center [206, 22] width 316 height 17
paste input "KcrOORclLVu4Qy9fjubSe7Ym"
type input "KcrOORclLVu4Qy9fjubSe7Ym"
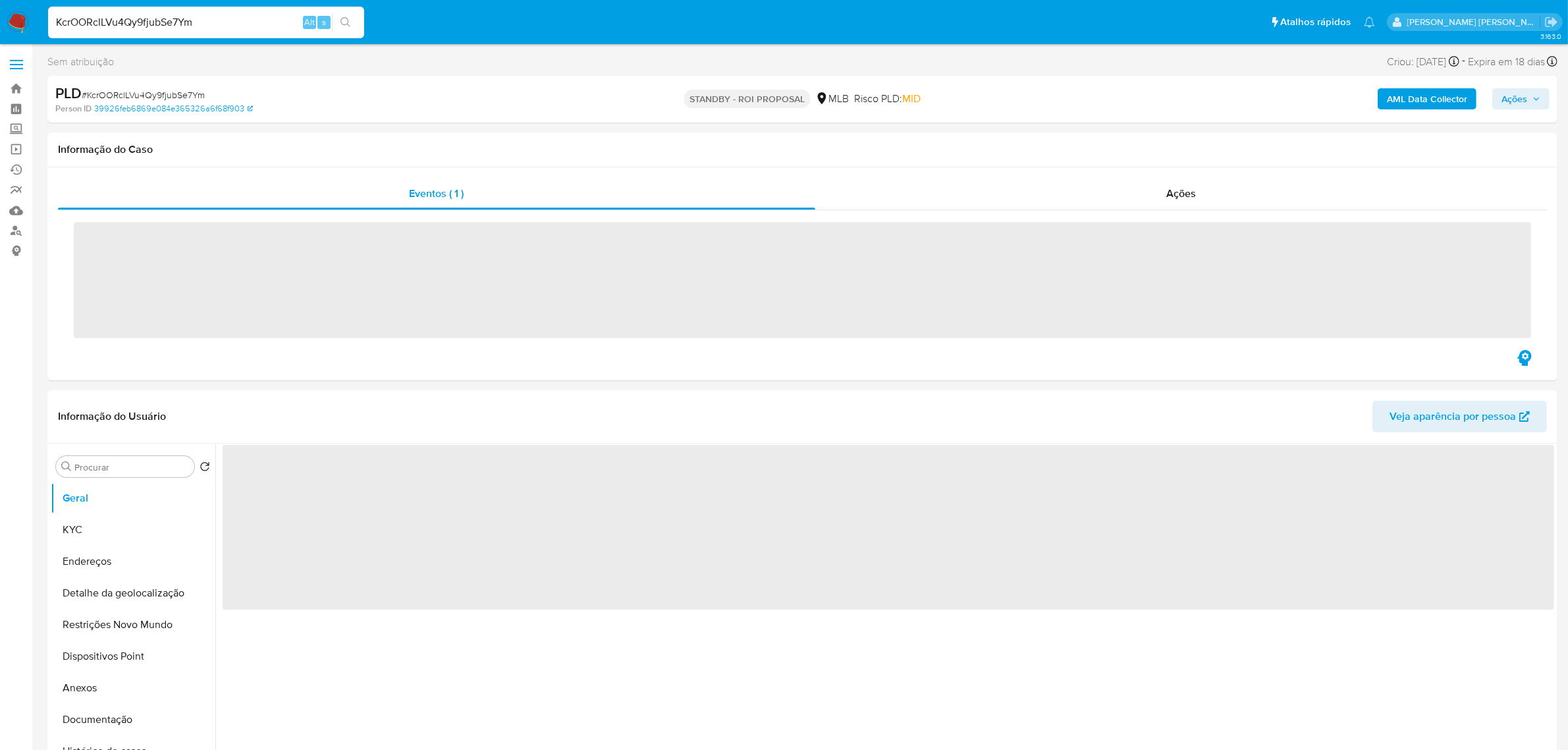
select select "10"
